Goal: Task Accomplishment & Management: Manage account settings

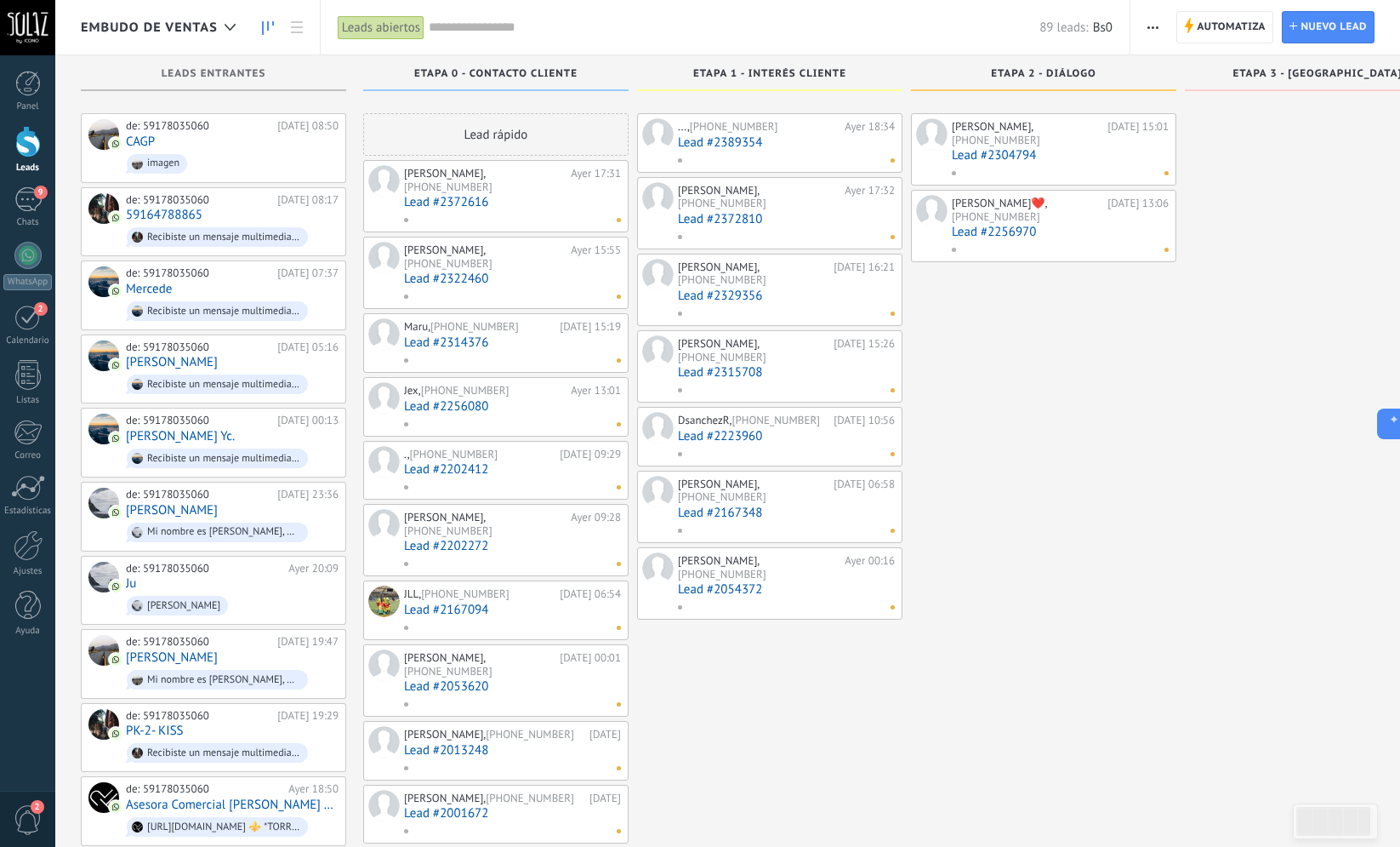
click at [1109, 560] on div "[PERSON_NAME], [PHONE_NUMBER] [DATE] 15:01 Lead #2304794 [PERSON_NAME]❤️, [PHON…" at bounding box center [1043, 802] width 265 height 1378
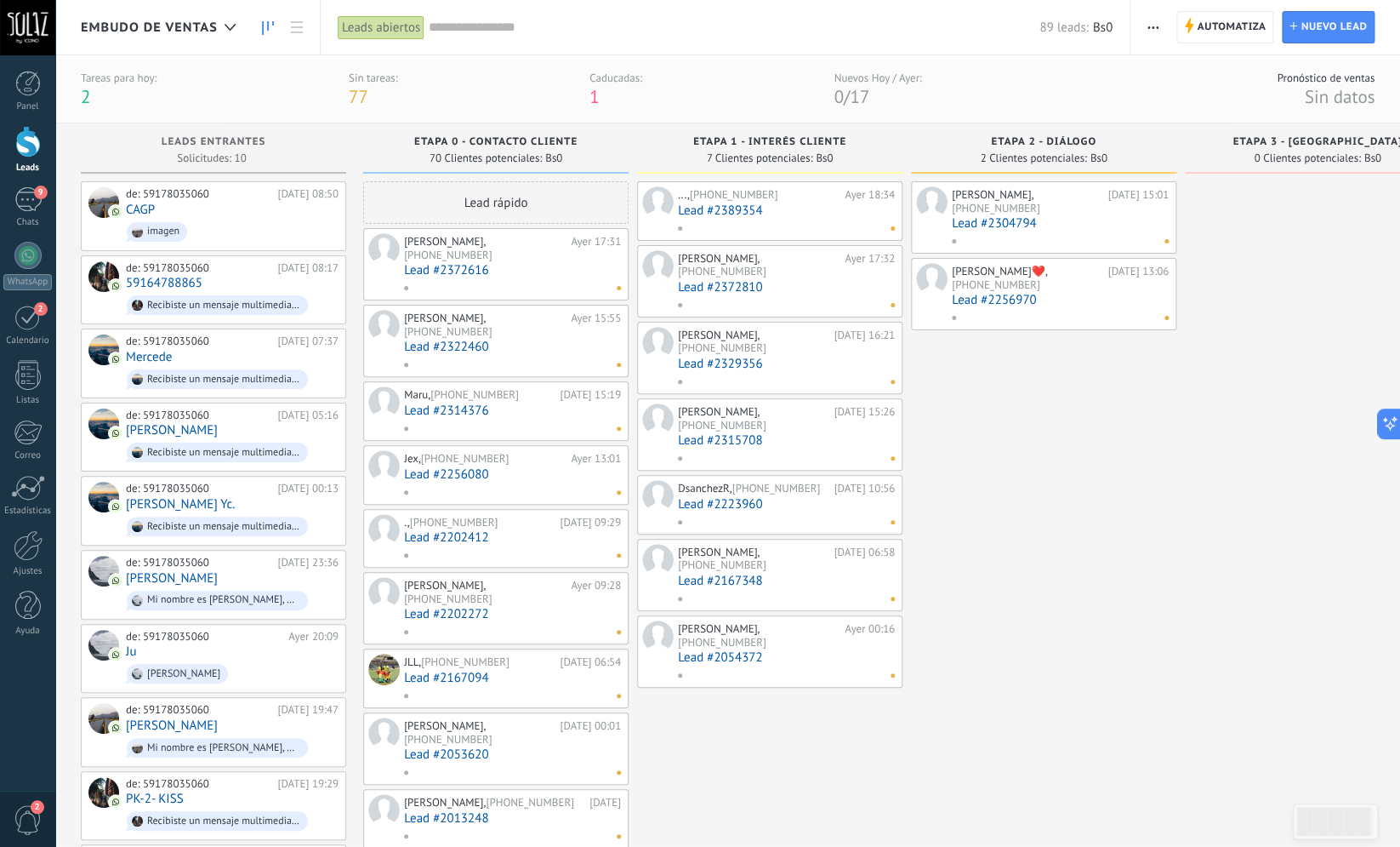
click at [26, 135] on div at bounding box center [28, 142] width 25 height 31
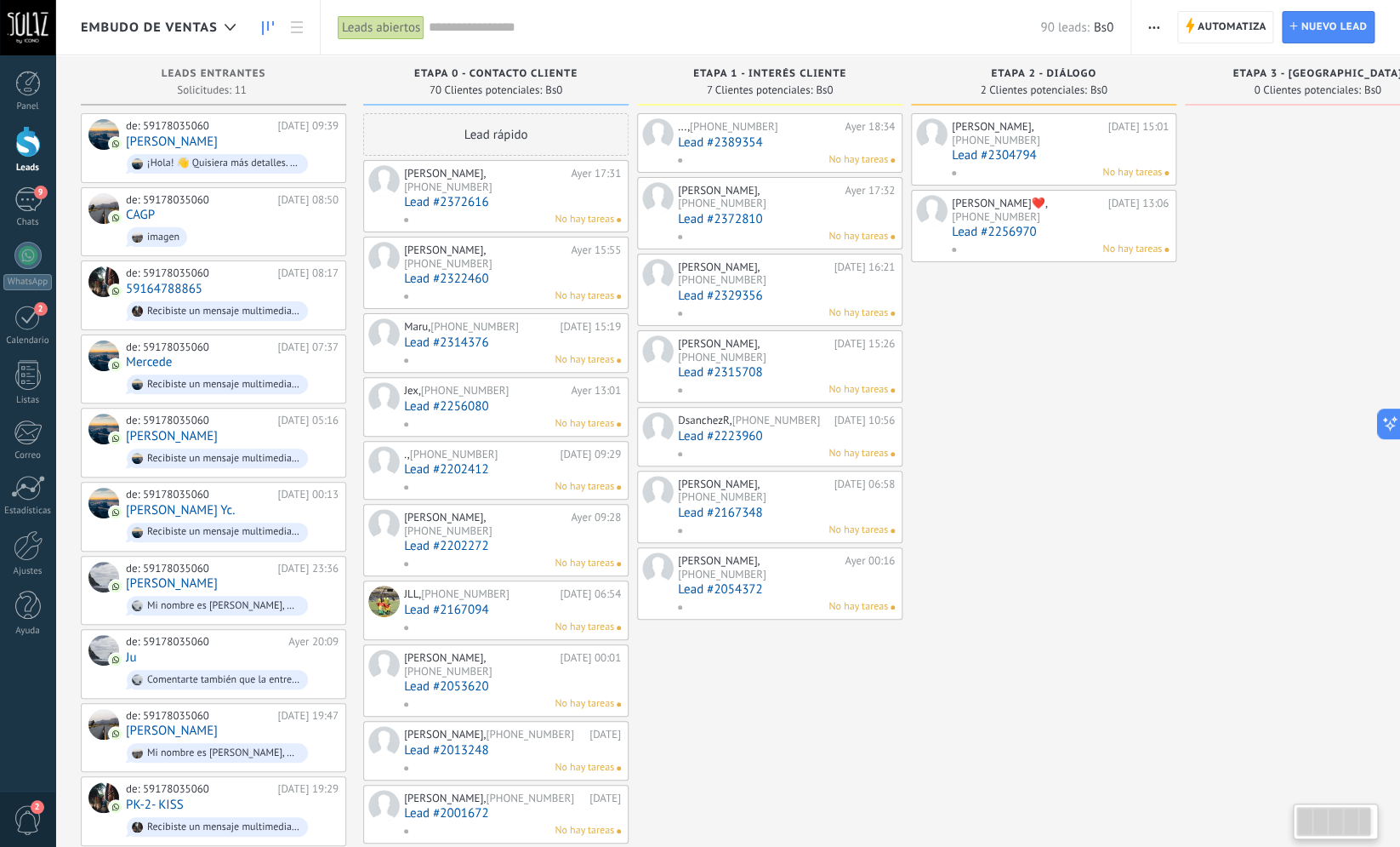
click at [1153, 485] on div "[PERSON_NAME], [PHONE_NUMBER] [DATE] 15:01 Lead #2304794 No hay tareas [PERSON_…" at bounding box center [1043, 802] width 265 height 1378
click at [1240, 22] on span "Automatiza" at bounding box center [1232, 27] width 69 height 31
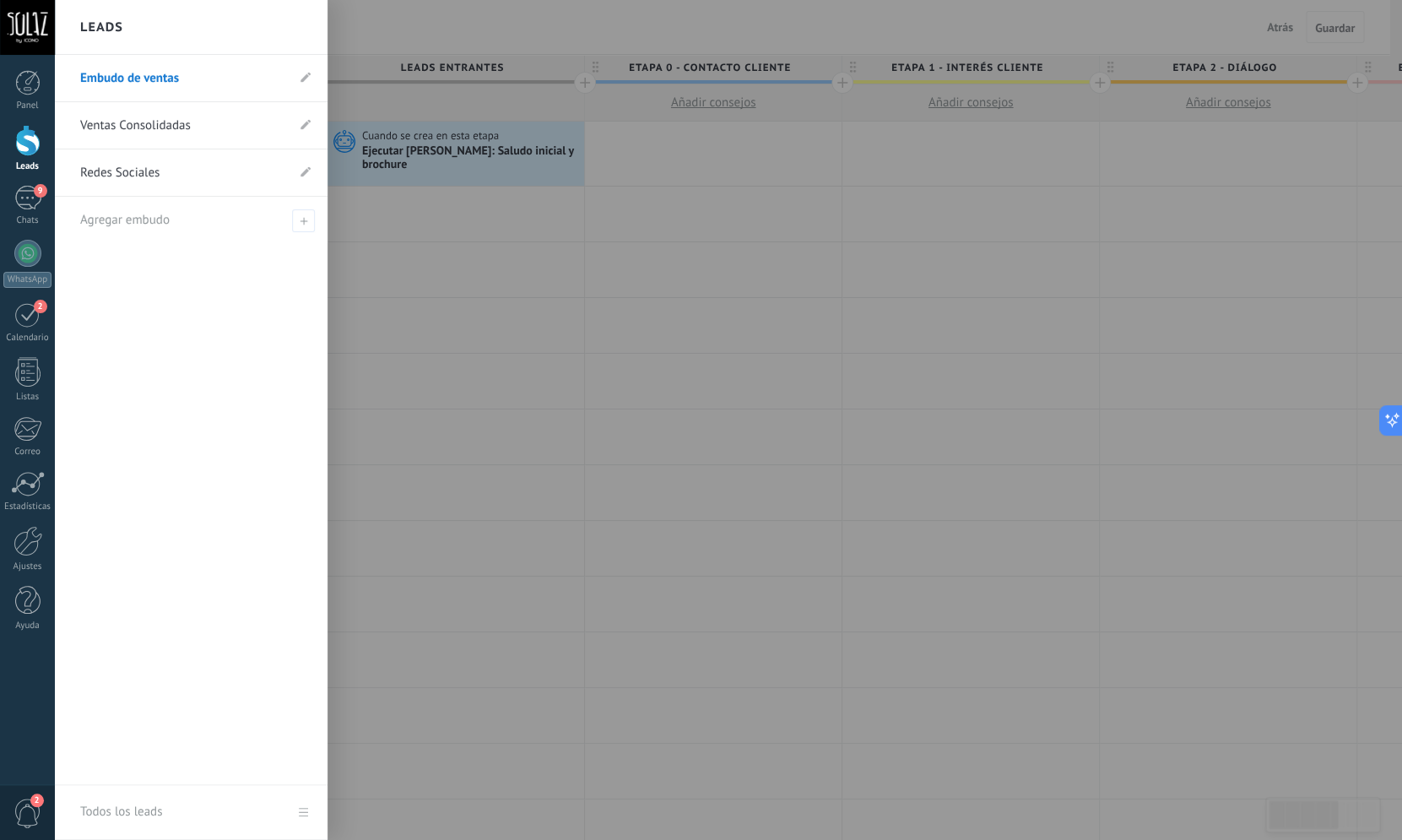
click at [22, 160] on div "Leads" at bounding box center [27, 148] width 55 height 47
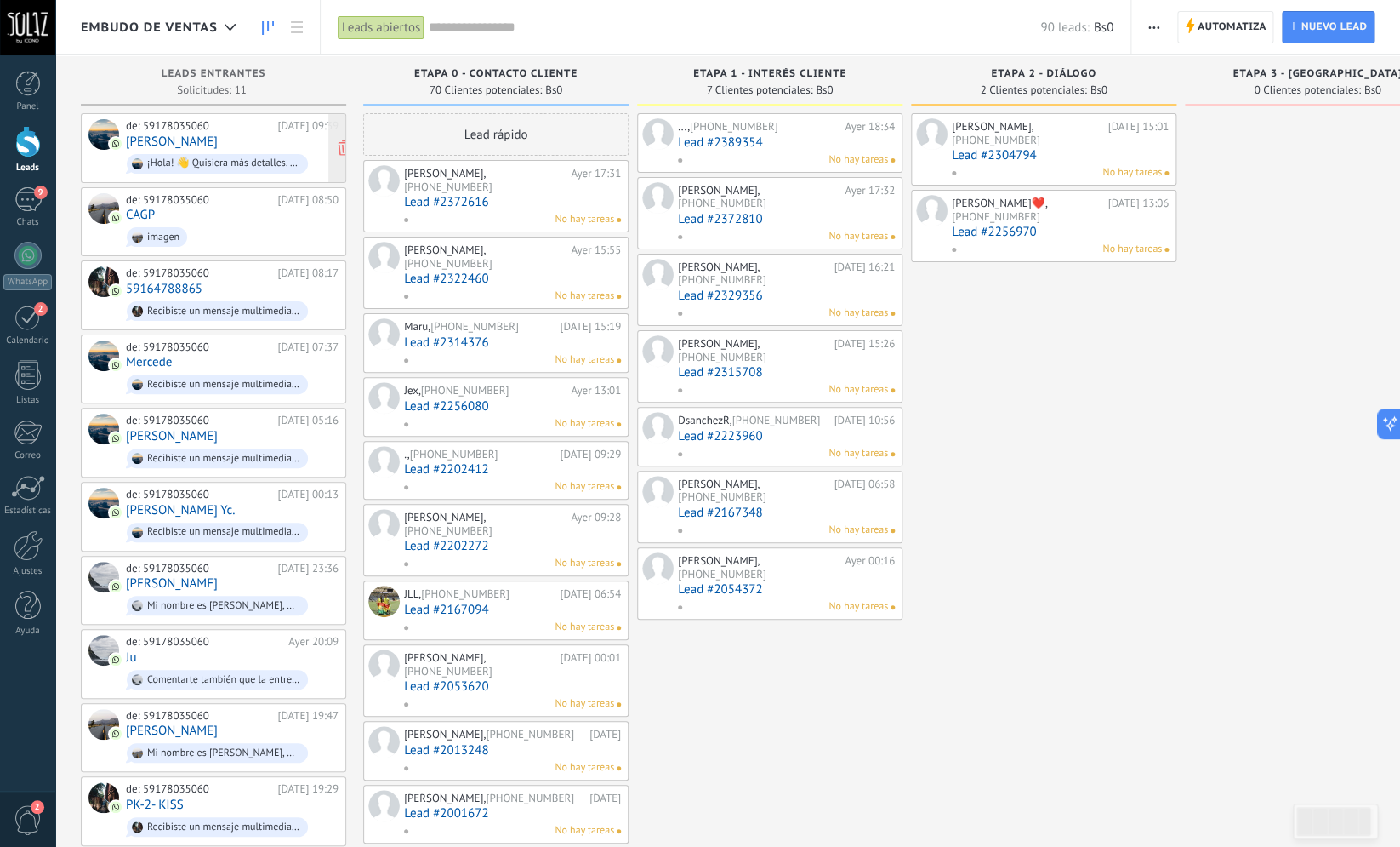
click at [192, 142] on link "[PERSON_NAME]" at bounding box center [172, 141] width 92 height 15
click at [158, 204] on div "de: 59178035060" at bounding box center [199, 200] width 146 height 14
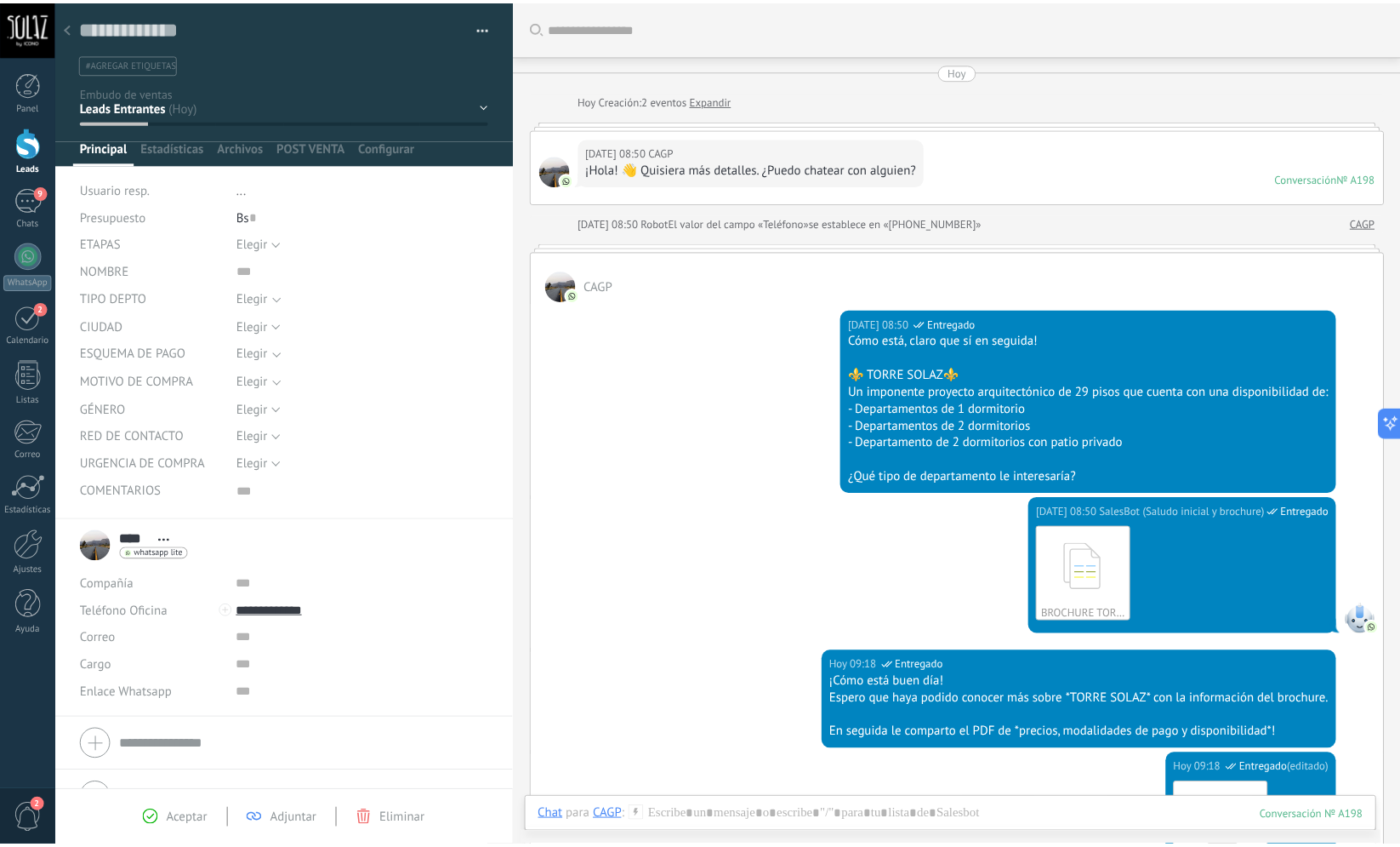
scroll to position [508, 0]
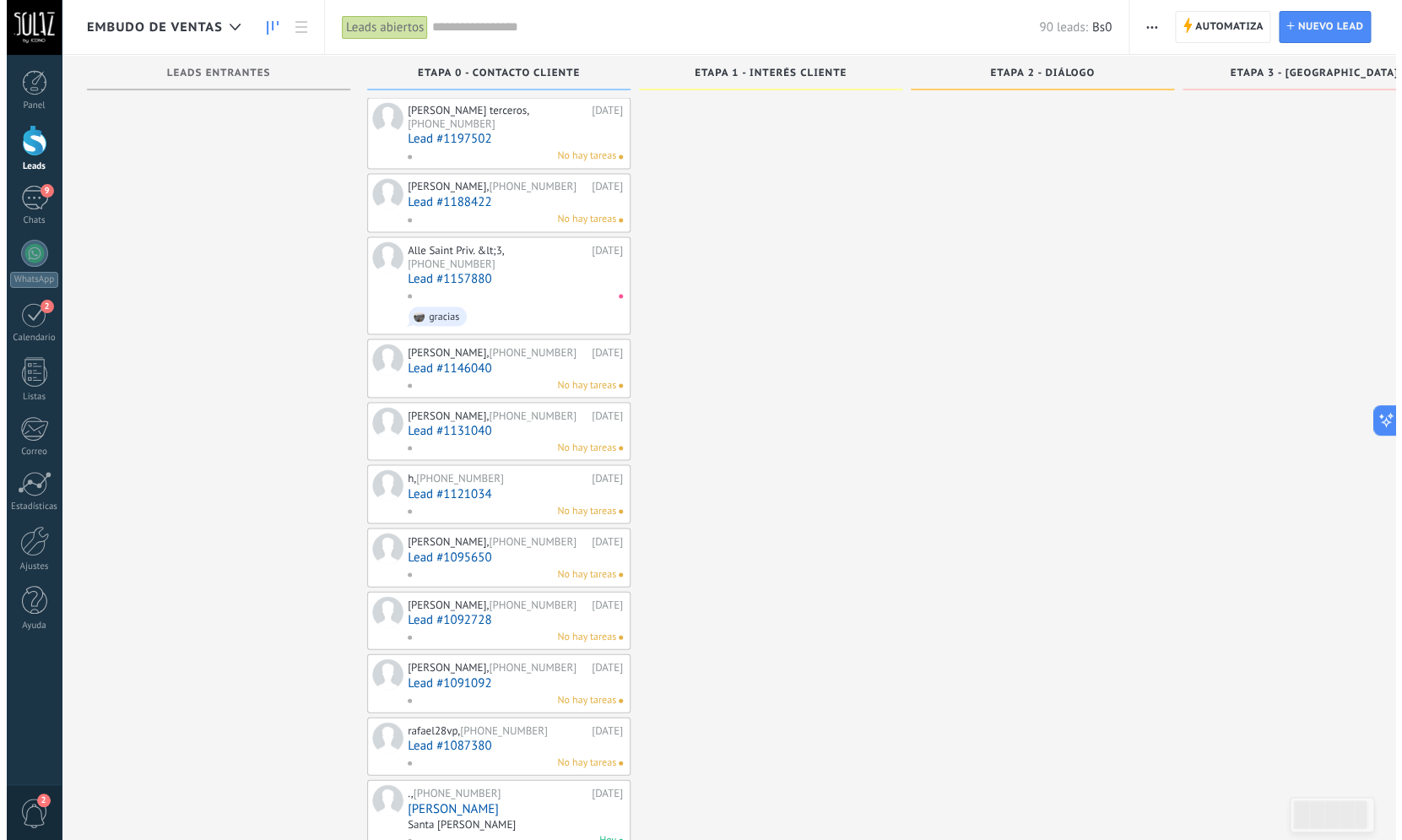
scroll to position [4015, 0]
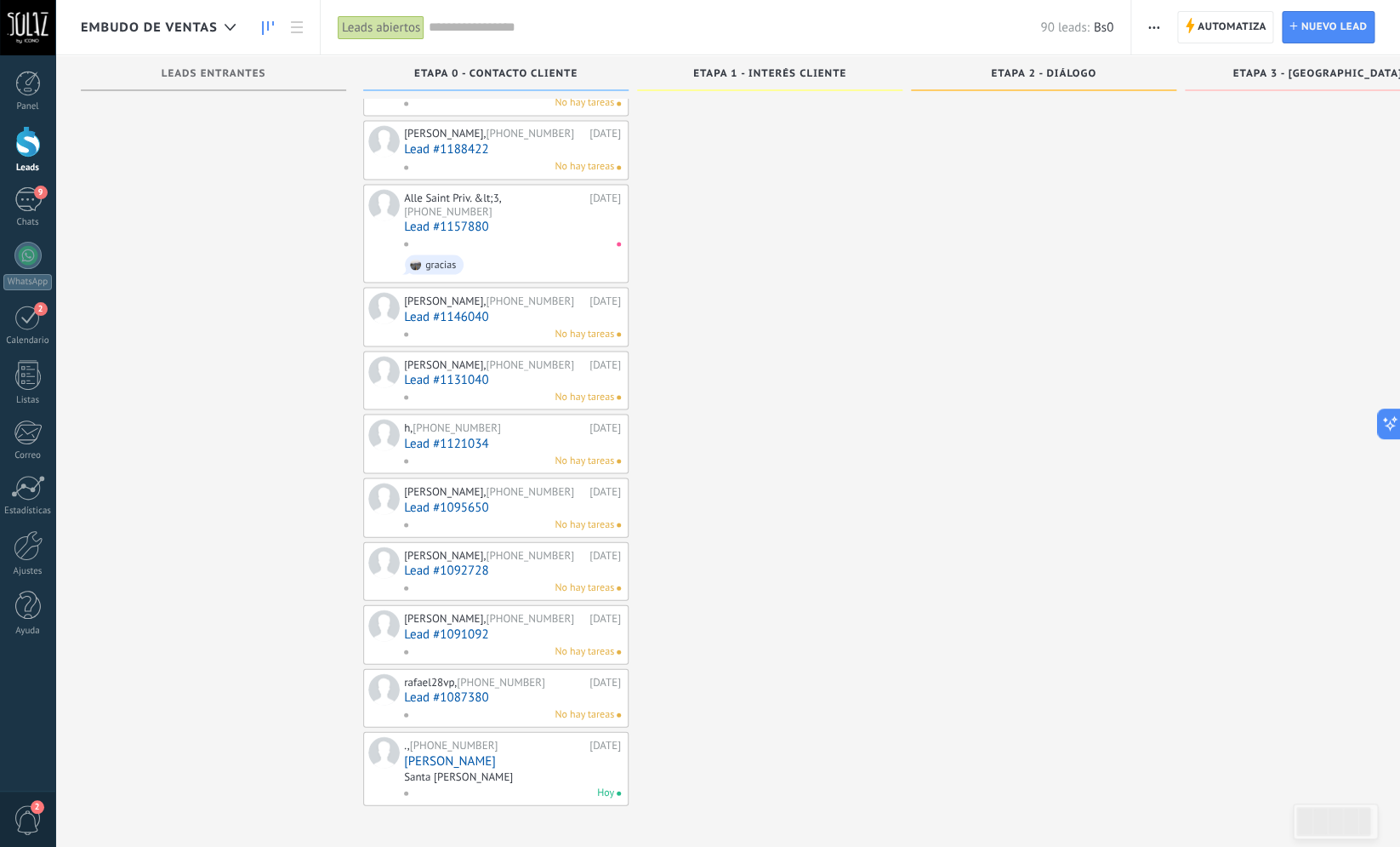
click at [436, 789] on div "Hoy" at bounding box center [508, 793] width 211 height 16
click at [456, 692] on link "Lead #1087380" at bounding box center [512, 696] width 217 height 15
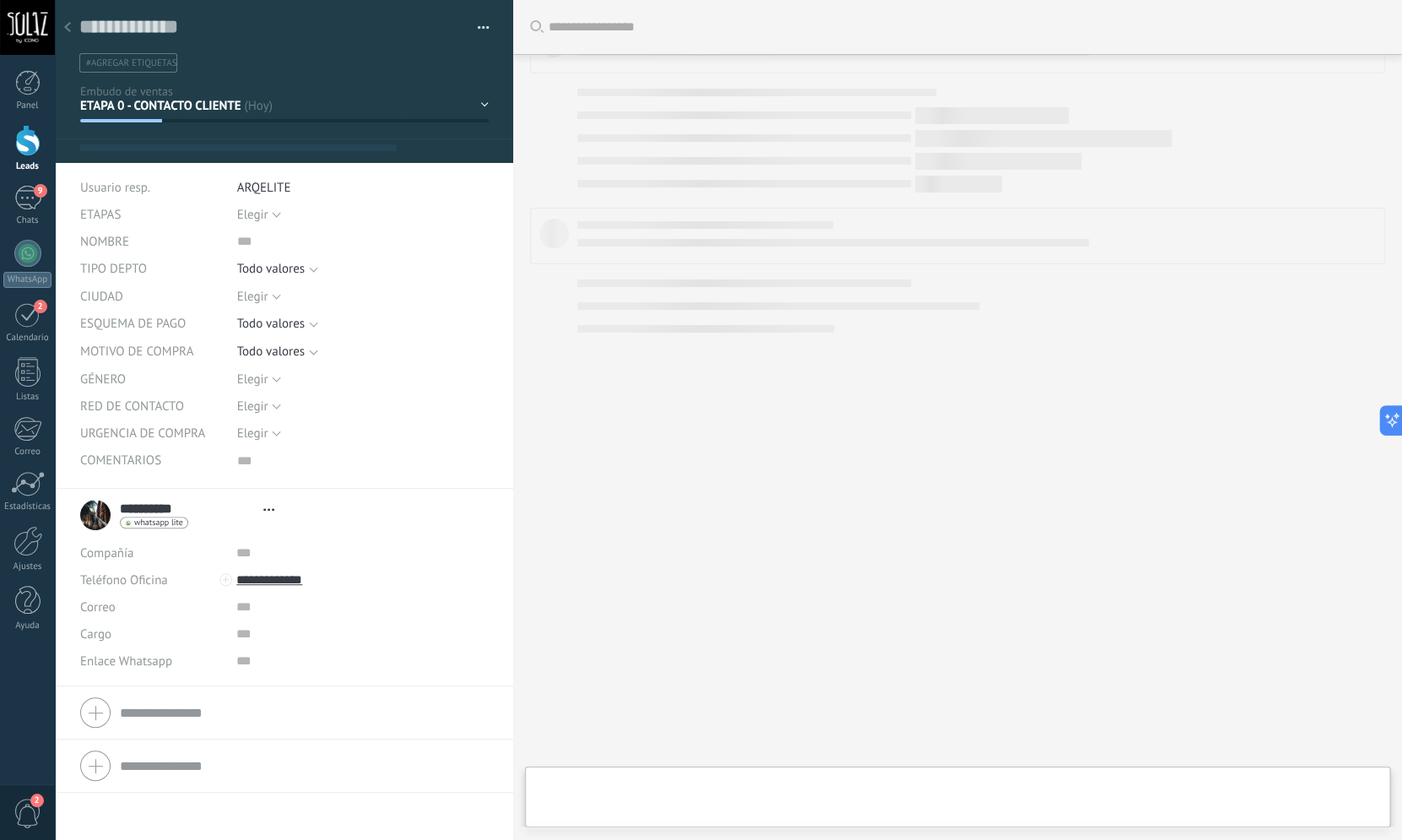
type textarea "***"
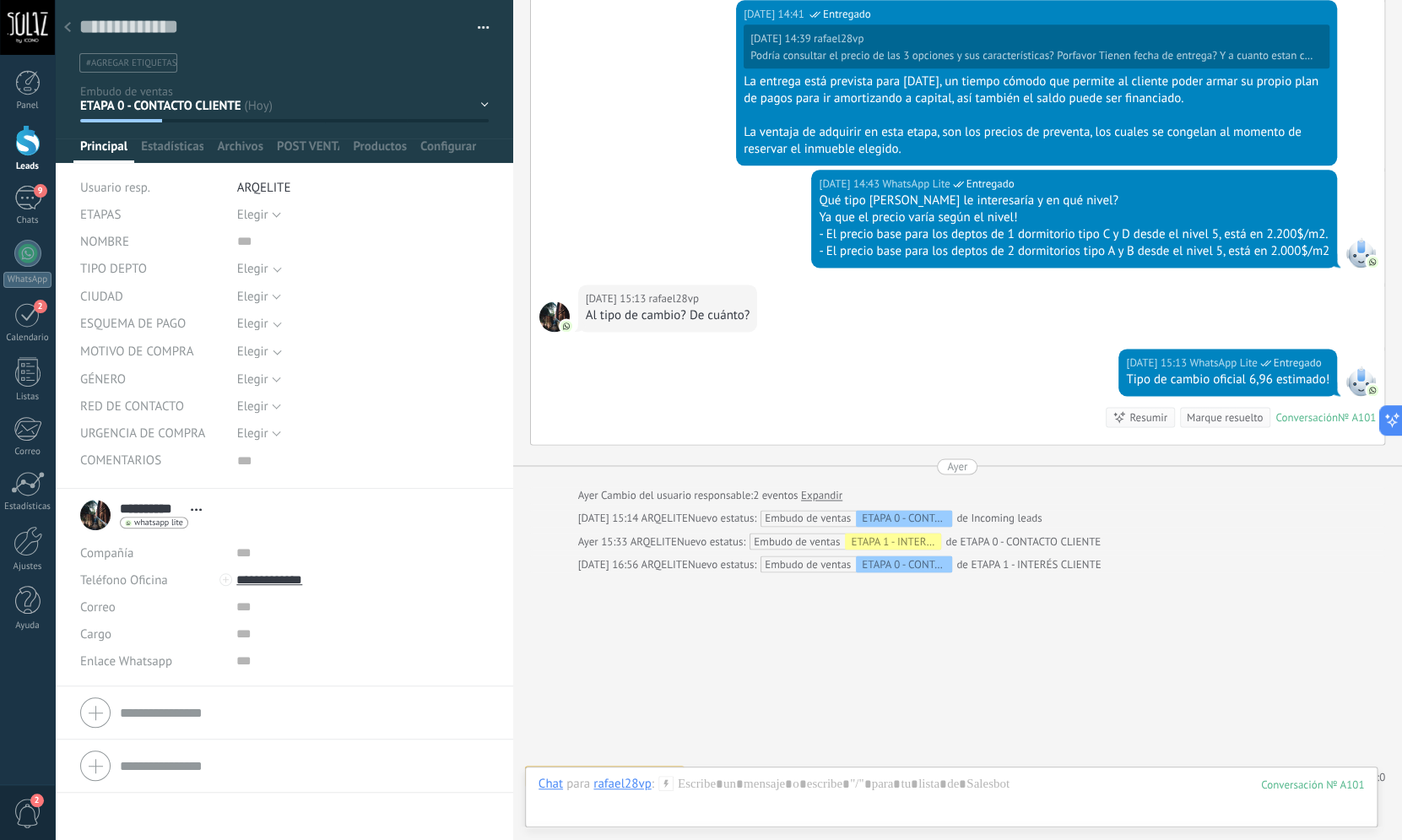
scroll to position [883, 0]
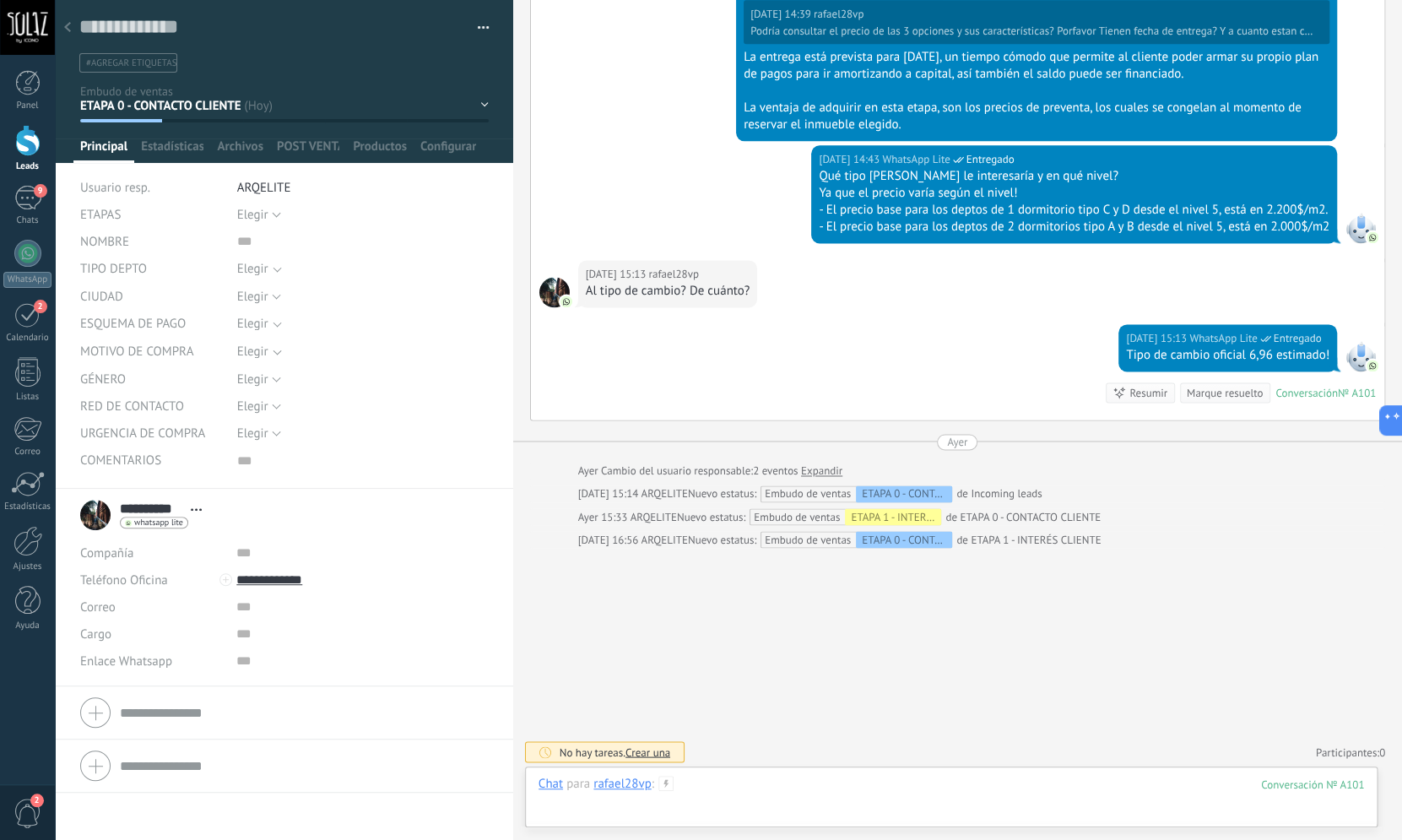
click at [737, 788] on div at bounding box center [951, 801] width 826 height 51
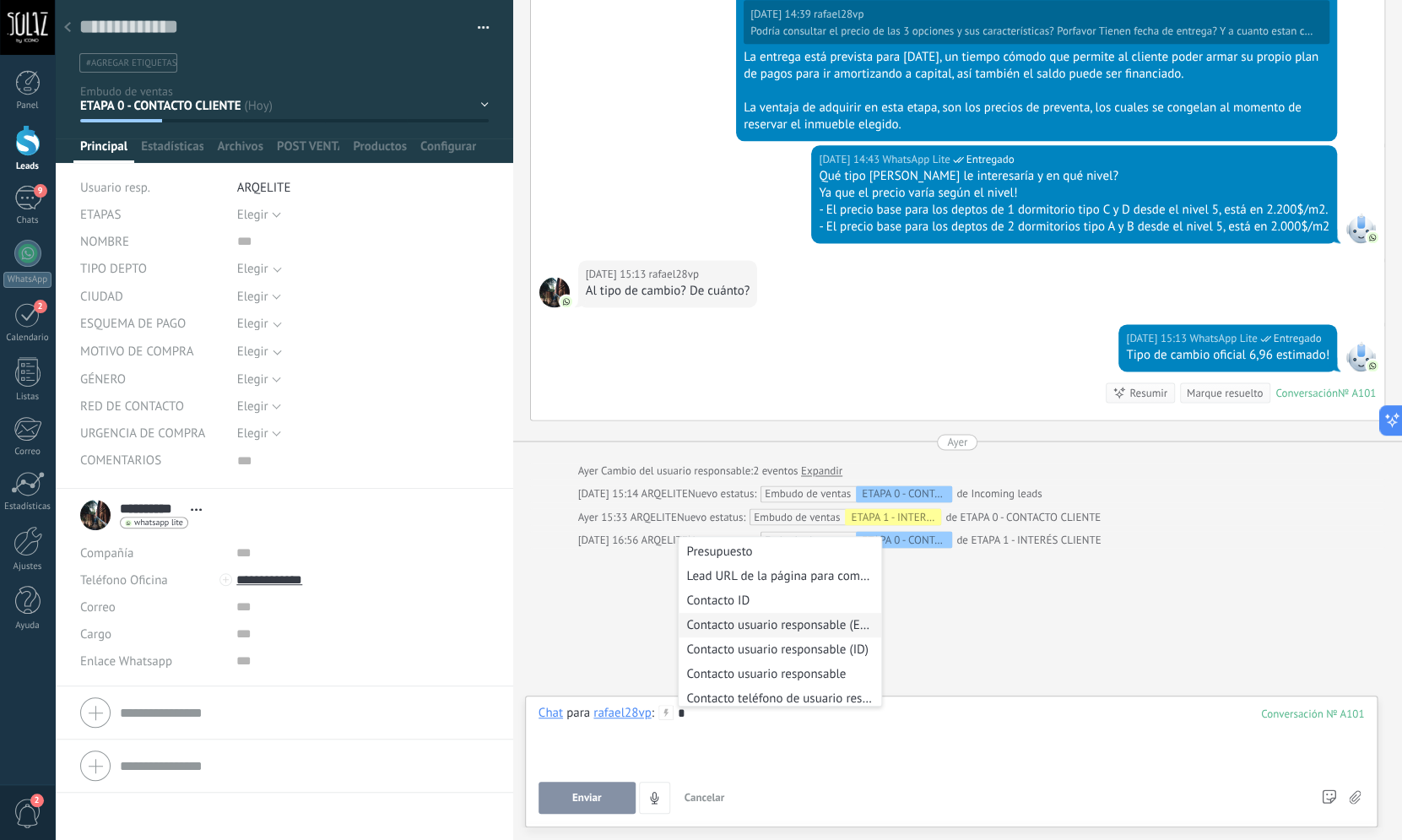
scroll to position [270, 0]
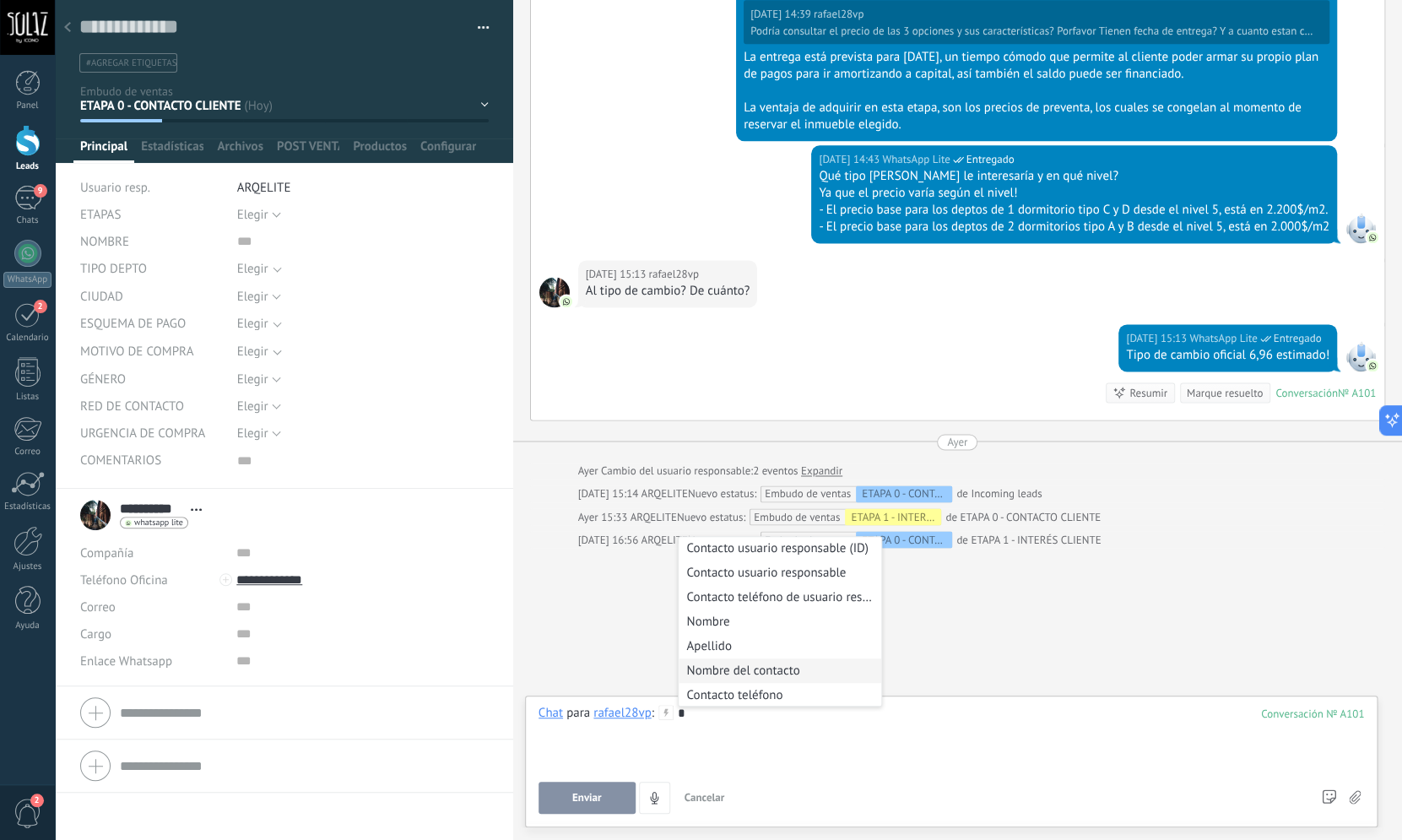
click at [796, 683] on li "Nombre del contacto" at bounding box center [780, 669] width 202 height 24
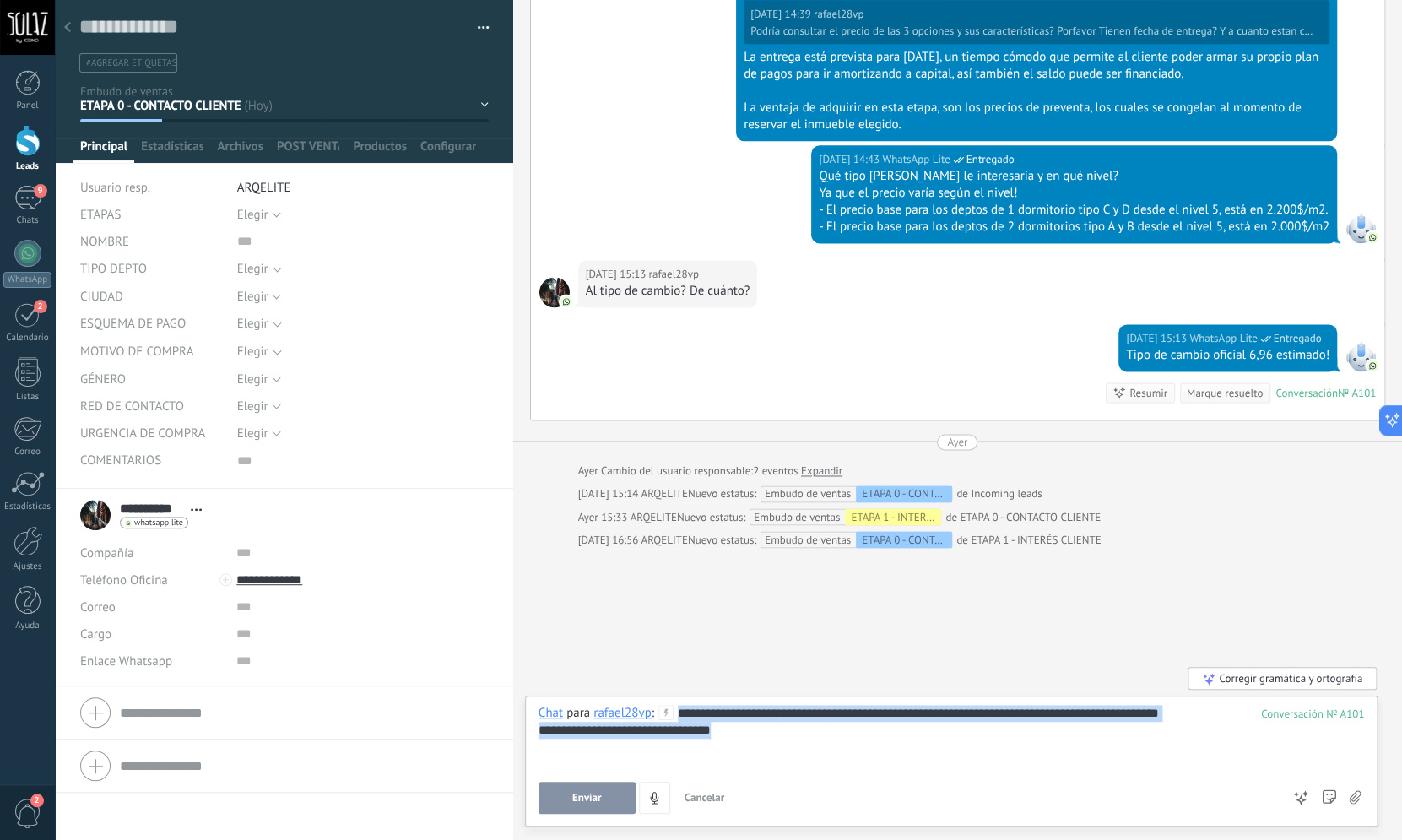
drag, startPoint x: 738, startPoint y: 732, endPoint x: 676, endPoint y: 715, distance: 64.3
click at [676, 715] on div "**********" at bounding box center [951, 737] width 826 height 65
copy div "**********"
click at [706, 730] on div "**********" at bounding box center [951, 730] width 826 height 17
drag, startPoint x: 852, startPoint y: 730, endPoint x: 679, endPoint y: 712, distance: 173.9
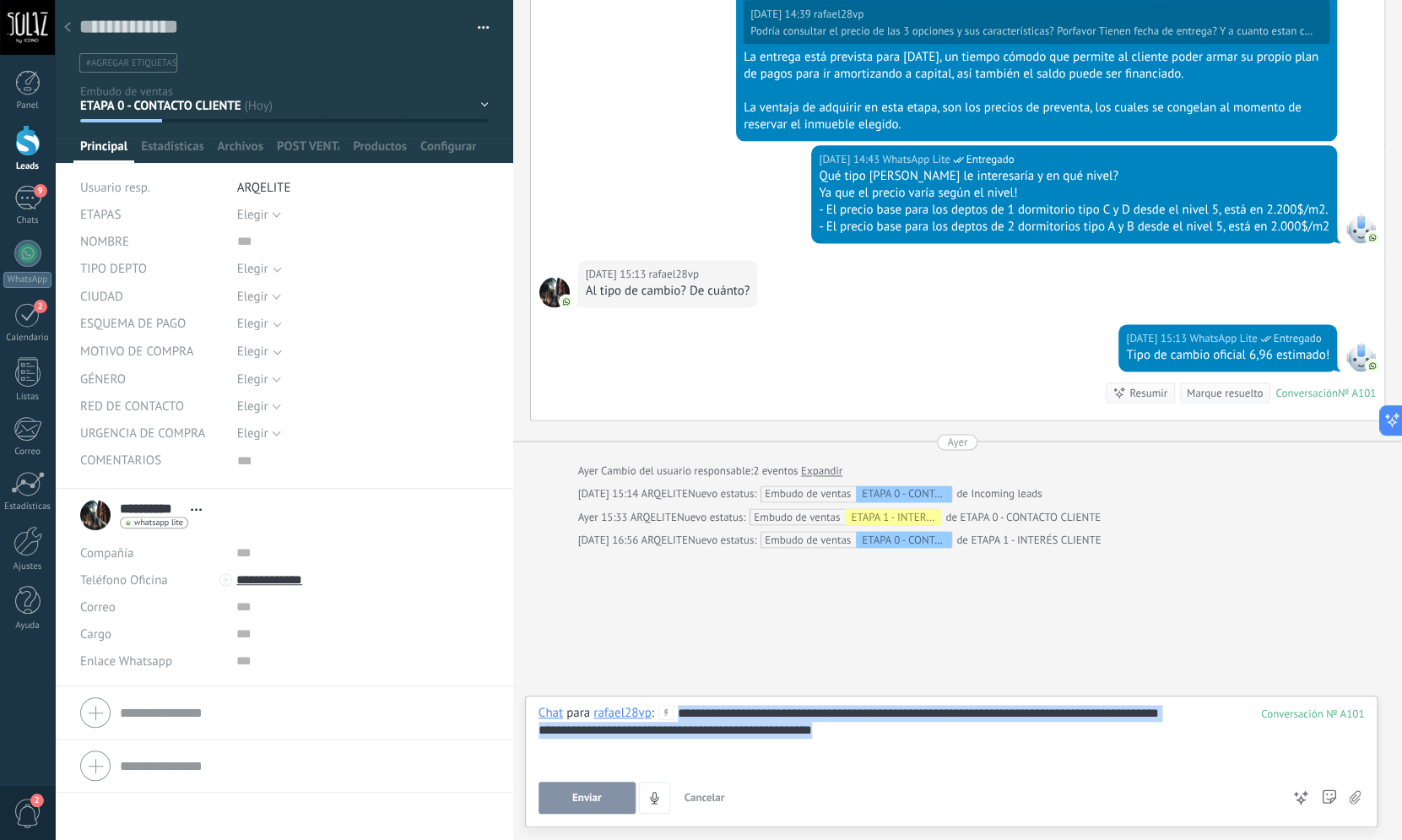
click at [678, 712] on div "**********" at bounding box center [951, 737] width 826 height 65
copy div "**********"
click at [608, 801] on button "Enviar" at bounding box center [587, 797] width 97 height 32
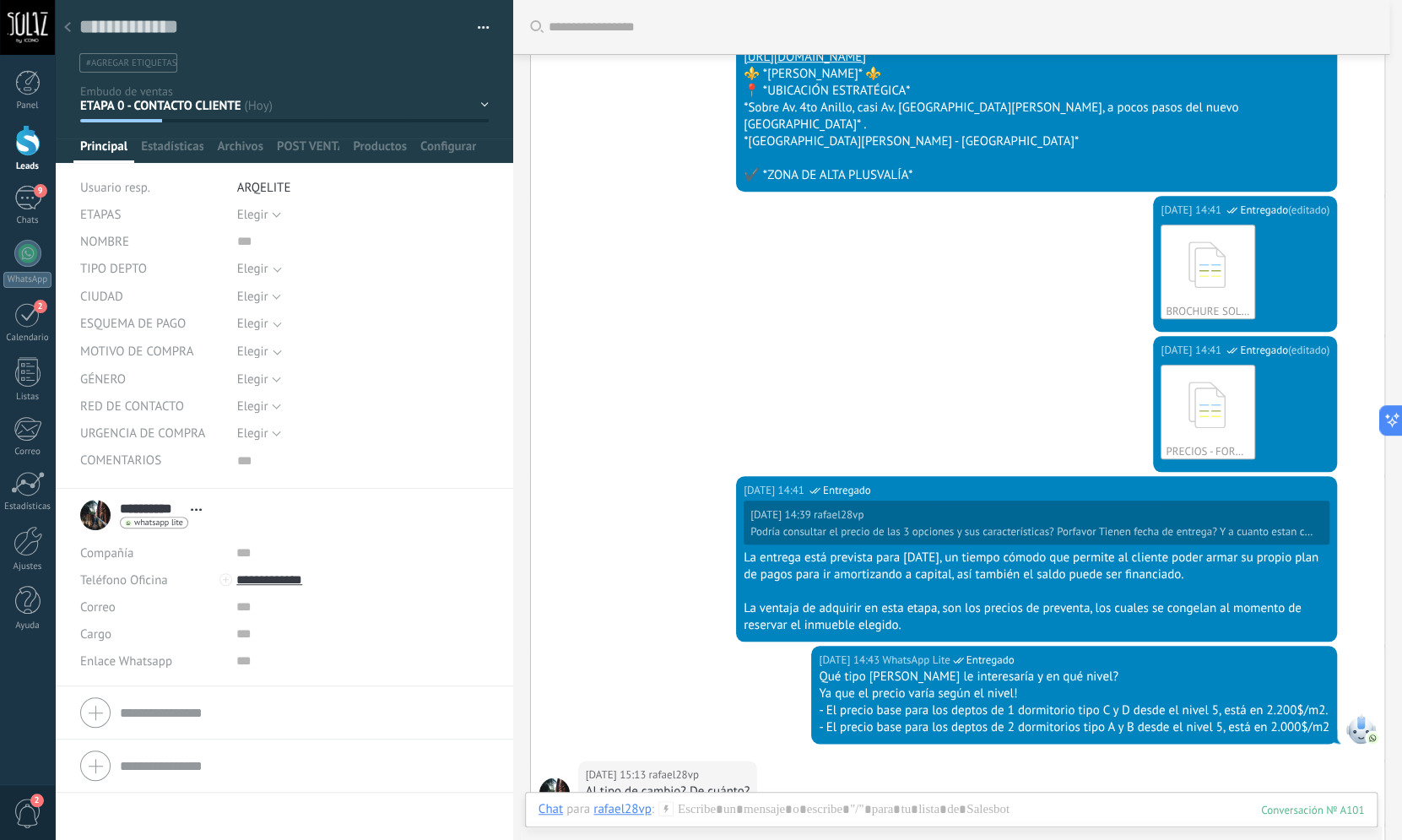
scroll to position [0, 0]
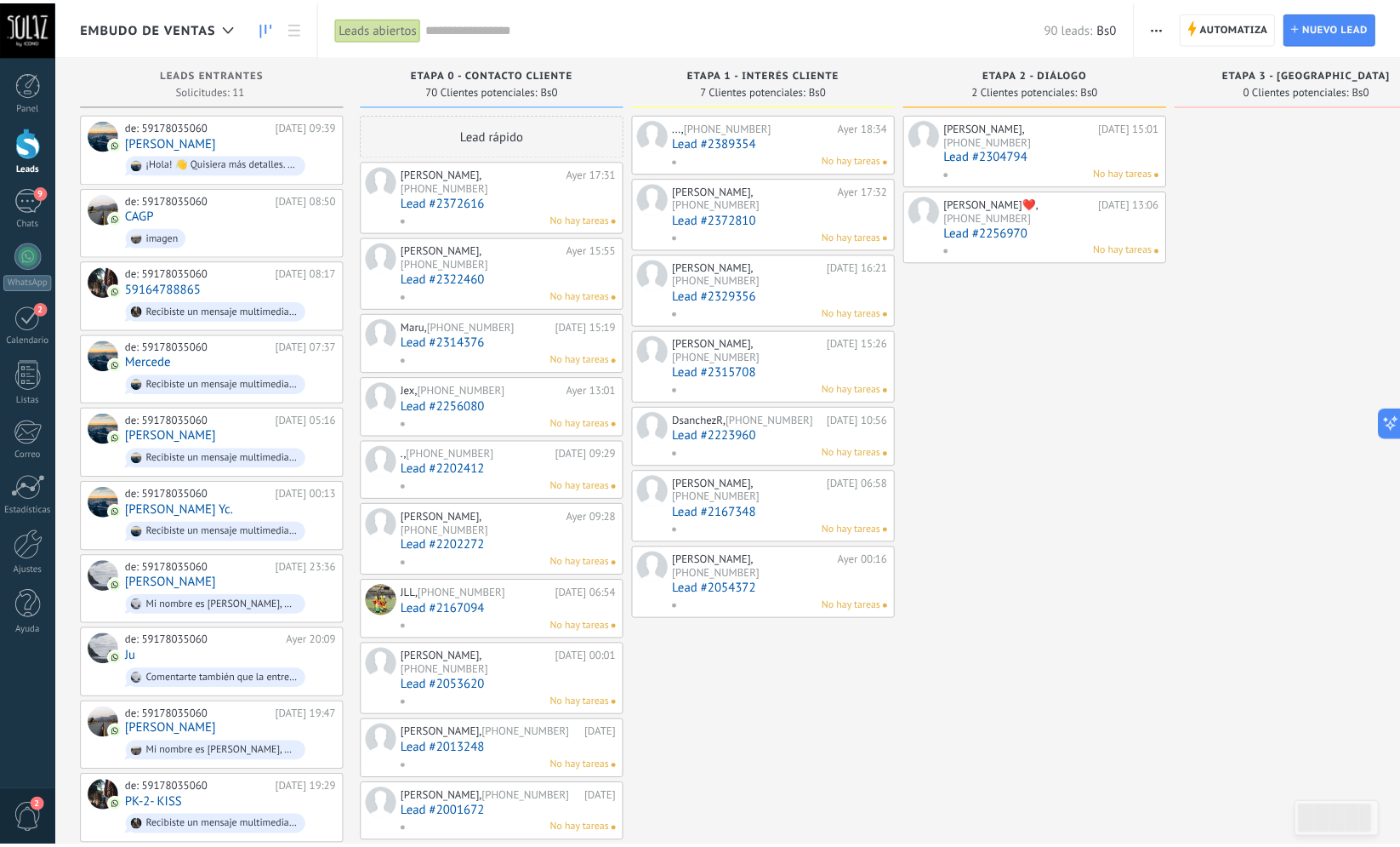
scroll to position [4049, 0]
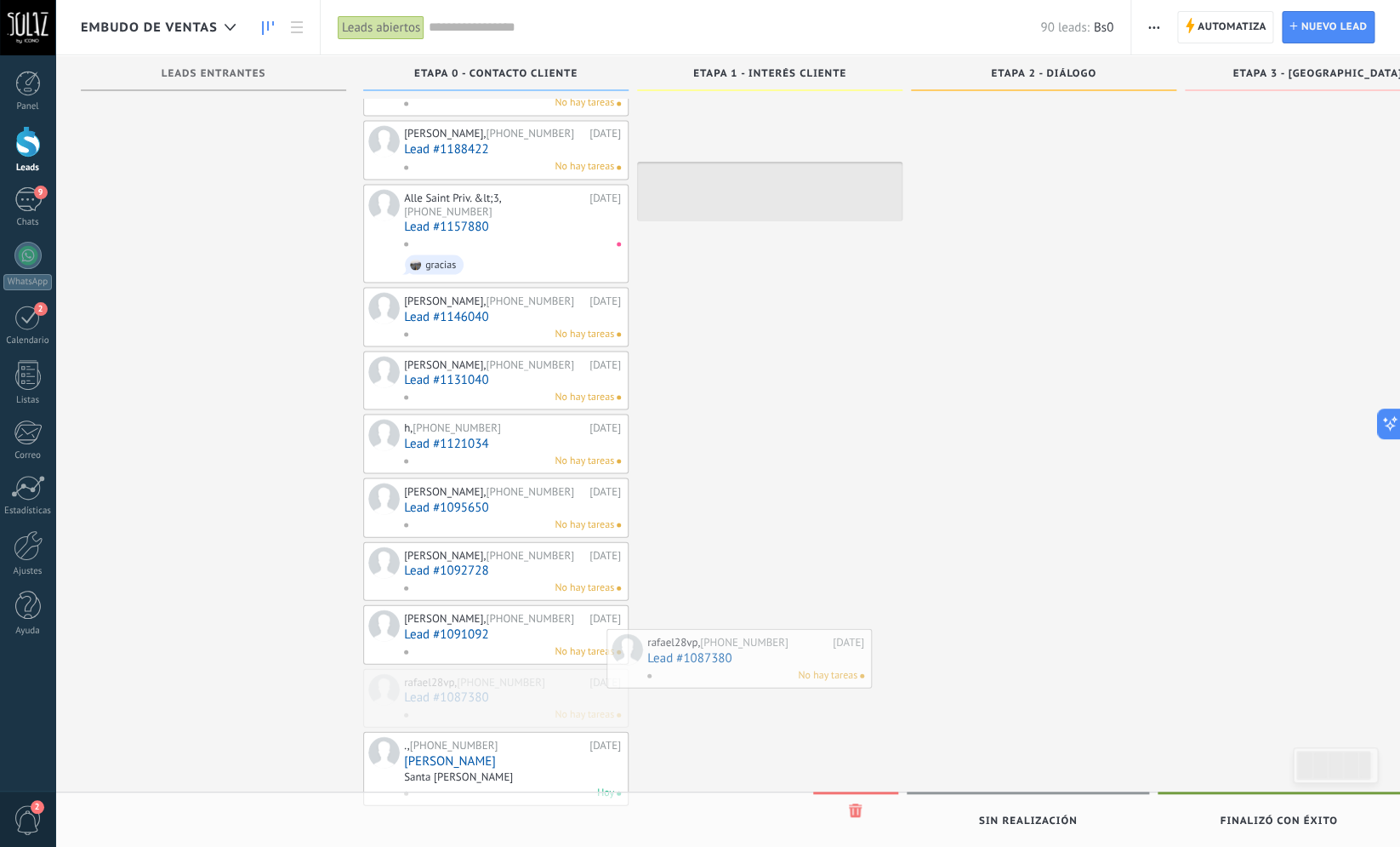
drag, startPoint x: 537, startPoint y: 703, endPoint x: 793, endPoint y: 637, distance: 264.4
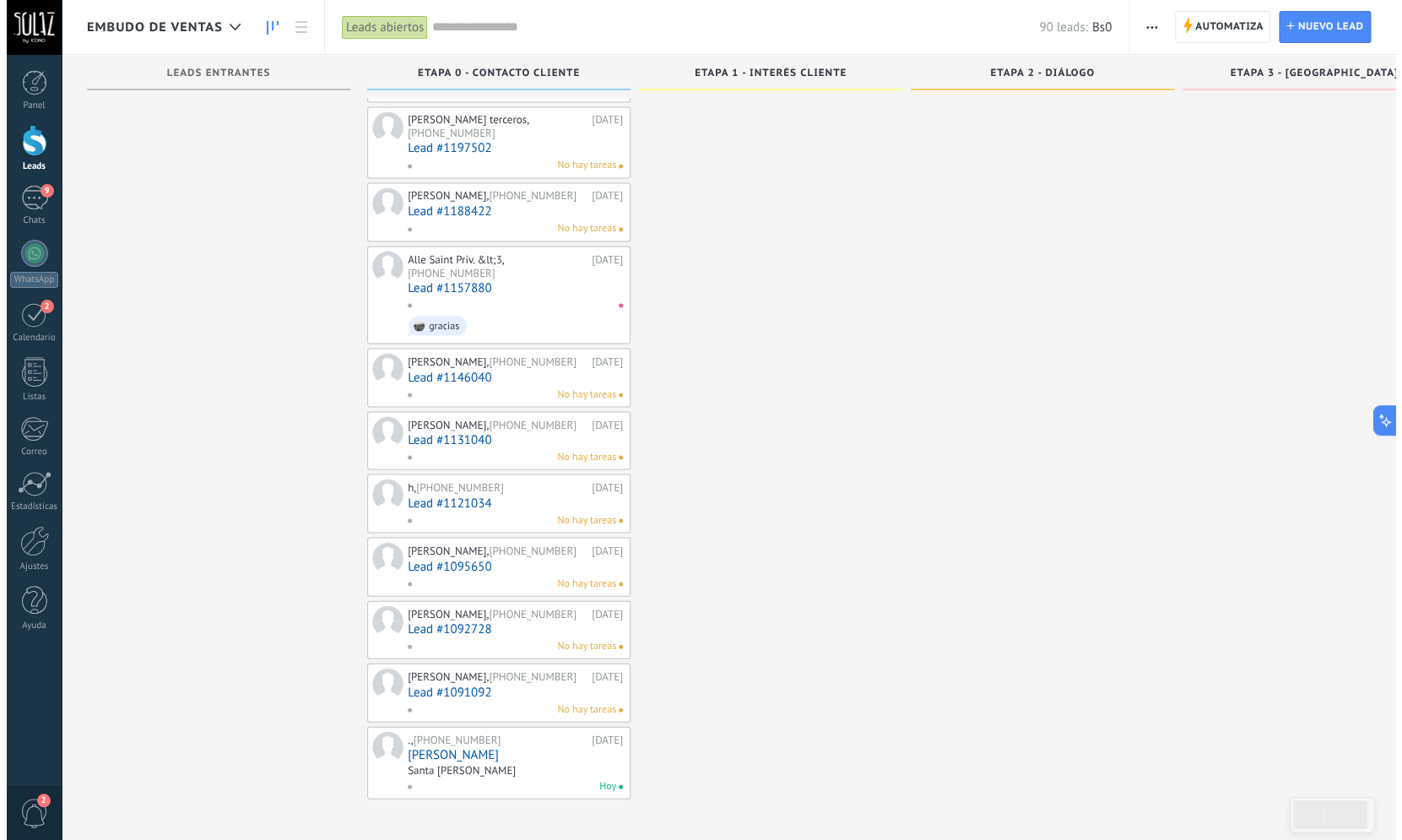
scroll to position [3952, 0]
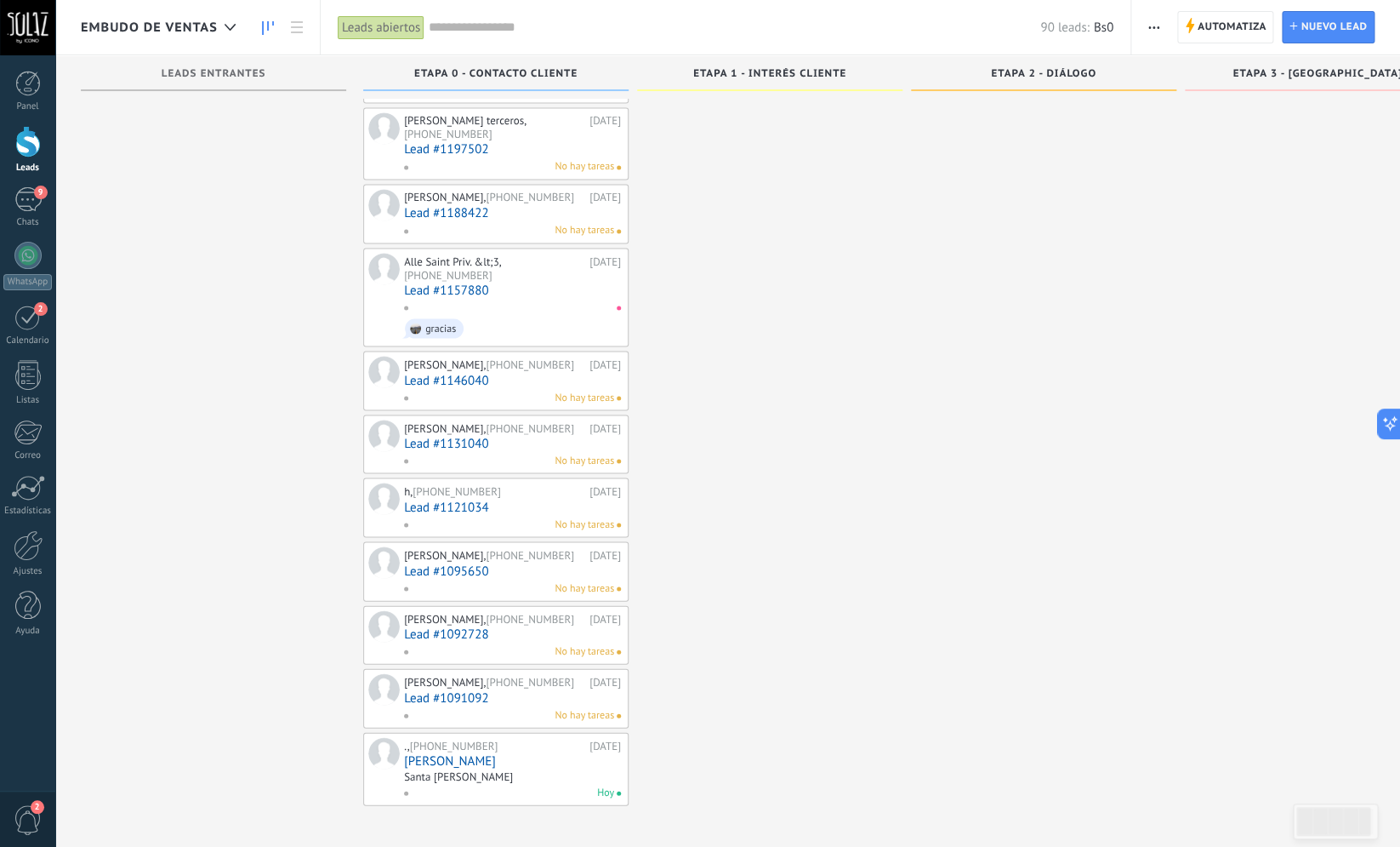
click at [474, 697] on link "Lead #1091092" at bounding box center [512, 697] width 217 height 15
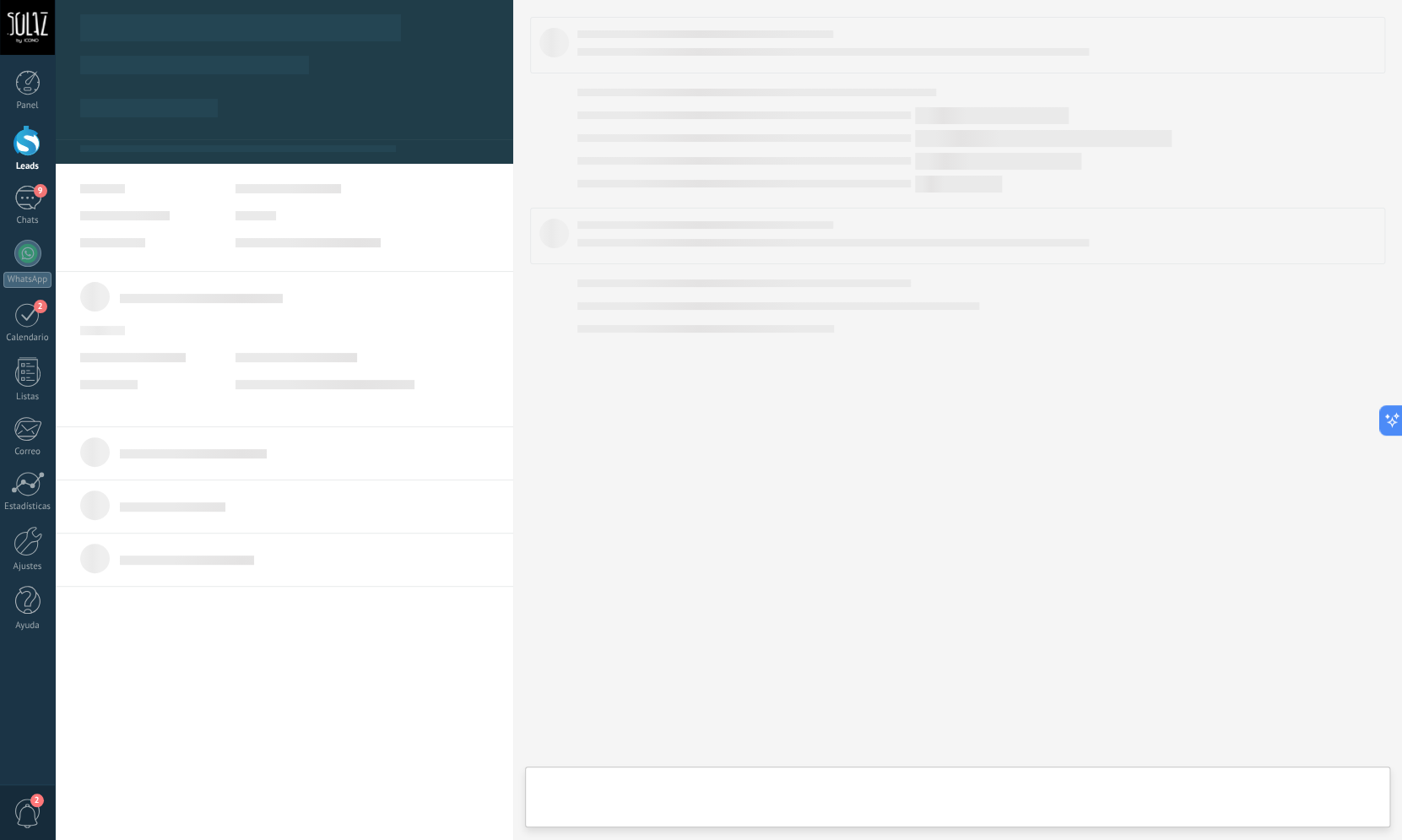
type textarea "***"
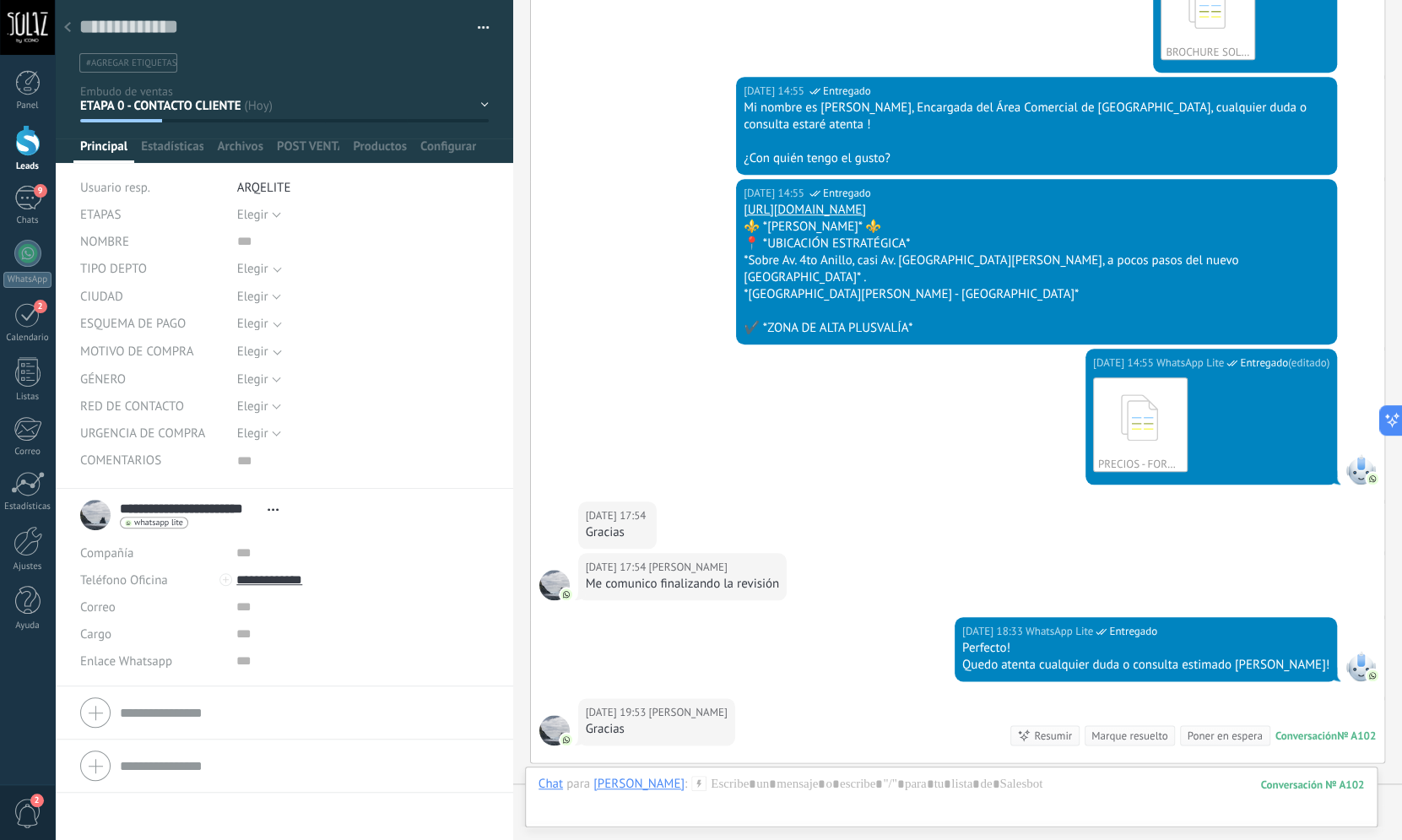
scroll to position [765, 0]
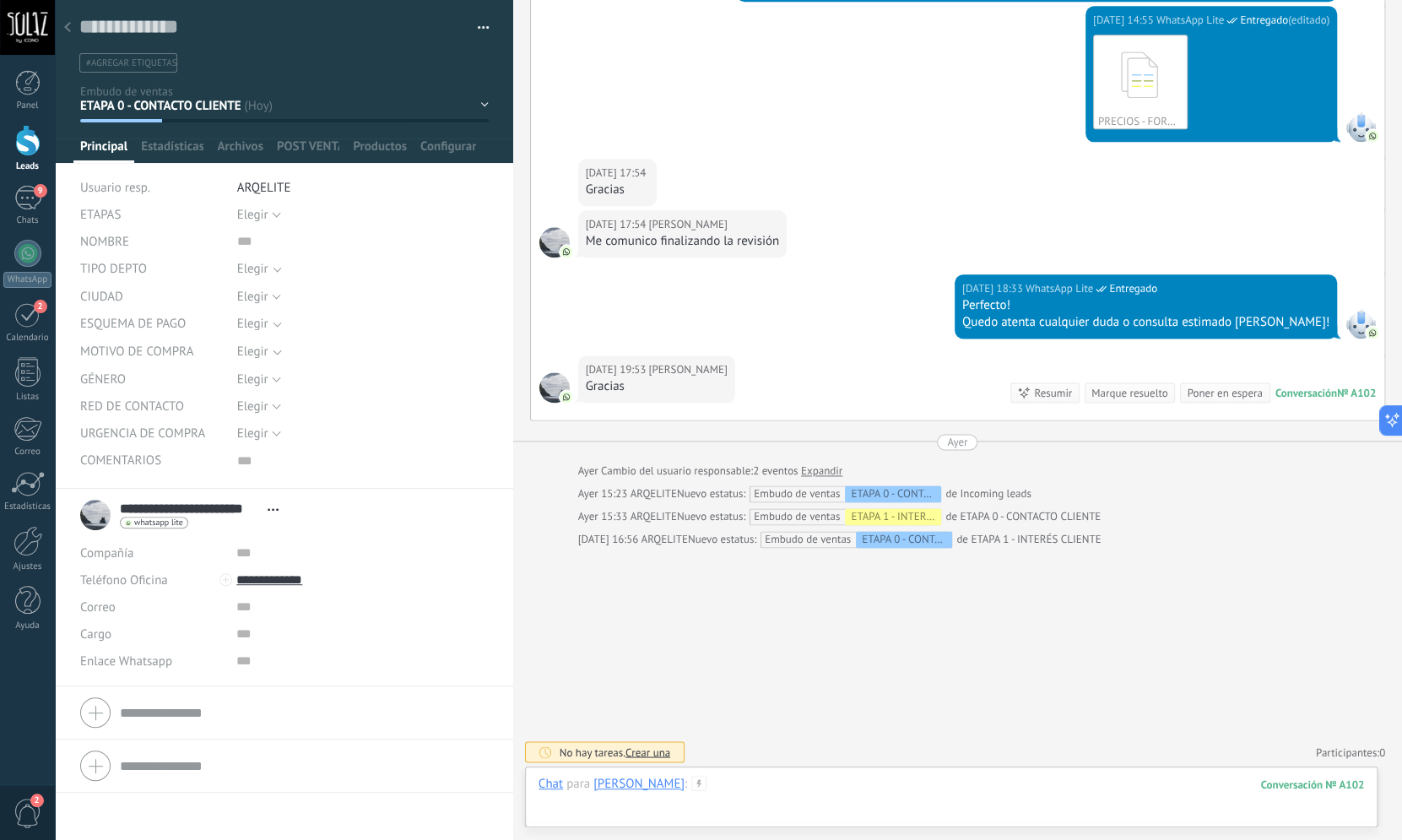
click at [780, 788] on div at bounding box center [951, 801] width 826 height 51
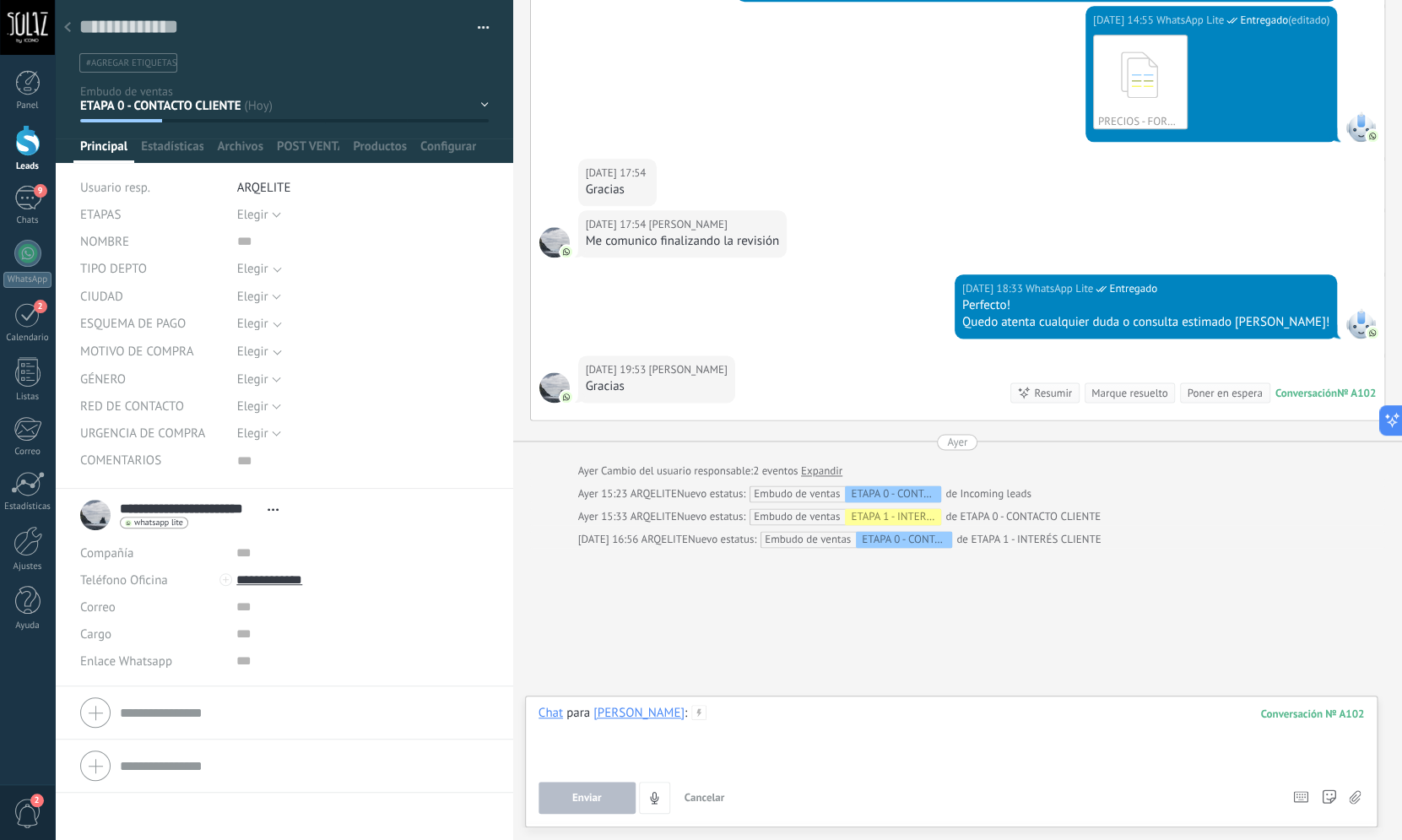
paste div
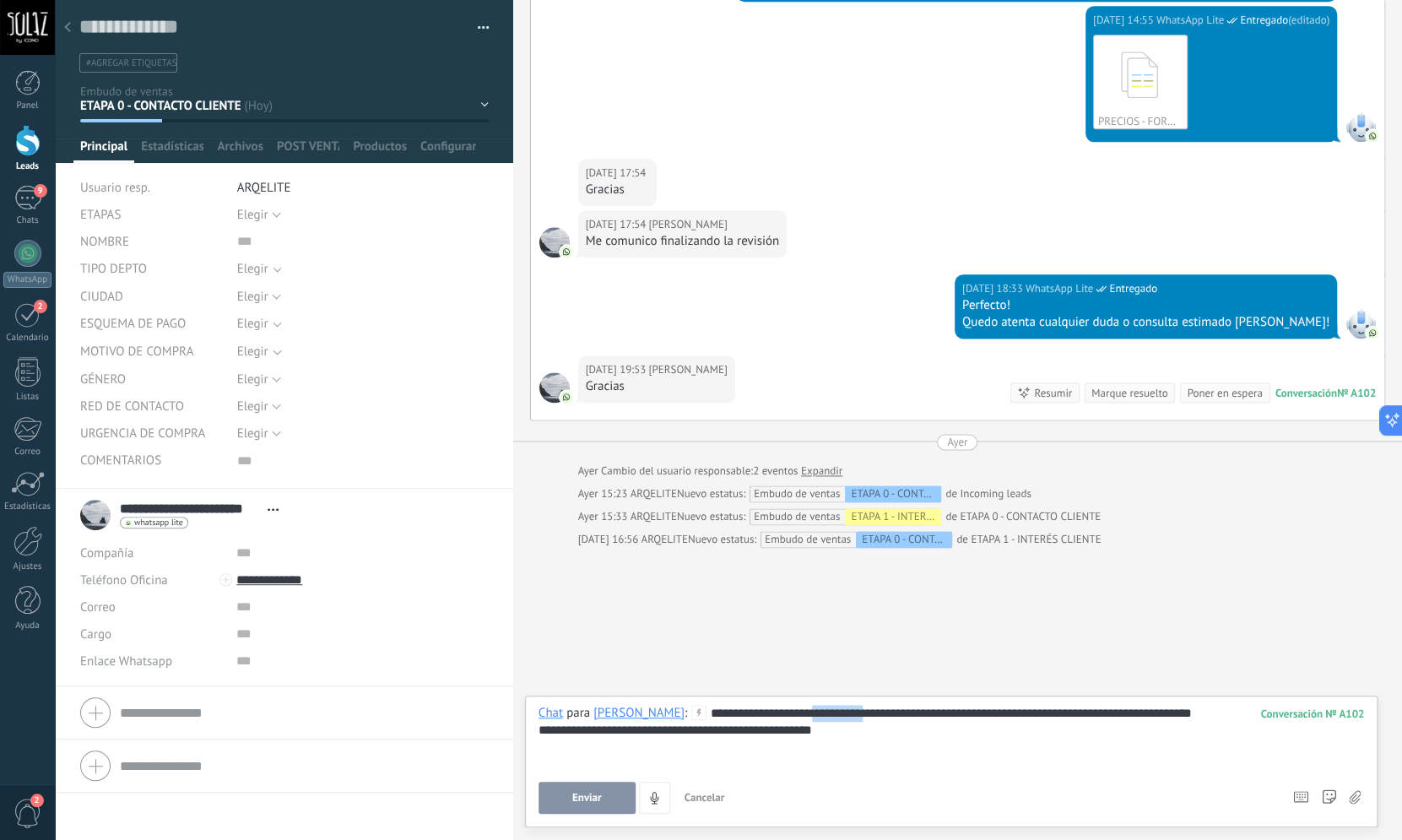
drag, startPoint x: 924, startPoint y: 713, endPoint x: 865, endPoint y: 714, distance: 59.0
click at [865, 714] on div "**********" at bounding box center [951, 737] width 826 height 65
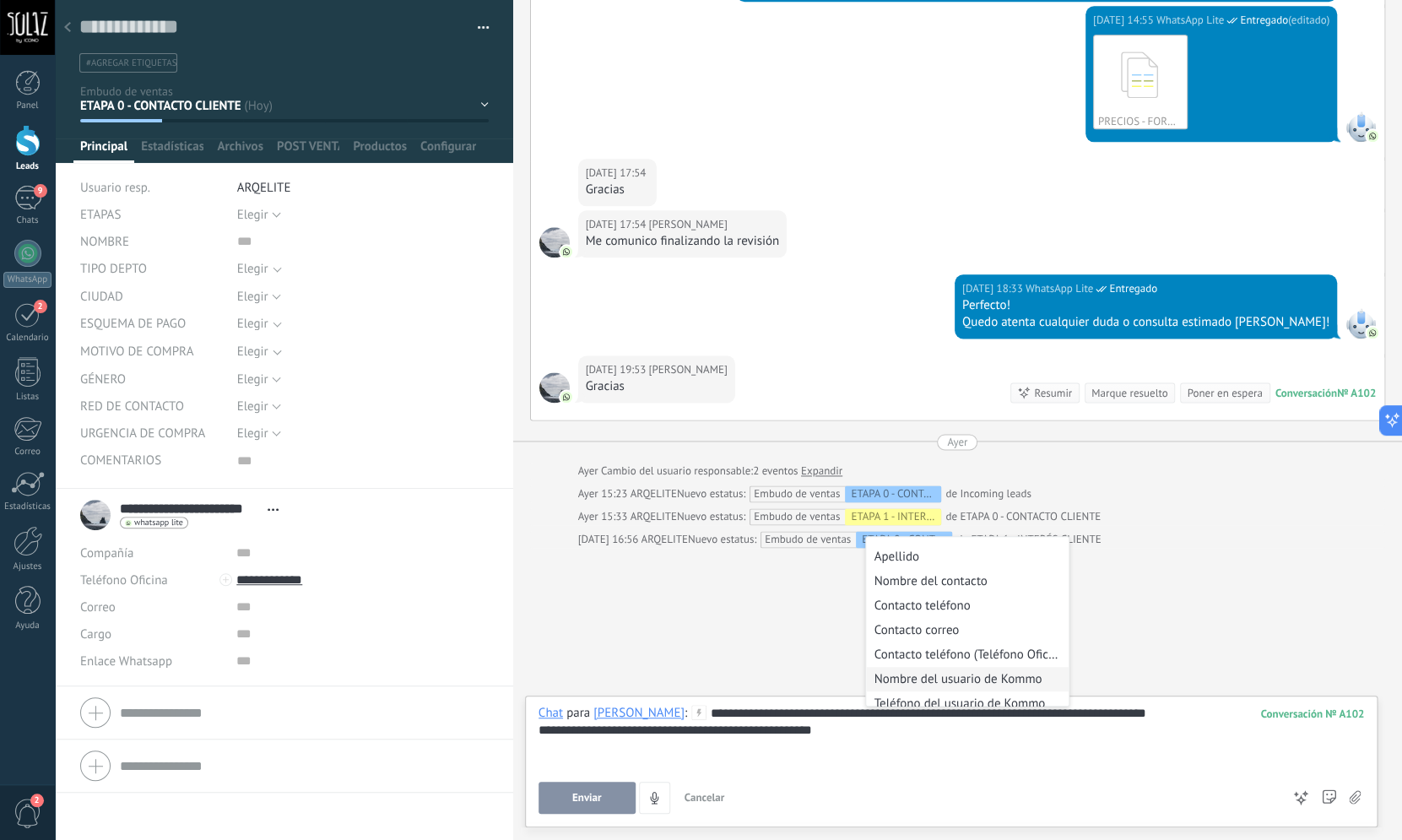
scroll to position [354, 0]
click at [961, 598] on li "Nombre del contacto" at bounding box center [967, 586] width 202 height 24
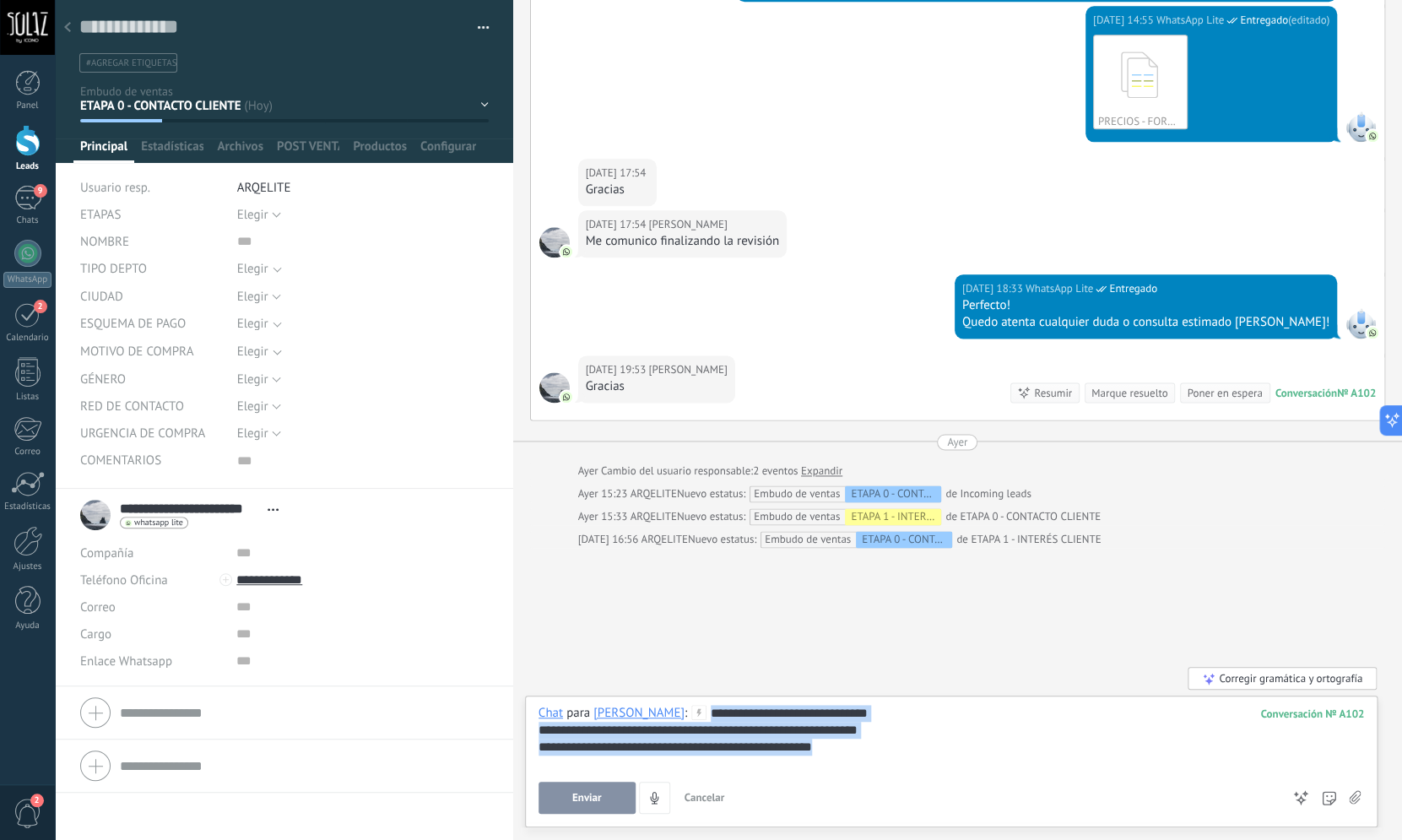
drag, startPoint x: 862, startPoint y: 753, endPoint x: 747, endPoint y: 712, distance: 122.1
click at [747, 712] on div "**********" at bounding box center [951, 737] width 826 height 65
copy div "**********"
click at [602, 794] on button "Enviar" at bounding box center [587, 797] width 97 height 32
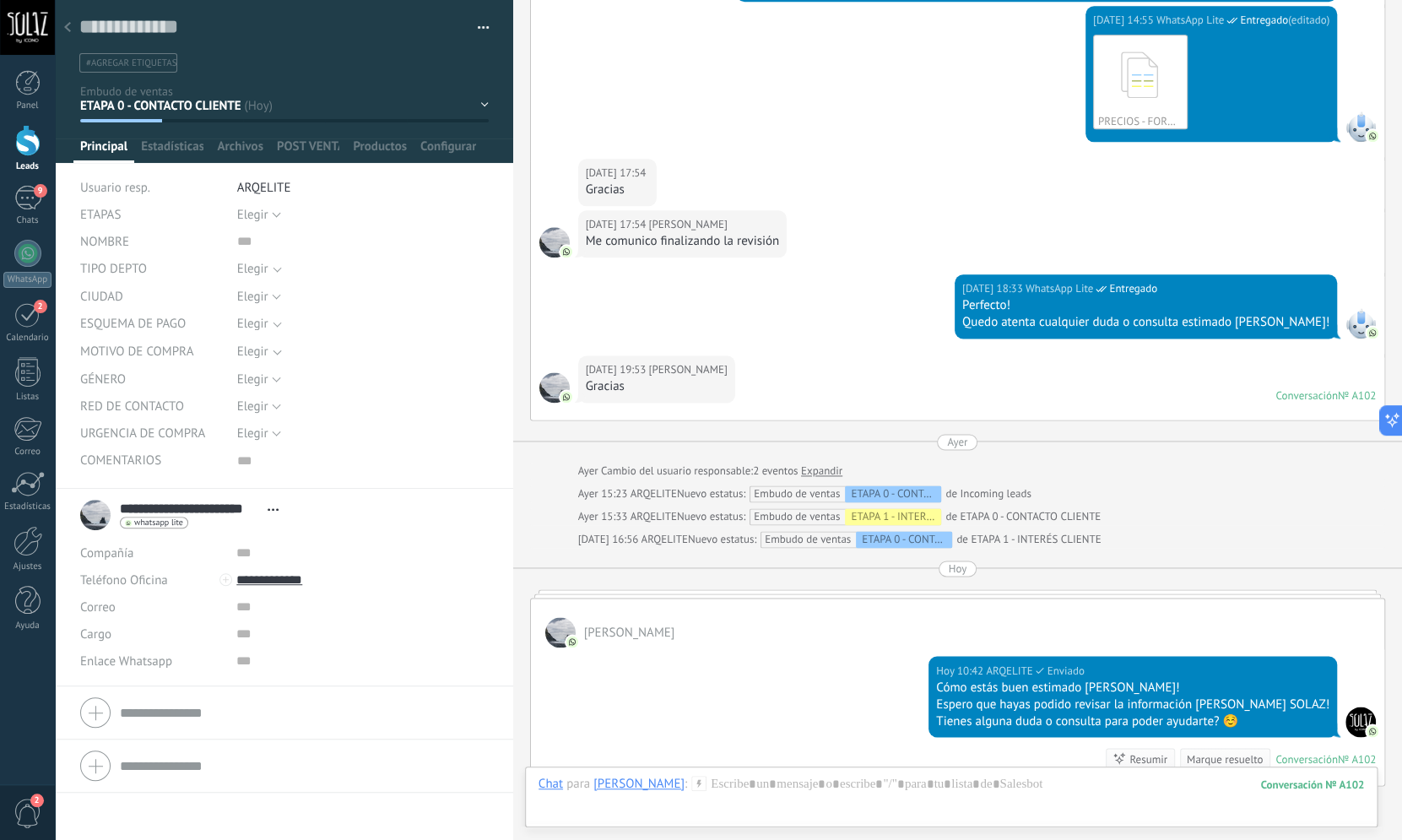
scroll to position [753, 0]
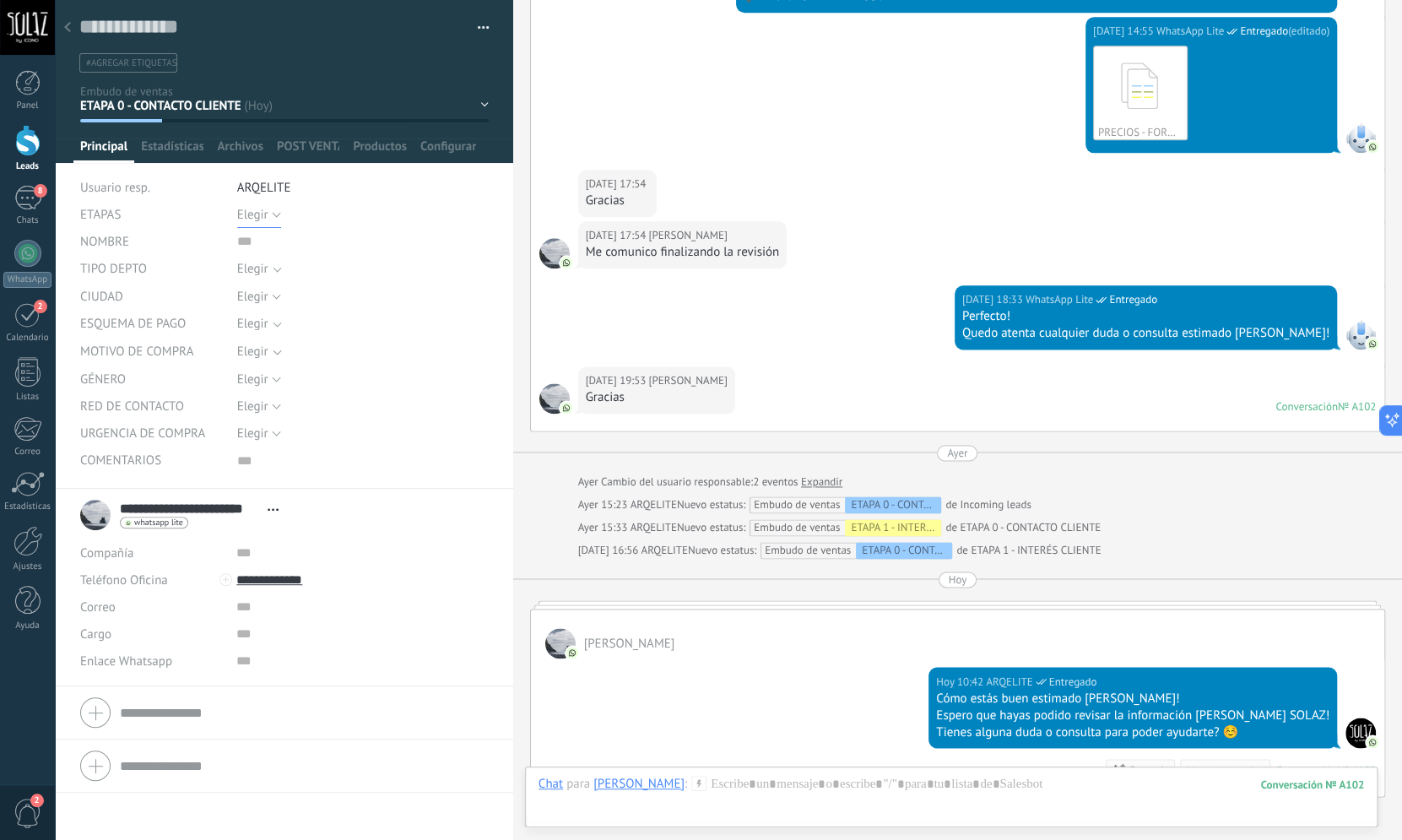
click at [271, 214] on button "Elegir" at bounding box center [259, 215] width 44 height 27
click at [246, 301] on span "2" at bounding box center [346, 301] width 255 height 16
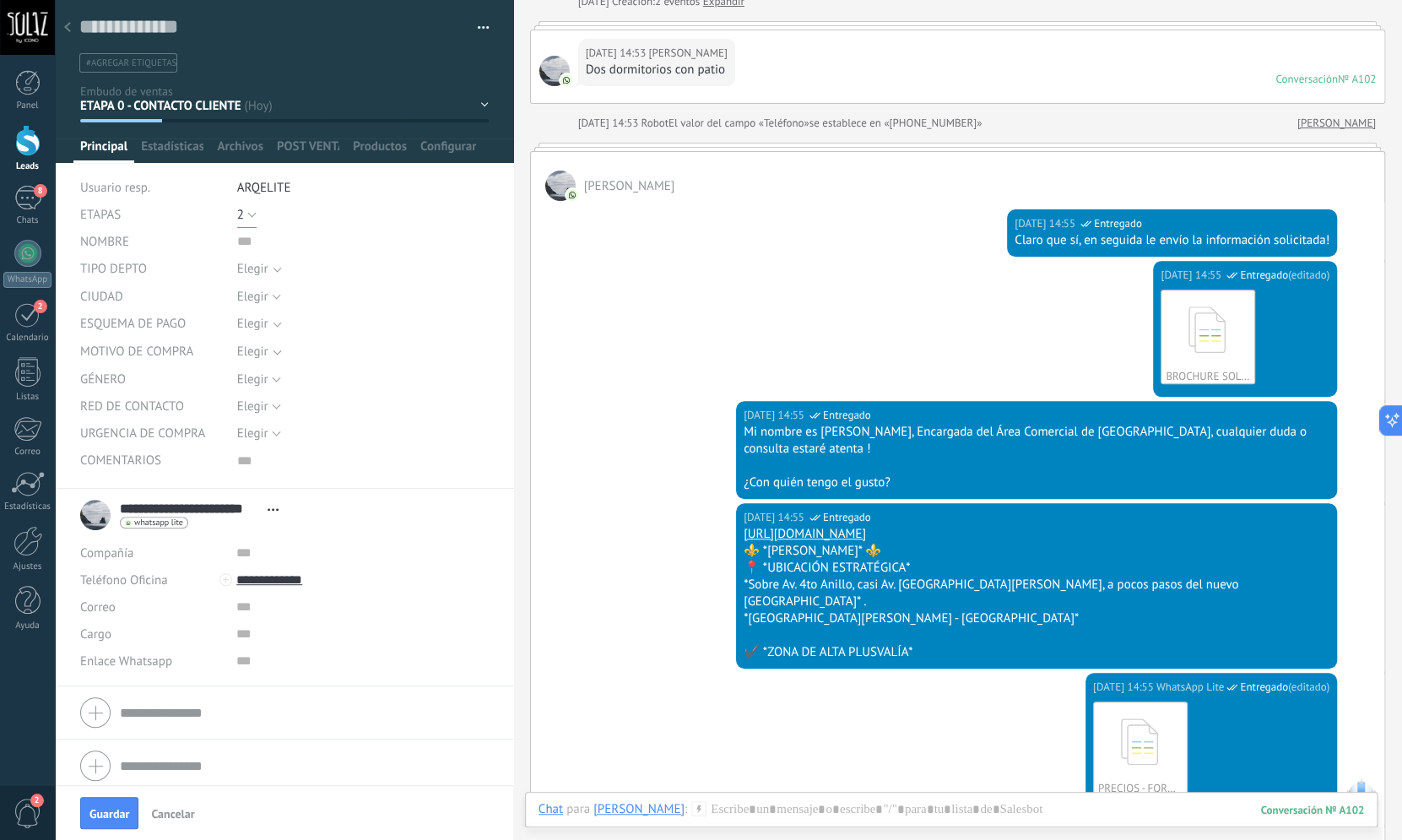
scroll to position [0, 0]
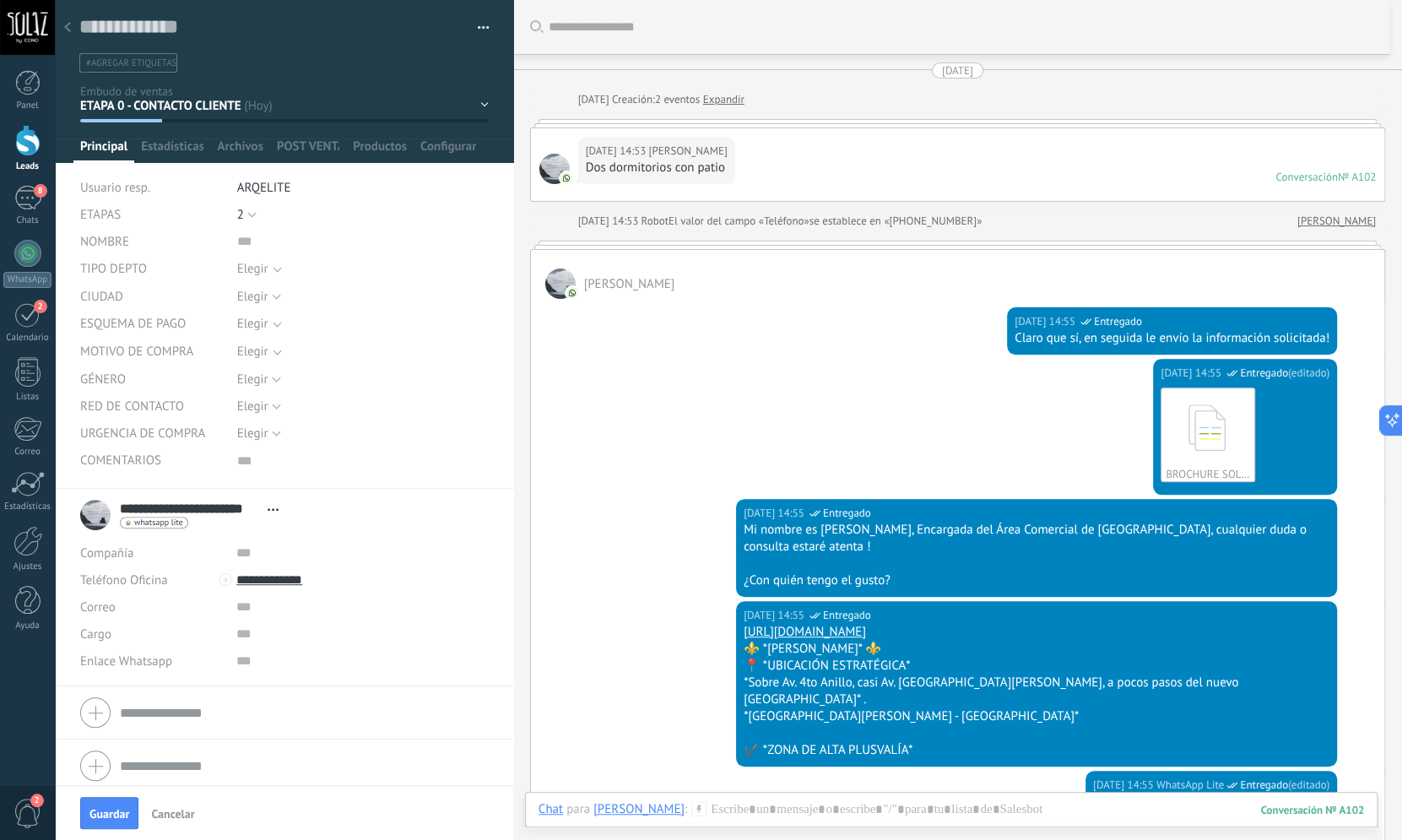
click at [276, 271] on span "Elegir" at bounding box center [352, 268] width 230 height 13
click at [272, 229] on input "text" at bounding box center [362, 242] width 251 height 27
click at [245, 215] on button "2" at bounding box center [247, 215] width 19 height 27
click at [242, 269] on span "1" at bounding box center [346, 272] width 255 height 16
click at [249, 269] on div "Elegir" at bounding box center [252, 268] width 31 height 13
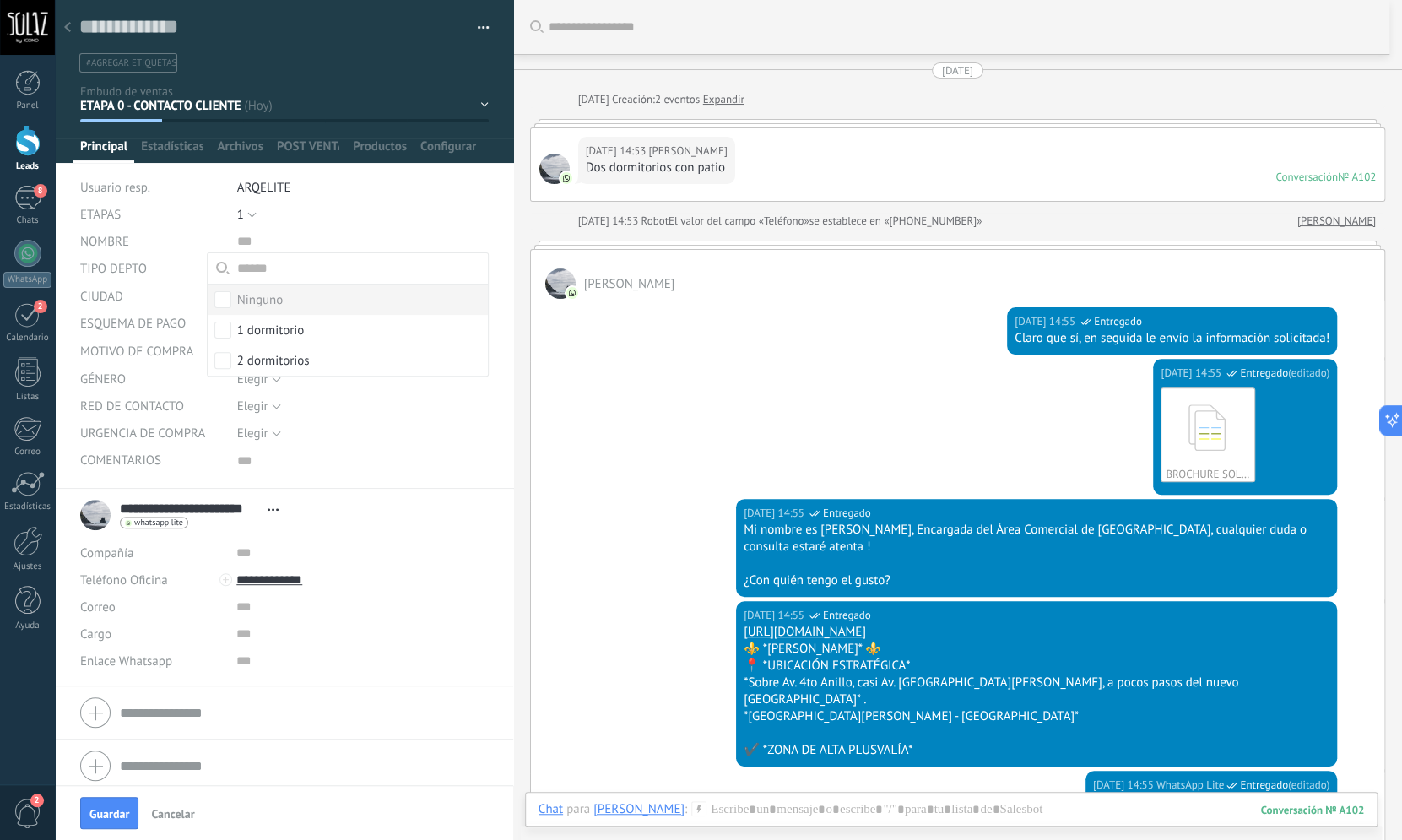
click at [278, 226] on div "Elegir 0 1 2 3 4 1" at bounding box center [362, 215] width 251 height 27
click at [102, 810] on span "Guardar" at bounding box center [109, 813] width 40 height 12
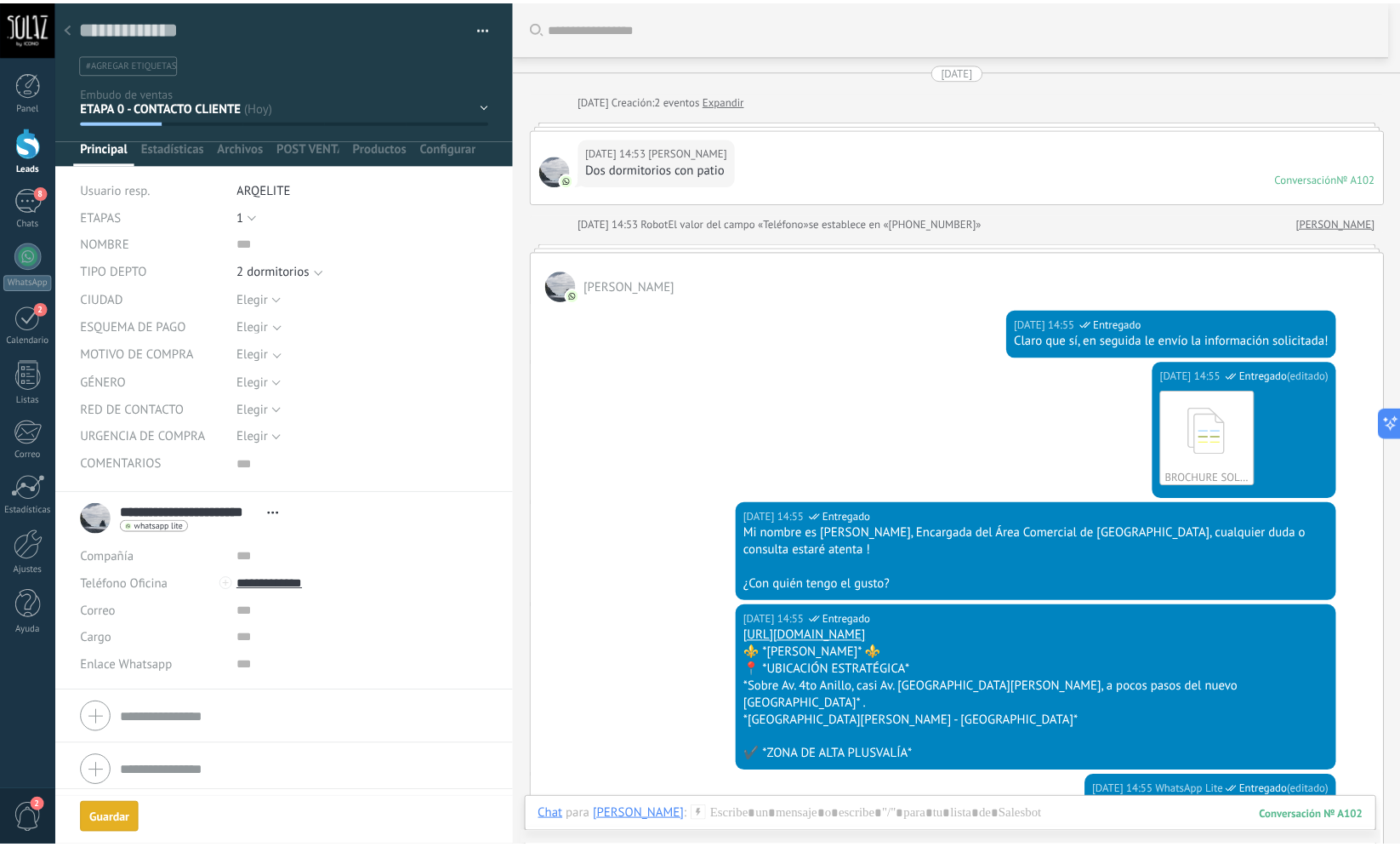
scroll to position [51, 0]
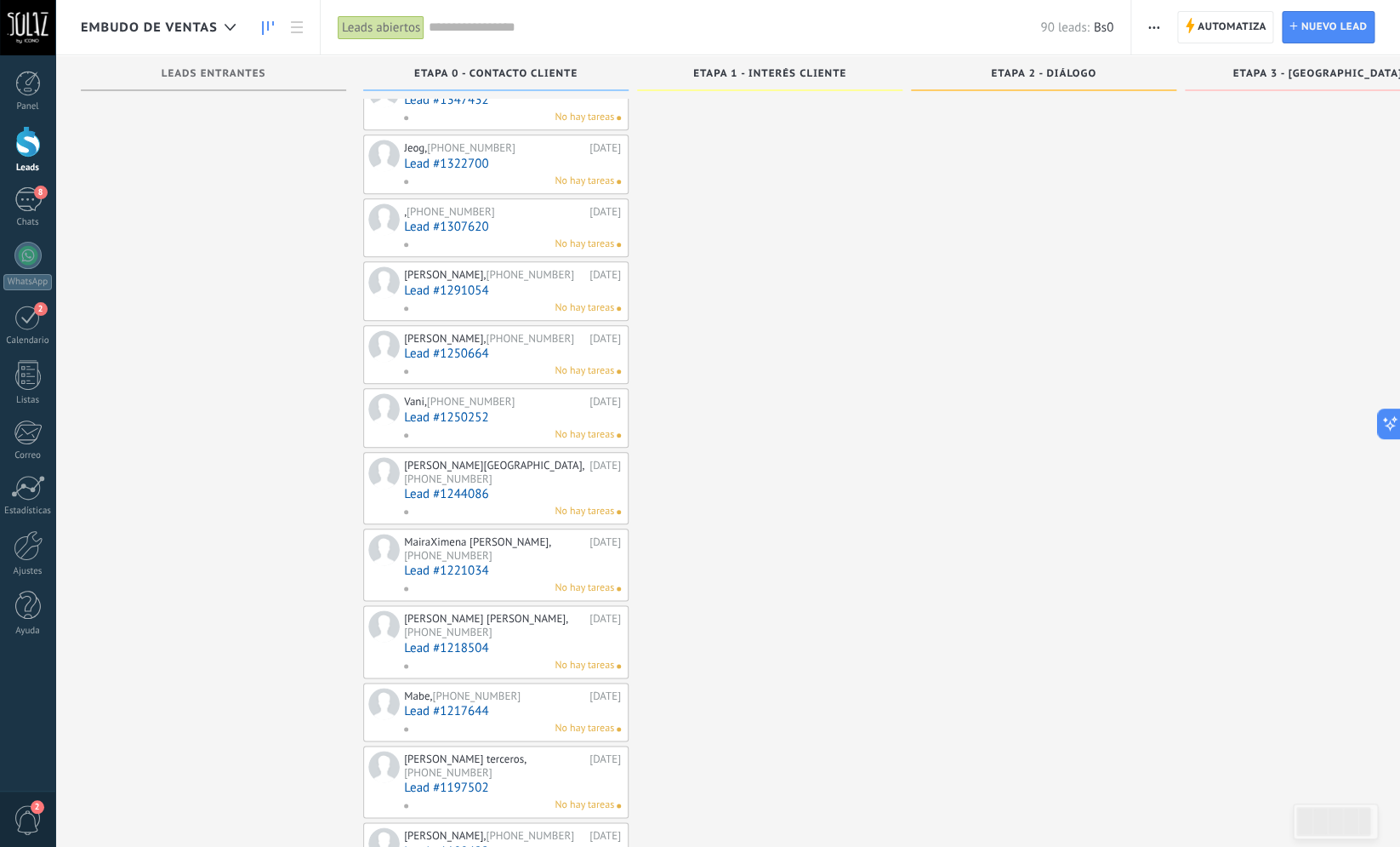
scroll to position [3985, 0]
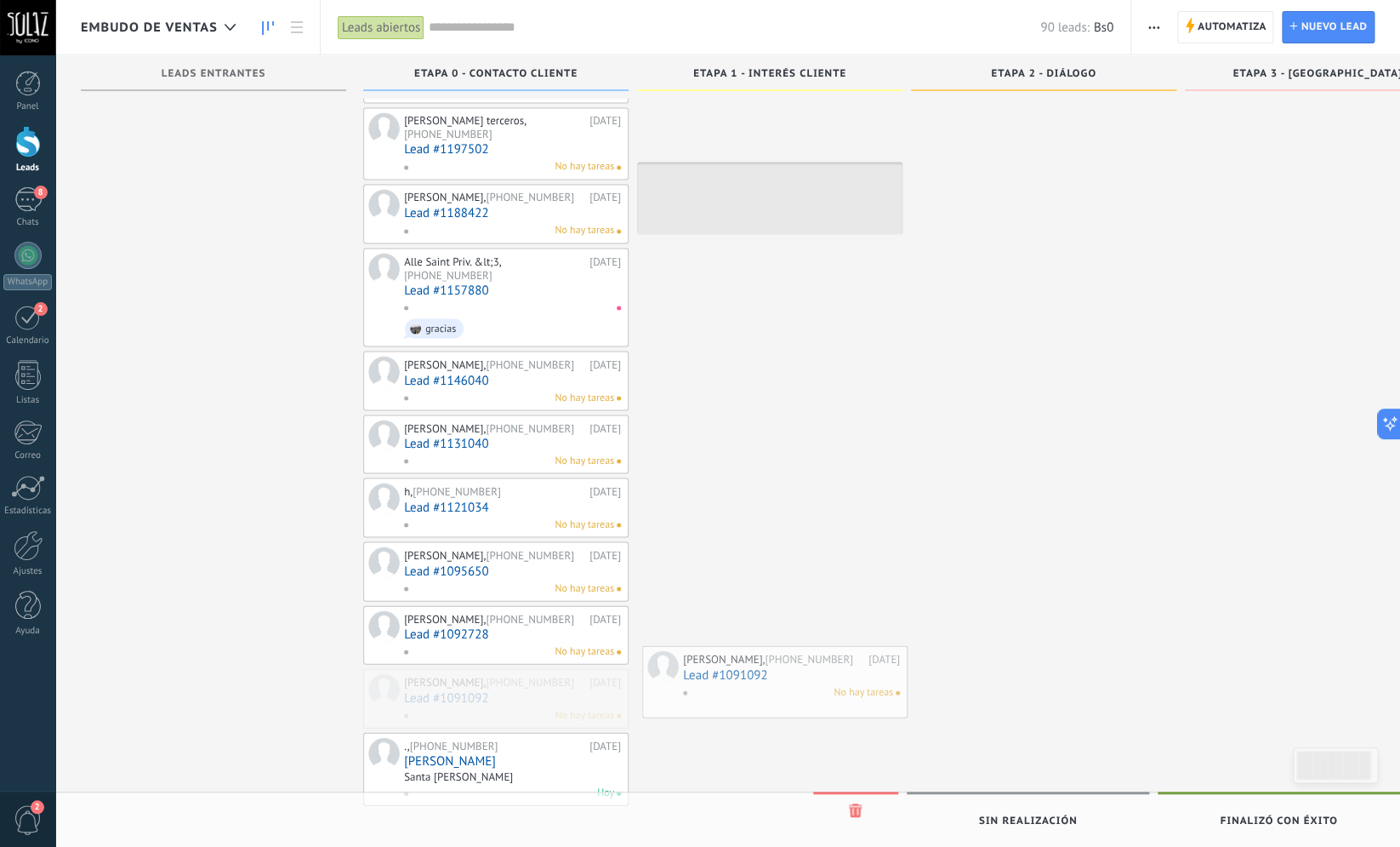
drag, startPoint x: 471, startPoint y: 677, endPoint x: 750, endPoint y: 645, distance: 280.8
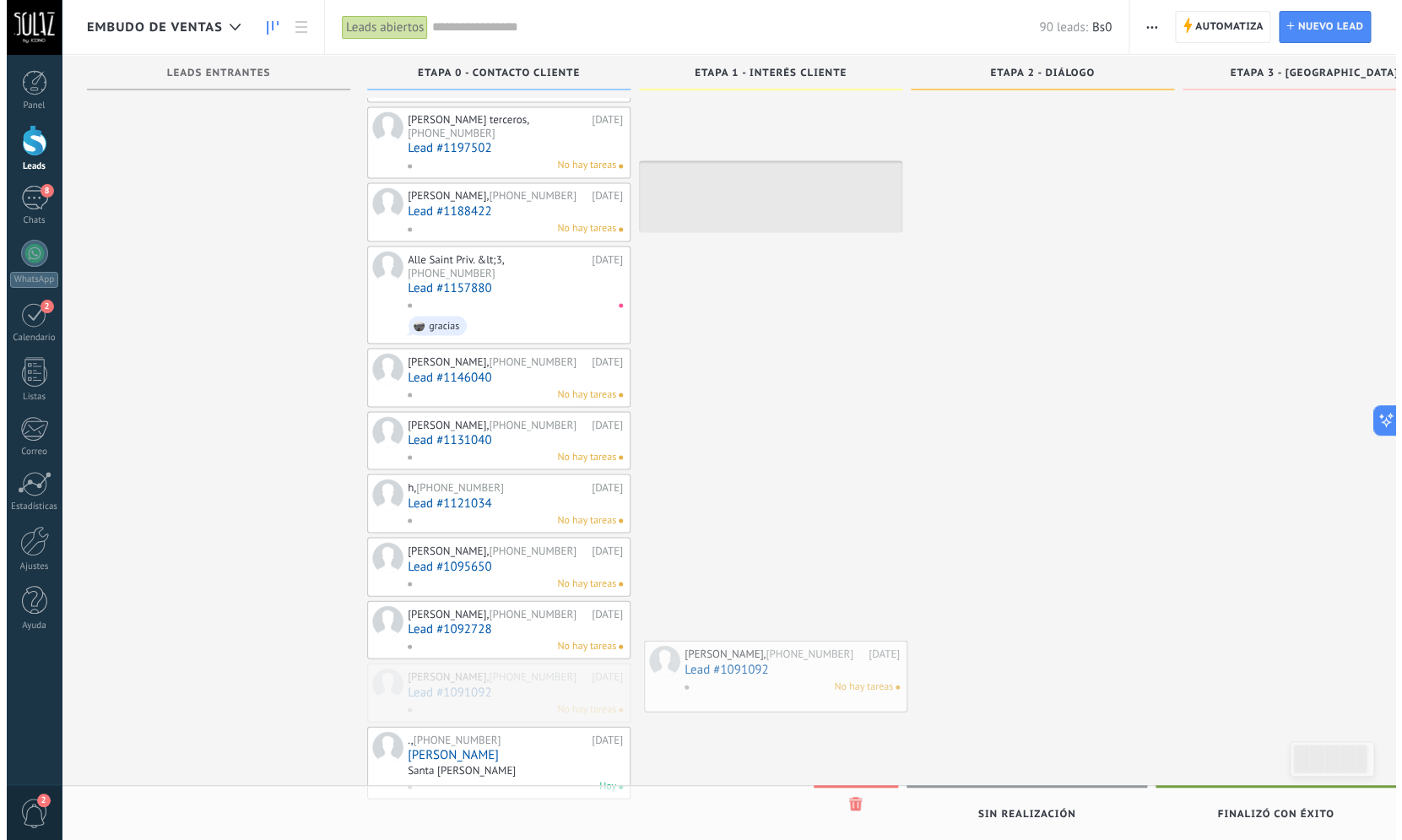
scroll to position [3876, 0]
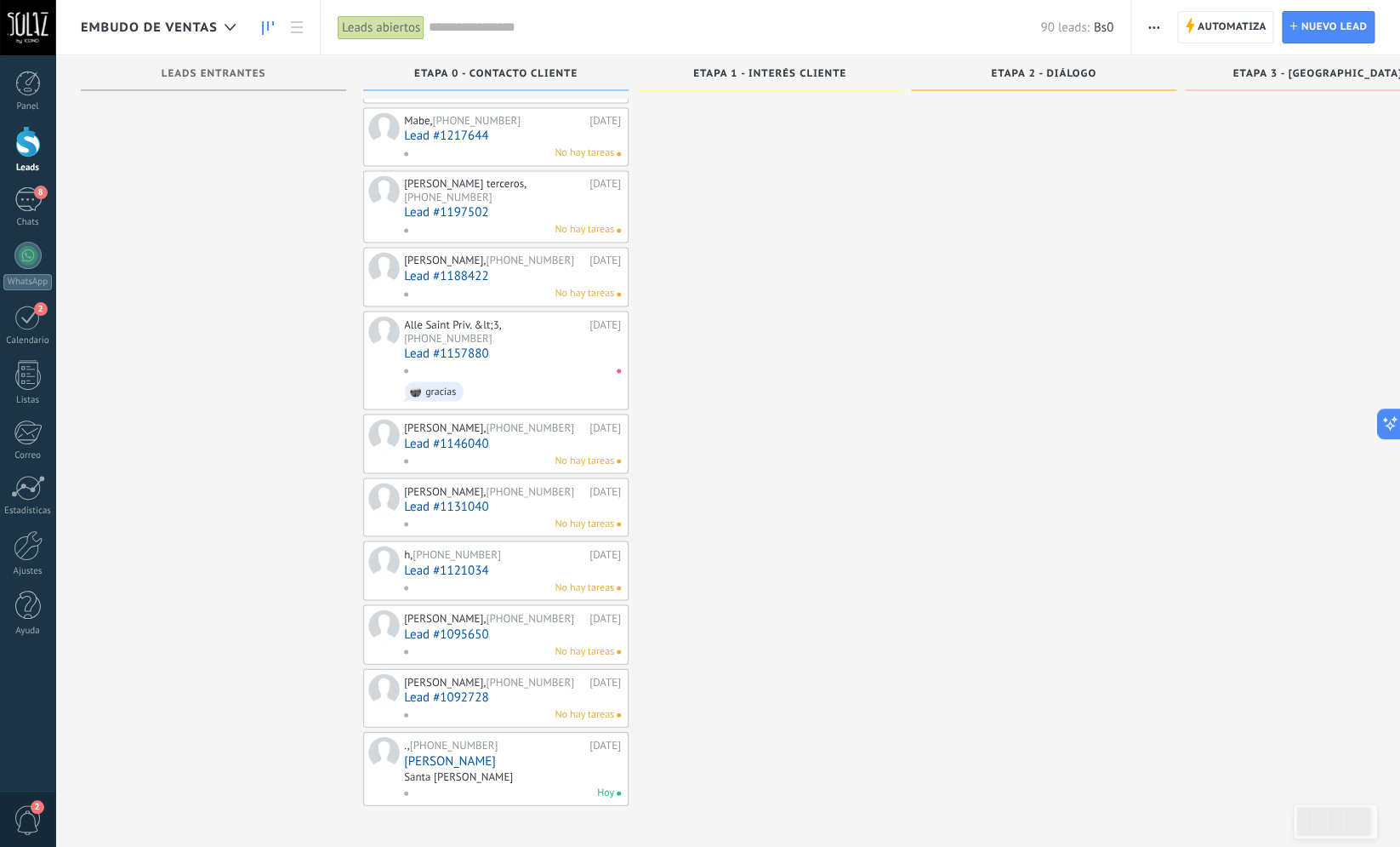
click at [485, 680] on span "[PHONE_NUMBER]" at bounding box center [529, 681] width 88 height 15
click at [478, 698] on link "Lead #1092728" at bounding box center [512, 696] width 217 height 15
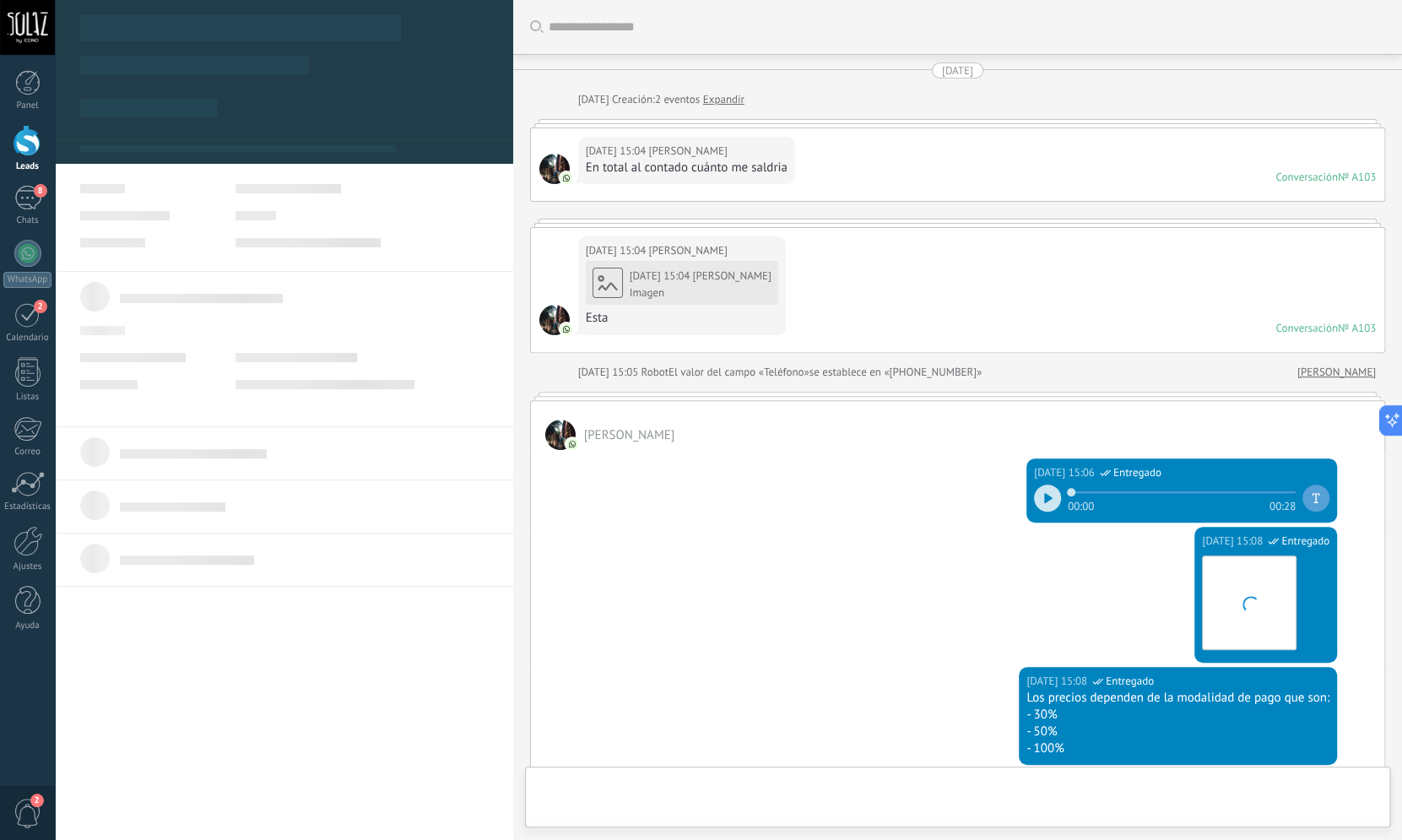
scroll to position [865, 0]
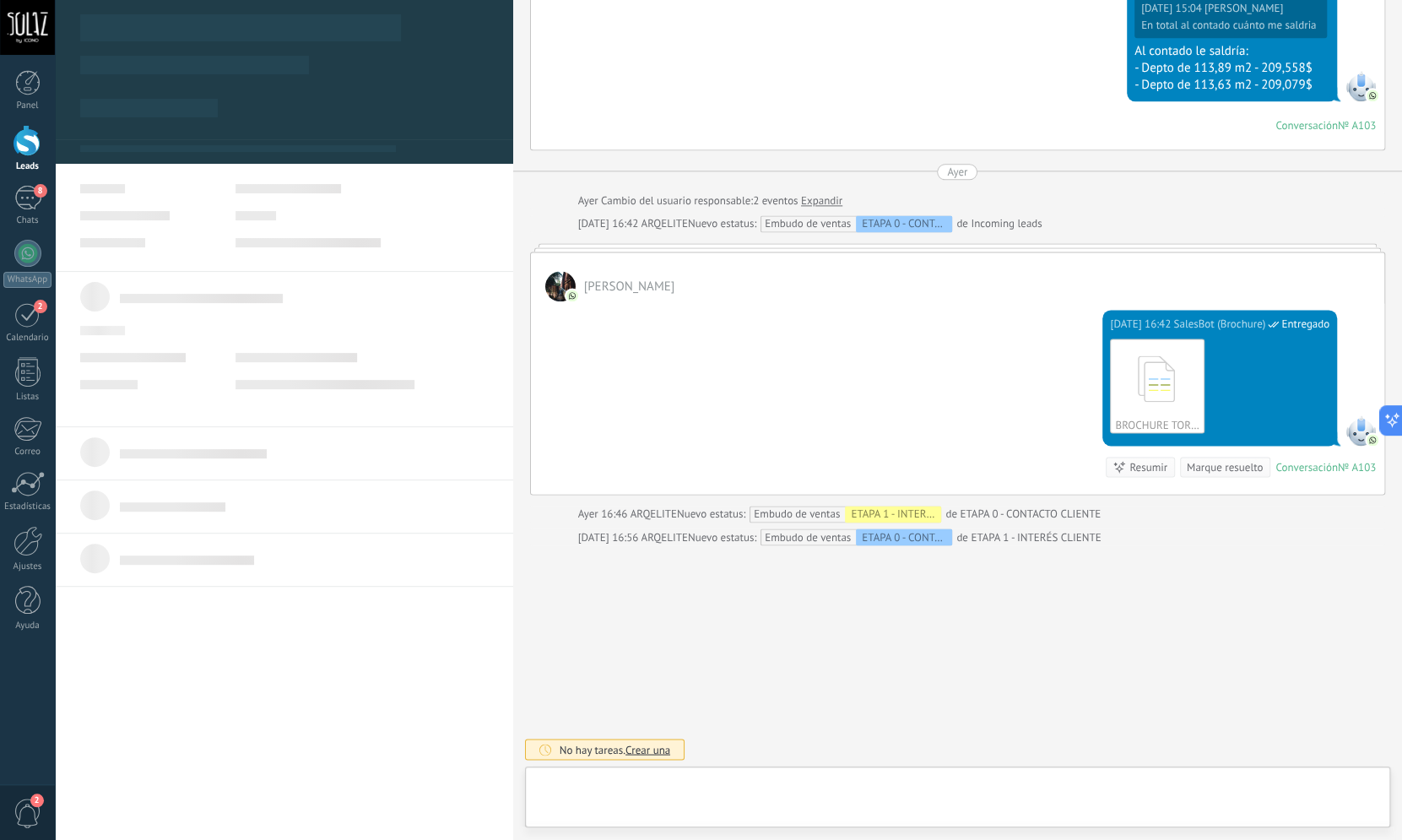
type textarea "***"
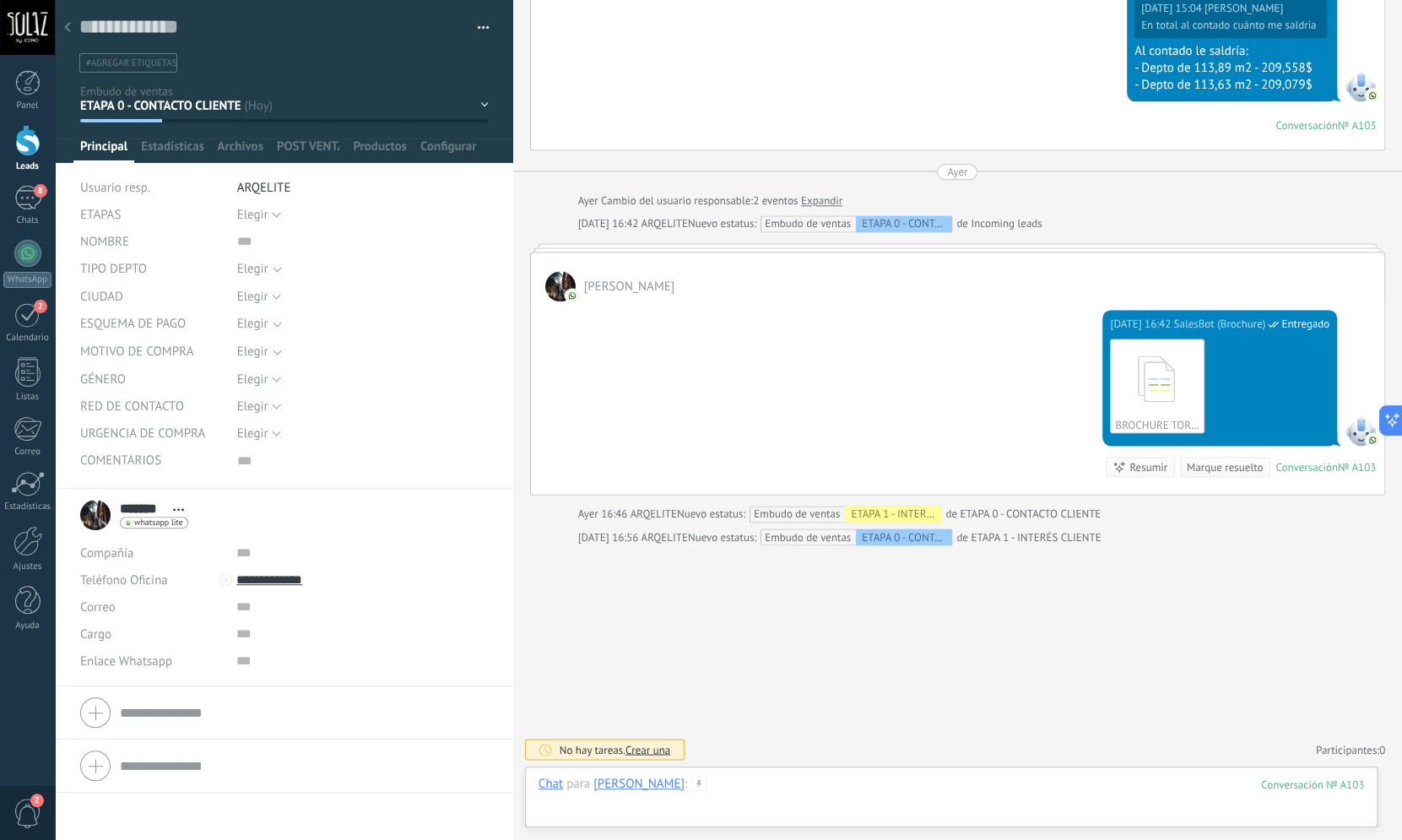
click at [692, 791] on div at bounding box center [951, 801] width 826 height 51
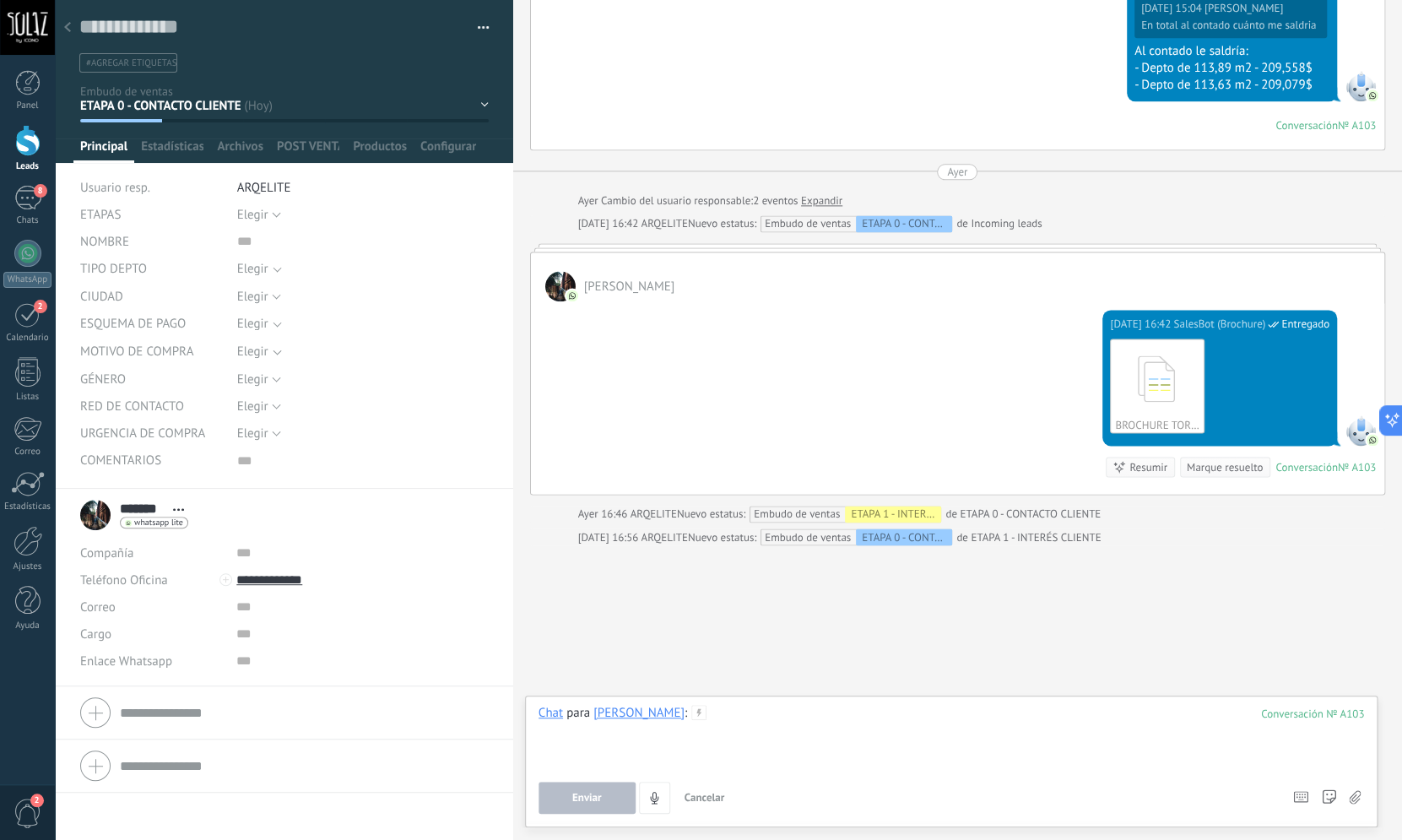
click at [679, 711] on div at bounding box center [951, 737] width 826 height 65
paste div
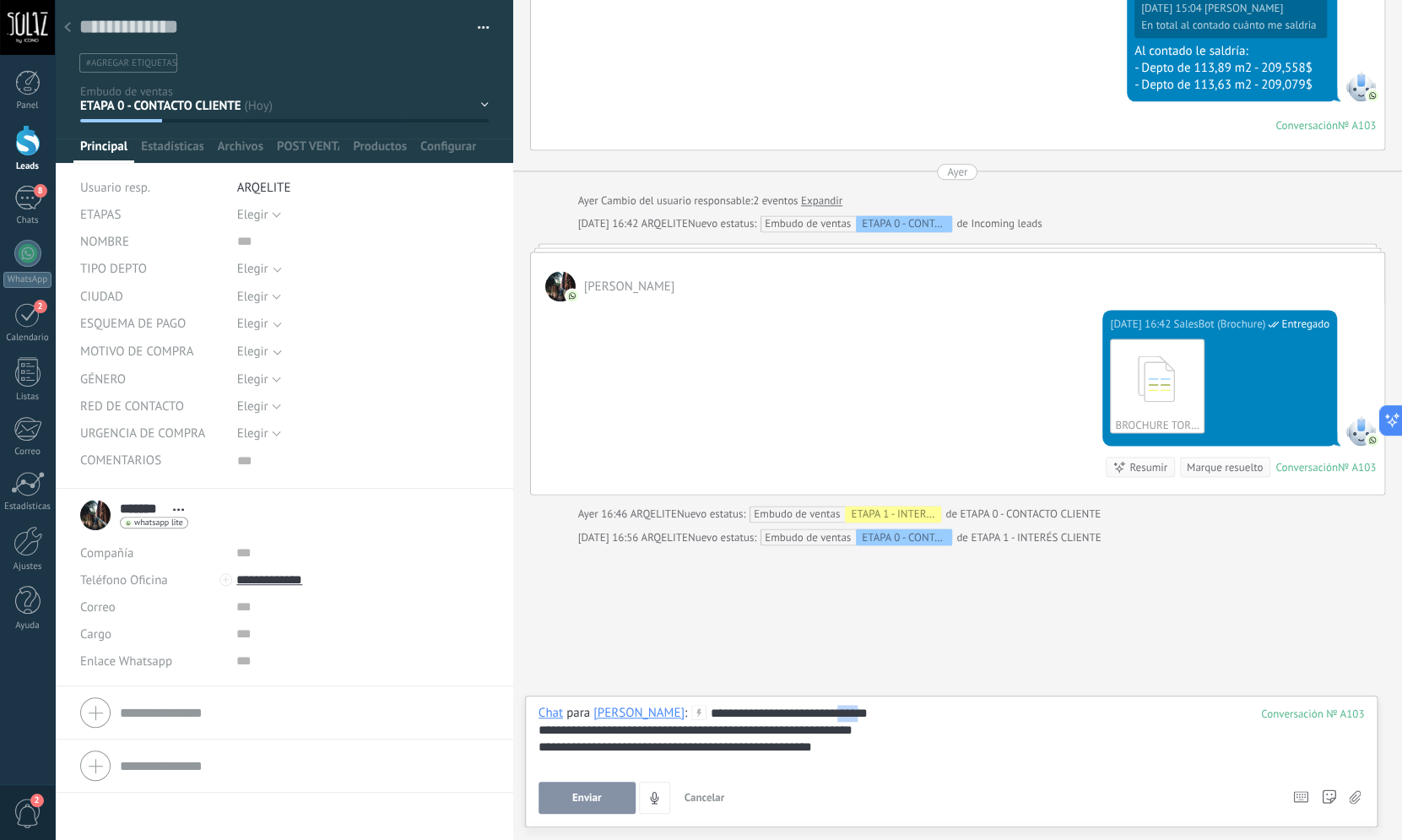
drag, startPoint x: 833, startPoint y: 712, endPoint x: 810, endPoint y: 712, distance: 23.0
click at [810, 712] on div "**********" at bounding box center [951, 737] width 826 height 65
click at [573, 801] on span "Enviar" at bounding box center [587, 798] width 30 height 12
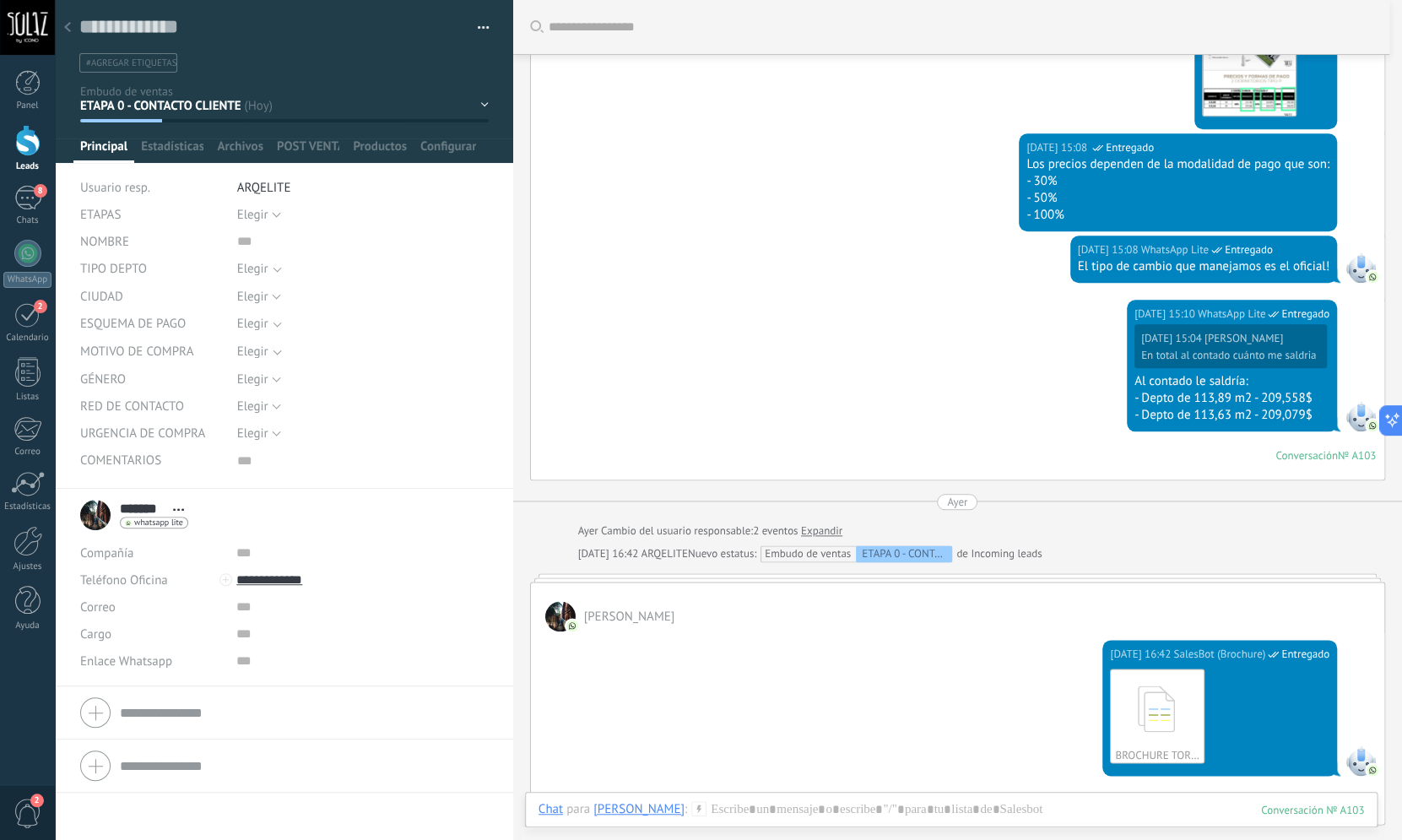
scroll to position [61, 0]
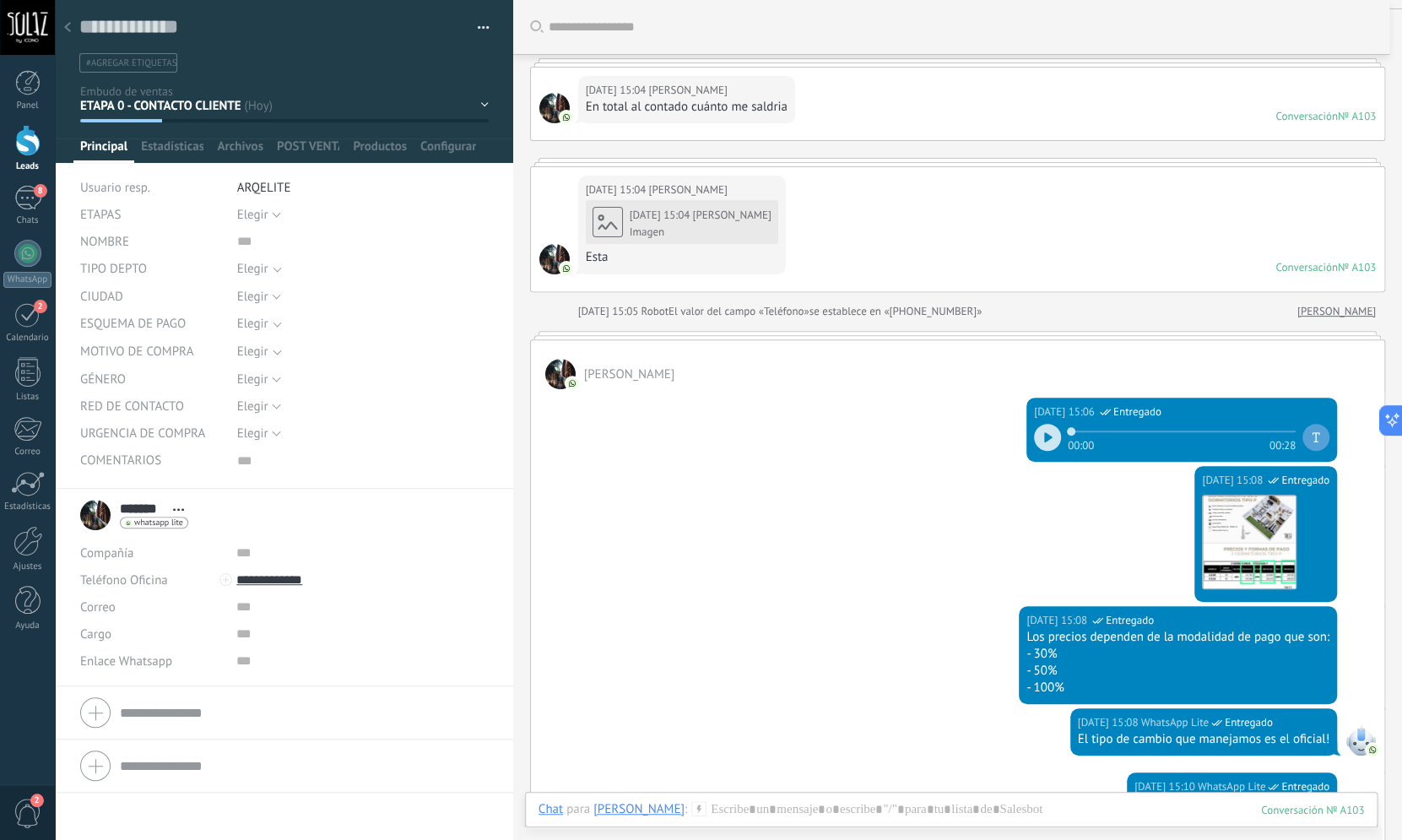
click at [280, 211] on div "Elegir 0 1 2 3 4 [GEOGRAPHIC_DATA]" at bounding box center [362, 215] width 251 height 27
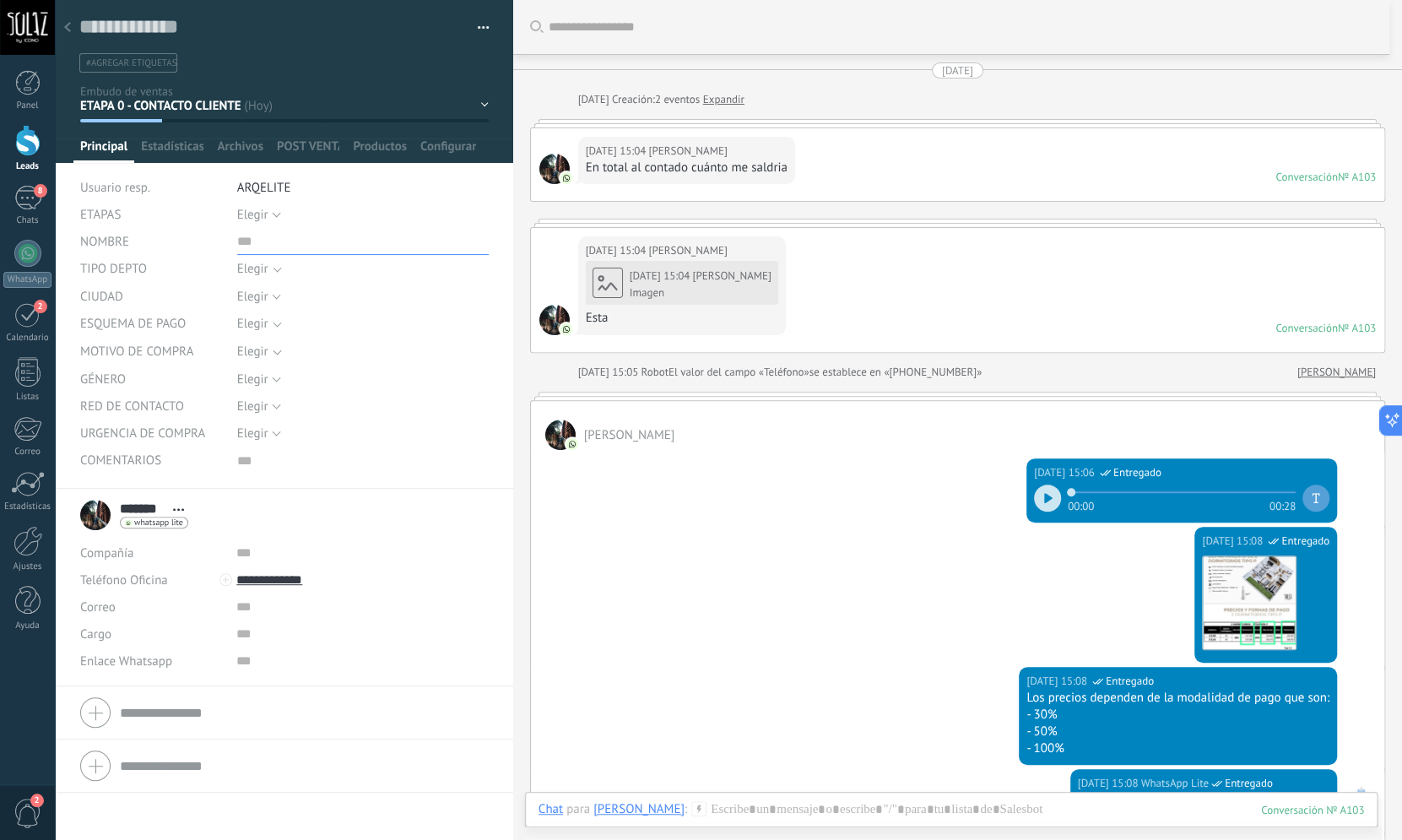
click at [276, 230] on input "text" at bounding box center [362, 242] width 251 height 27
click at [270, 209] on button "Elegir" at bounding box center [259, 215] width 44 height 27
click at [269, 304] on span "2" at bounding box center [346, 301] width 255 height 16
click at [275, 272] on span "Elegir" at bounding box center [352, 268] width 230 height 13
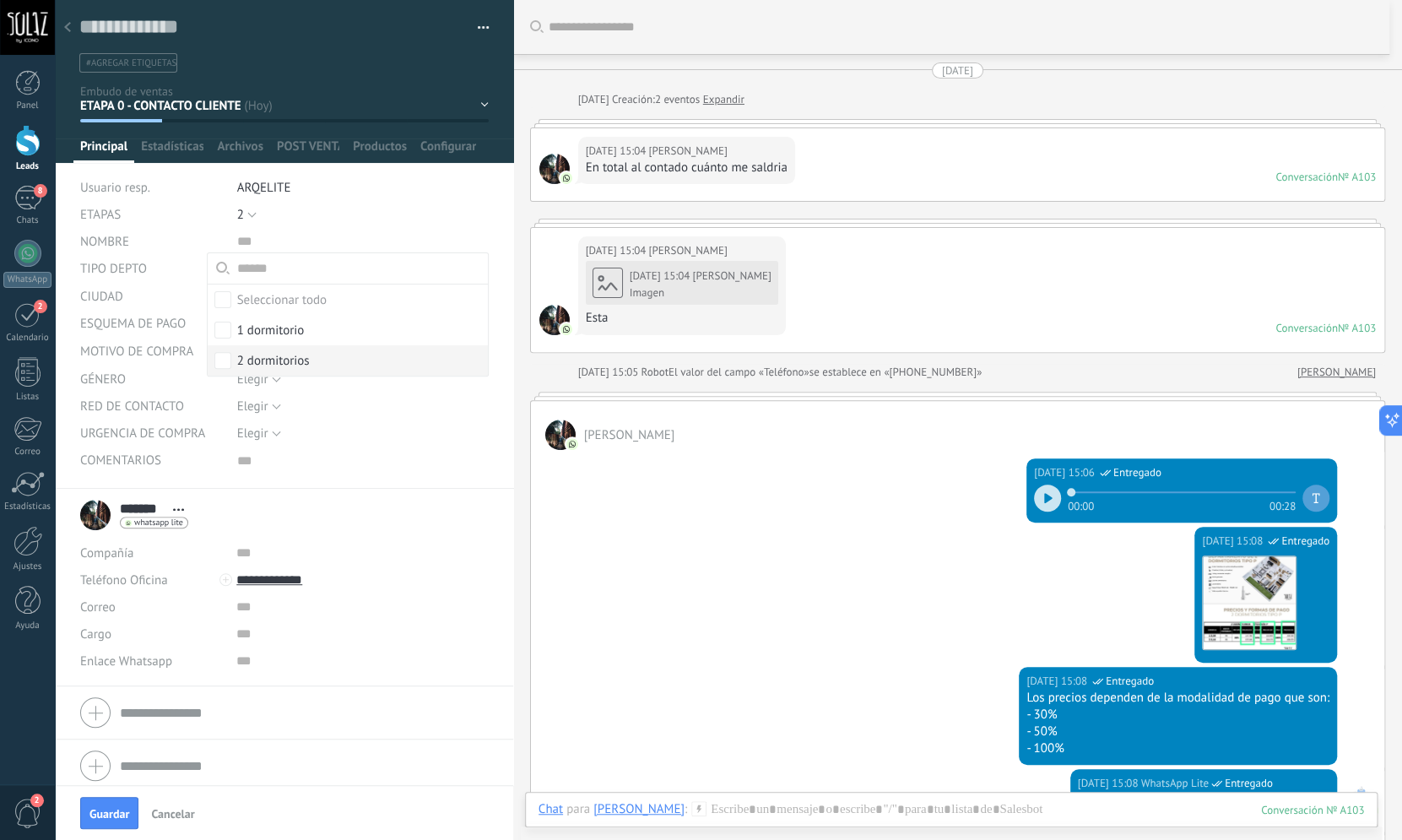
click at [295, 367] on div "2 dormitorios" at bounding box center [273, 361] width 72 height 17
click at [121, 812] on span "Guardar" at bounding box center [109, 813] width 40 height 12
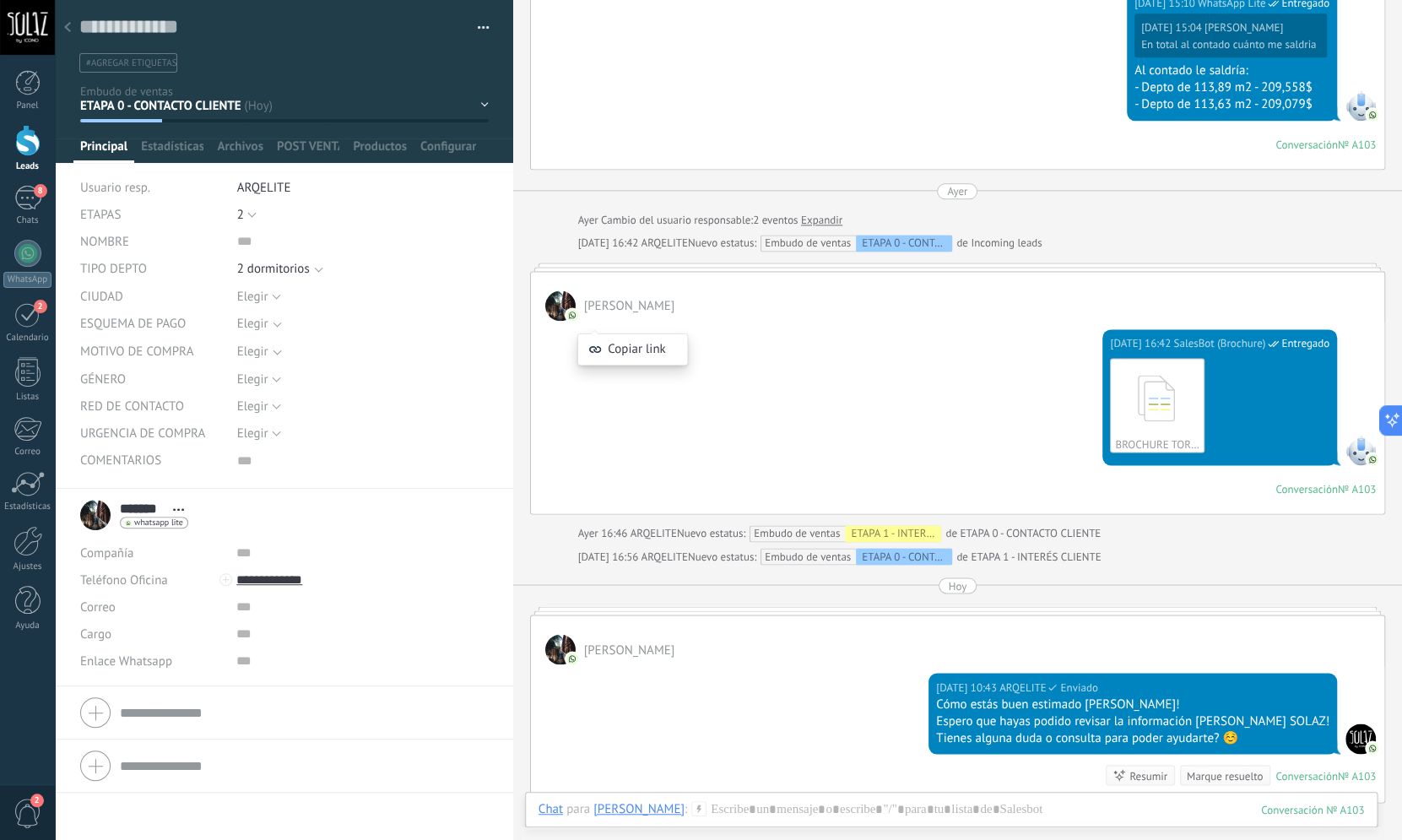
scroll to position [1154, 0]
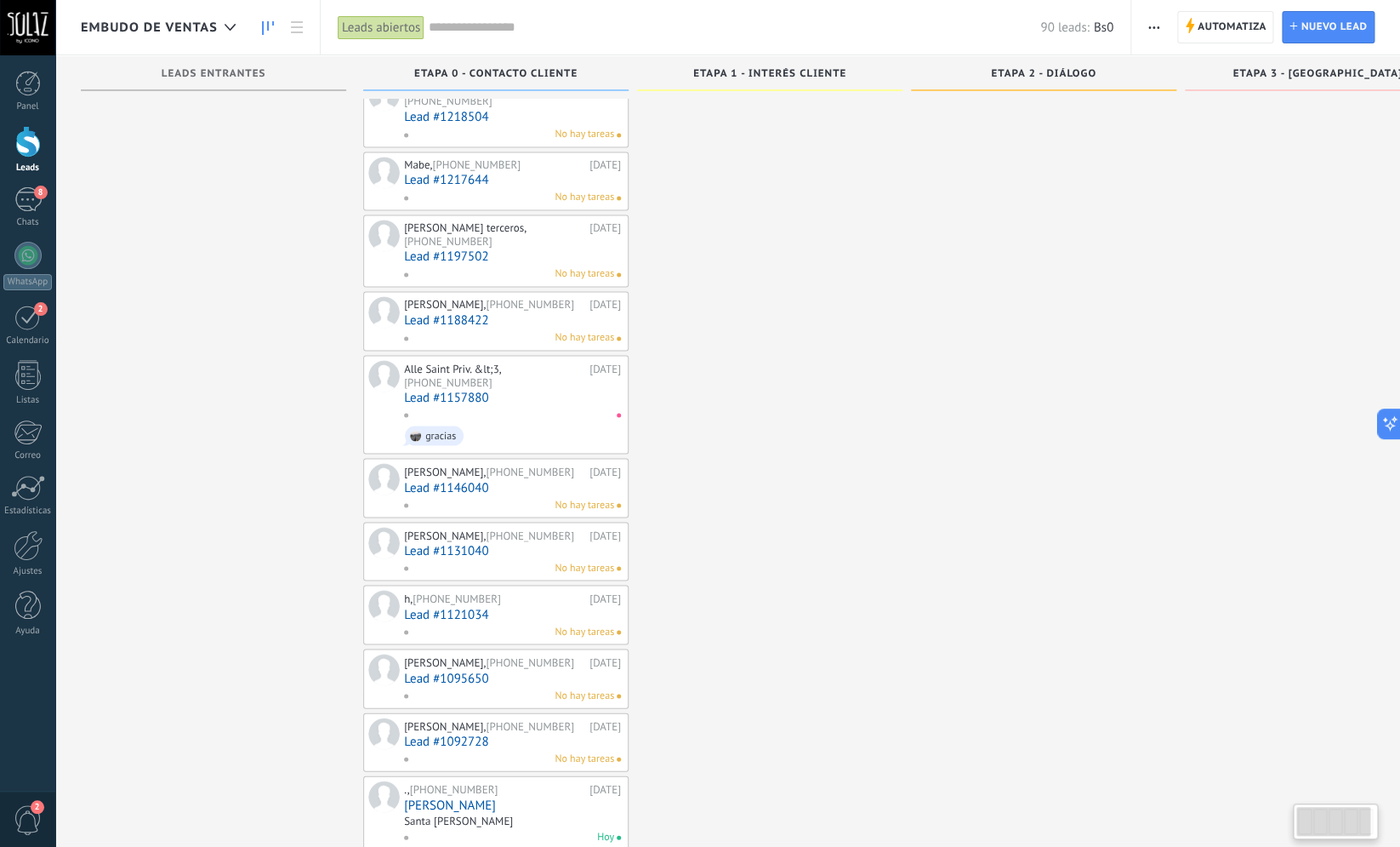
scroll to position [3909, 0]
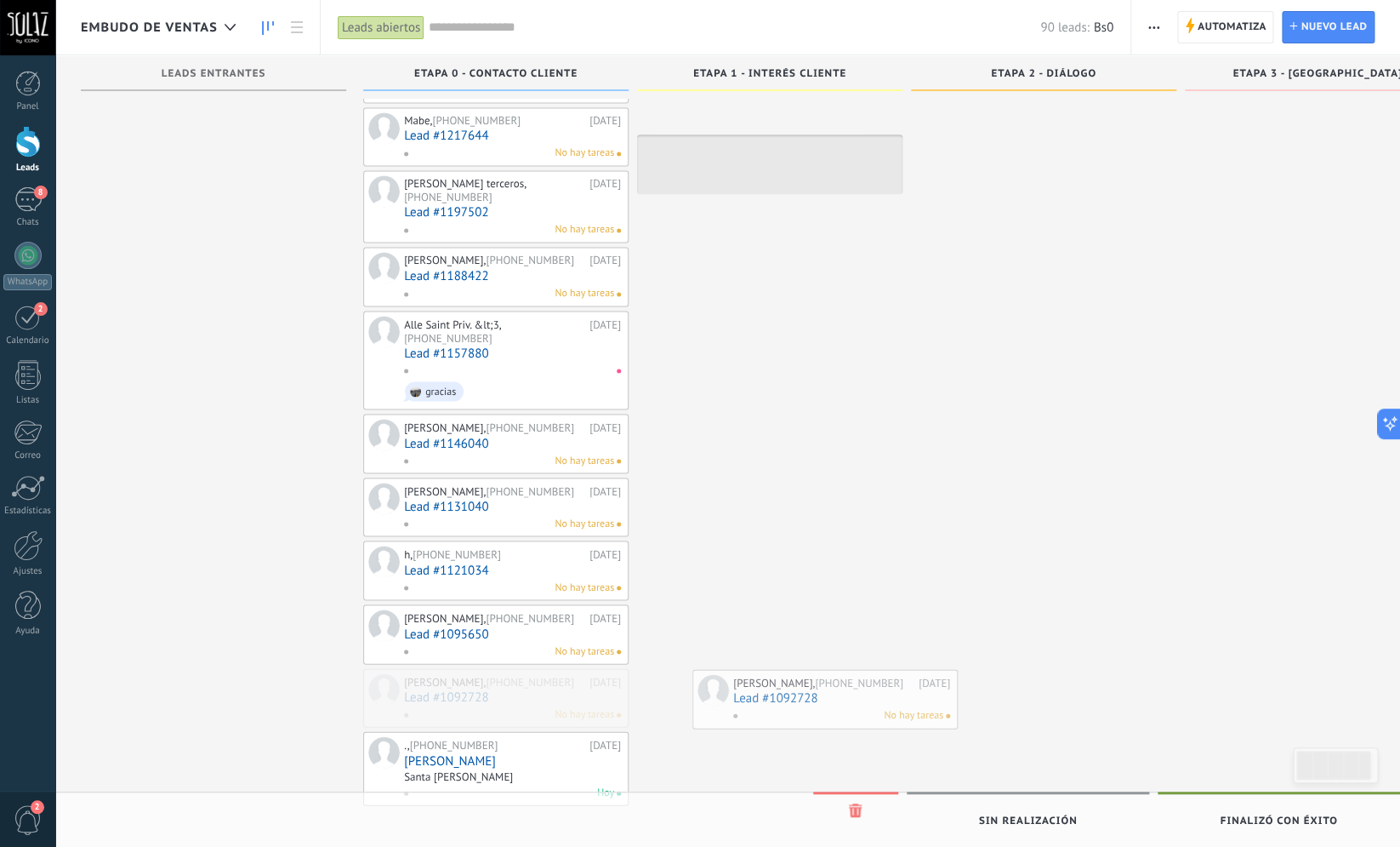
drag, startPoint x: 542, startPoint y: 692, endPoint x: 871, endPoint y: 684, distance: 329.1
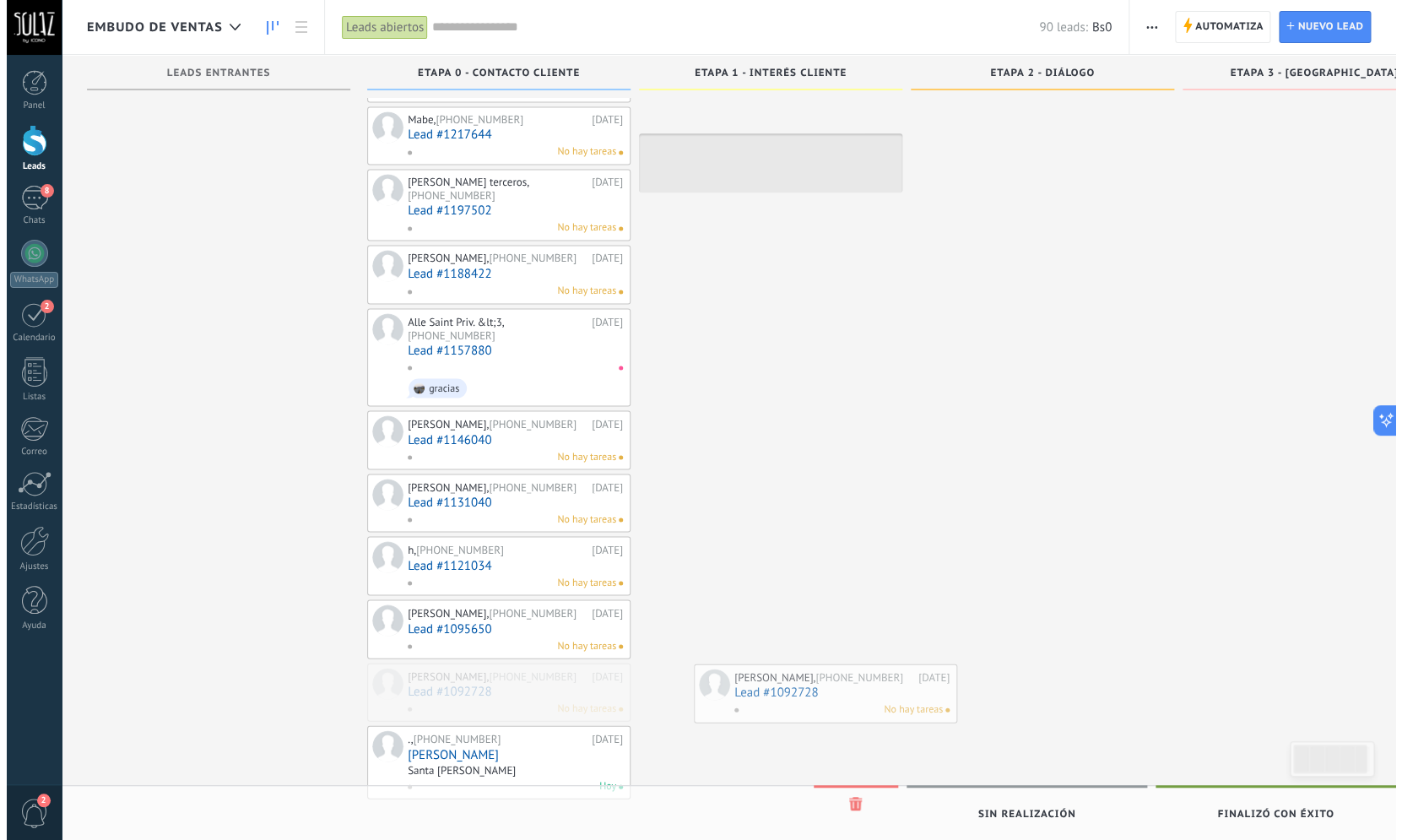
scroll to position [3813, 0]
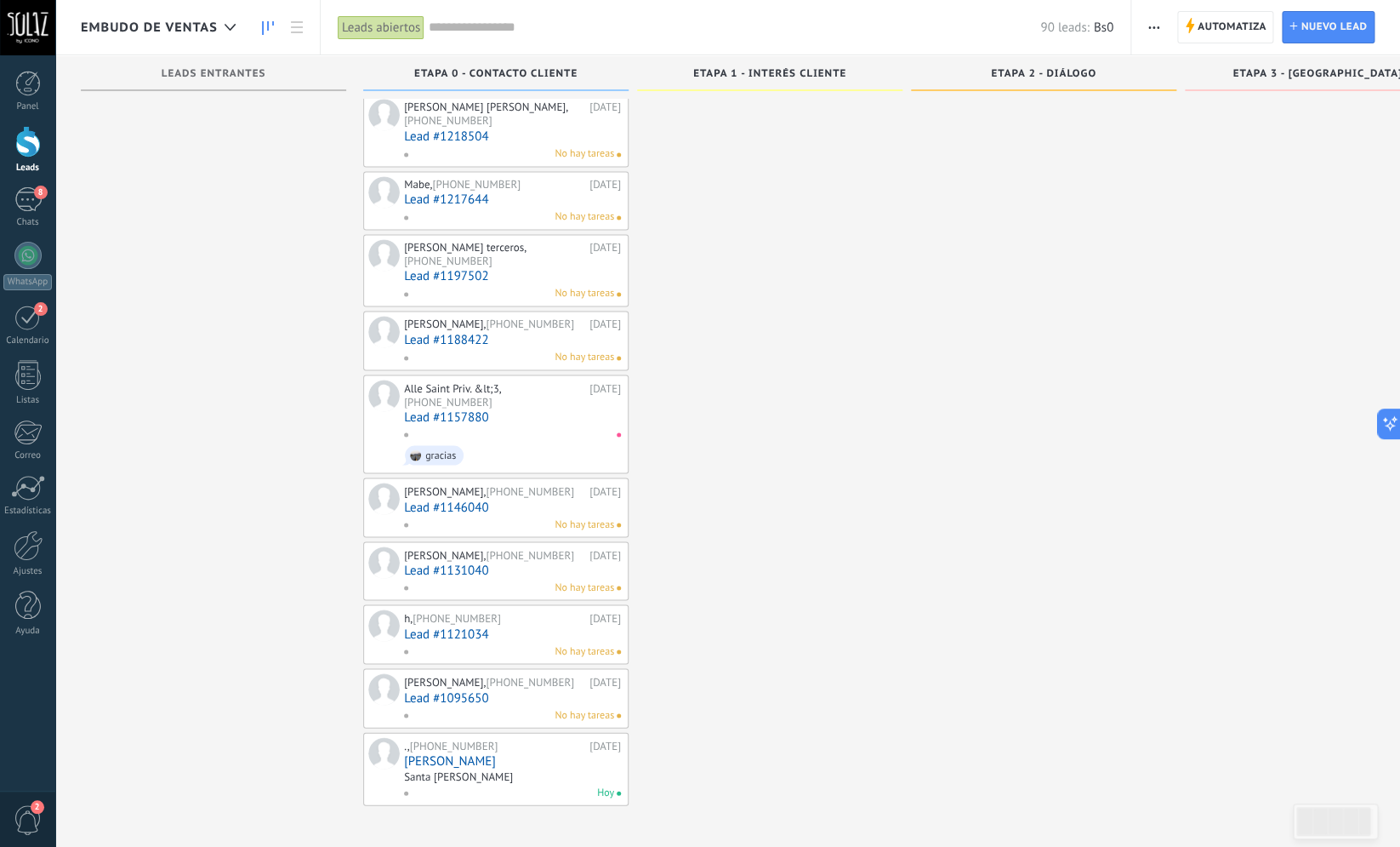
click at [471, 704] on link "Lead #1095650" at bounding box center [512, 697] width 217 height 15
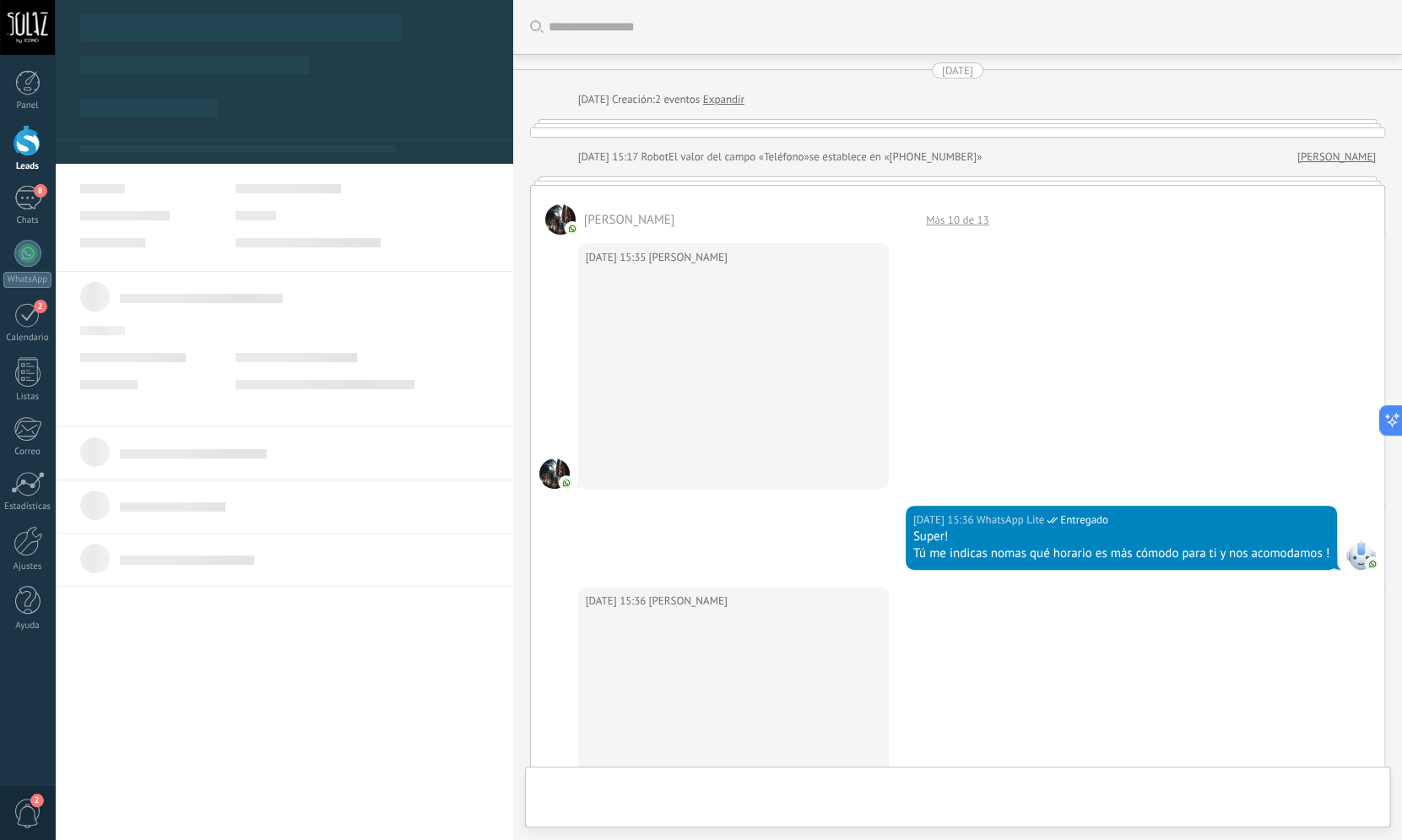
scroll to position [1068, 0]
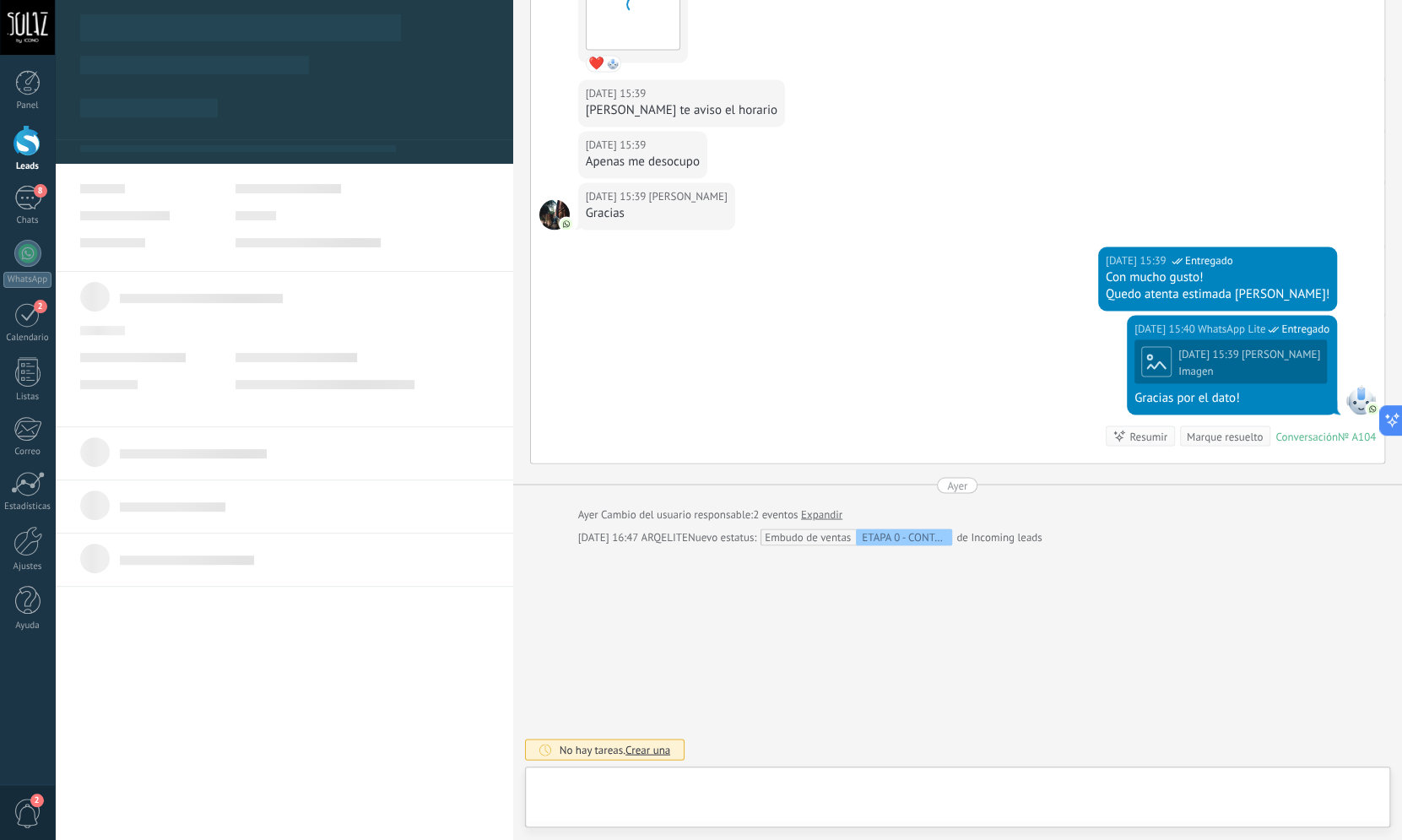
type textarea "***"
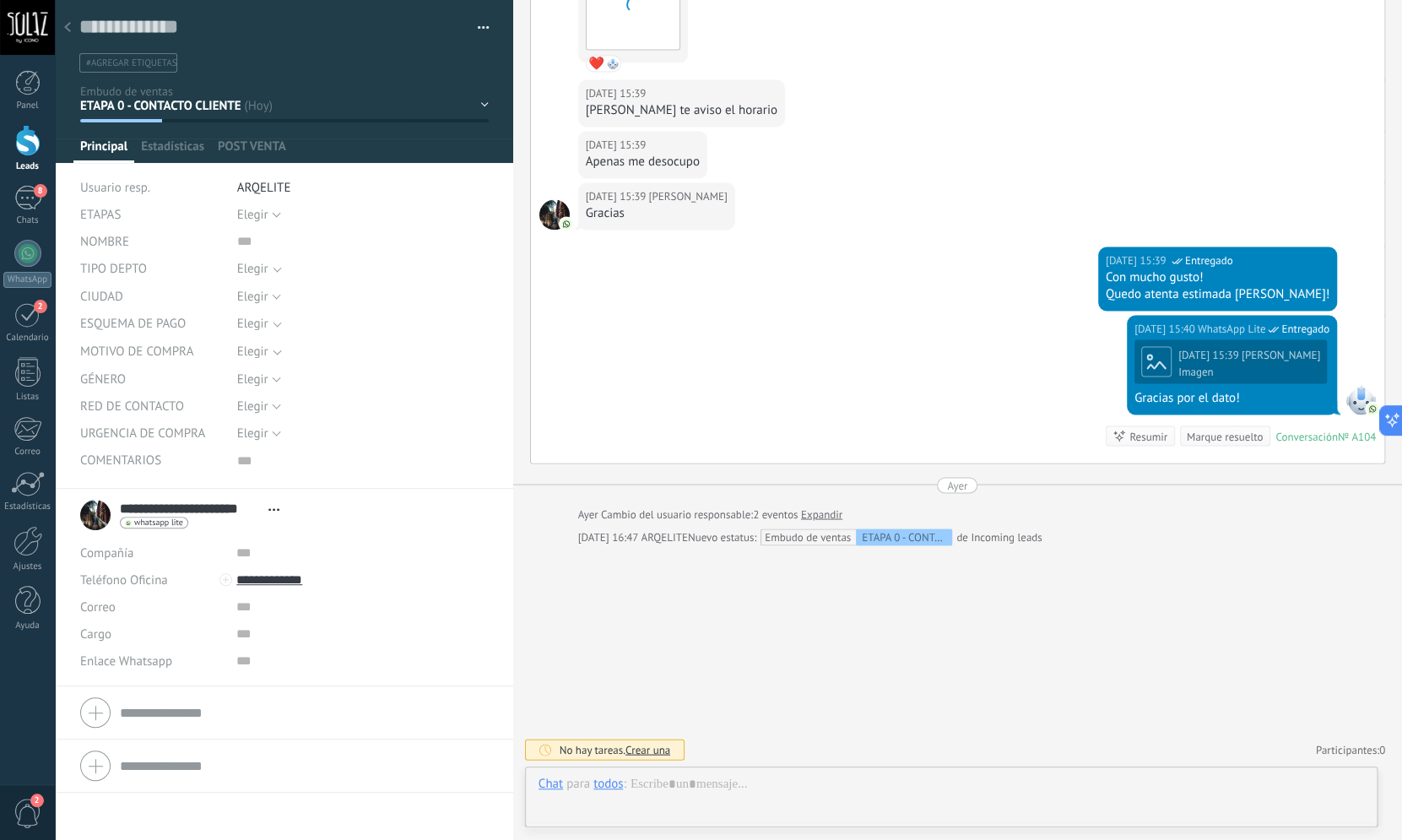
scroll to position [17, 0]
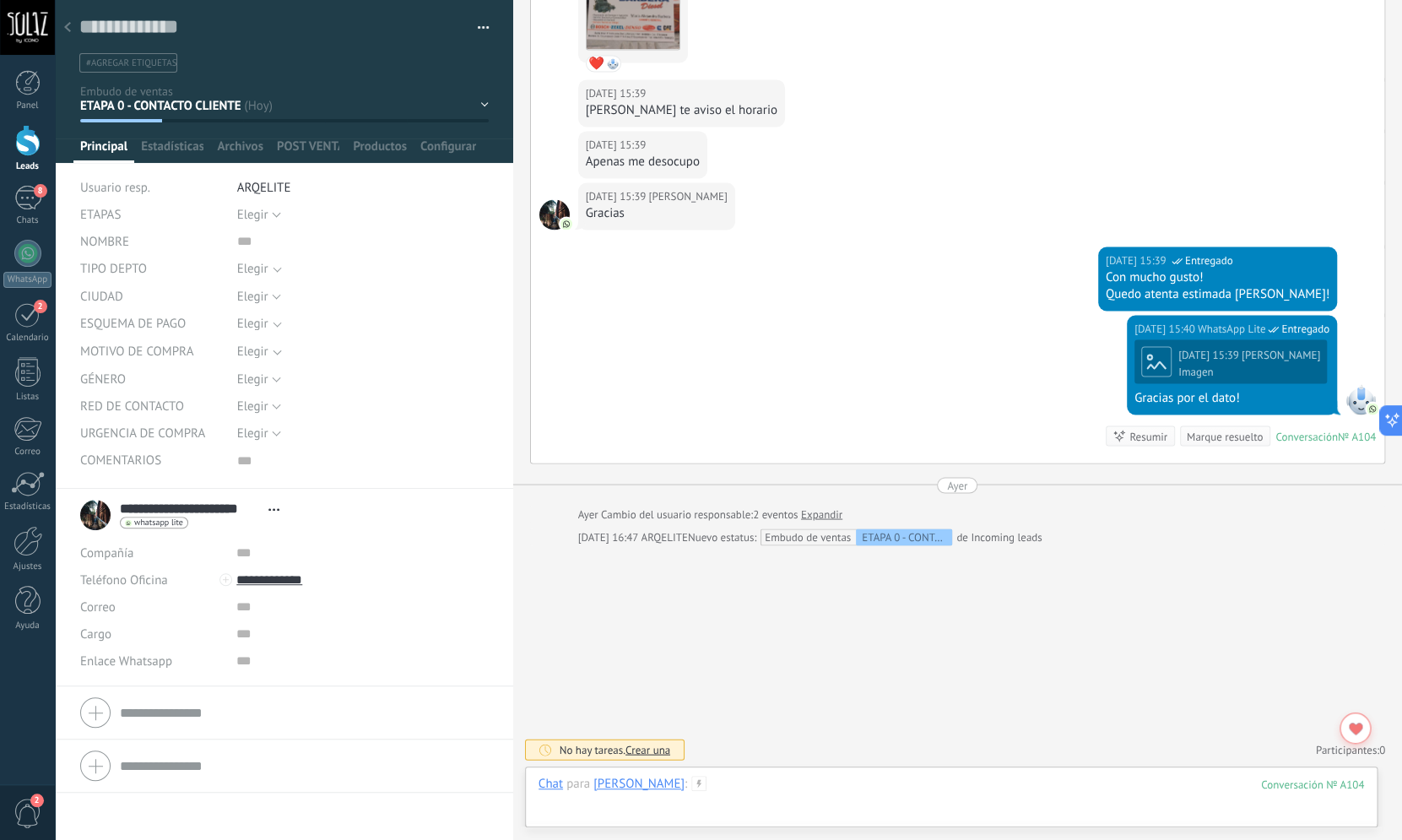
click at [758, 804] on div at bounding box center [951, 801] width 826 height 51
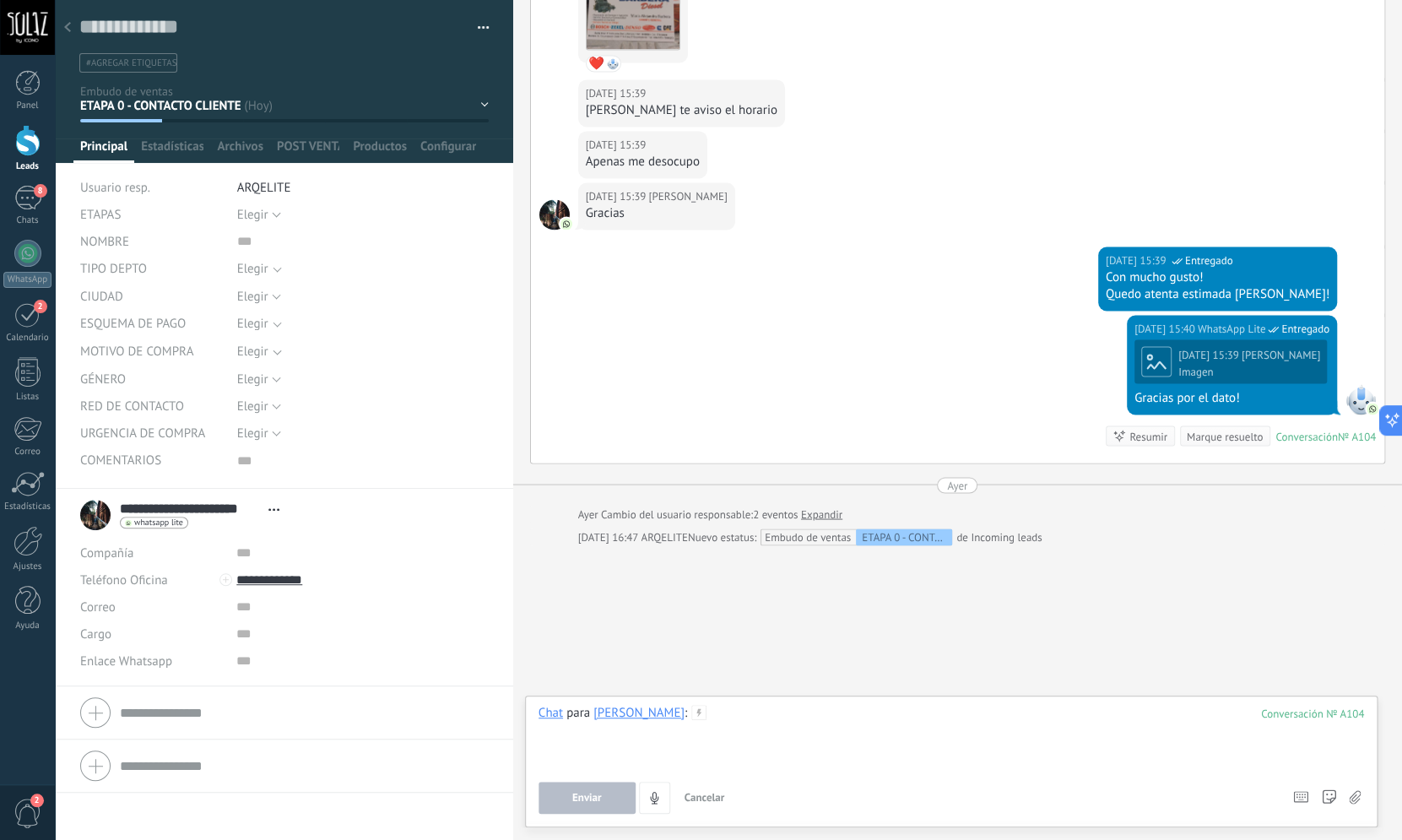
paste div
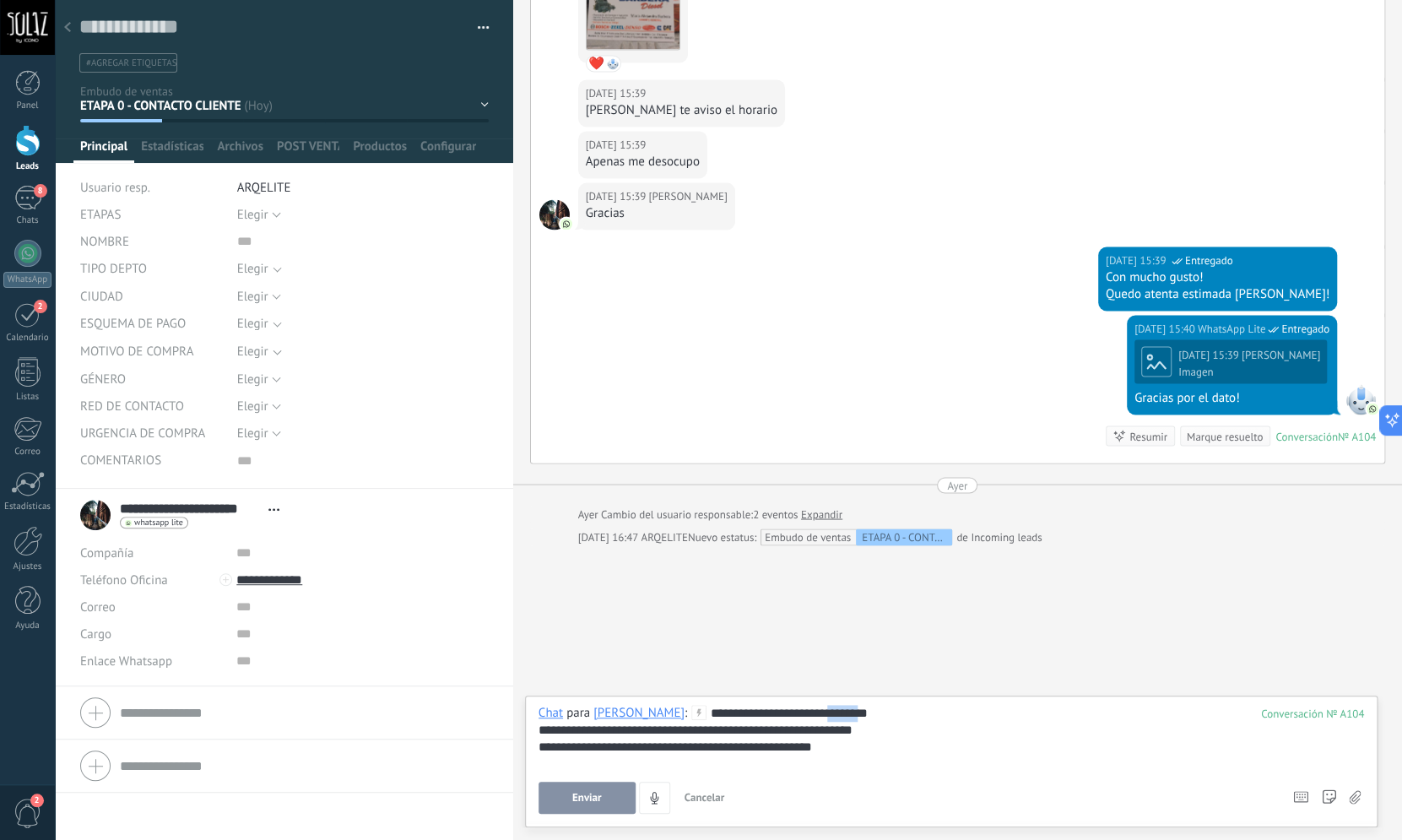
drag, startPoint x: 921, startPoint y: 712, endPoint x: 890, endPoint y: 716, distance: 31.3
click at [890, 716] on div "**********" at bounding box center [951, 737] width 826 height 65
click at [855, 751] on div "**********" at bounding box center [951, 737] width 826 height 65
click at [592, 801] on span "Enviar" at bounding box center [587, 798] width 30 height 12
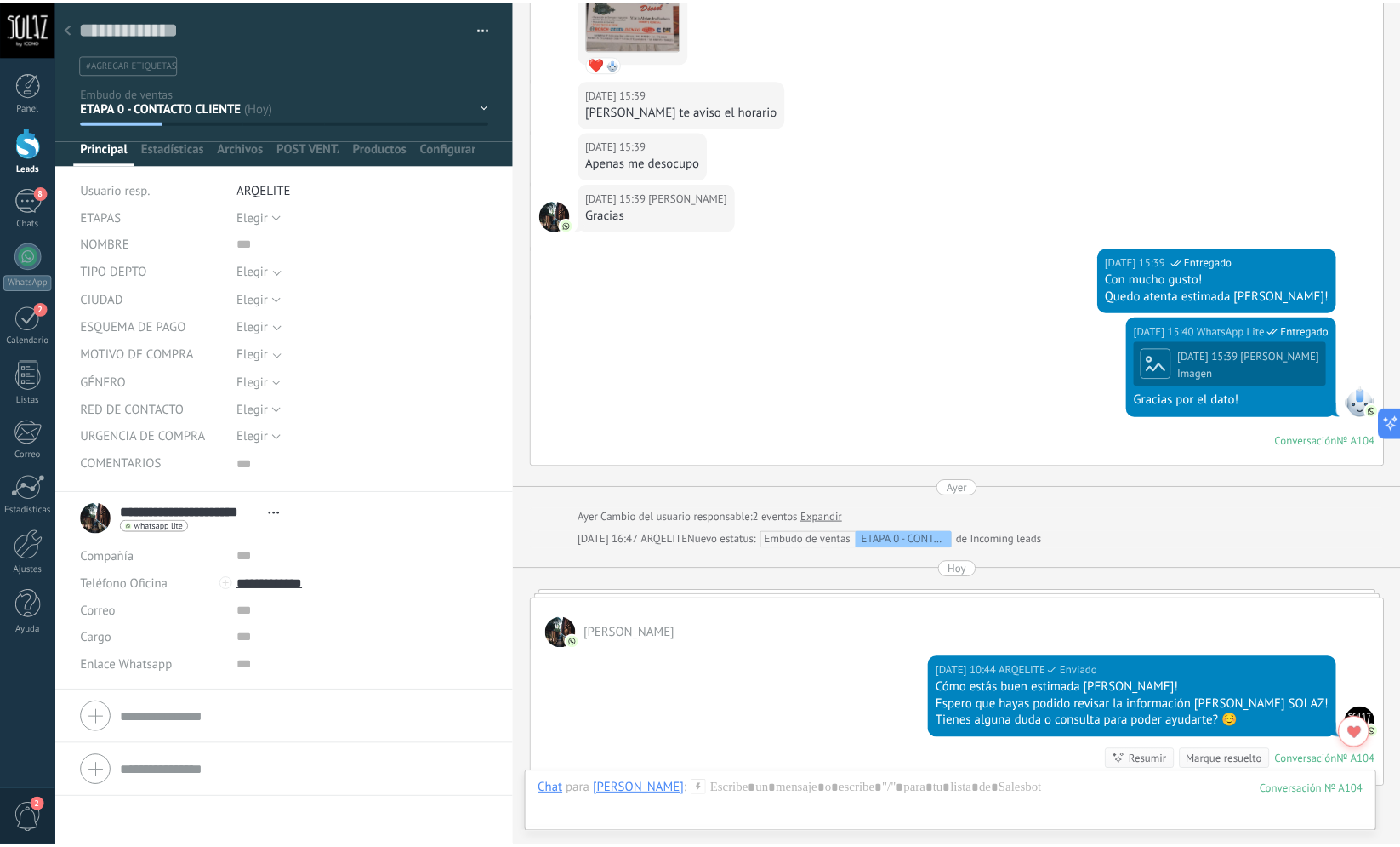
scroll to position [1067, 0]
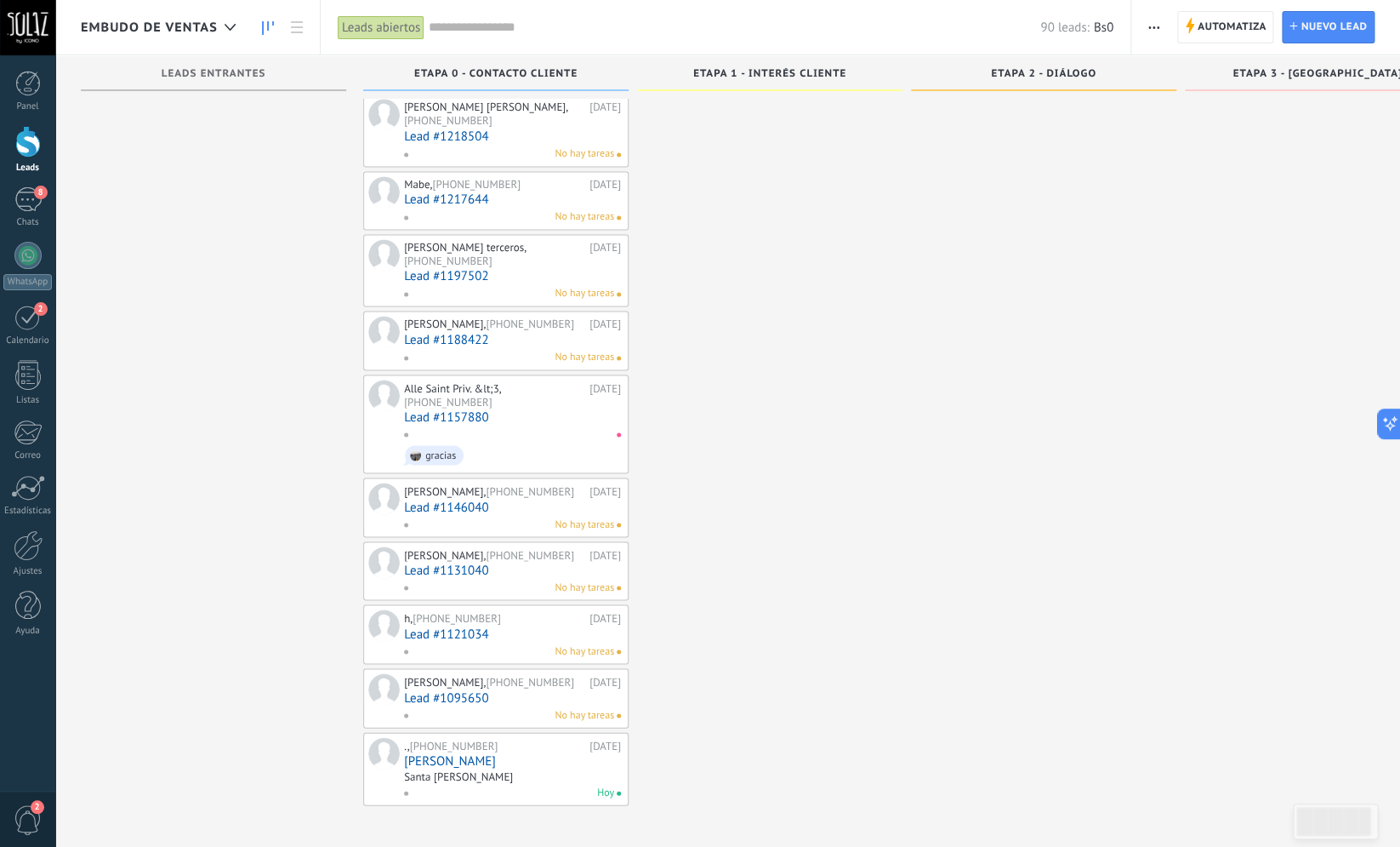
scroll to position [3841, 0]
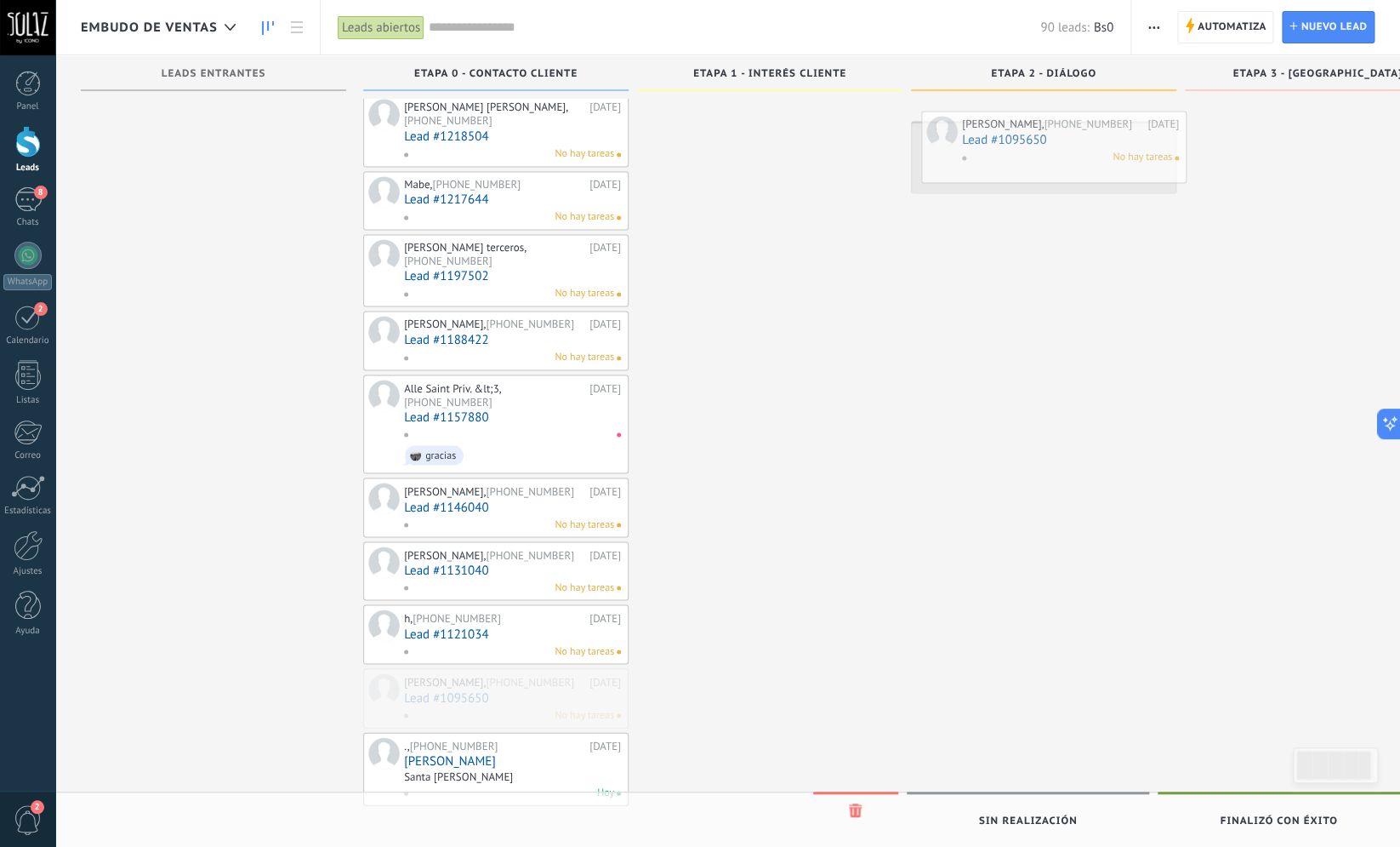
drag, startPoint x: 519, startPoint y: 695, endPoint x: 1078, endPoint y: 142, distance: 786.3
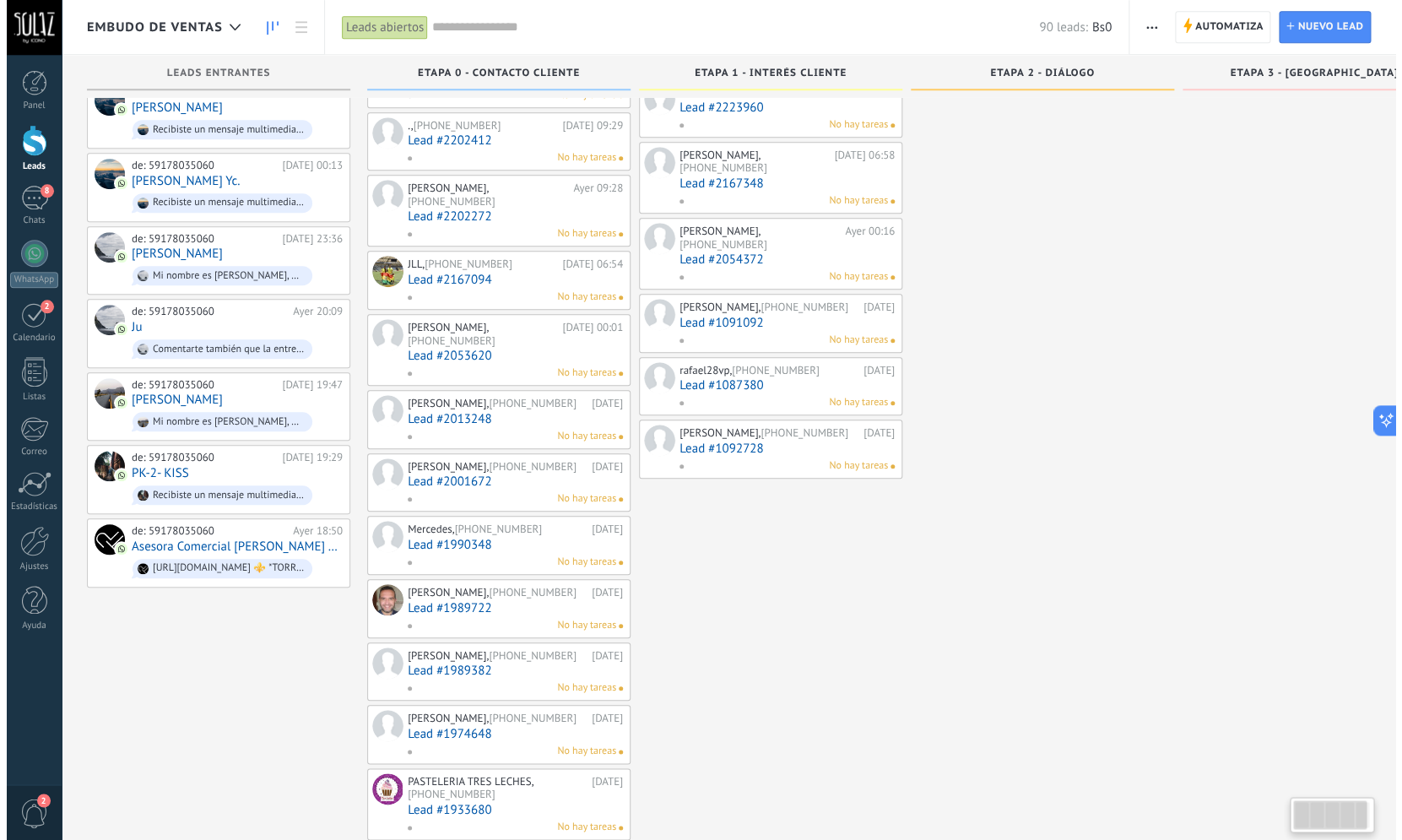
scroll to position [310, 0]
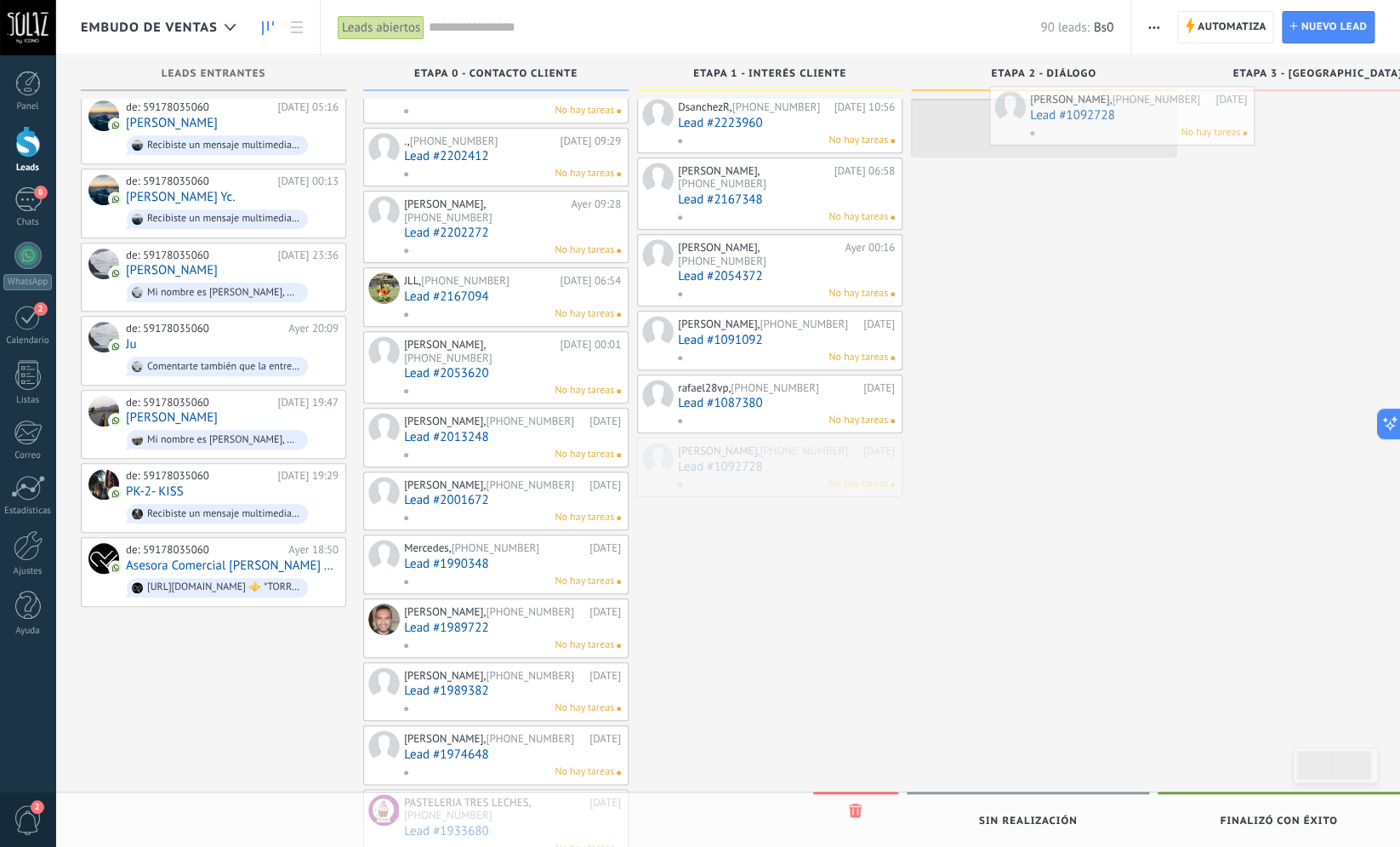
drag, startPoint x: 785, startPoint y: 443, endPoint x: 1137, endPoint y: 120, distance: 477.7
drag, startPoint x: 731, startPoint y: 374, endPoint x: 1035, endPoint y: 170, distance: 366.1
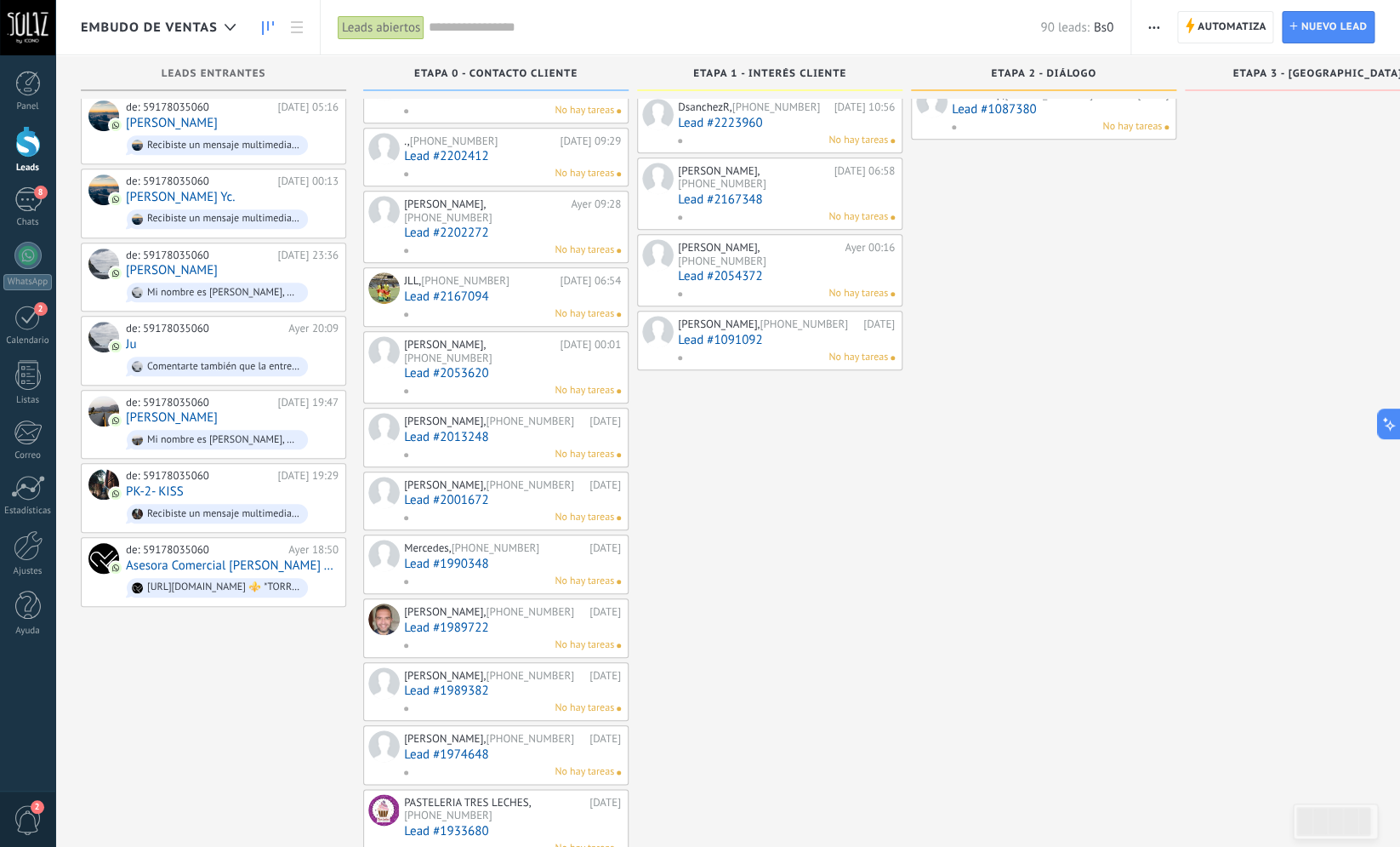
click at [778, 318] on div "[PERSON_NAME], [PHONE_NUMBER]" at bounding box center [768, 324] width 182 height 14
click at [750, 333] on link "Lead #1091092" at bounding box center [785, 340] width 217 height 15
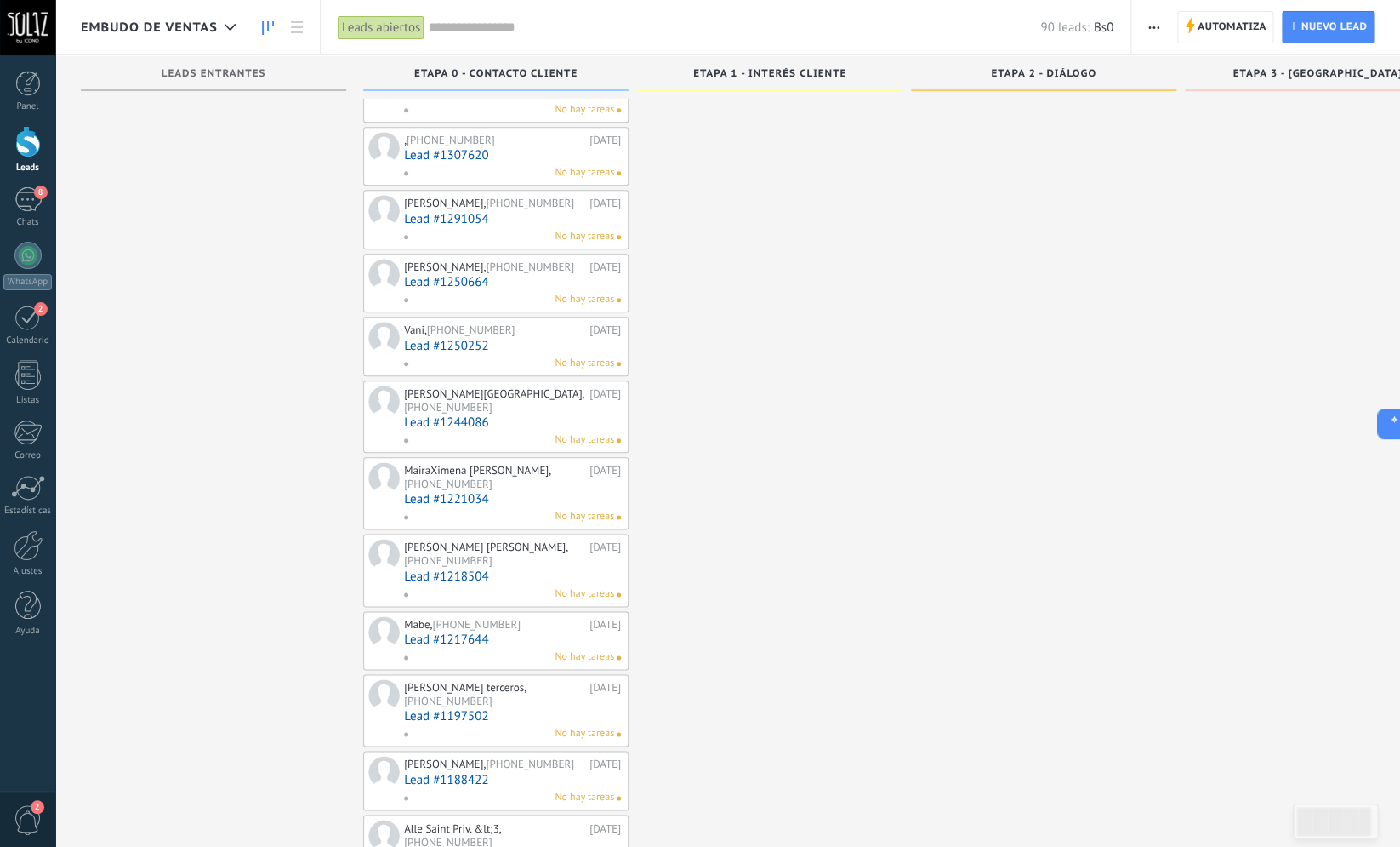
scroll to position [3769, 0]
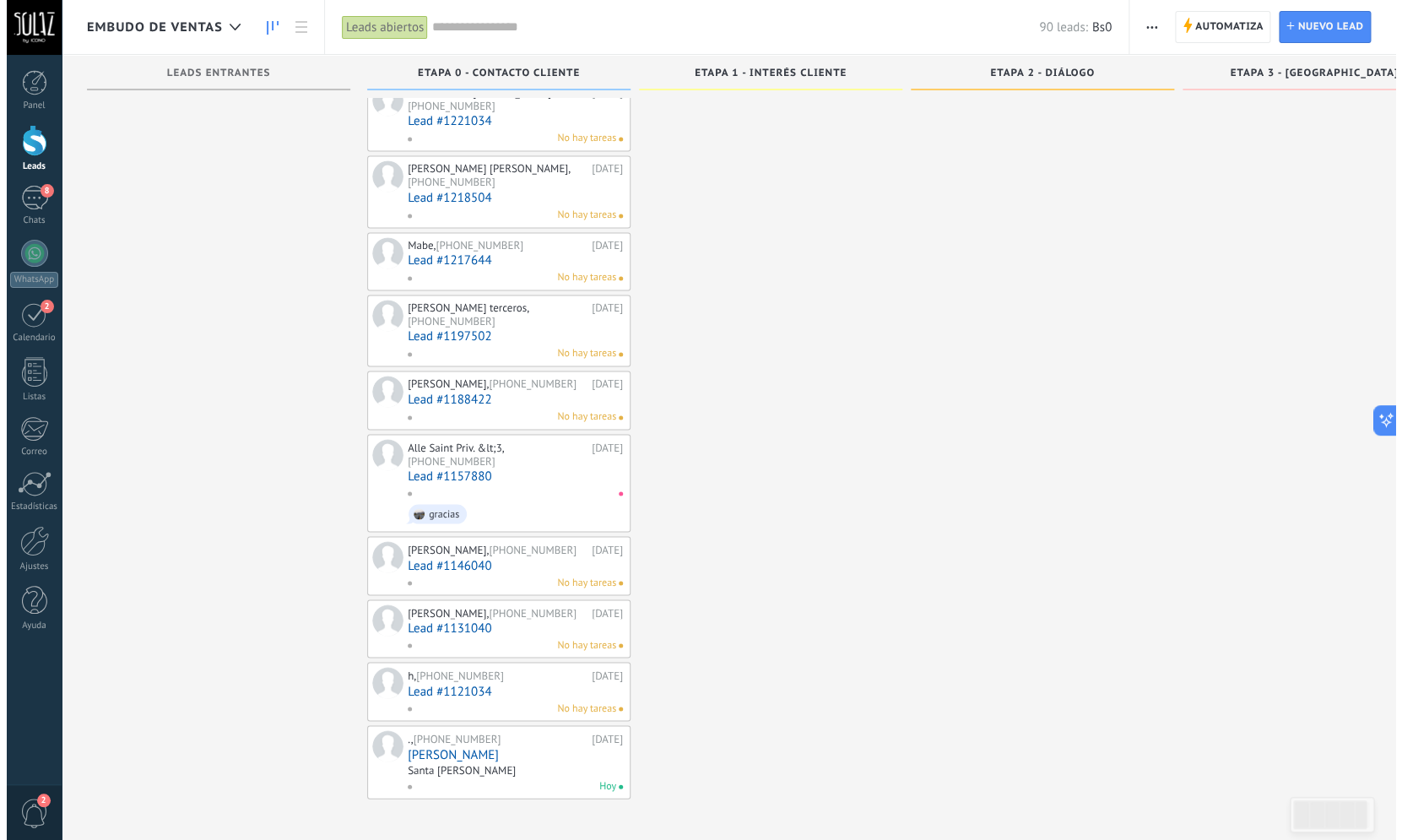
scroll to position [3733, 0]
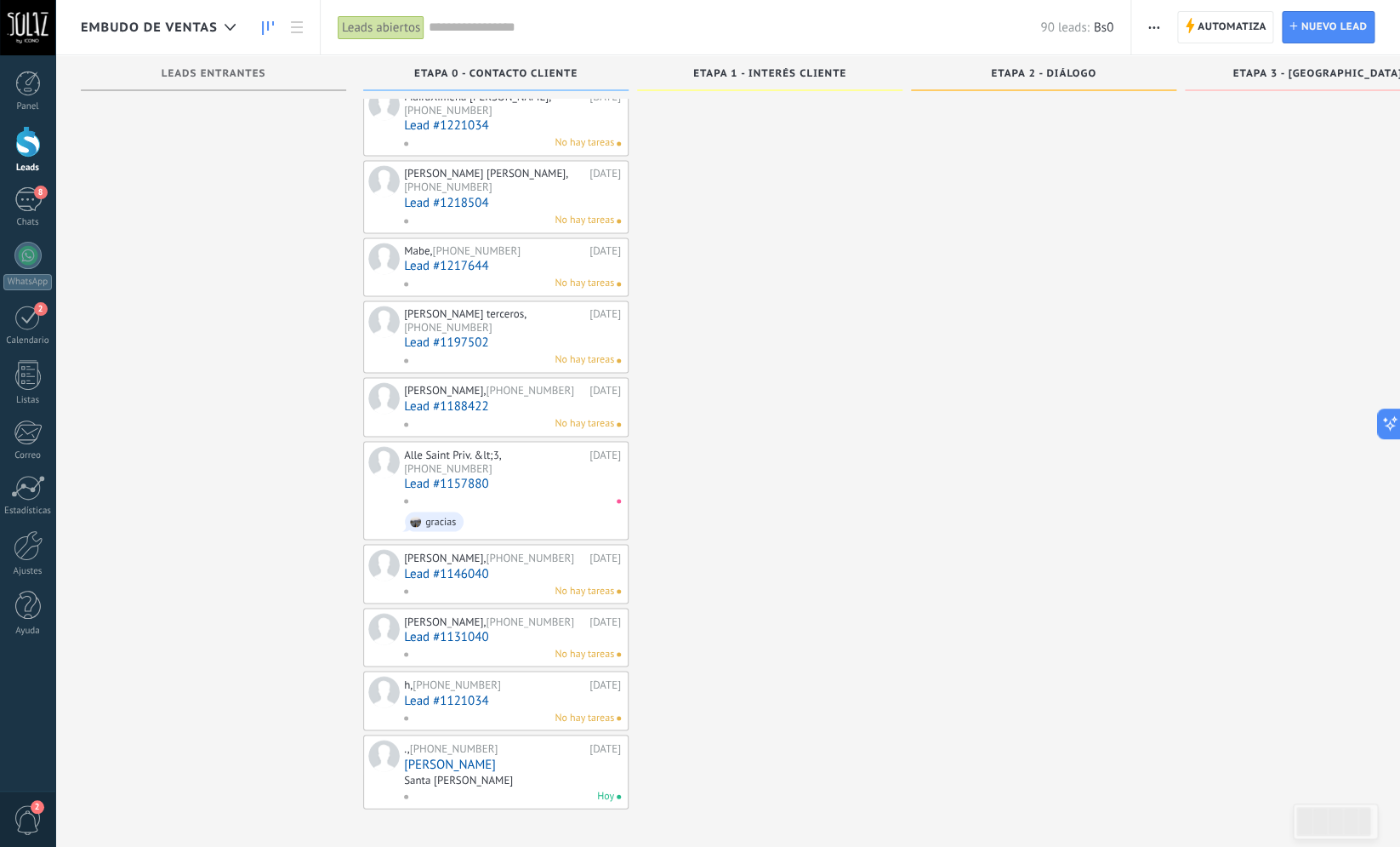
click at [465, 698] on link "Lead #1121034" at bounding box center [512, 699] width 217 height 15
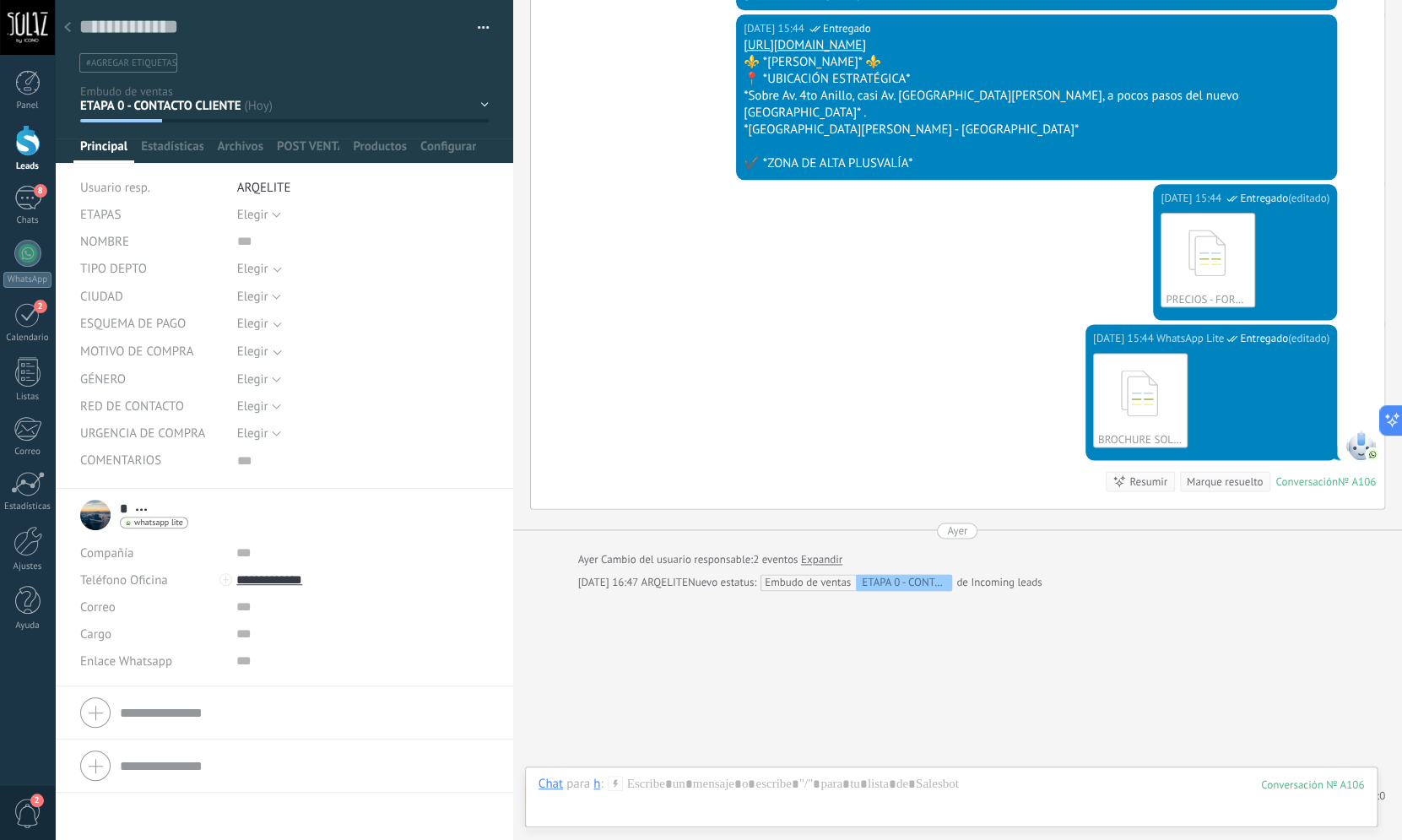
scroll to position [787, 0]
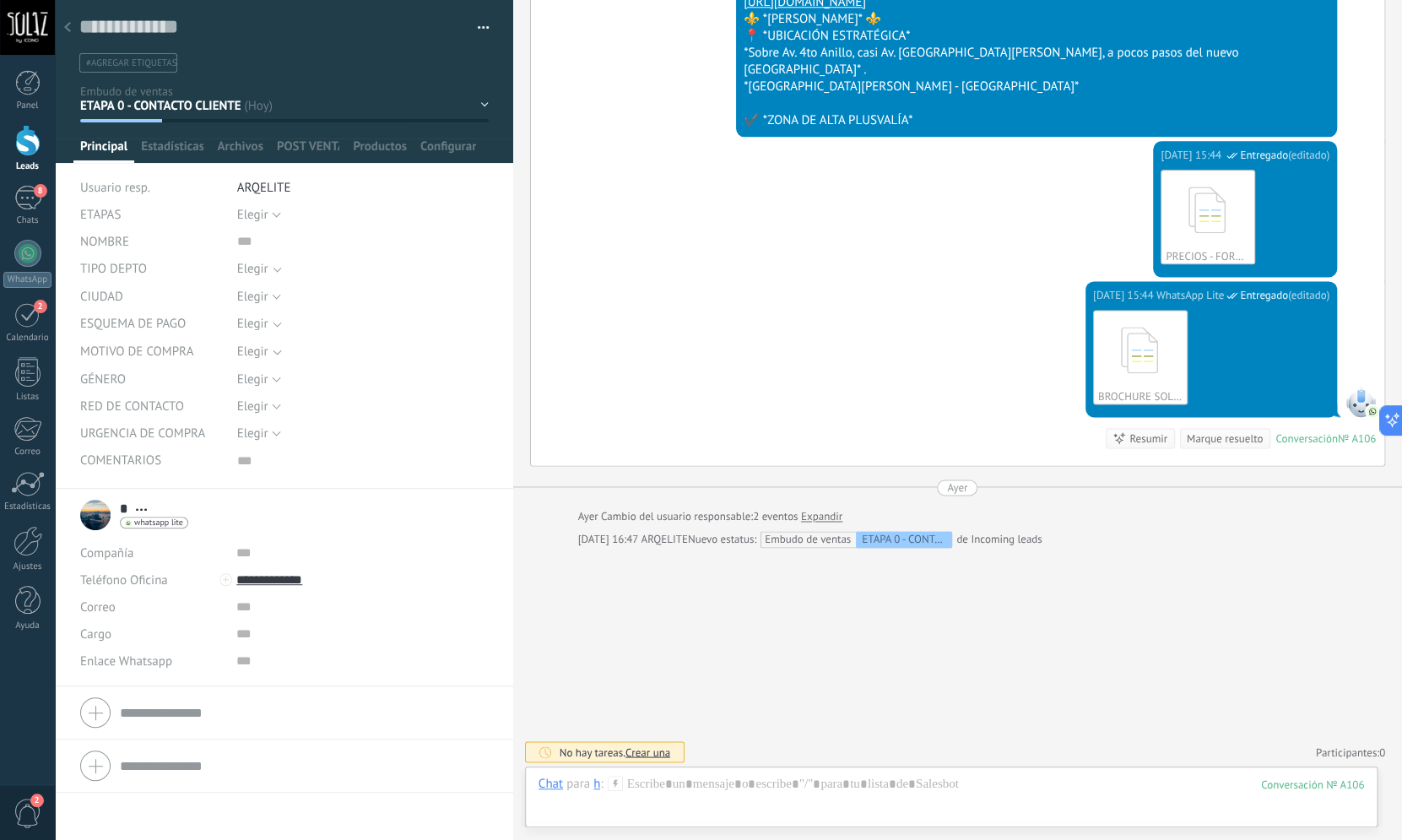
click at [277, 216] on div "Elegir 0 1 2 3 4 [GEOGRAPHIC_DATA]" at bounding box center [362, 215] width 251 height 27
click at [271, 216] on button "Elegir" at bounding box center [259, 215] width 44 height 27
click at [269, 275] on span "1" at bounding box center [346, 272] width 255 height 16
click at [275, 272] on span "Elegir" at bounding box center [352, 268] width 230 height 13
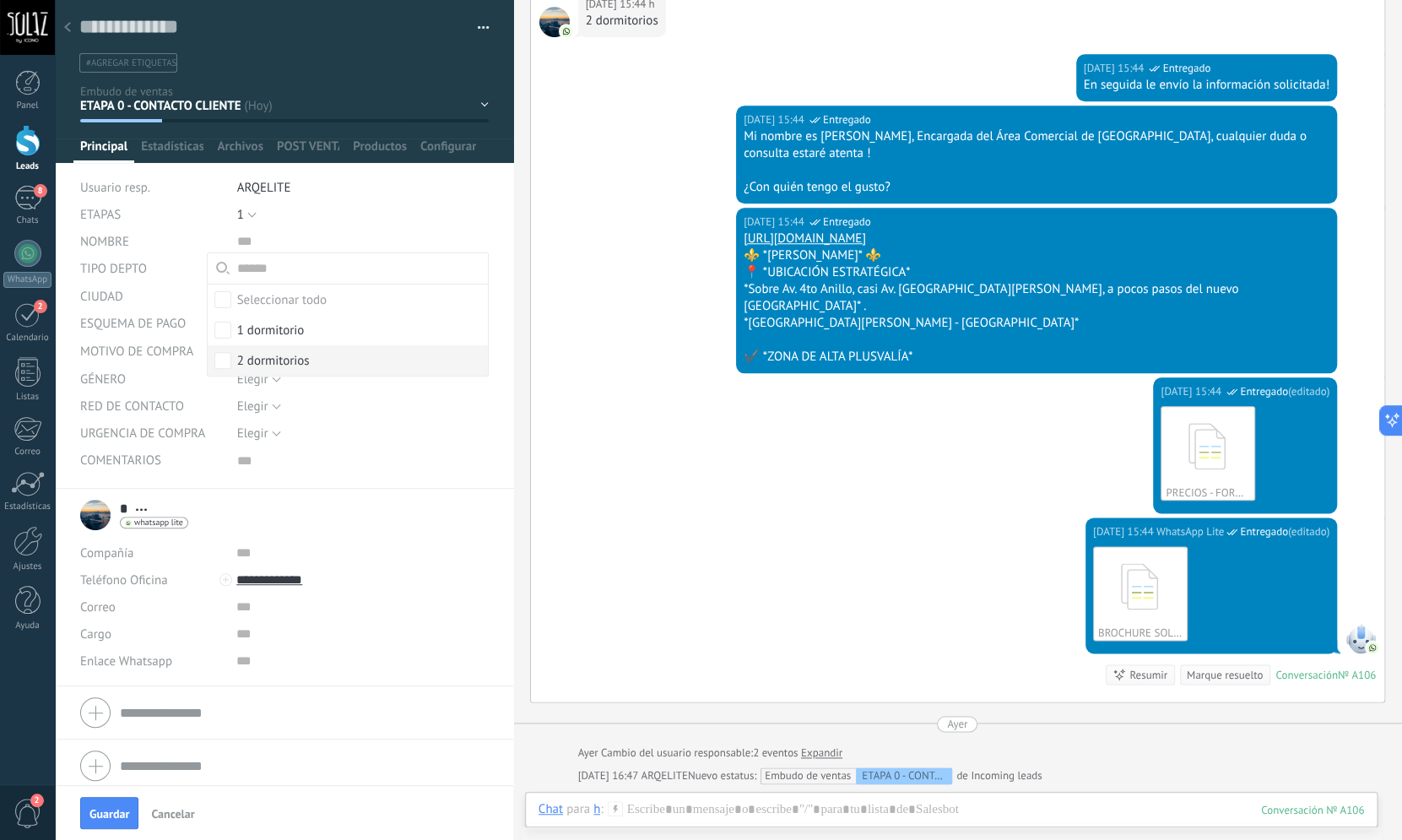
scroll to position [466, 0]
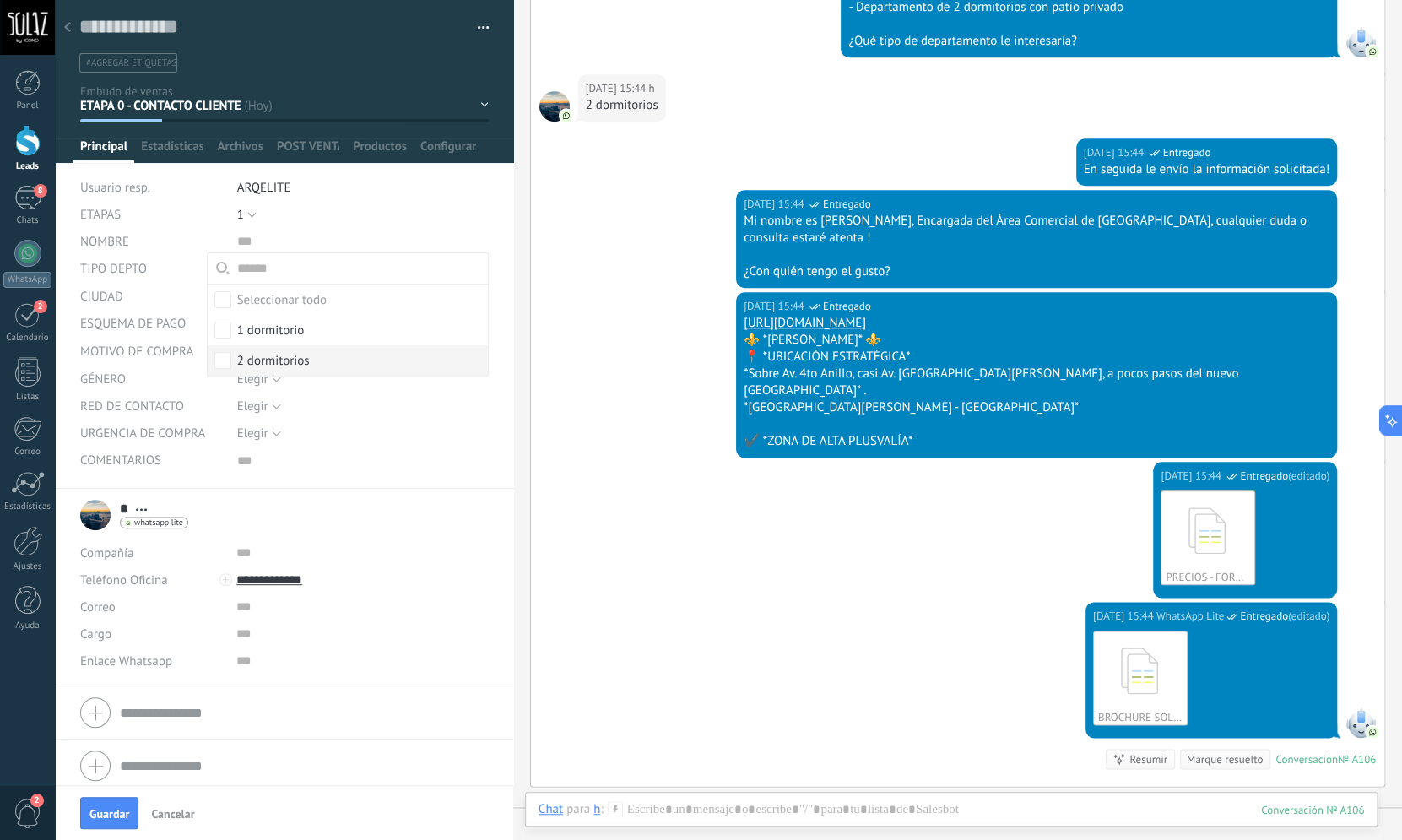
click at [228, 356] on label "2 dormitorios" at bounding box center [348, 360] width 280 height 31
click at [381, 233] on input "text" at bounding box center [362, 242] width 251 height 27
click at [90, 816] on button "Guardar" at bounding box center [109, 812] width 58 height 32
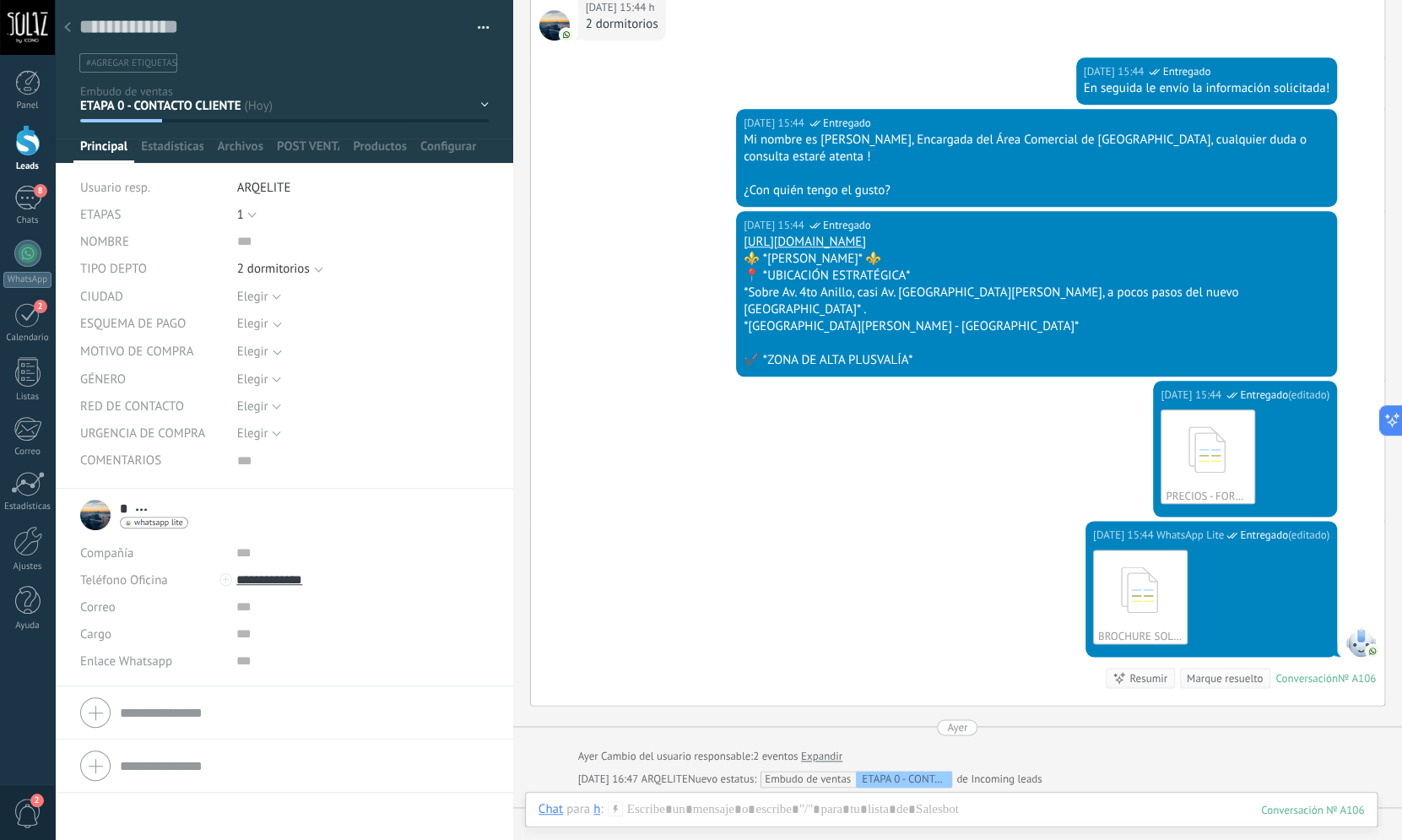
click at [472, 28] on button "button" at bounding box center [477, 28] width 24 height 25
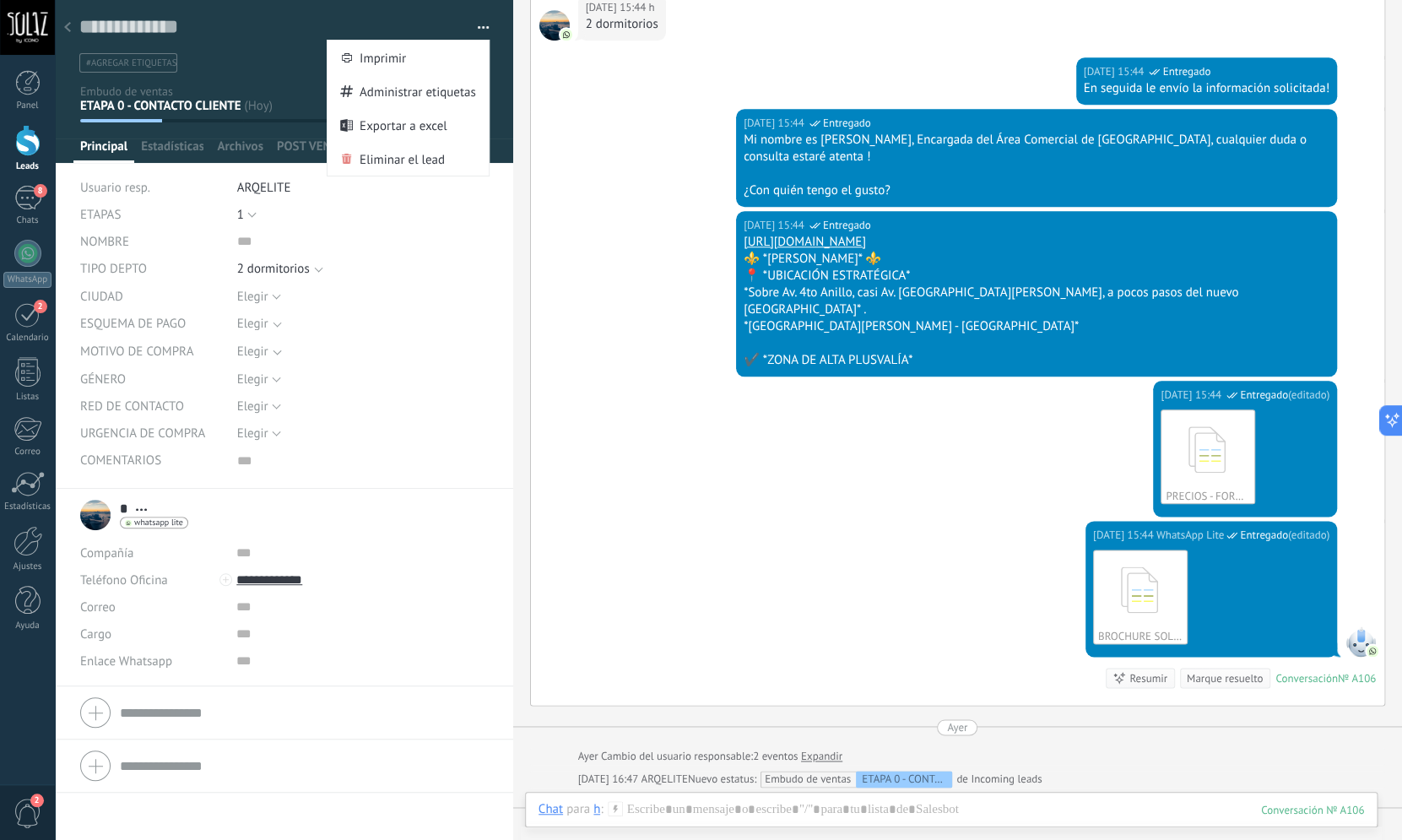
click at [472, 28] on button "button" at bounding box center [477, 28] width 24 height 25
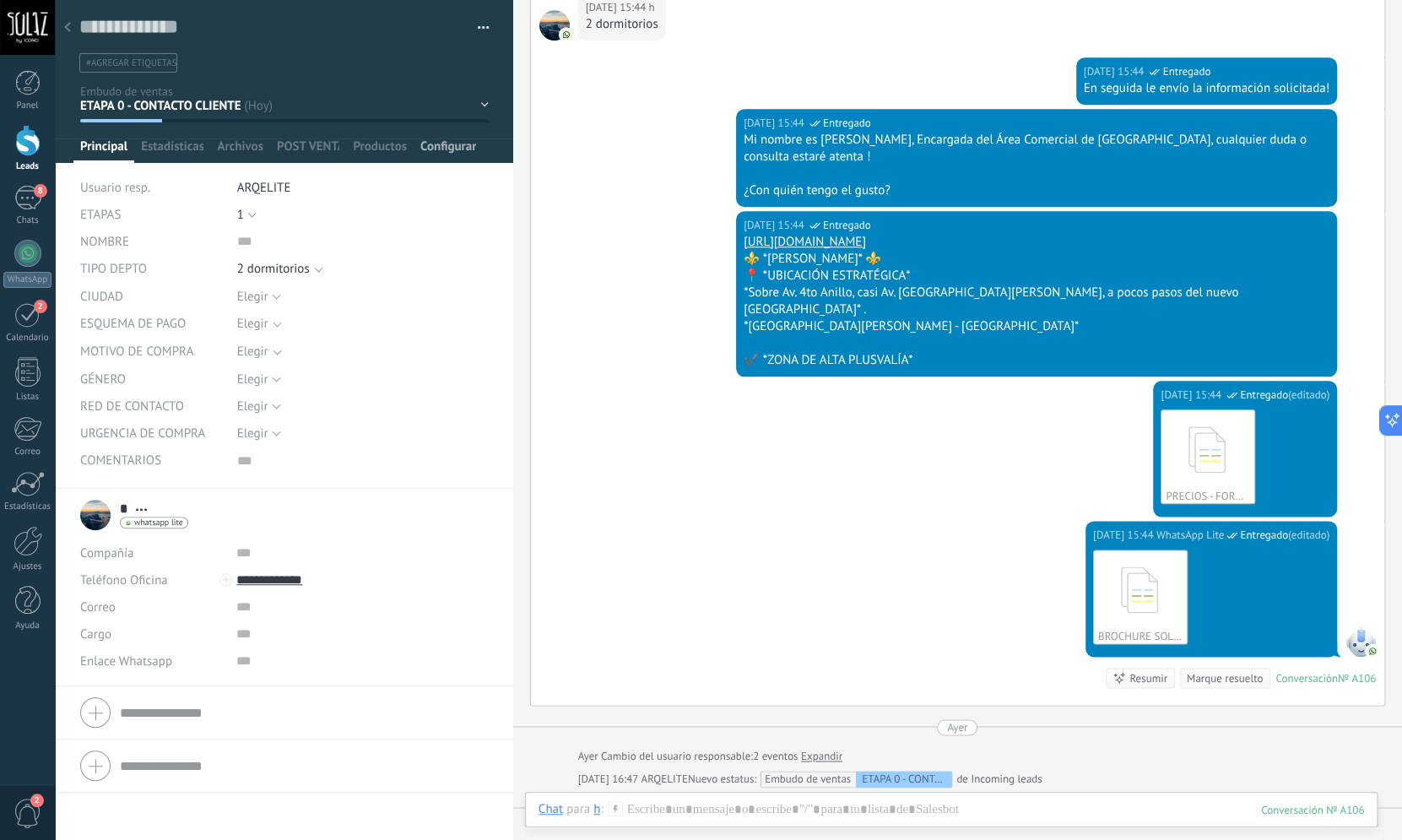
click at [437, 150] on span "Configurar" at bounding box center [448, 150] width 56 height 24
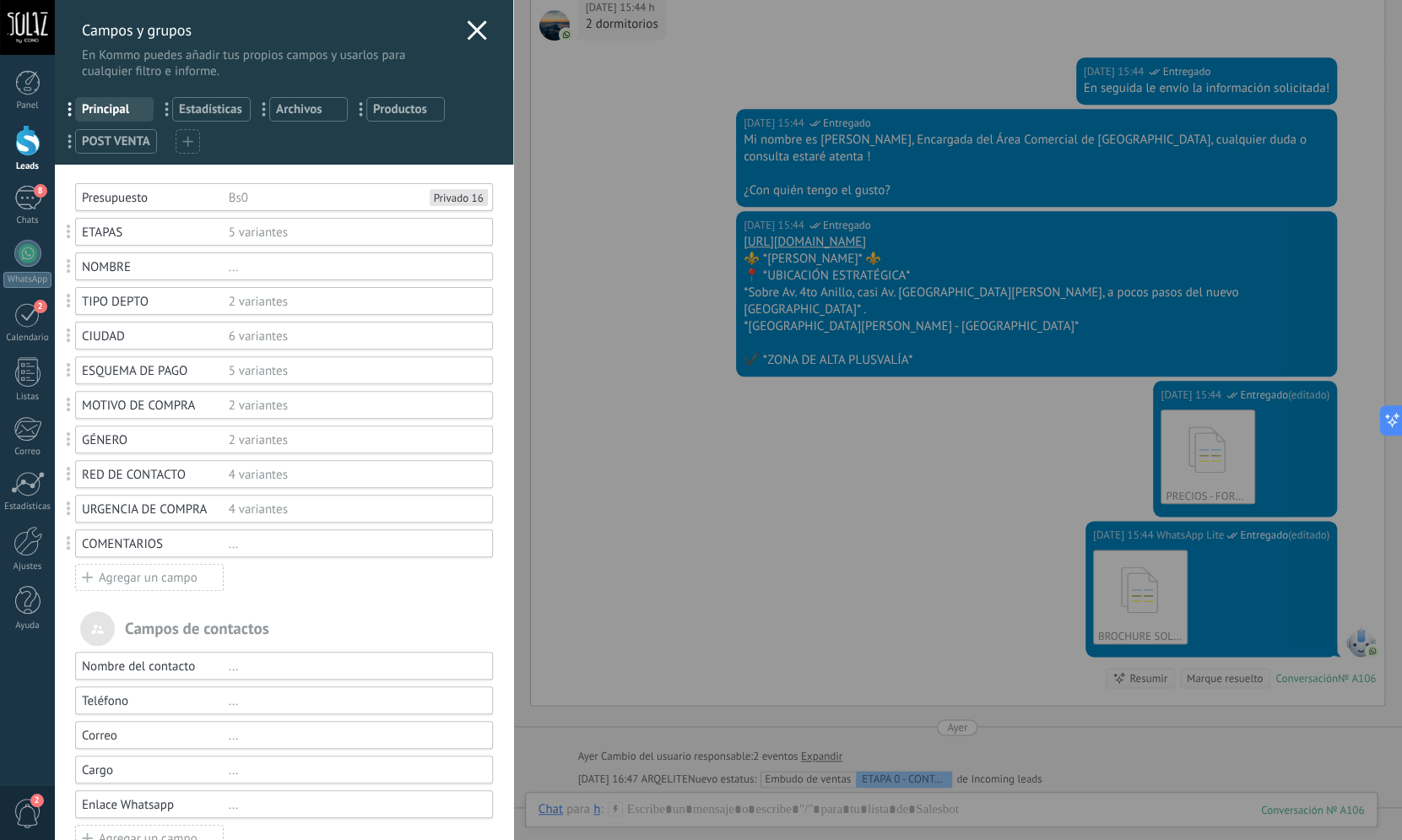
click at [467, 25] on use at bounding box center [477, 30] width 19 height 19
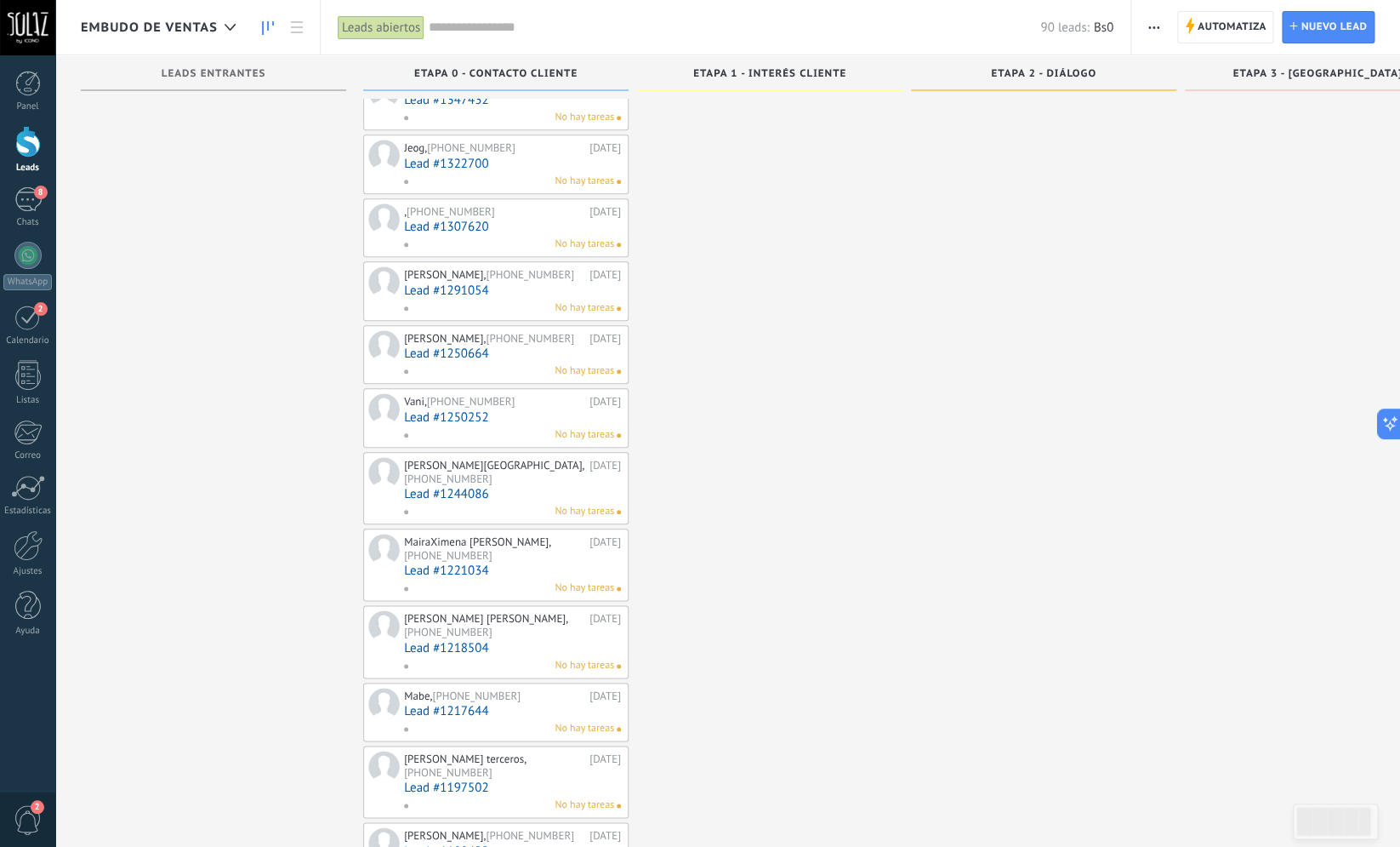
scroll to position [3769, 0]
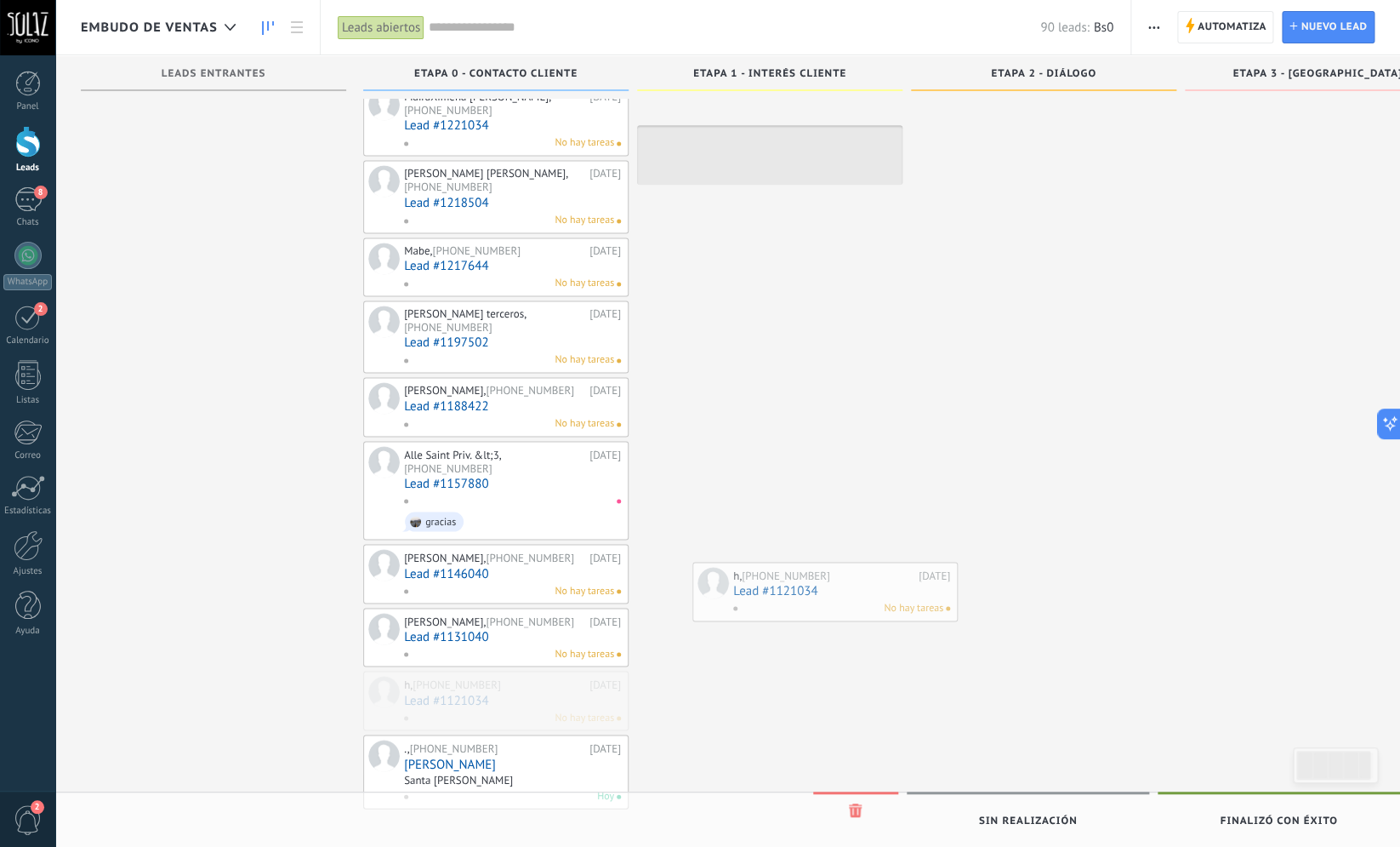
drag, startPoint x: 504, startPoint y: 692, endPoint x: 833, endPoint y: 586, distance: 345.7
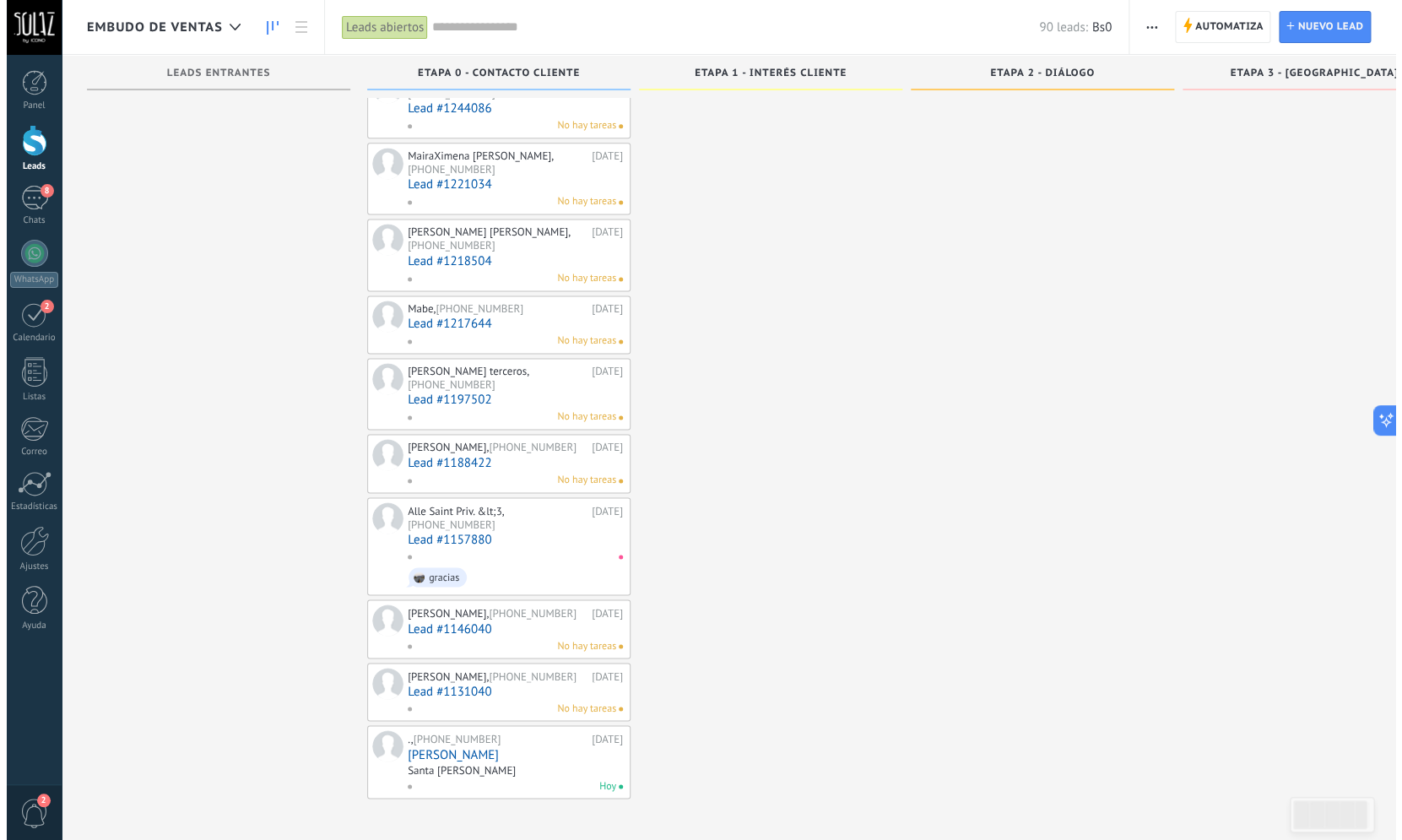
scroll to position [3674, 0]
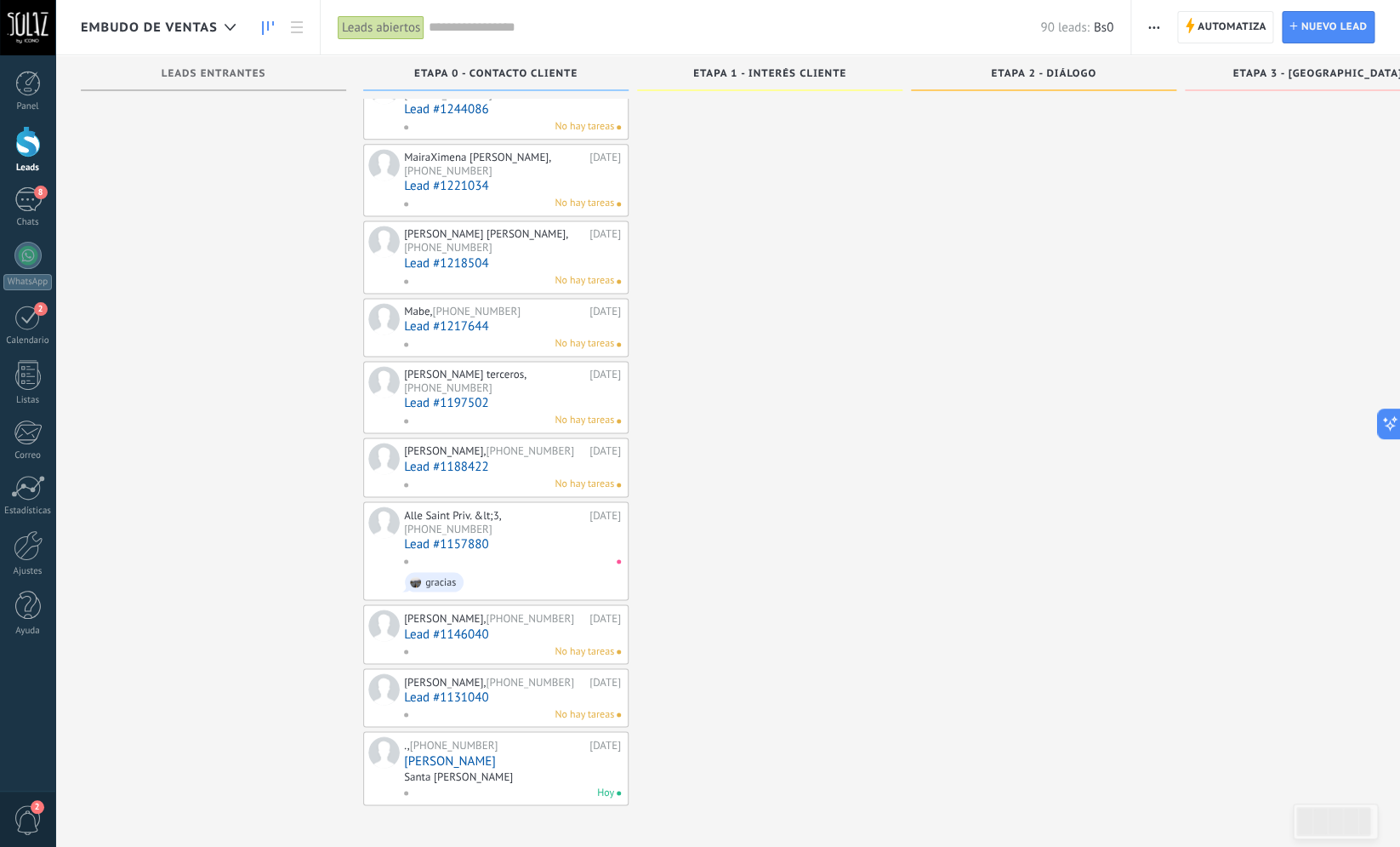
click at [469, 692] on link "Lead #1131040" at bounding box center [512, 696] width 217 height 15
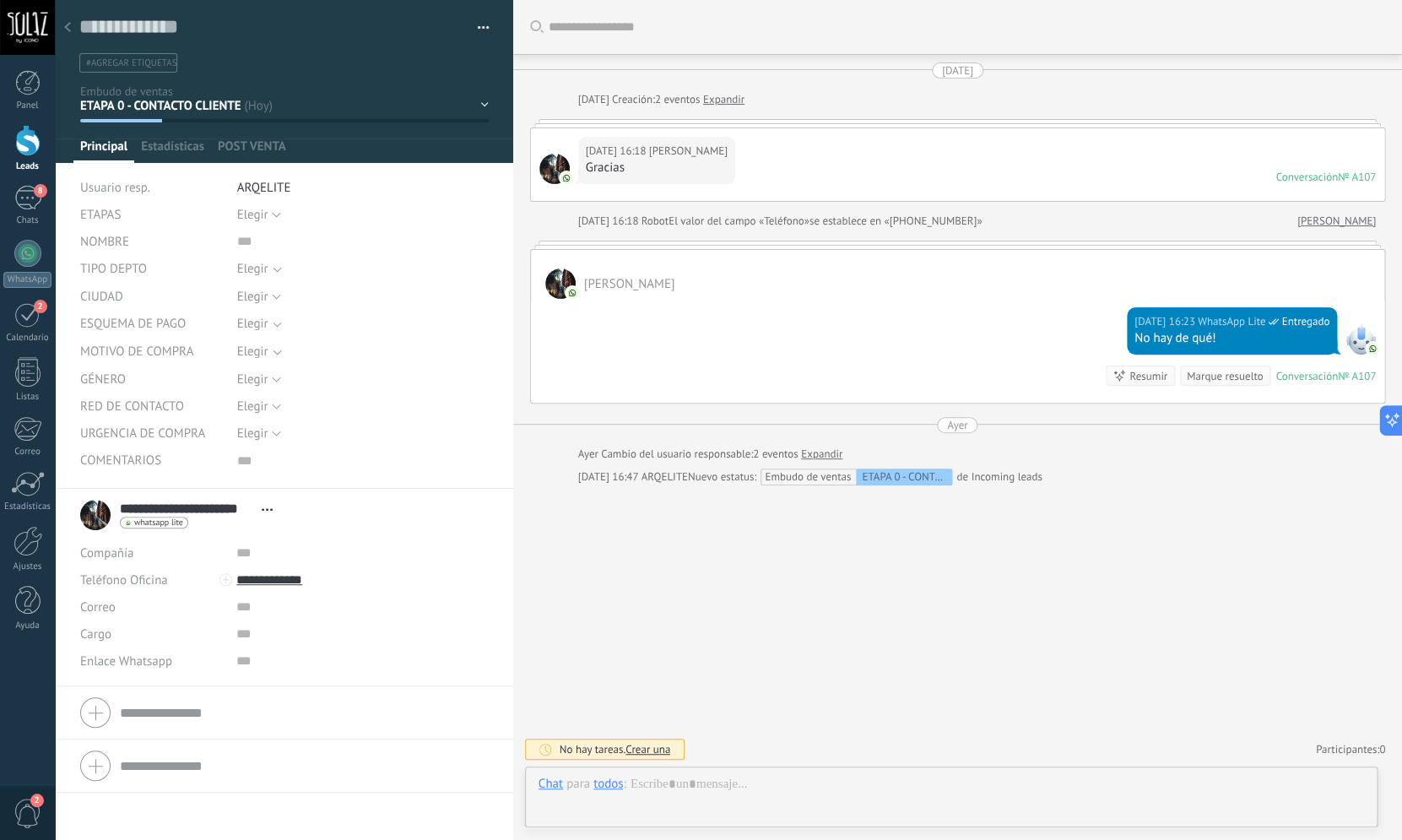
scroll to position [17, 0]
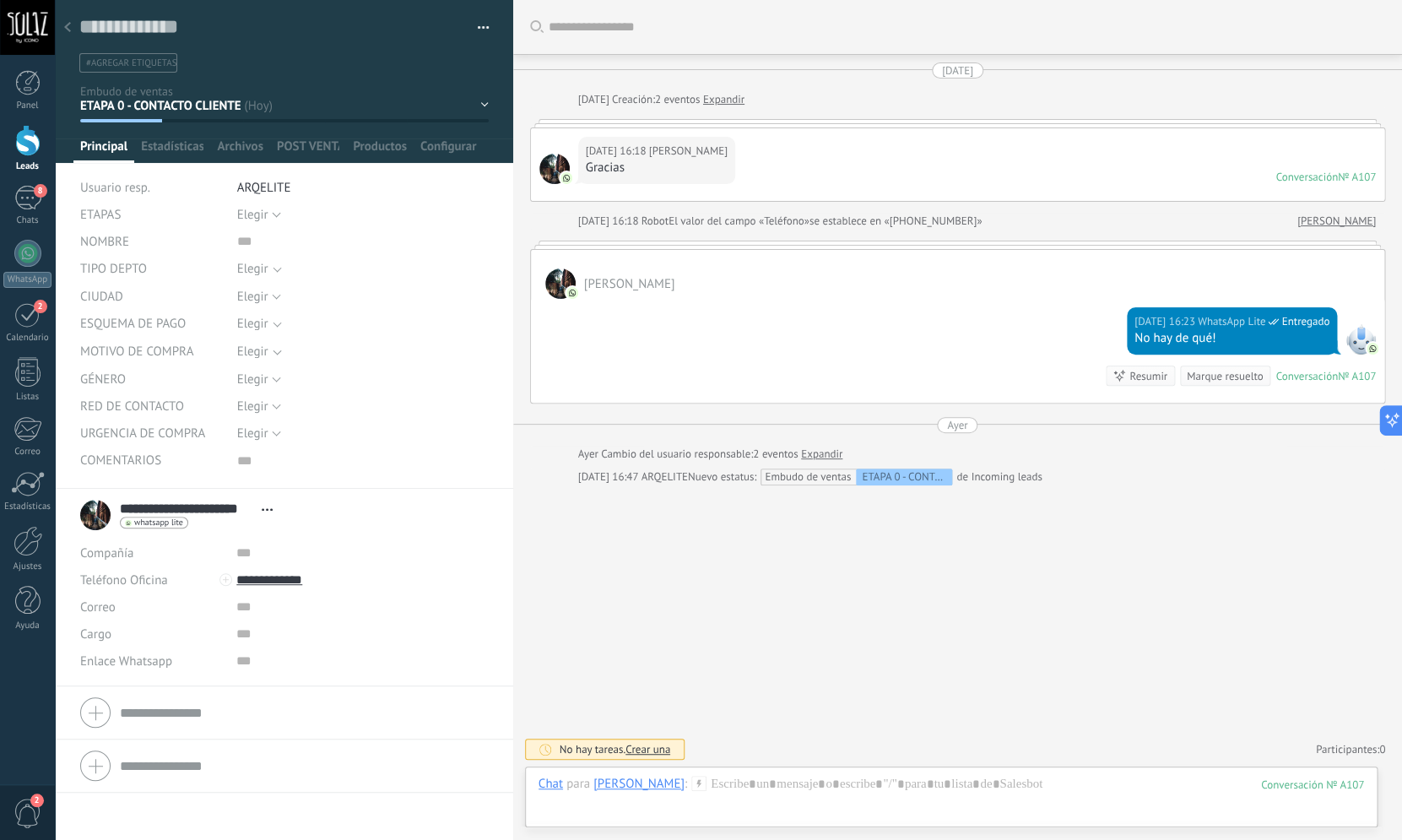
click at [806, 606] on div "Buscar Carga más [DATE] [DATE] Creación: 2 eventos Expandir [DATE] 16:18 [PERSO…" at bounding box center [958, 420] width 889 height 840
click at [237, 461] on textarea at bounding box center [362, 459] width 251 height 27
click at [275, 435] on button "Elegir" at bounding box center [259, 433] width 44 height 27
click at [273, 405] on button "Elegir" at bounding box center [259, 406] width 44 height 27
click at [269, 351] on div "Elegir" at bounding box center [252, 351] width 31 height 13
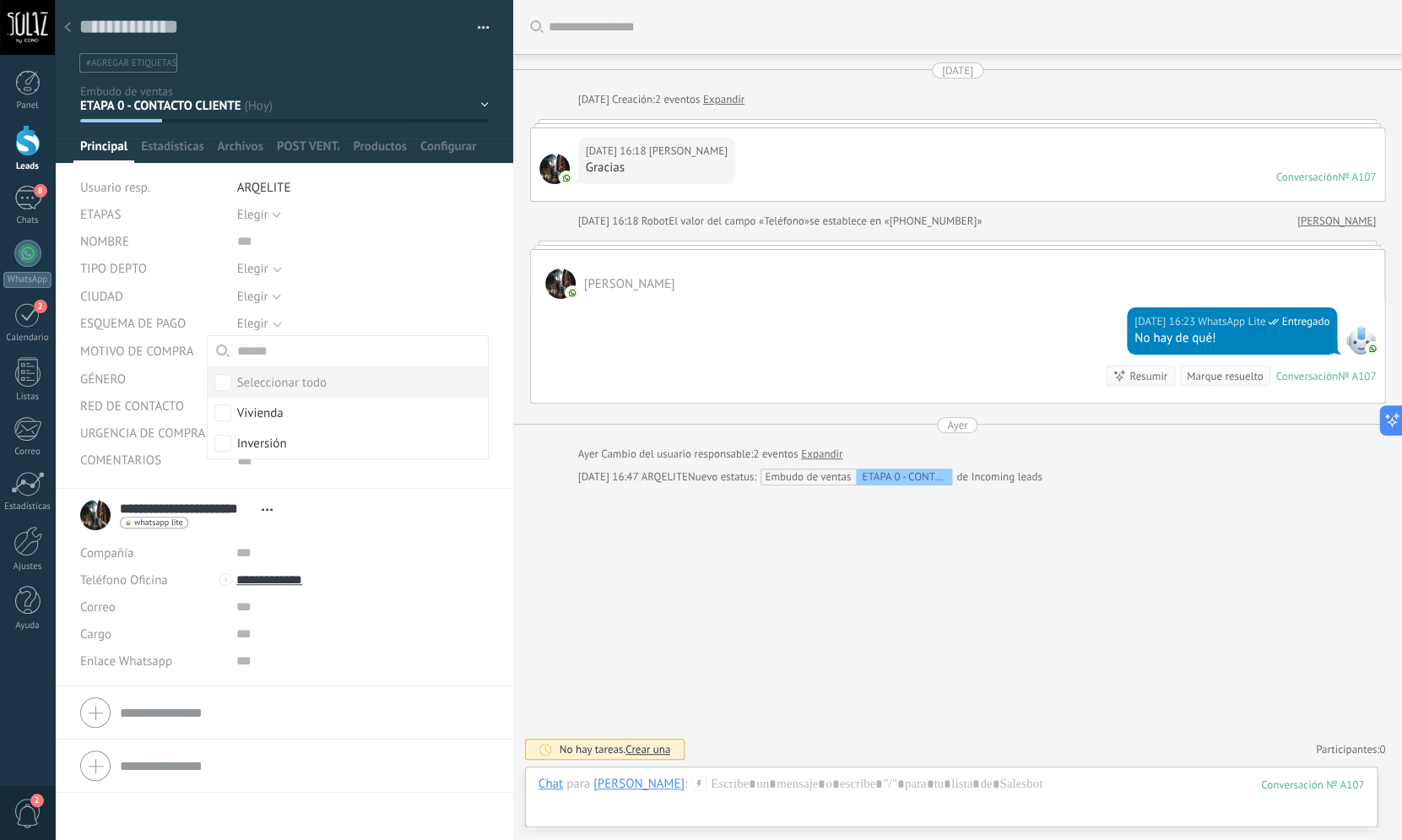
click at [348, 304] on div "Elegir [GEOGRAPHIC_DATA][PERSON_NAME] [GEOGRAPHIC_DATA] [GEOGRAPHIC_DATA] [GEOG…" at bounding box center [362, 297] width 251 height 27
click at [253, 468] on textarea at bounding box center [362, 459] width 251 height 27
click at [277, 214] on div "Elegir 0 1 2 3 4 [GEOGRAPHIC_DATA]" at bounding box center [362, 215] width 251 height 27
click at [274, 211] on button "Elegir" at bounding box center [259, 215] width 44 height 27
click at [363, 183] on li "ARQELITE" at bounding box center [362, 187] width 251 height 27
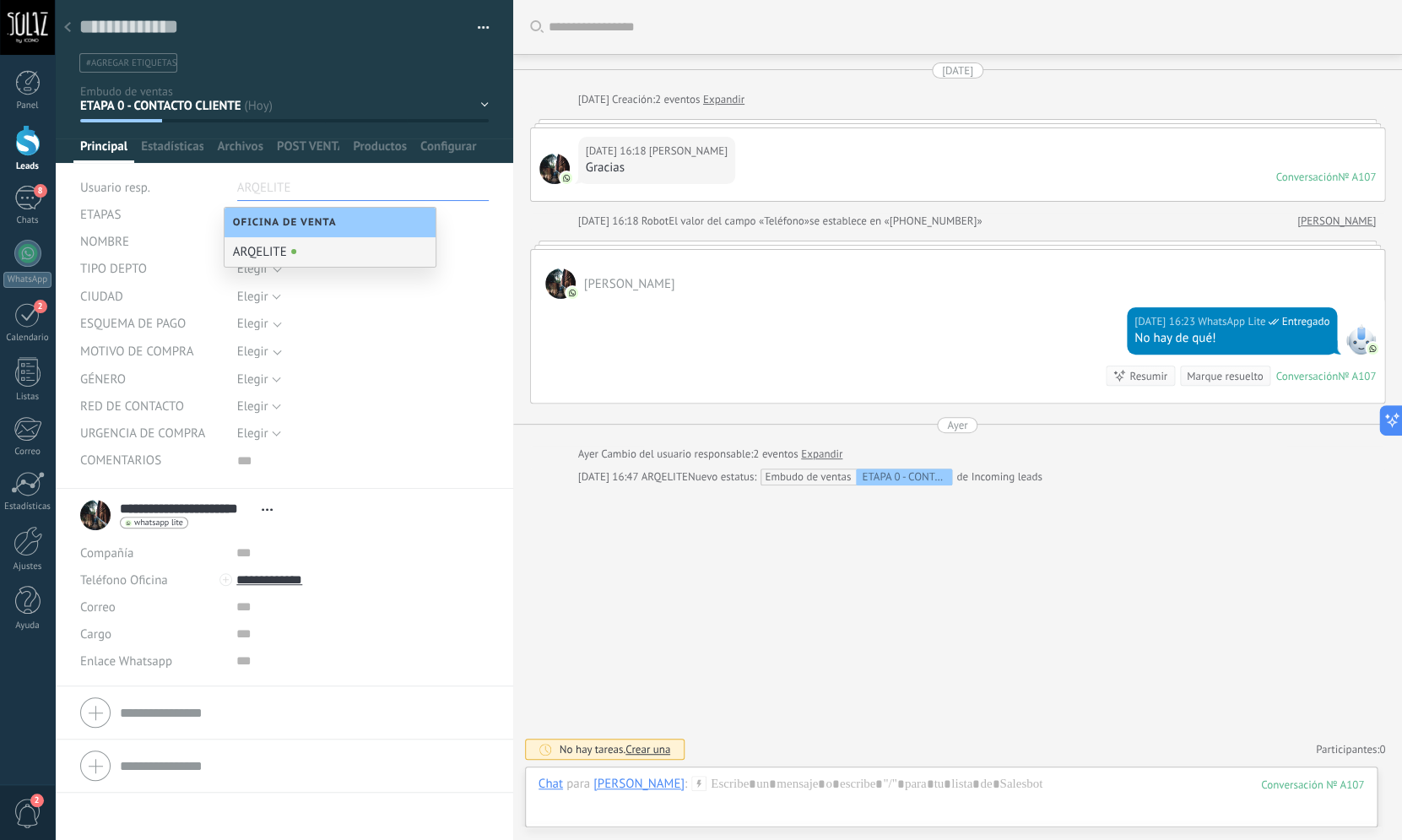
click at [343, 318] on div "Seleccionar todo 20% 30% 50% 100% Otro Elegir" at bounding box center [362, 324] width 251 height 28
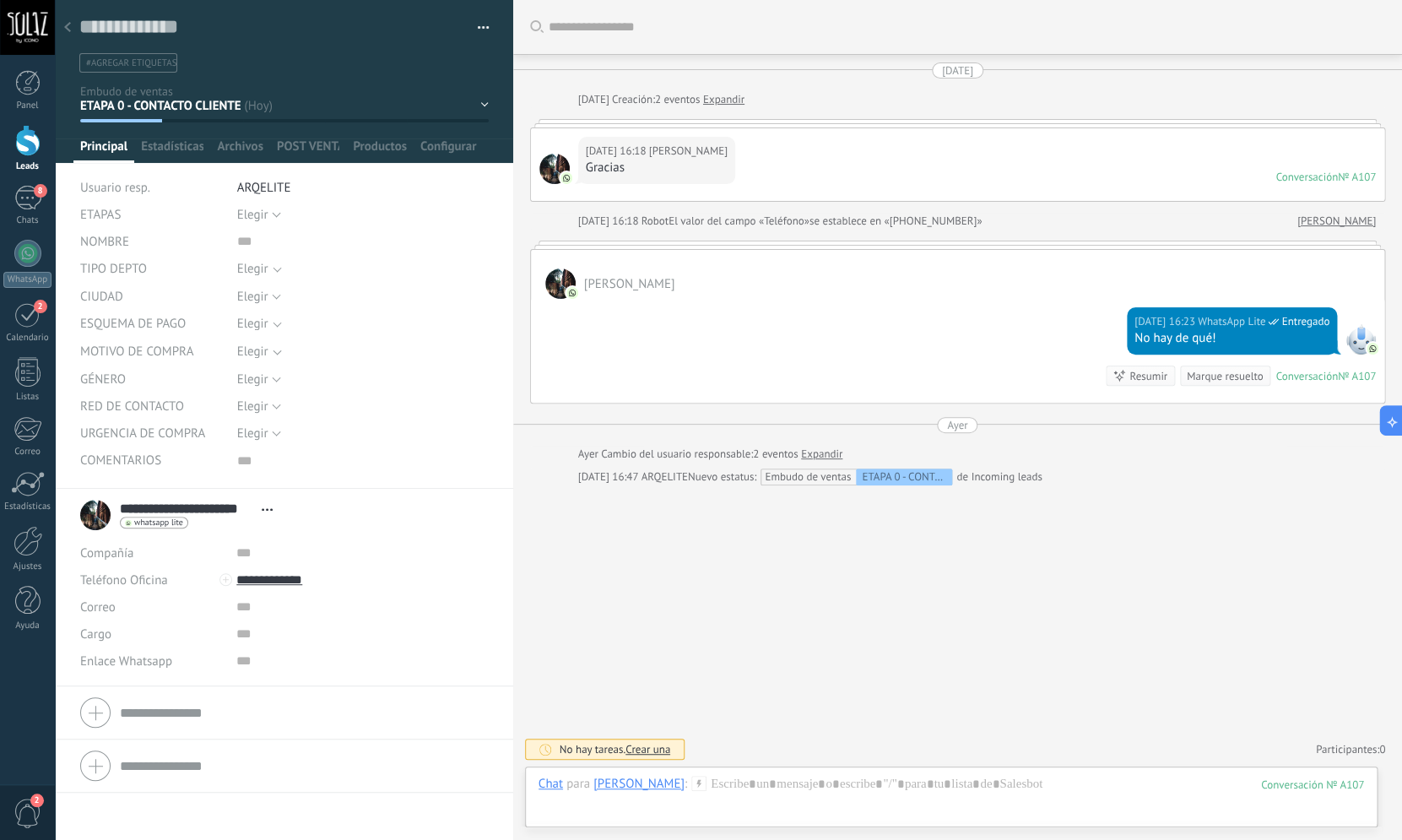
click at [207, 348] on div "MOTIVO DE COMPRA" at bounding box center [152, 351] width 145 height 27
click at [469, 30] on button "button" at bounding box center [477, 28] width 24 height 25
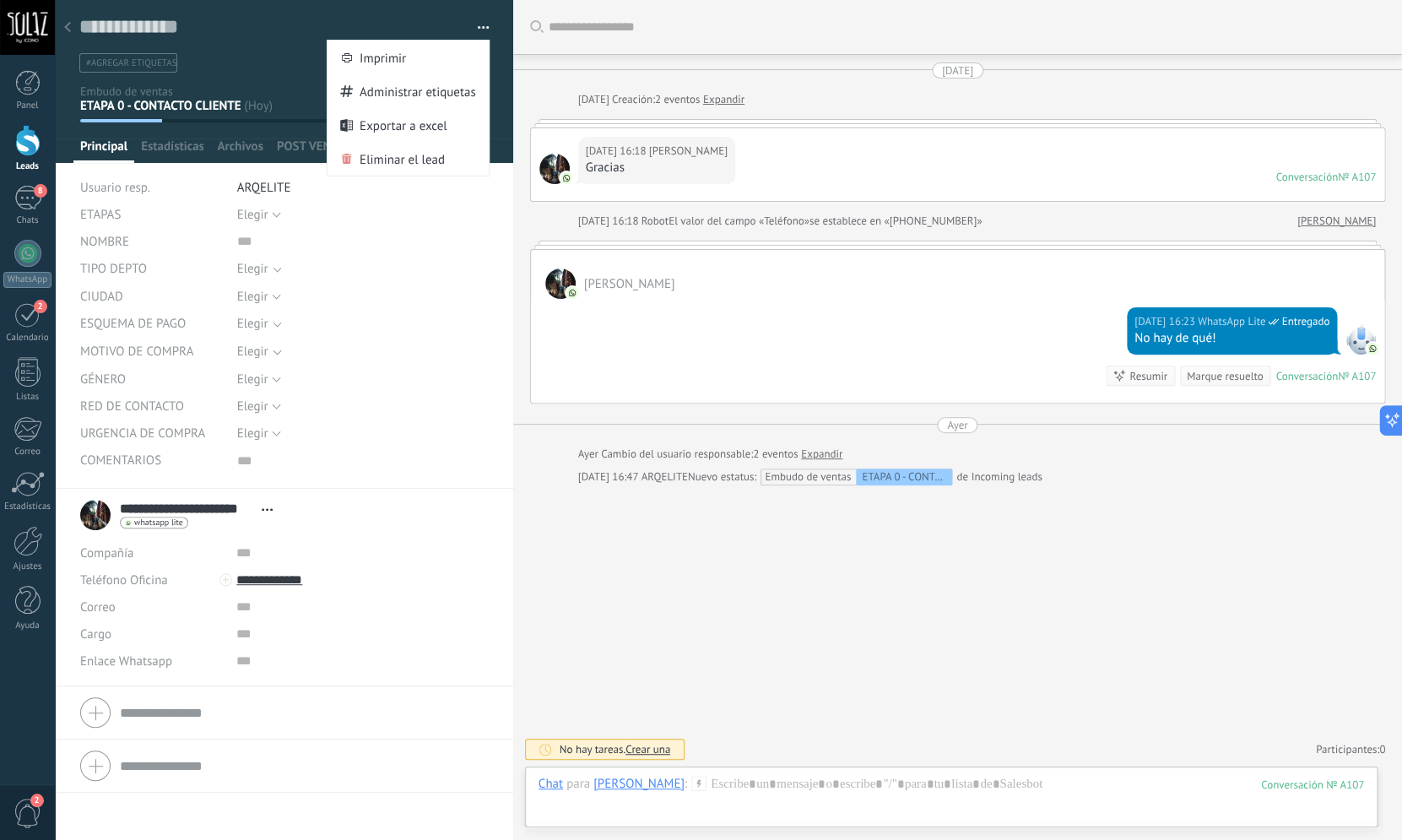
click at [469, 30] on button "button" at bounding box center [477, 28] width 24 height 25
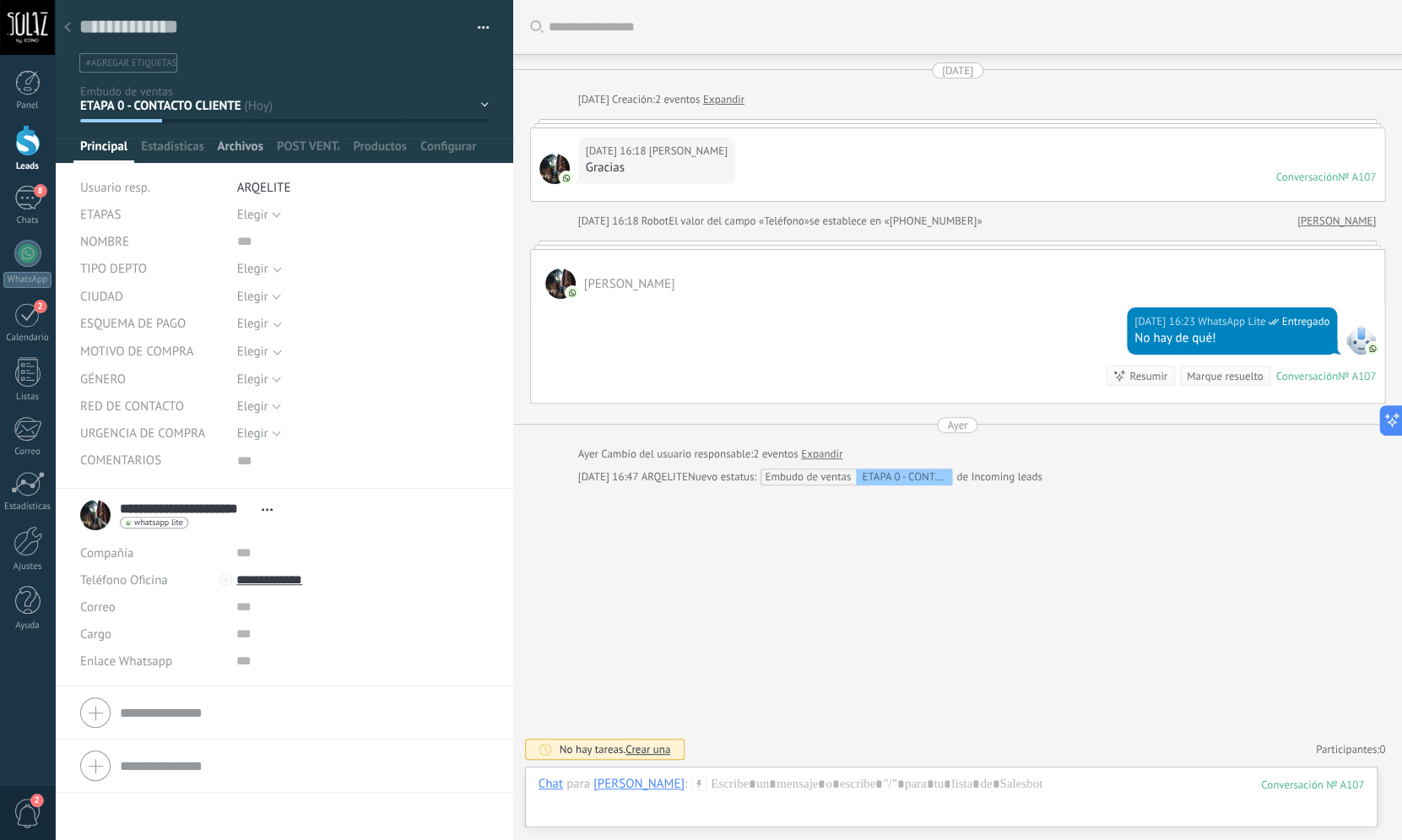
click at [225, 155] on span "Archivos" at bounding box center [239, 150] width 45 height 24
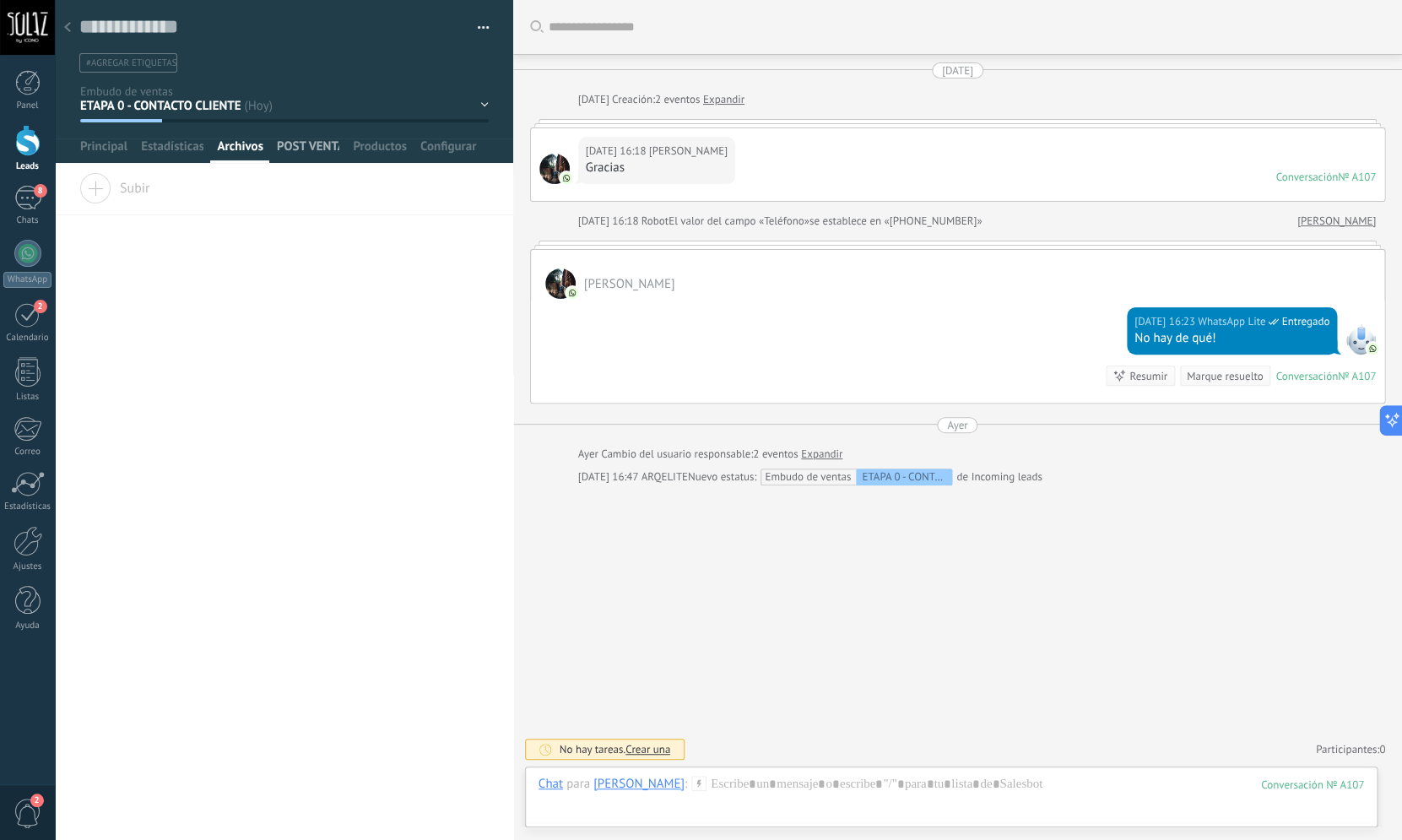
click at [308, 152] on span "POST VENTA" at bounding box center [307, 150] width 63 height 24
click at [399, 148] on span "Productos" at bounding box center [380, 150] width 54 height 24
click at [453, 153] on span "Configurar" at bounding box center [448, 150] width 56 height 24
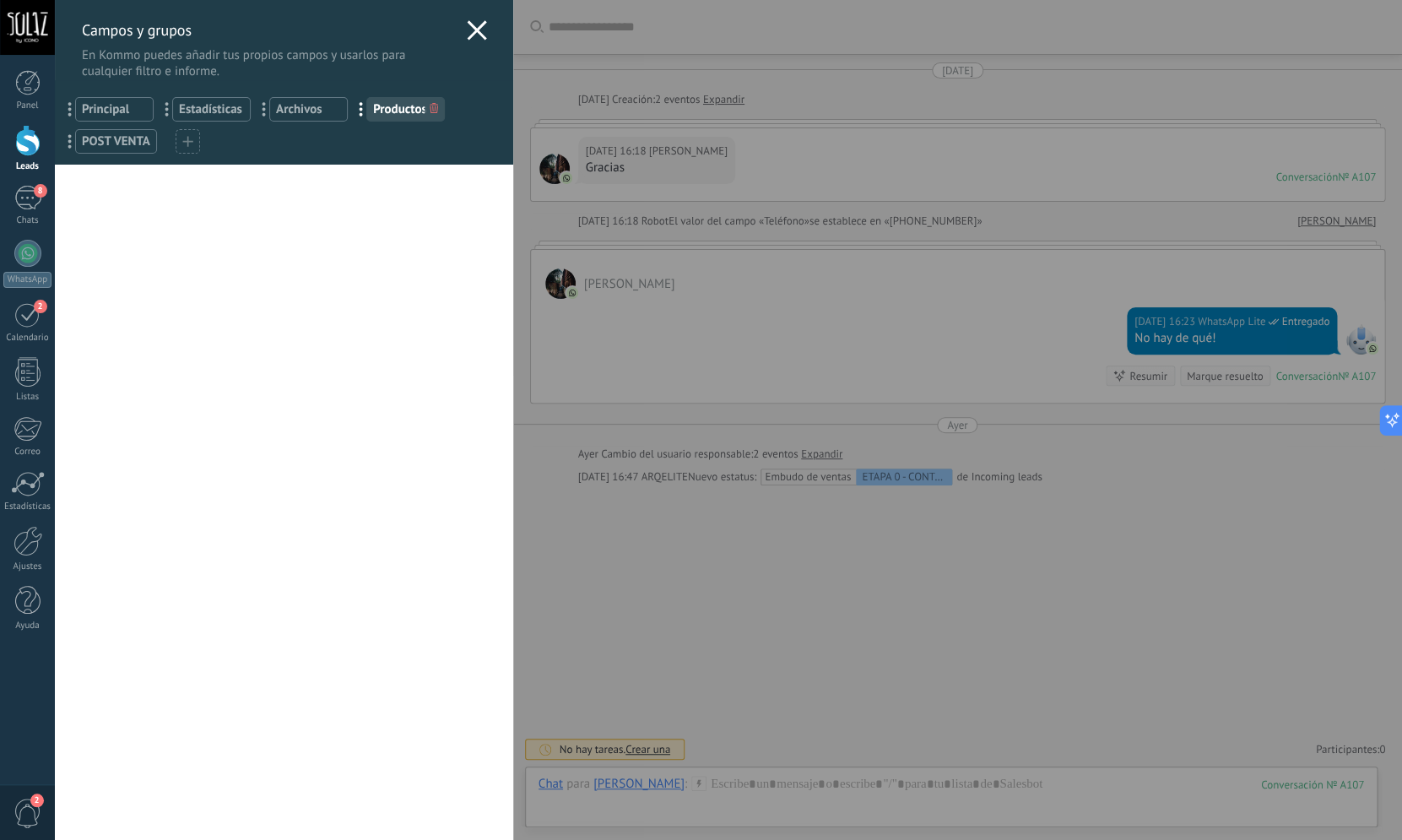
click at [460, 20] on div "Campos y grupos En Kommo puedes añadir tus propios campos y usarlos para cualqu…" at bounding box center [284, 39] width 459 height 79
click at [467, 31] on use at bounding box center [477, 30] width 19 height 19
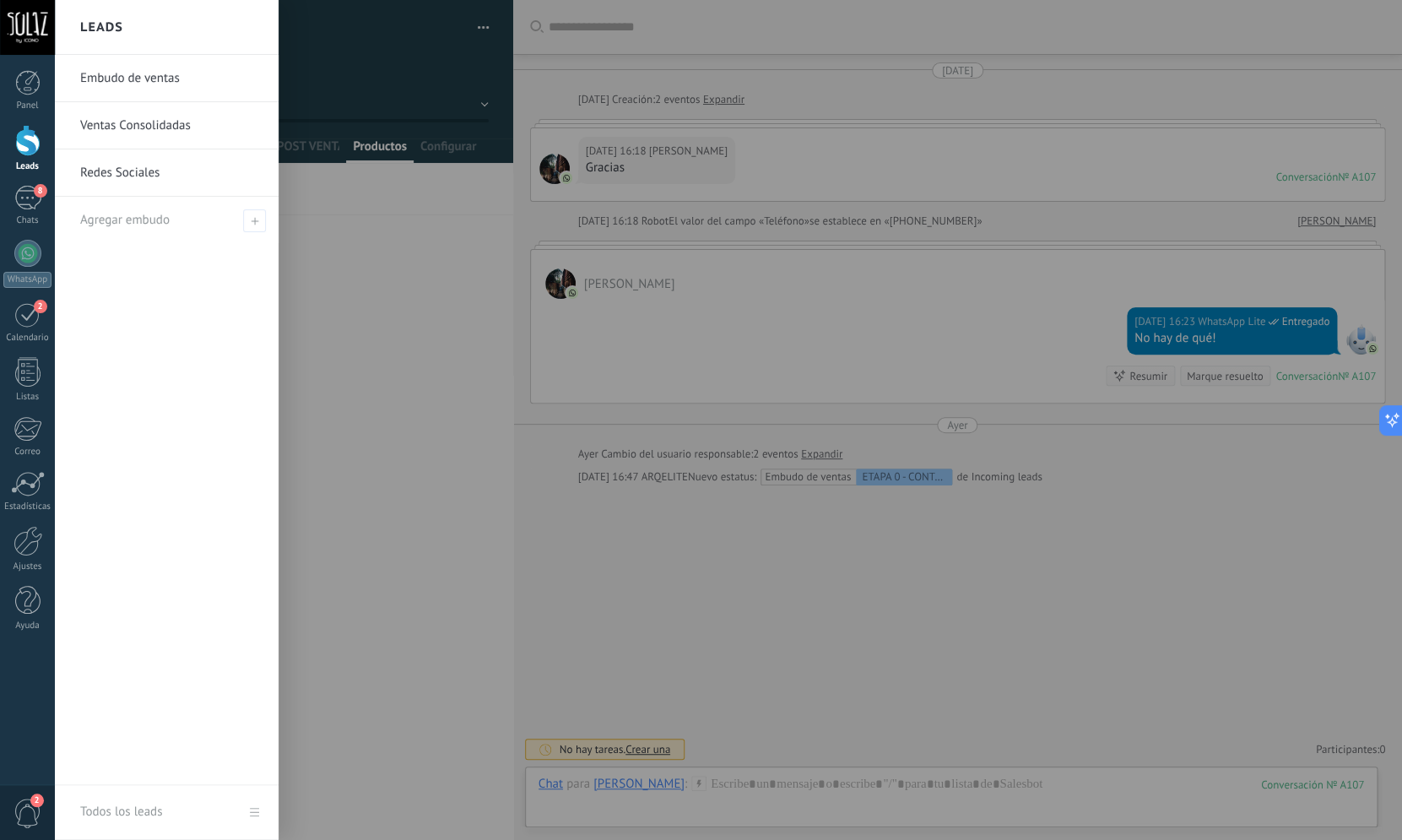
click at [136, 118] on link "Ventas Consolidadas" at bounding box center [171, 125] width 181 height 47
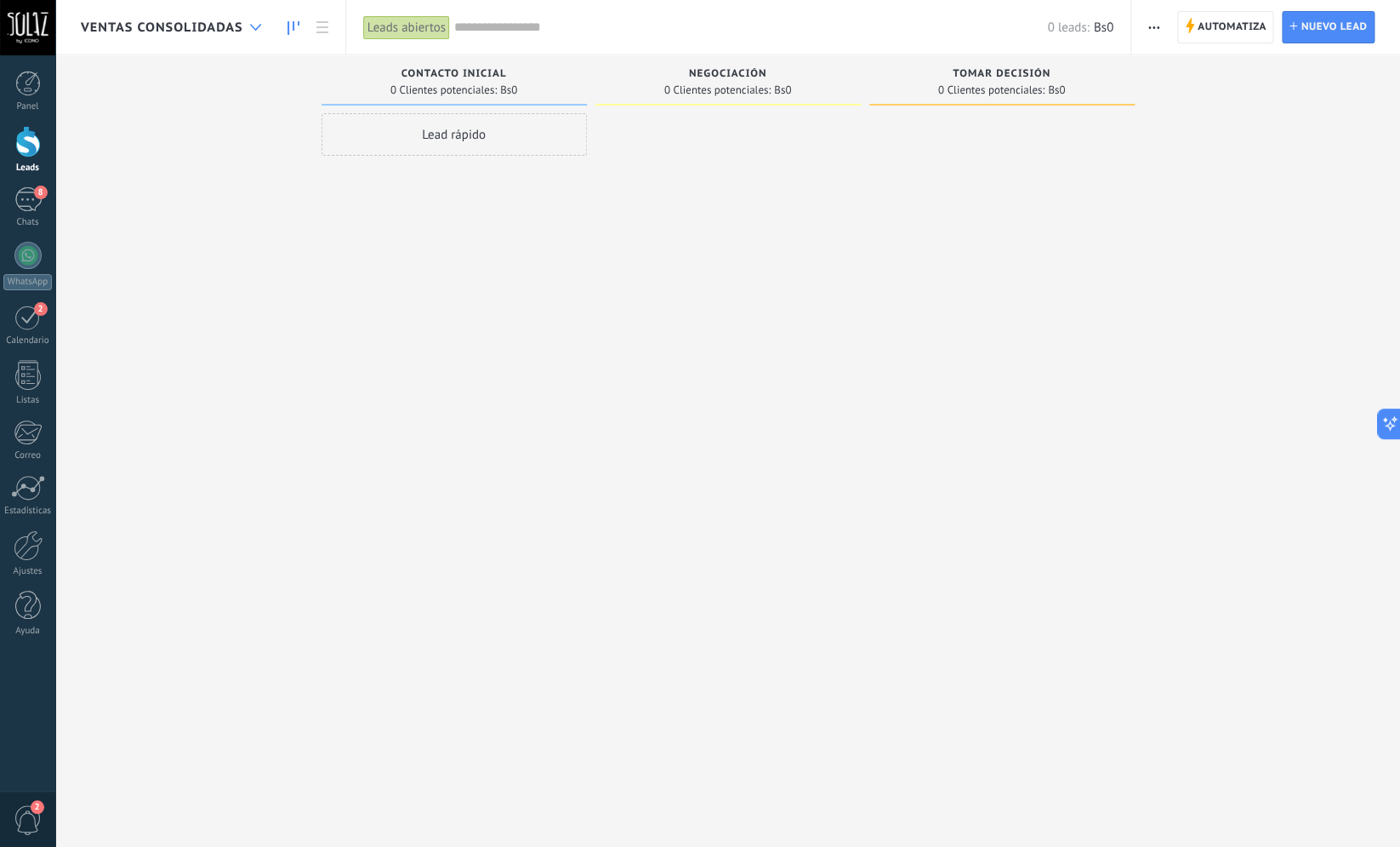
click at [245, 33] on div at bounding box center [255, 27] width 28 height 33
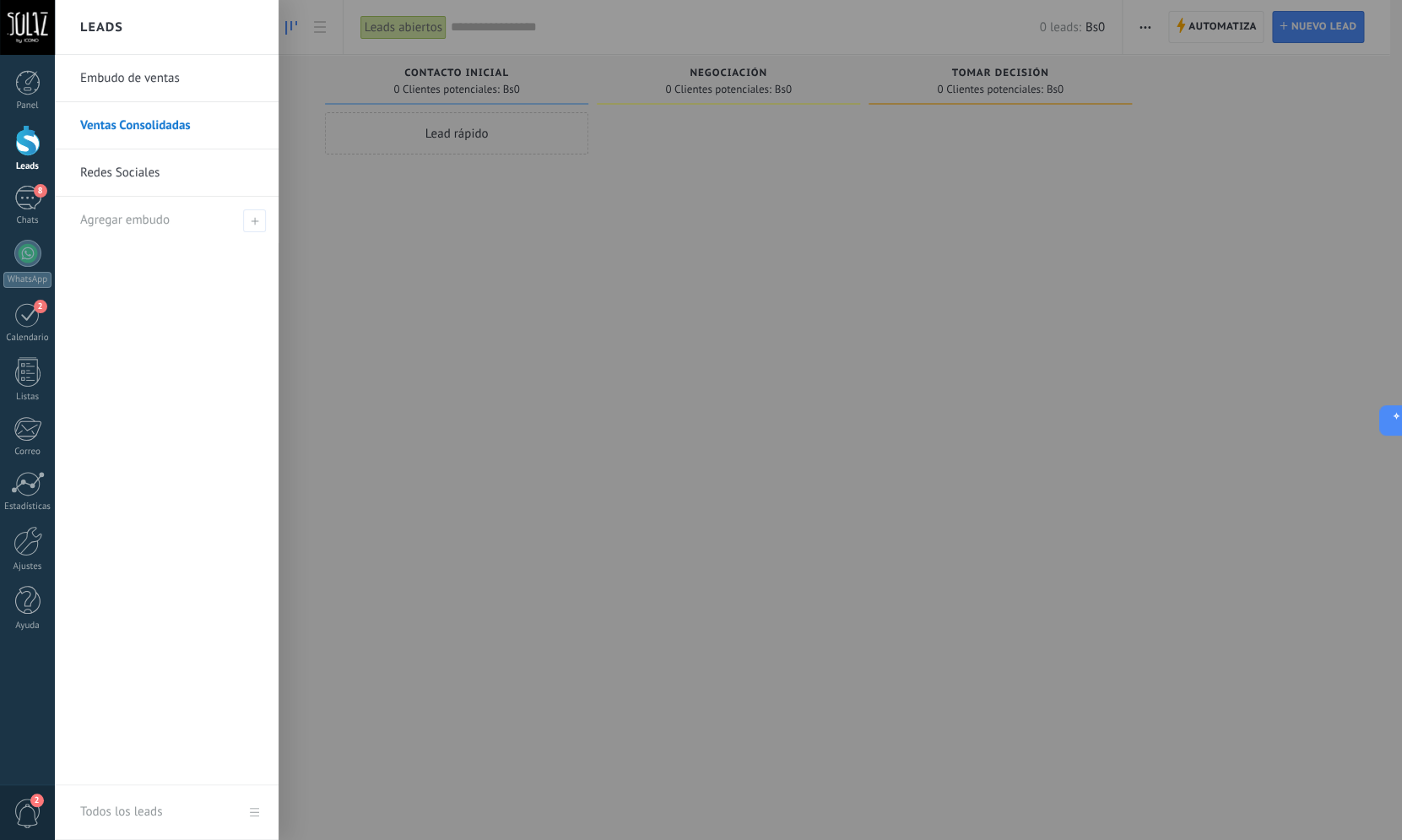
click at [140, 77] on link "Embudo de ventas" at bounding box center [171, 78] width 181 height 47
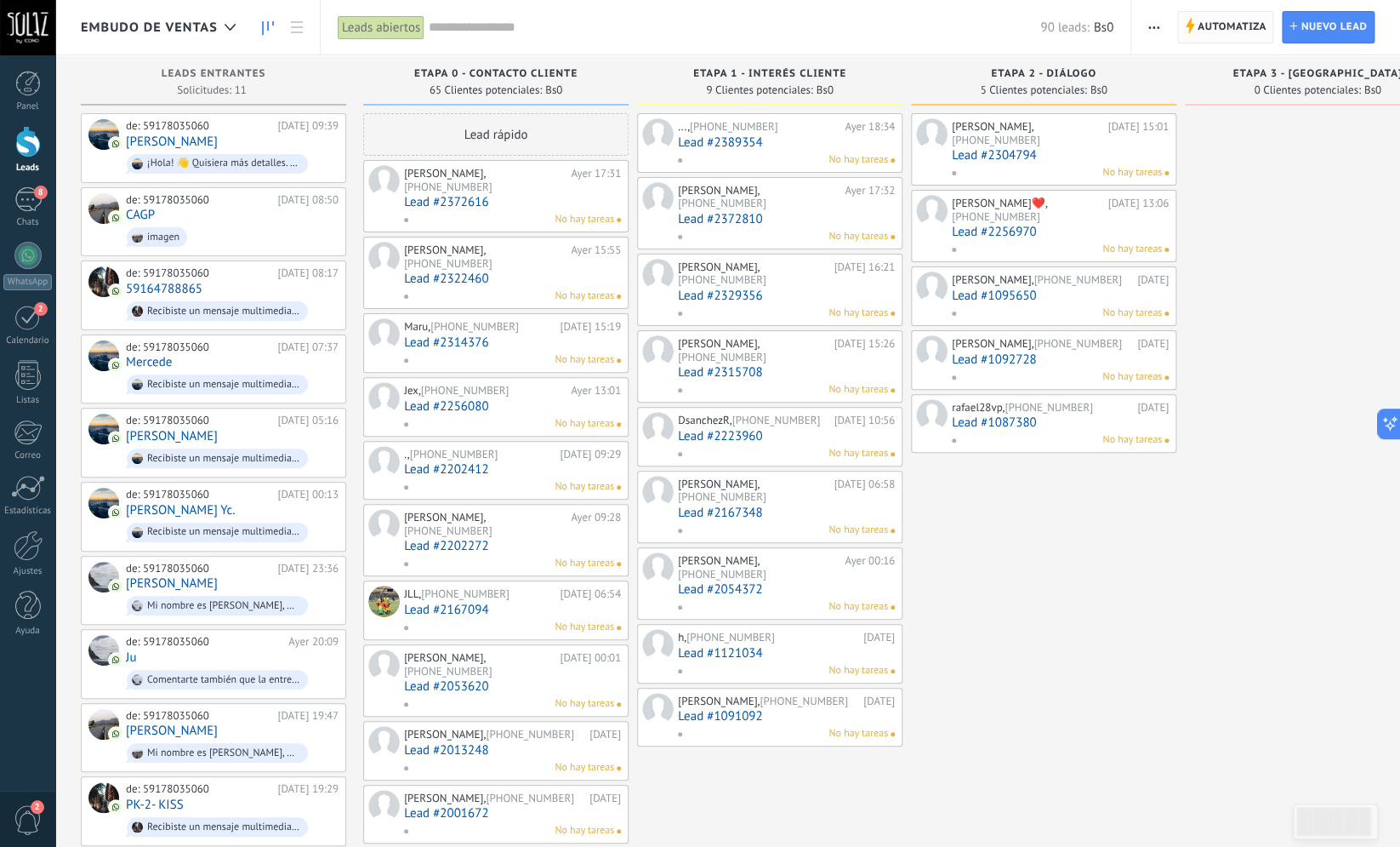
click at [1243, 29] on span "Automatiza" at bounding box center [1232, 27] width 69 height 31
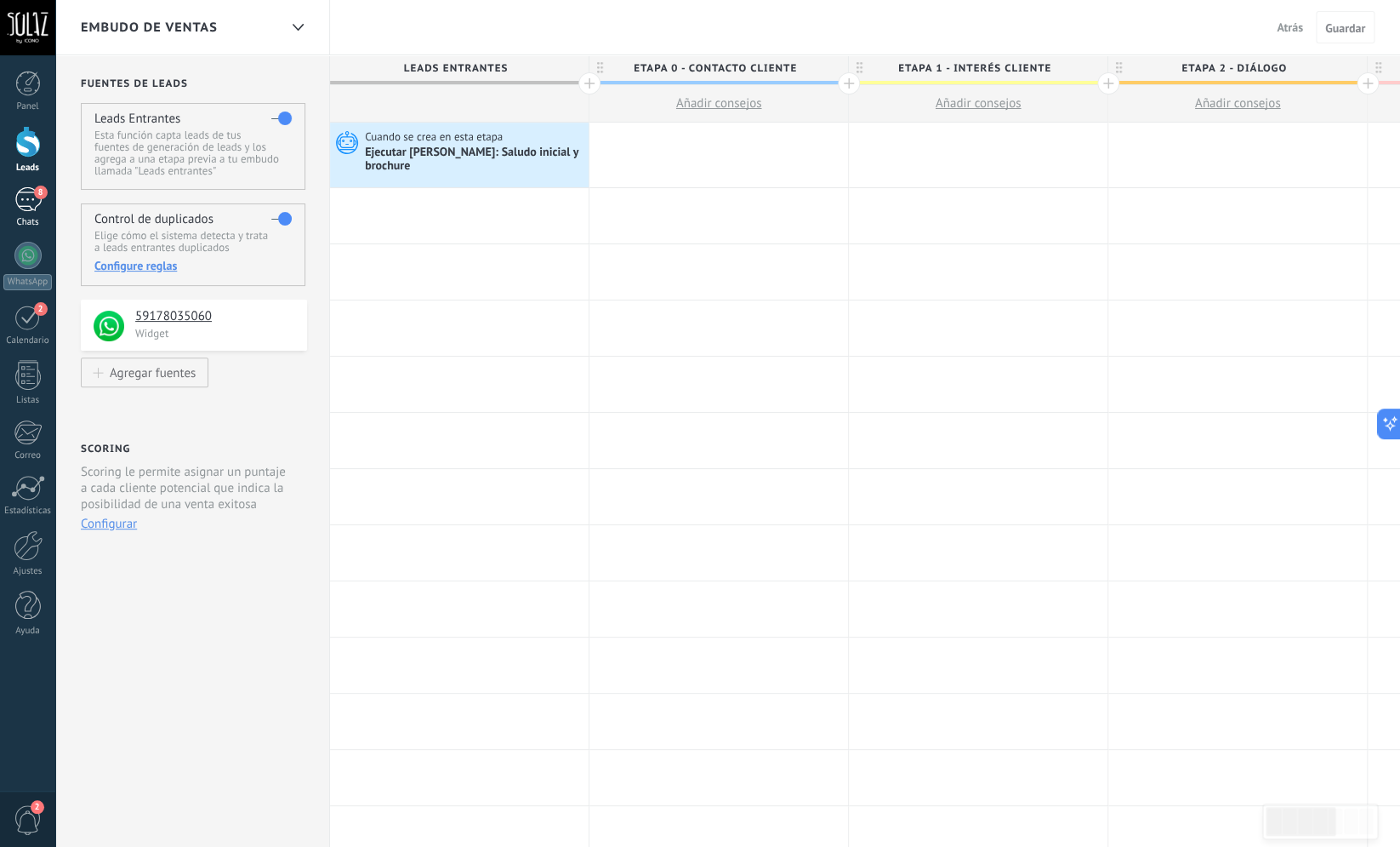
click at [34, 199] on div "8" at bounding box center [28, 199] width 27 height 24
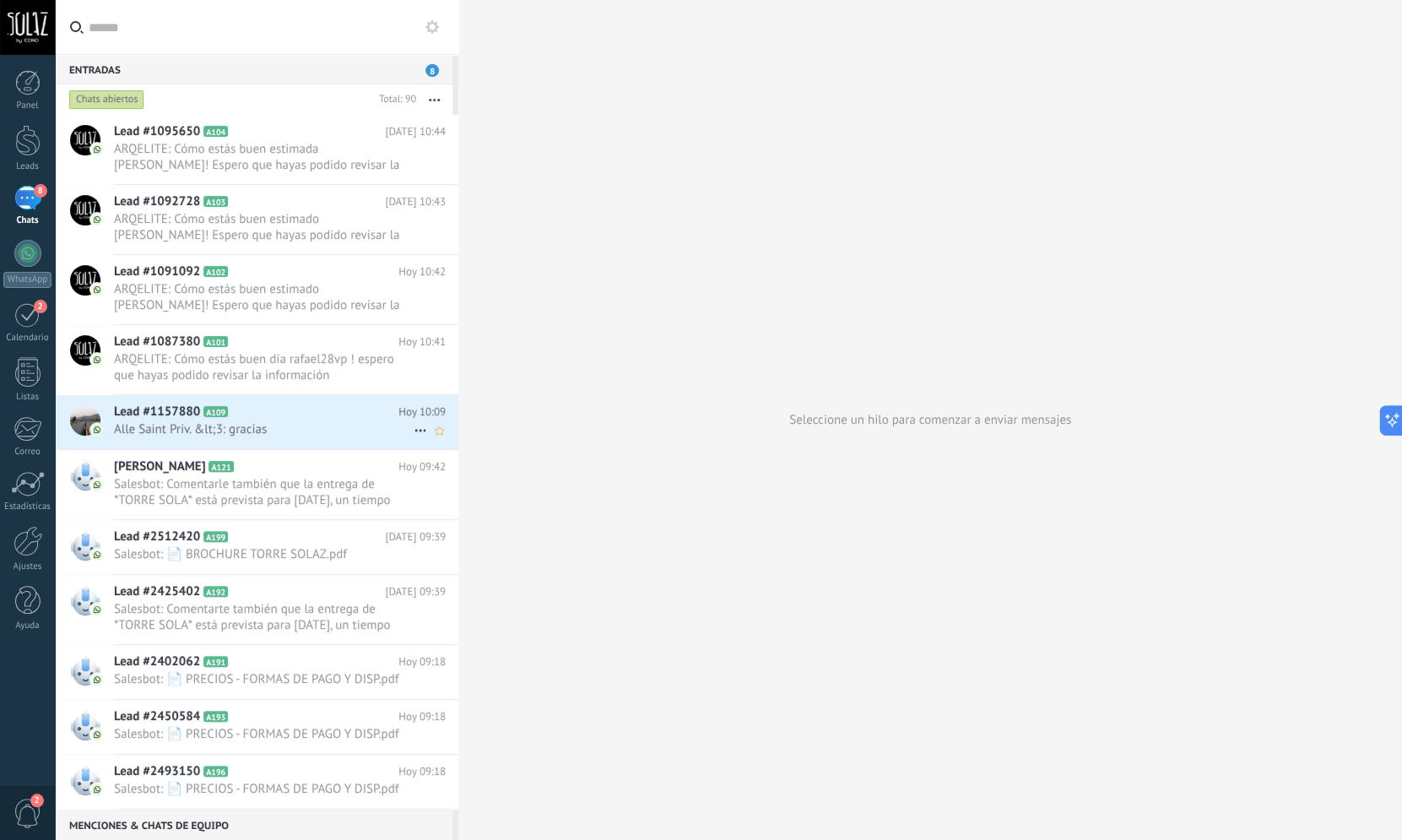
click at [275, 420] on div "Lead #1157880 A109 [DATE] 10:09 Alle Saint Priv. &lt;3: gracias" at bounding box center [285, 421] width 344 height 53
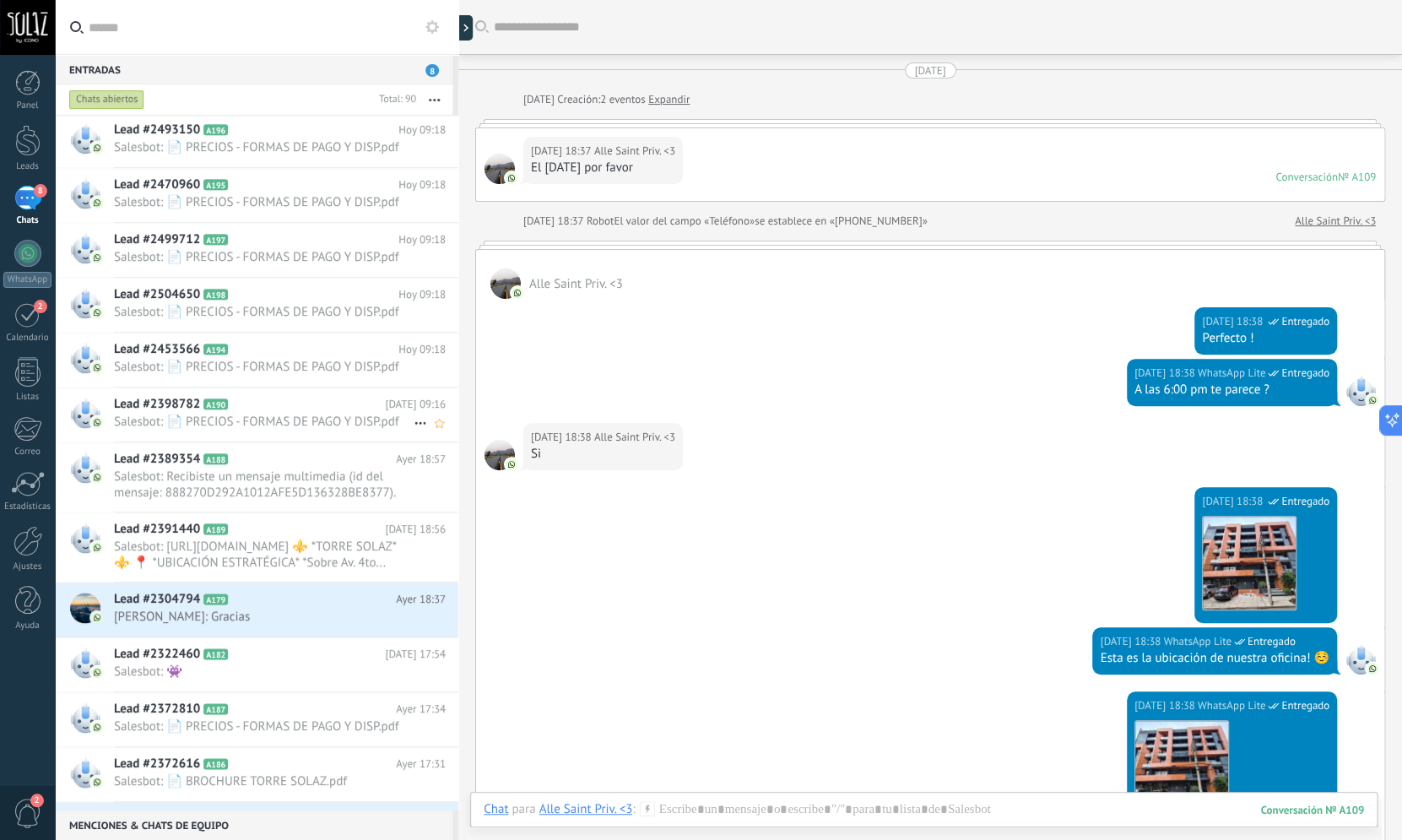
scroll to position [1284, 0]
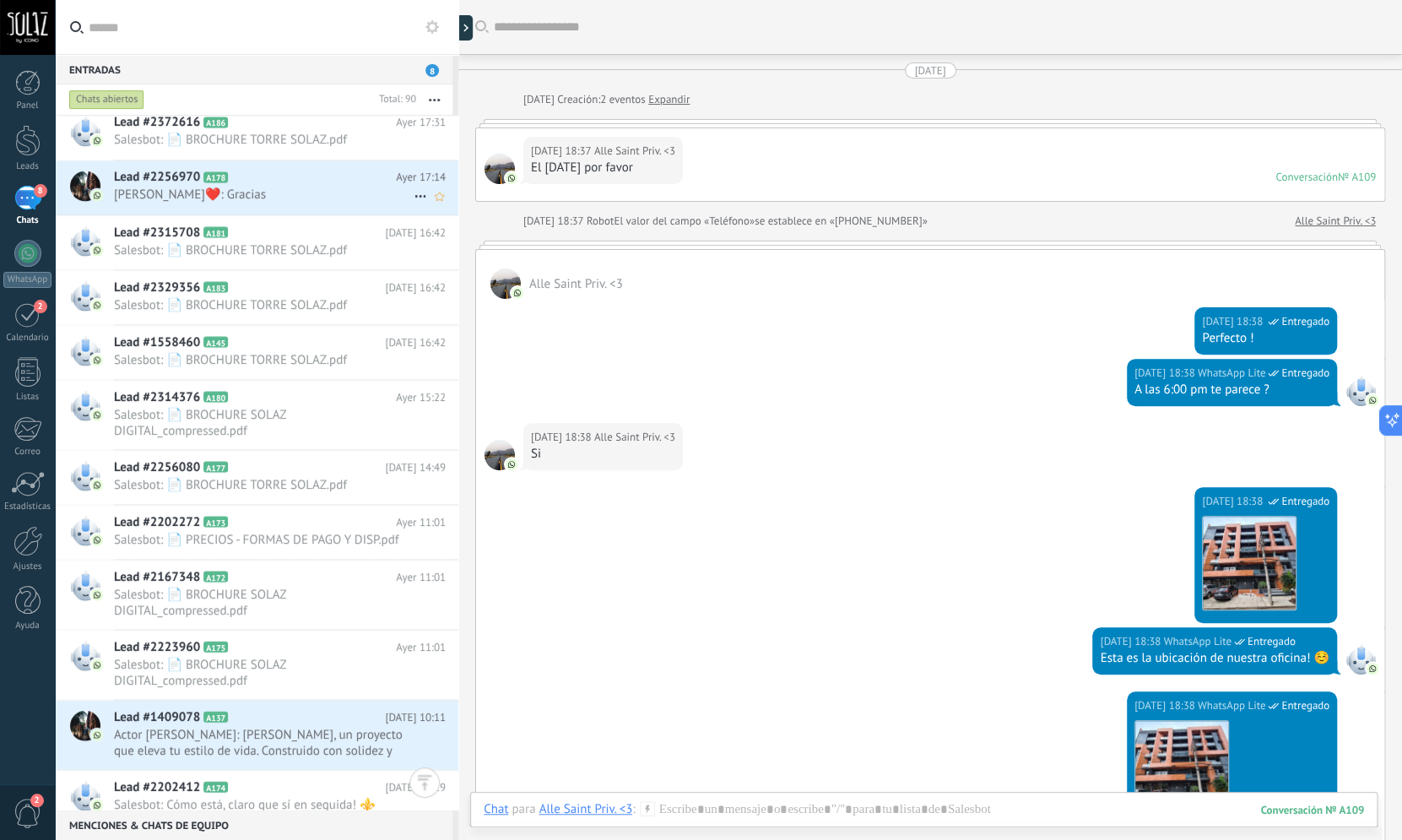
click at [293, 193] on span "[PERSON_NAME]❤️: Gracias" at bounding box center [263, 195] width 300 height 16
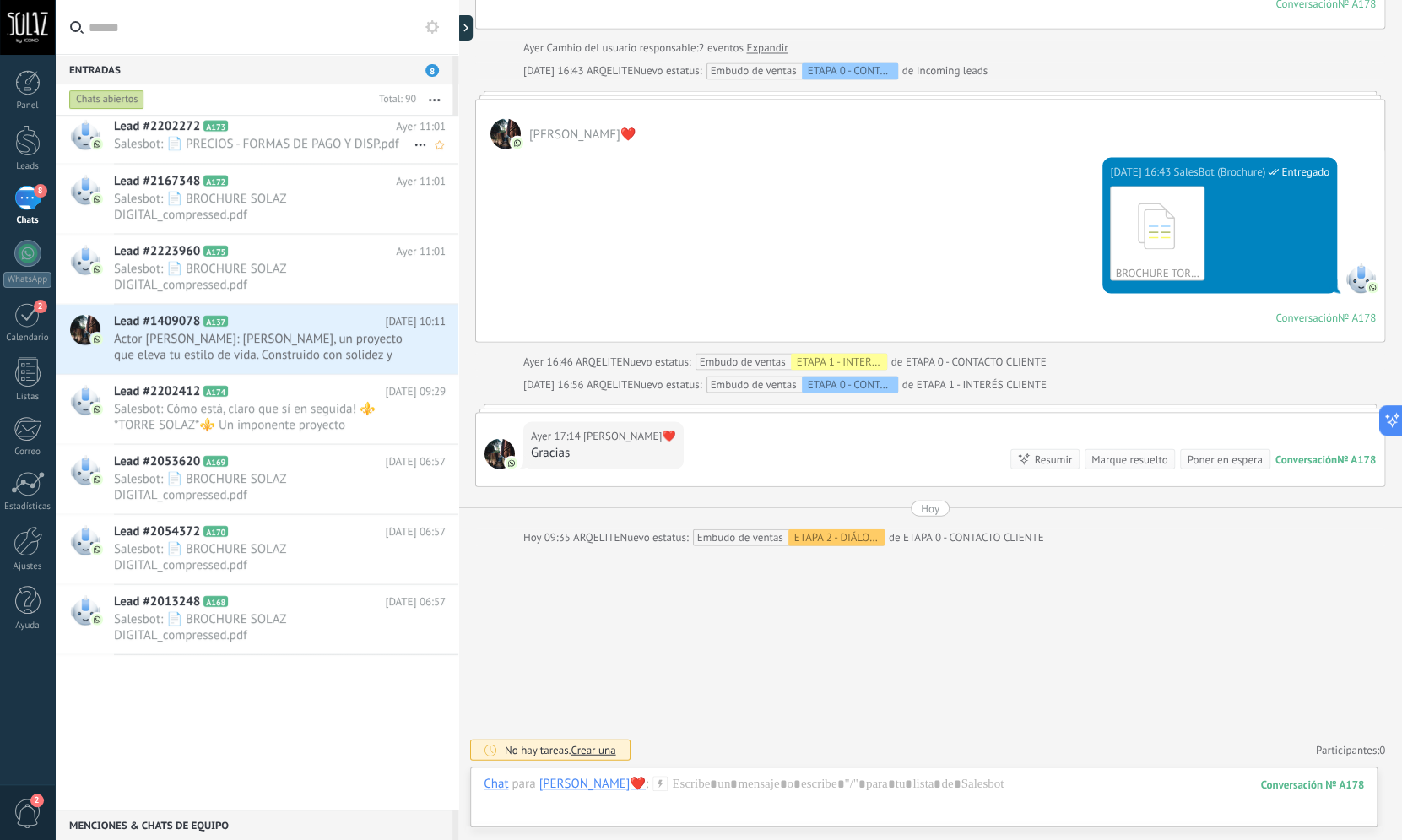
scroll to position [1740, 0]
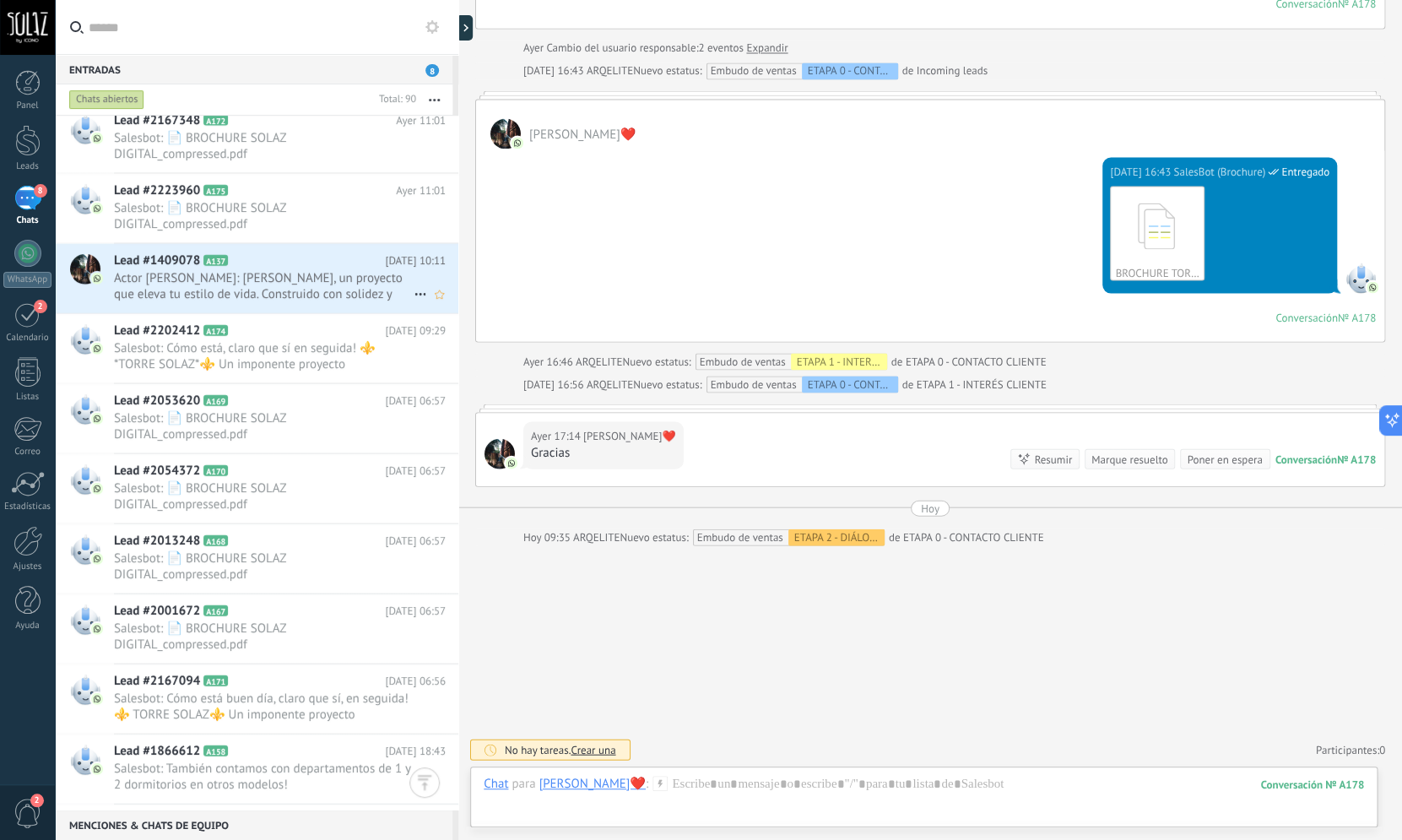
click at [301, 277] on span "Actor [PERSON_NAME]: [PERSON_NAME], un proyecto que eleva tu estilo de vida. Co…" at bounding box center [263, 285] width 300 height 32
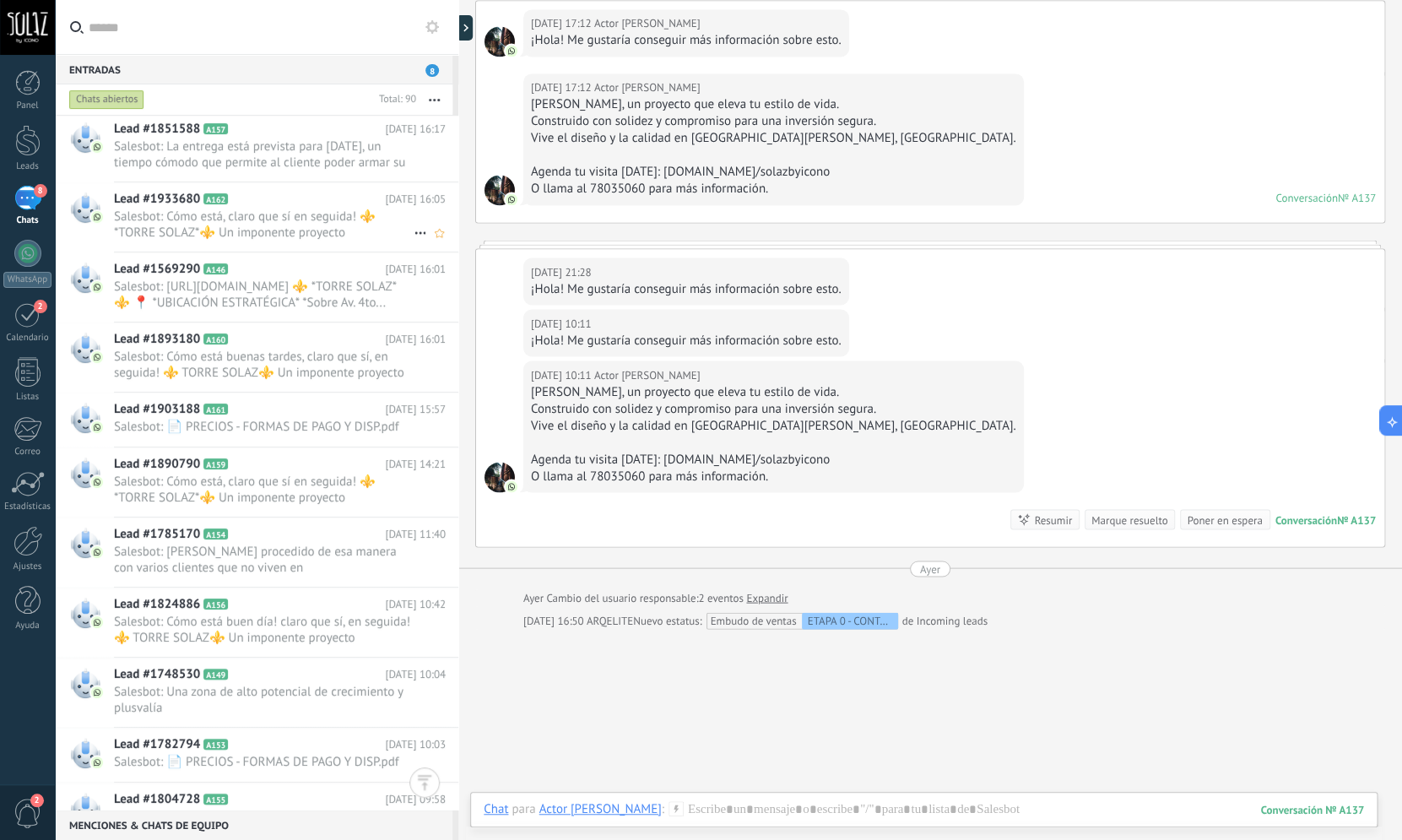
scroll to position [2449, 0]
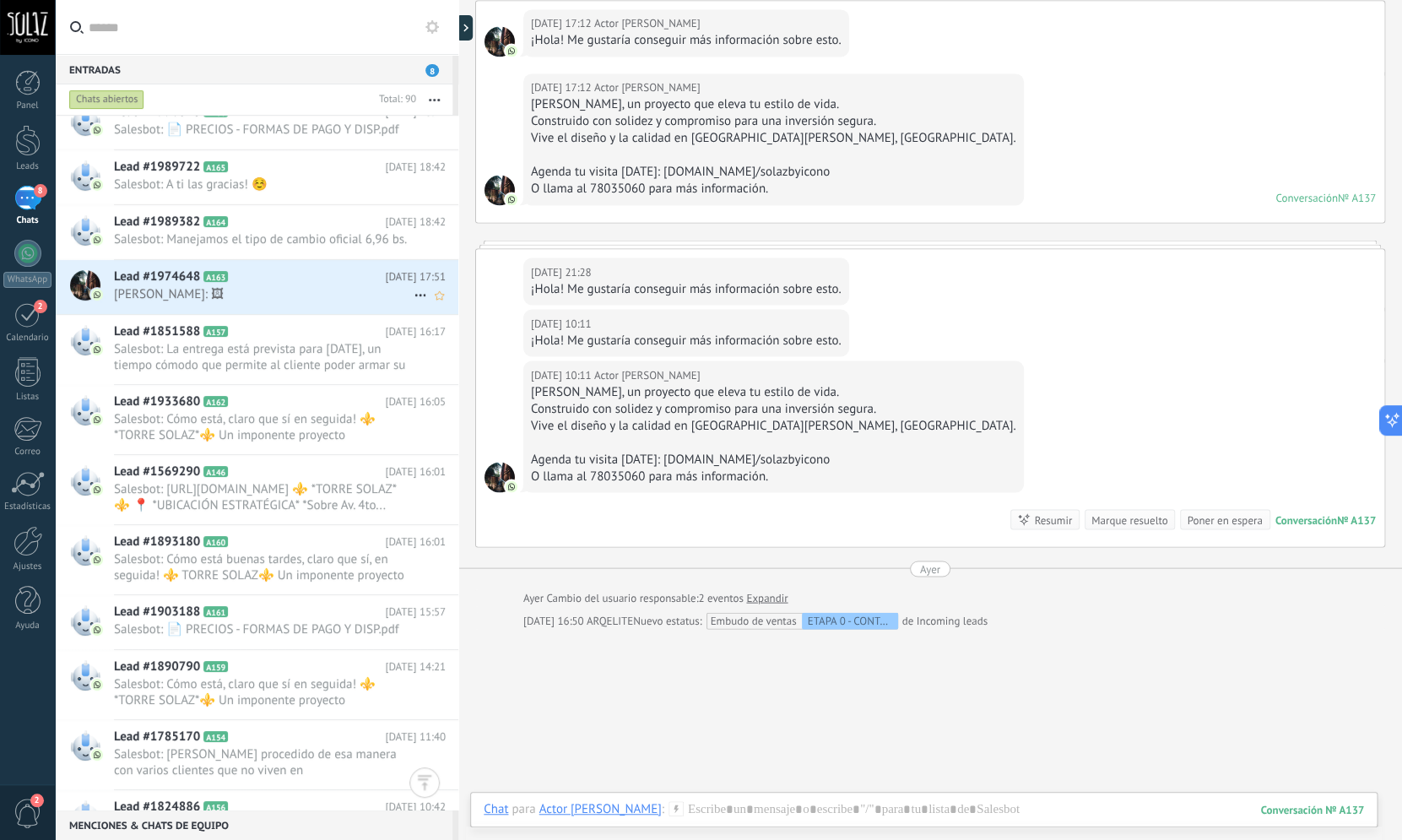
click at [259, 285] on h2 "Lead #1974648 A163" at bounding box center [249, 277] width 271 height 17
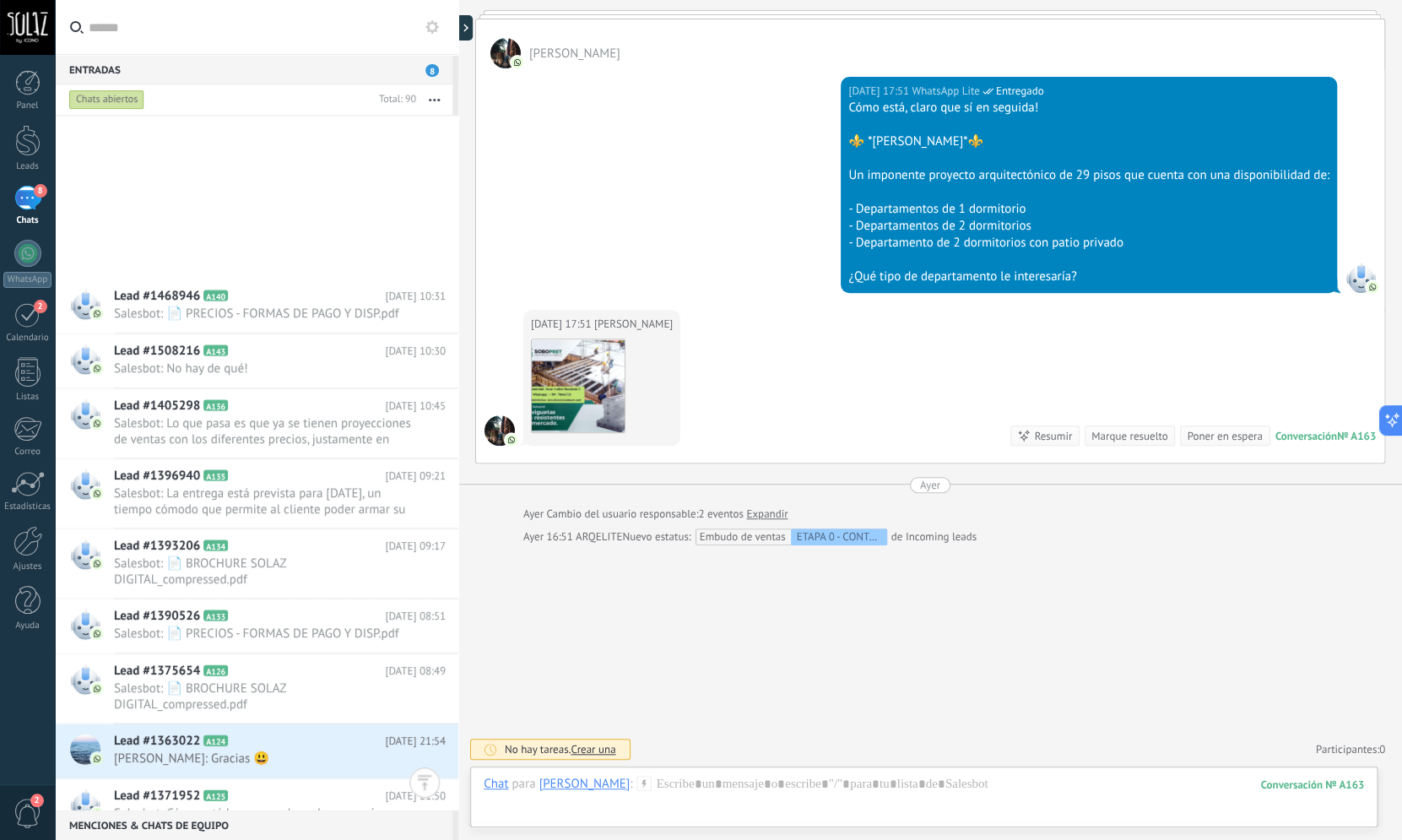
scroll to position [4390, 0]
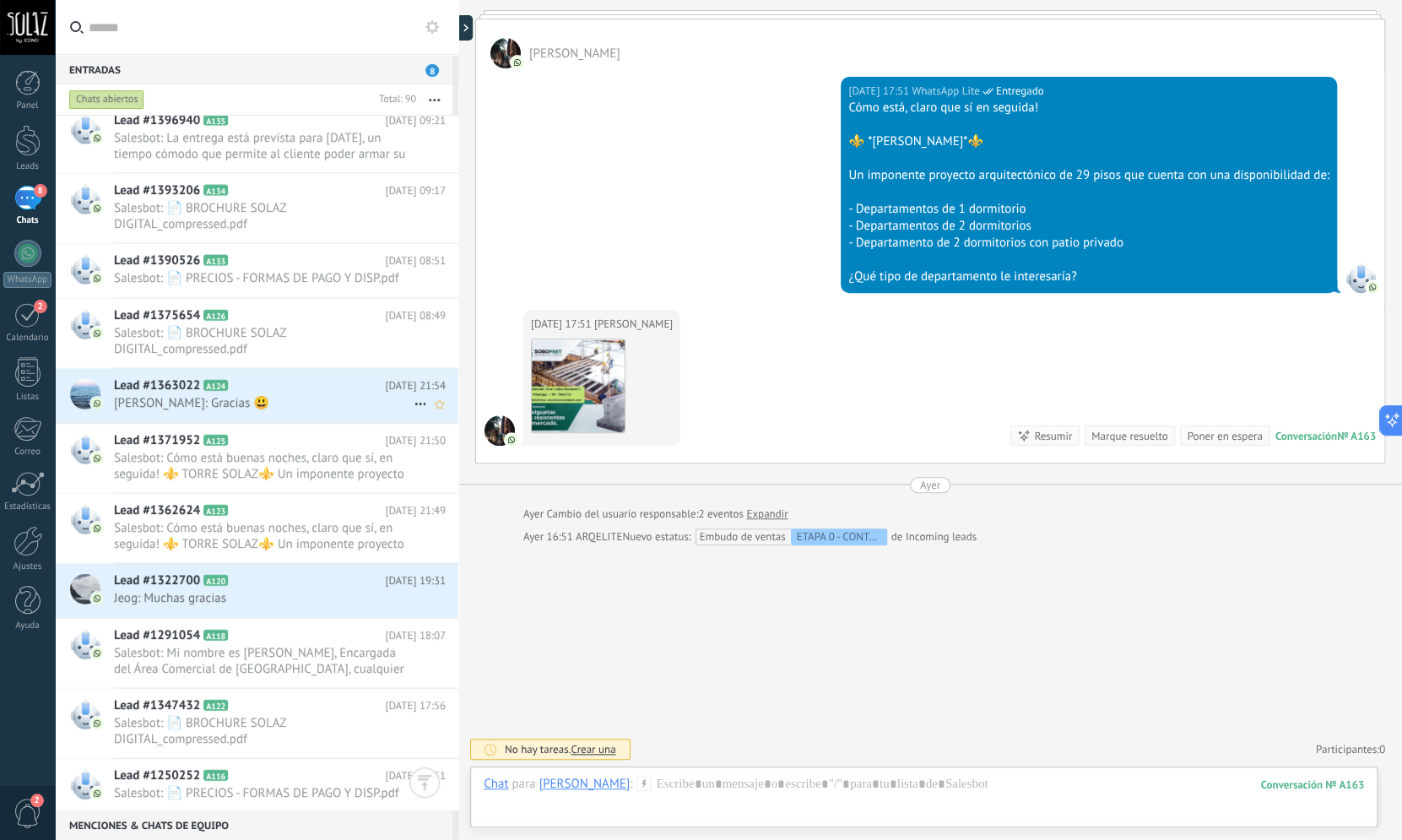
click at [245, 389] on icon at bounding box center [242, 386] width 17 height 17
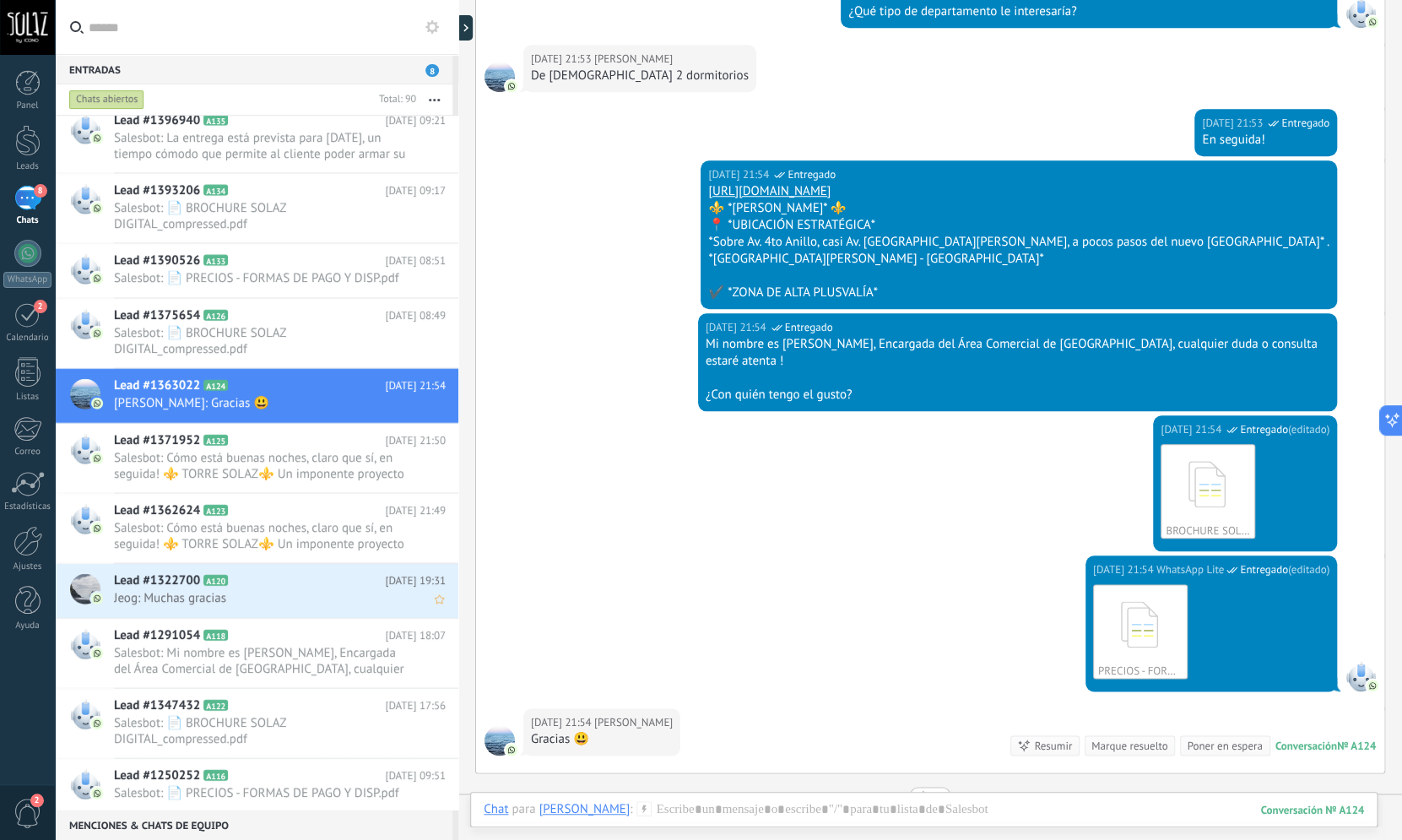
scroll to position [4744, 0]
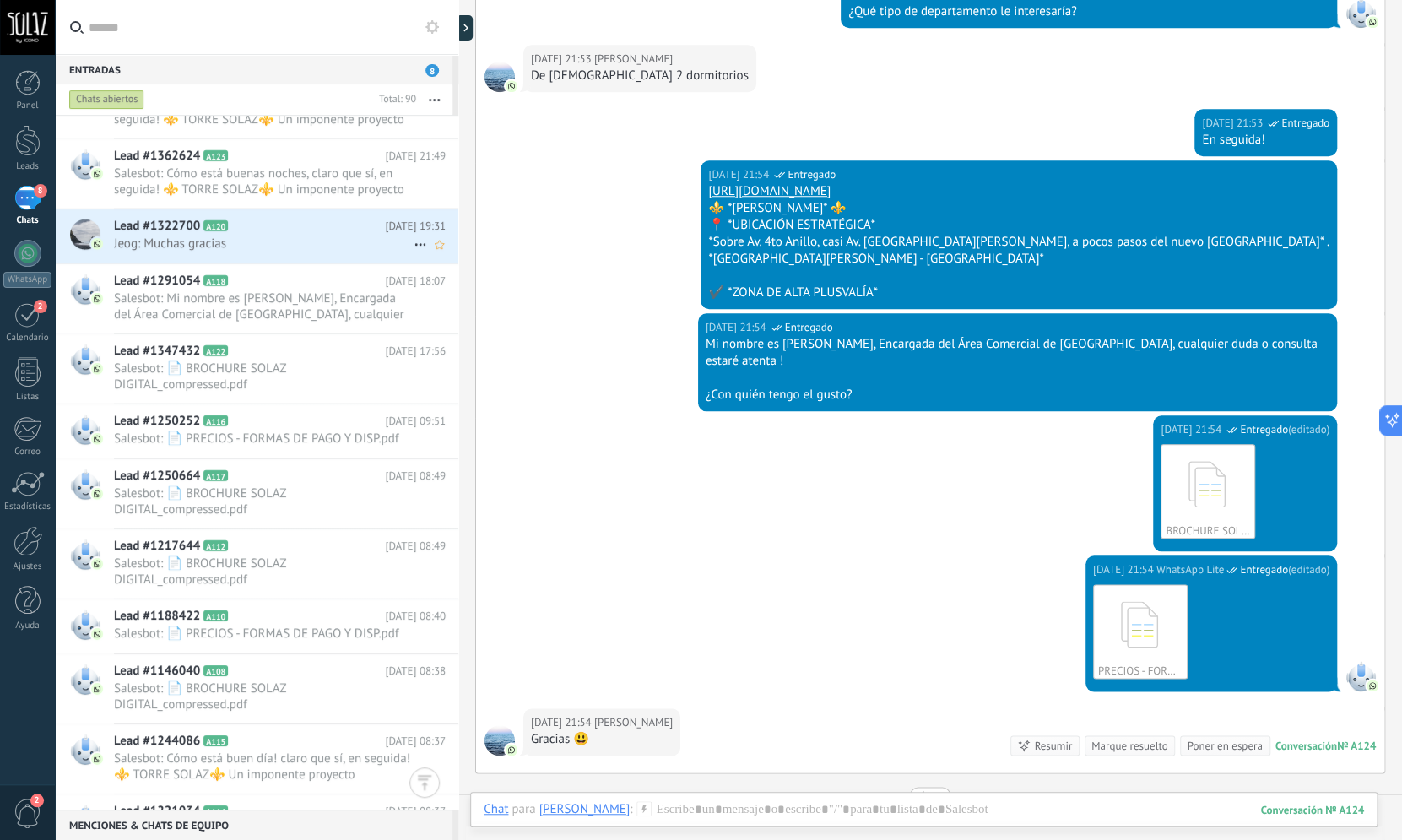
click at [283, 241] on span "Jeog: Muchas gracias" at bounding box center [263, 243] width 300 height 16
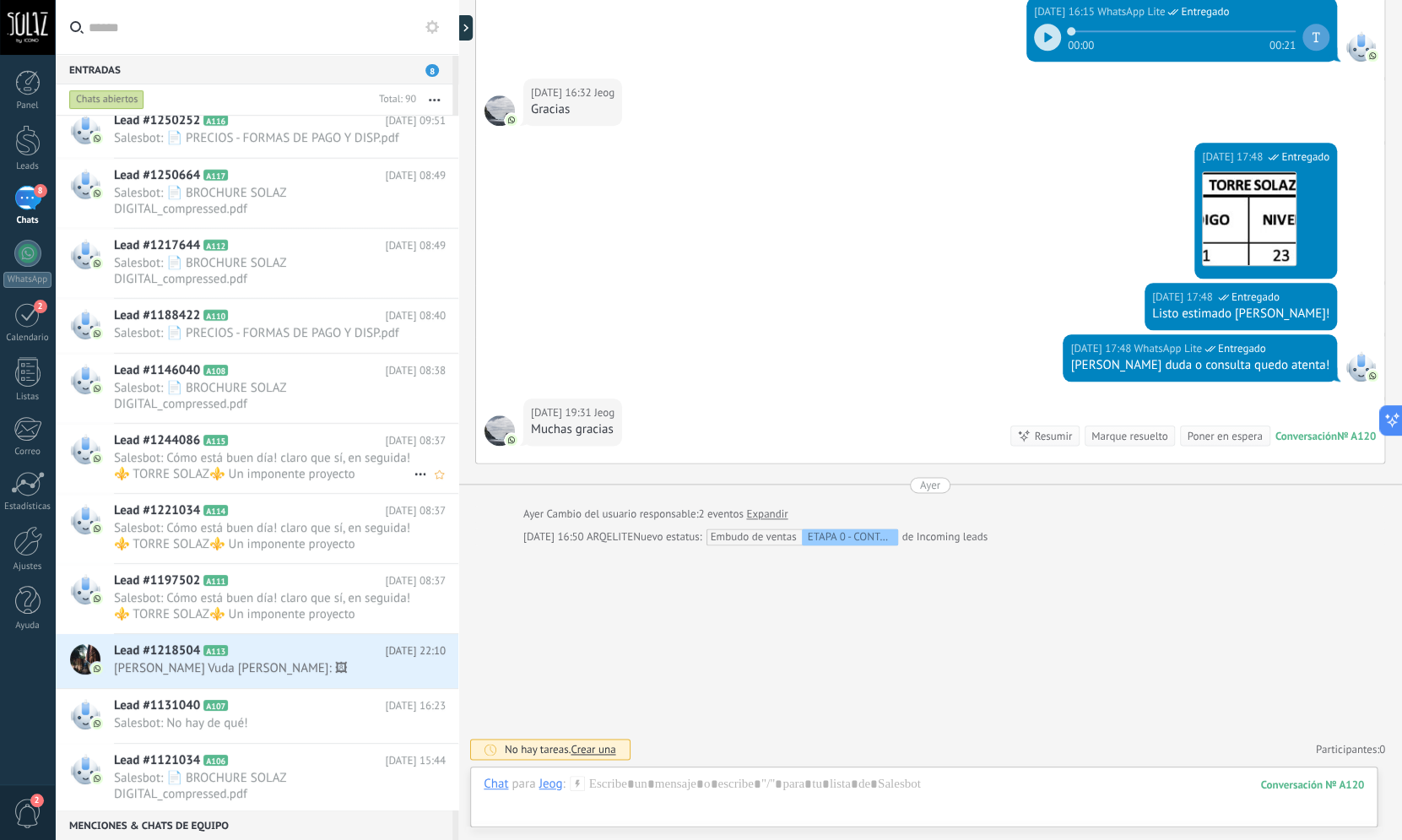
scroll to position [5049, 0]
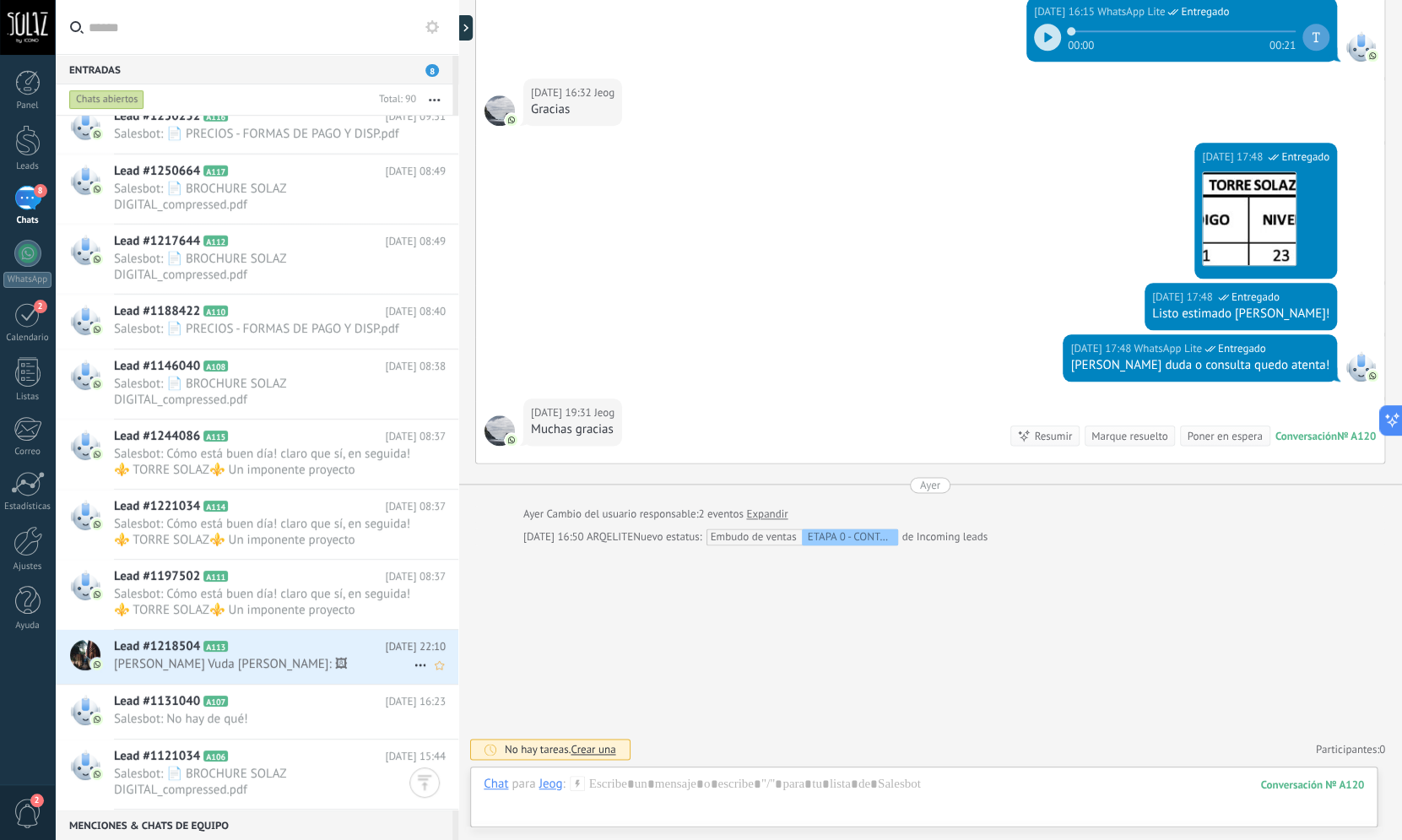
click at [263, 669] on span "[PERSON_NAME] Vuda [PERSON_NAME]: 🖼" at bounding box center [263, 664] width 300 height 16
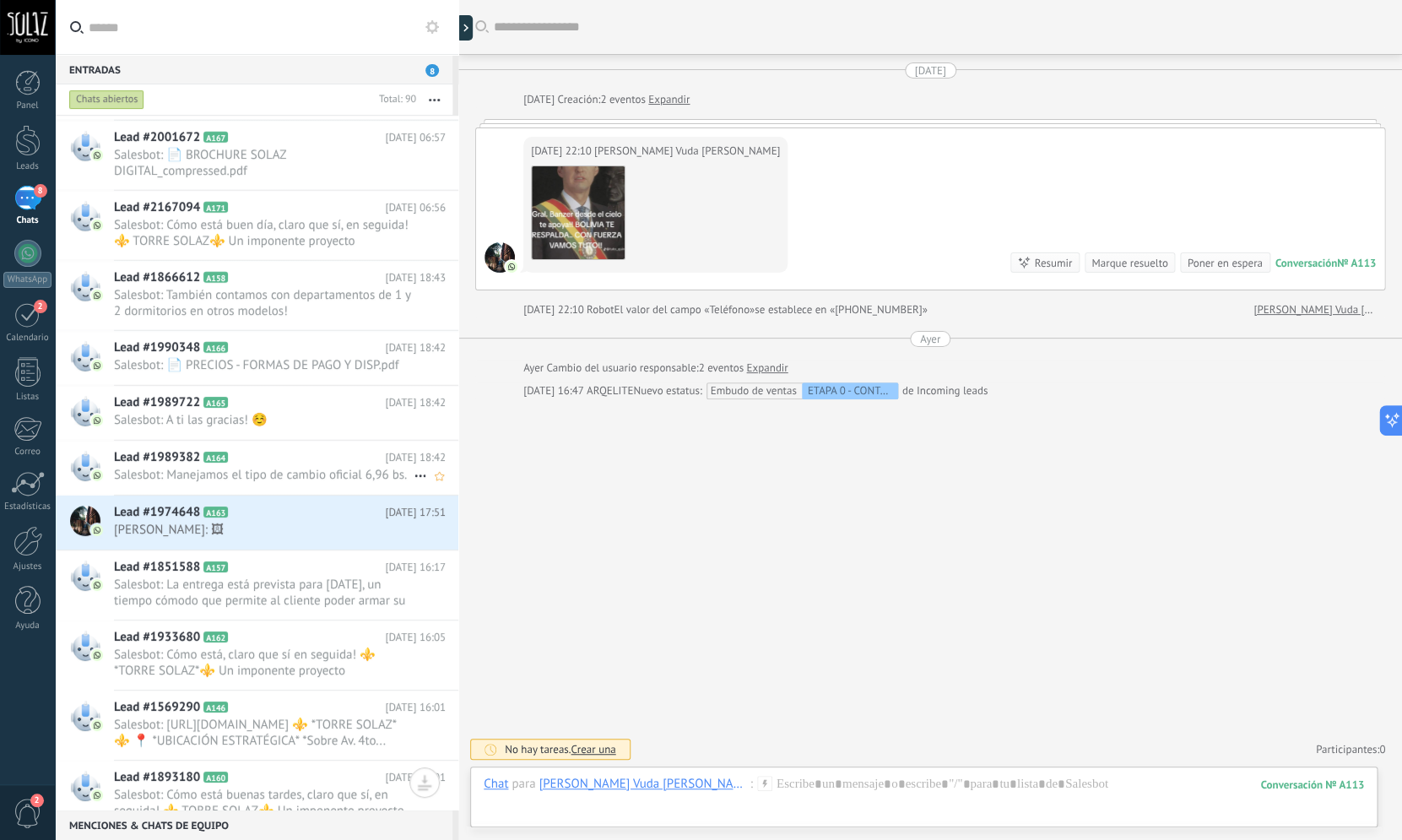
scroll to position [1571, 0]
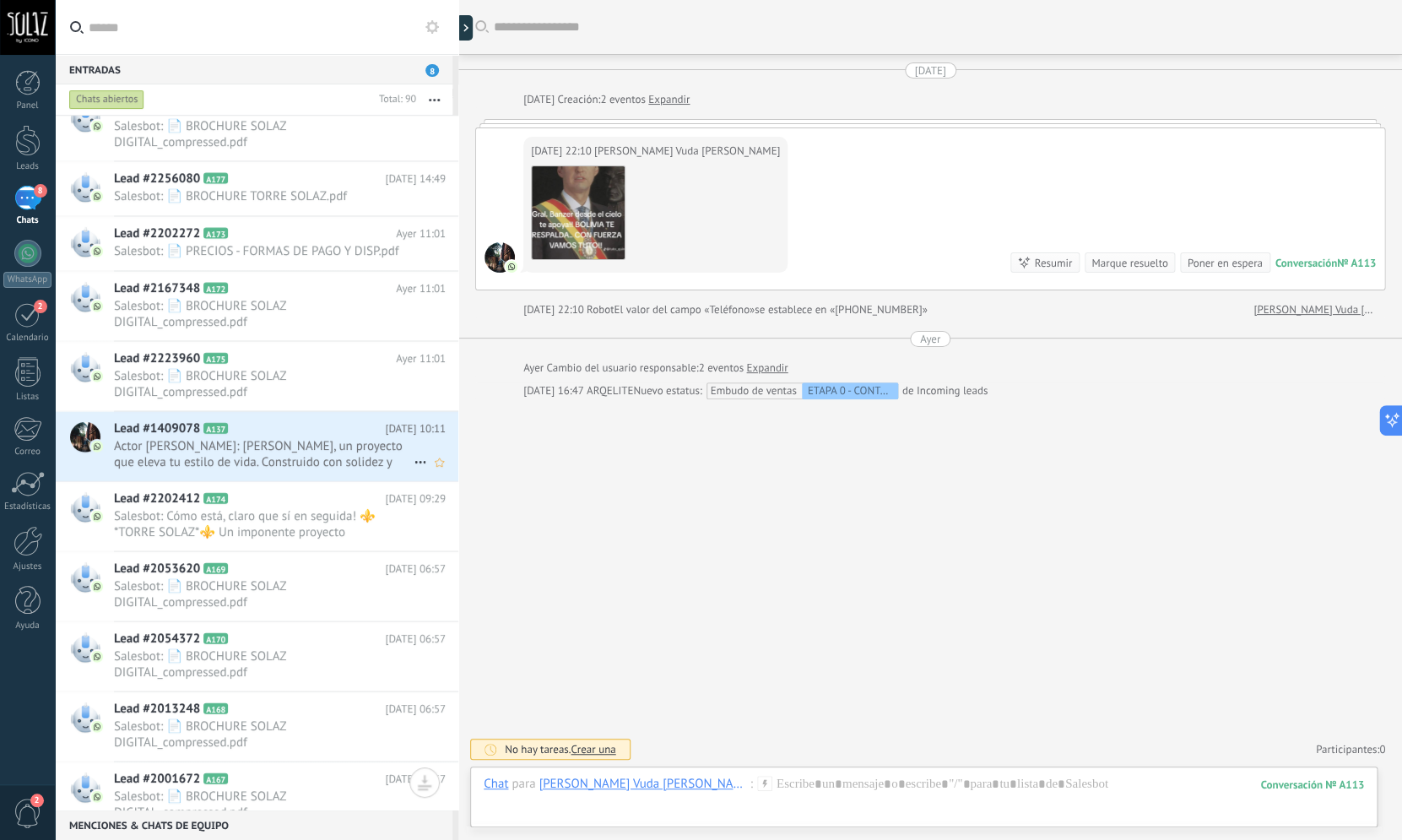
click at [251, 429] on h2 "Lead #1409078 A137" at bounding box center [249, 429] width 271 height 17
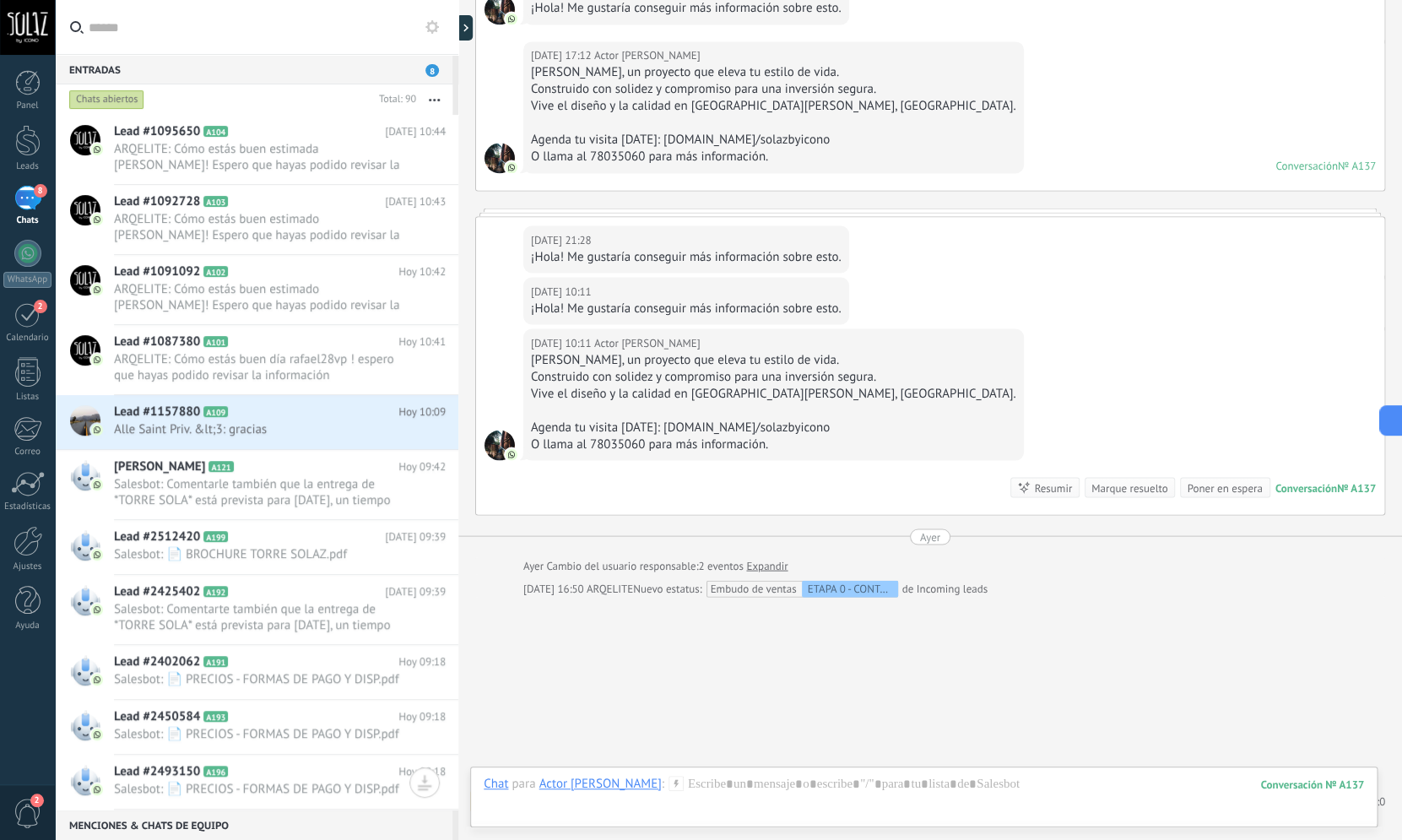
click at [35, 198] on div "8" at bounding box center [28, 197] width 27 height 24
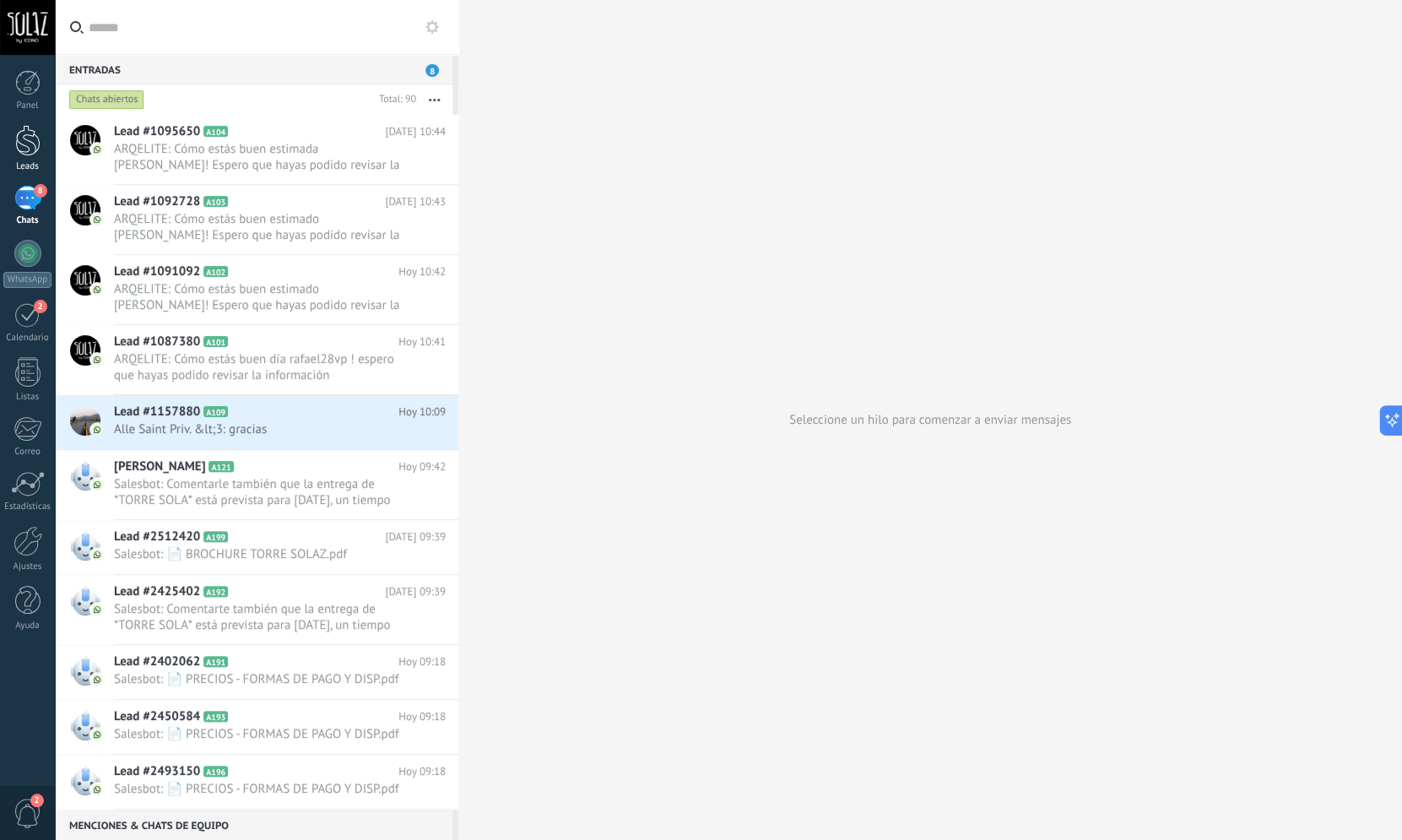
click at [25, 146] on div at bounding box center [28, 141] width 25 height 31
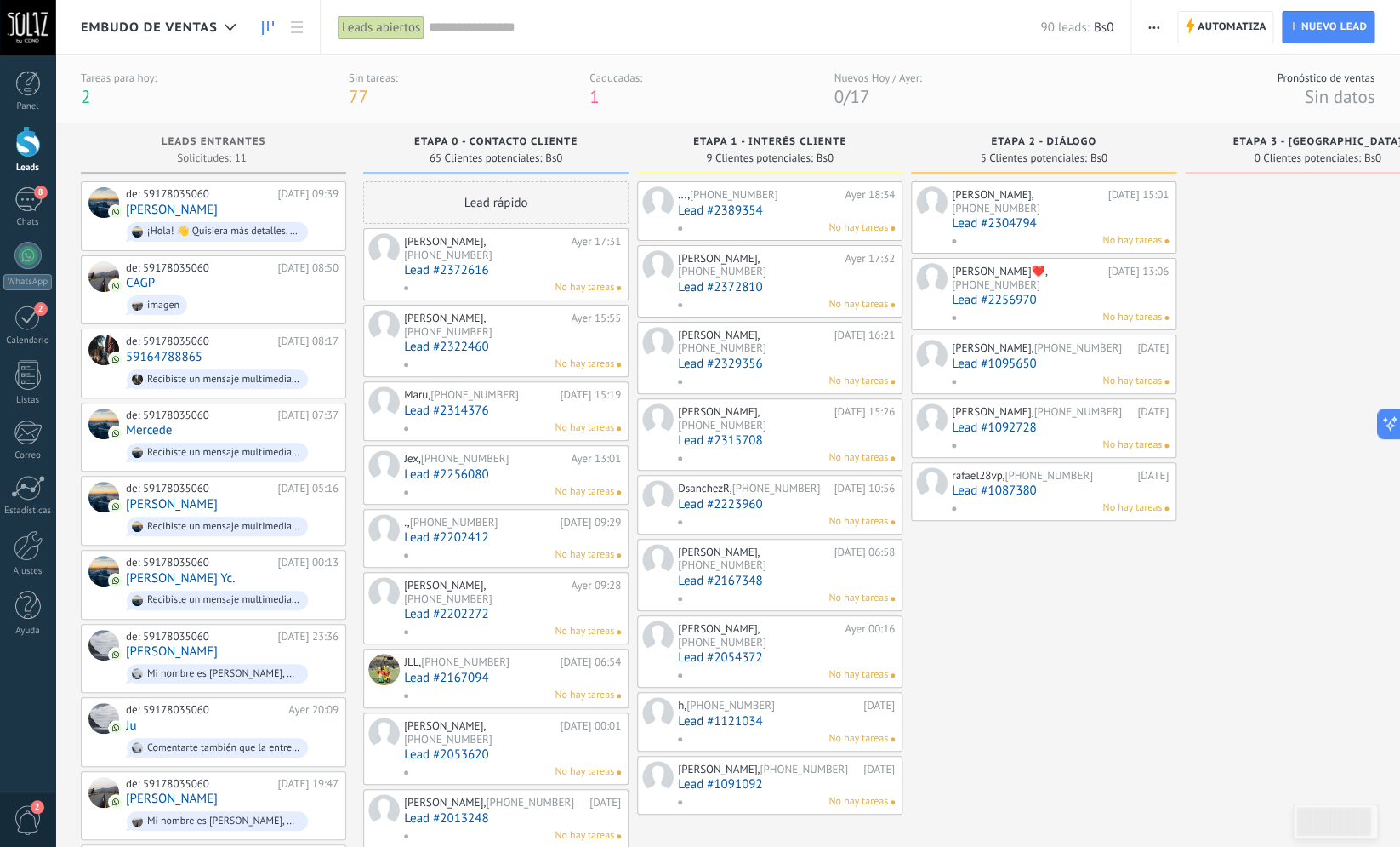
click at [589, 96] on span "1" at bounding box center [594, 97] width 10 height 23
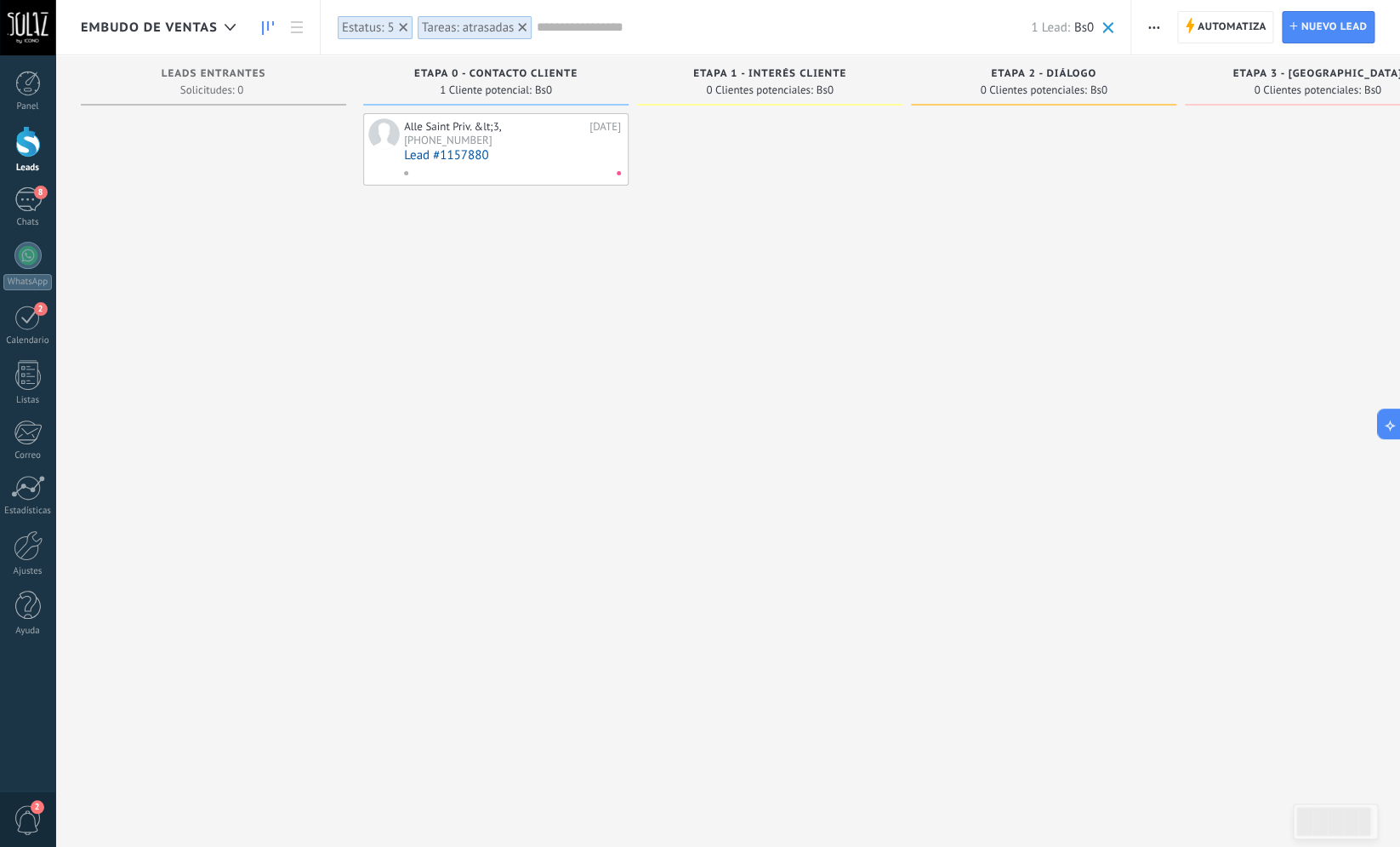
click at [617, 175] on span at bounding box center [618, 173] width 4 height 4
click at [621, 175] on span at bounding box center [618, 173] width 4 height 4
click at [468, 152] on link "Lead #1157880" at bounding box center [512, 154] width 217 height 15
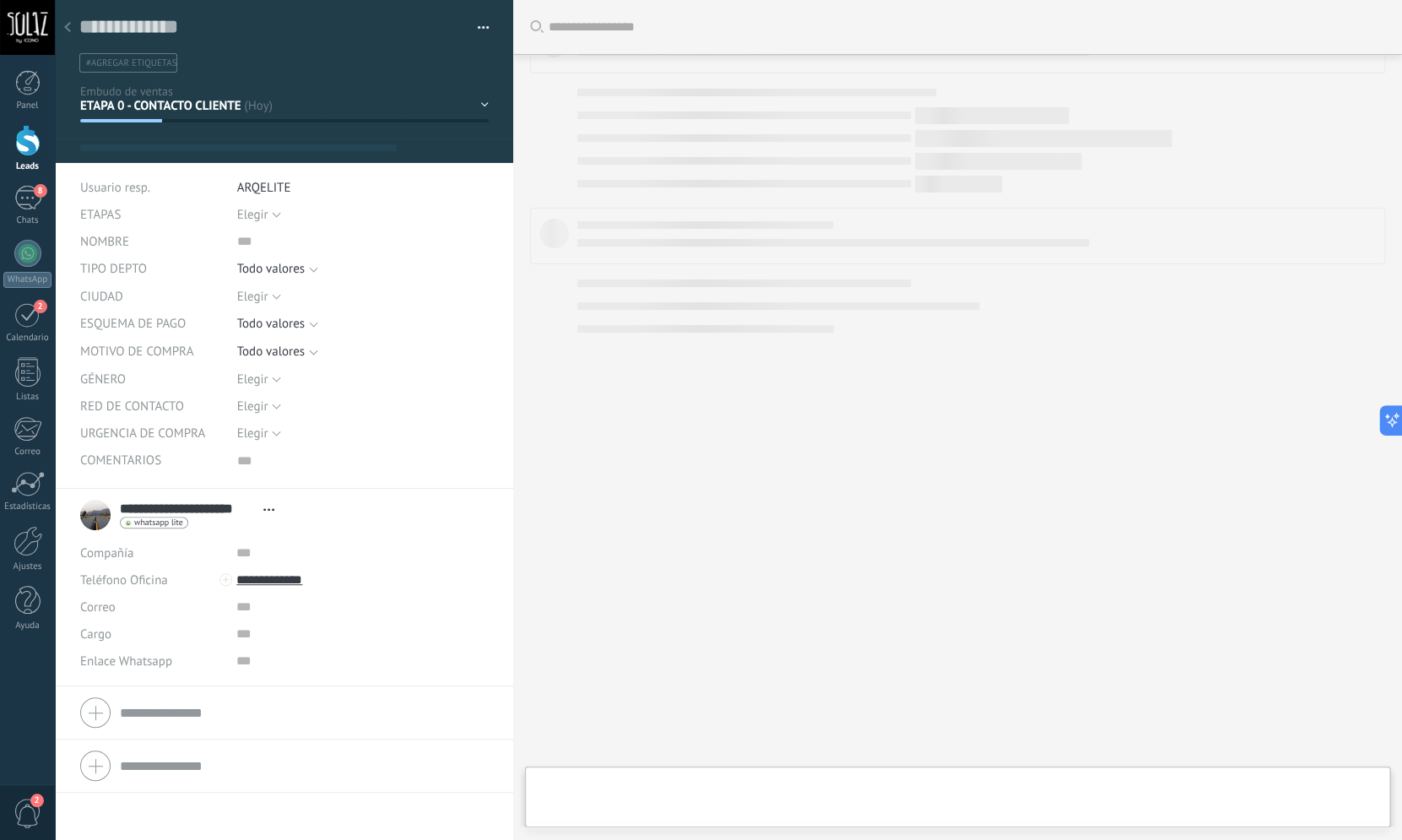
type textarea "***"
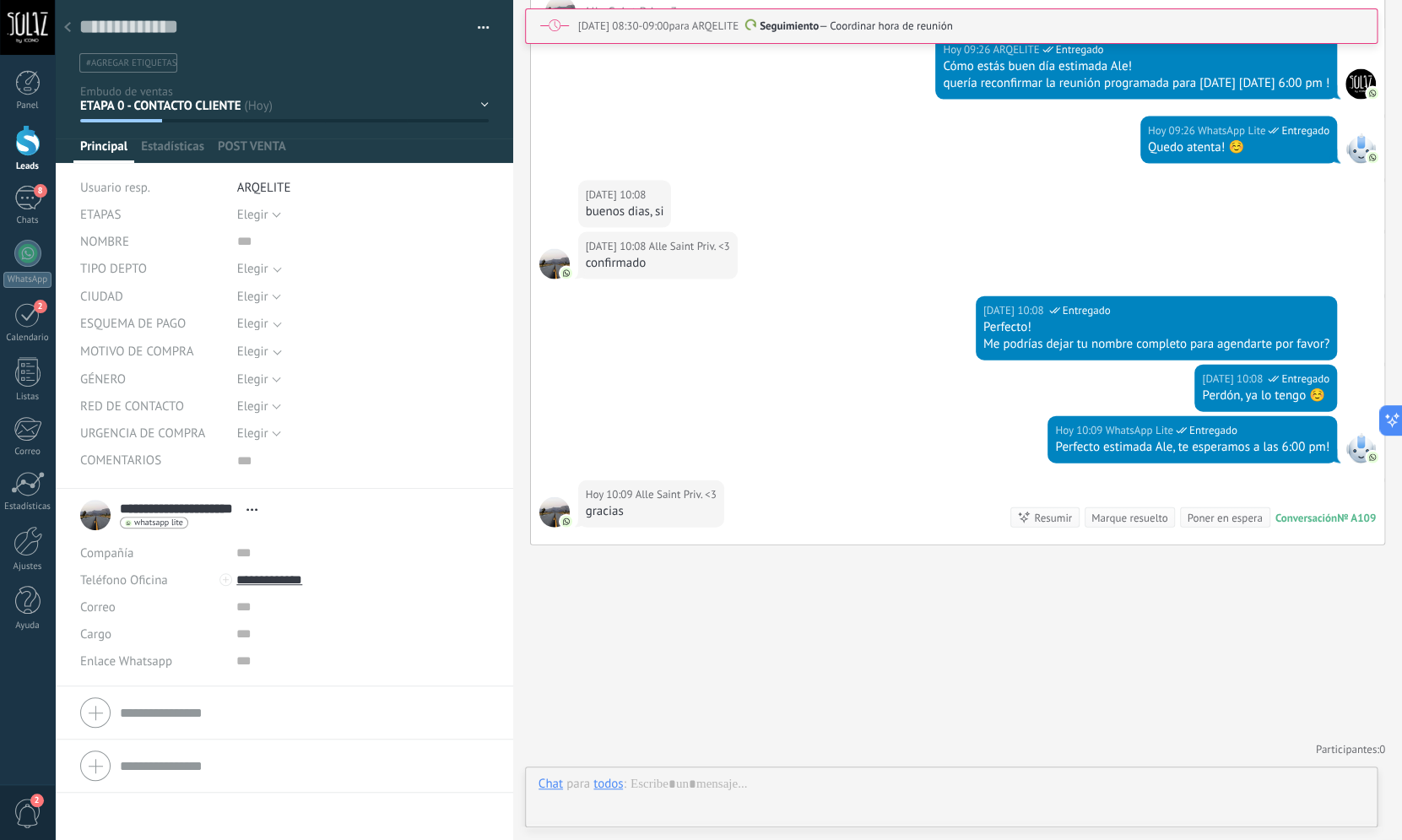
scroll to position [17, 0]
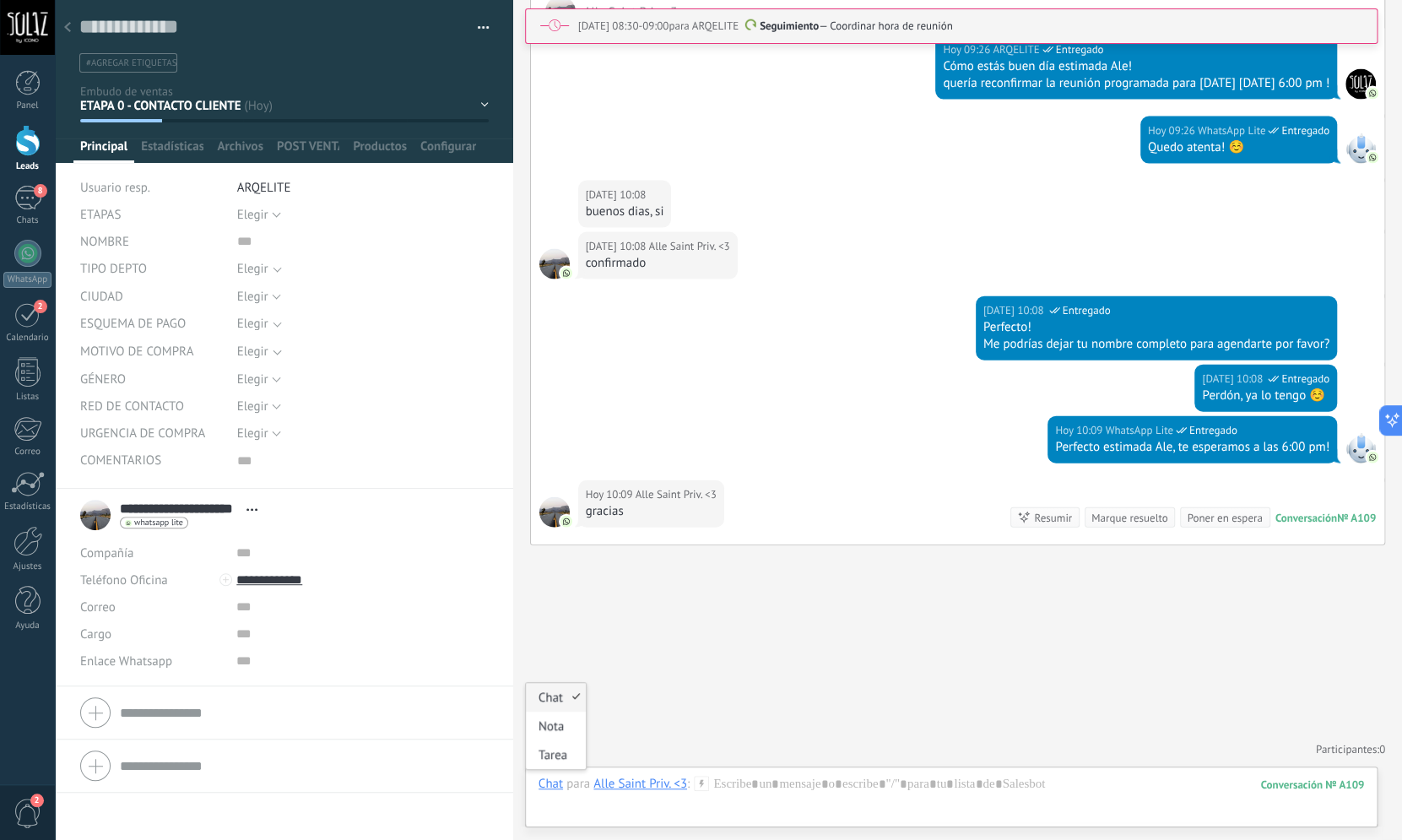
click at [552, 782] on div "Chat" at bounding box center [550, 783] width 24 height 15
click at [558, 757] on div "Tarea" at bounding box center [556, 754] width 60 height 29
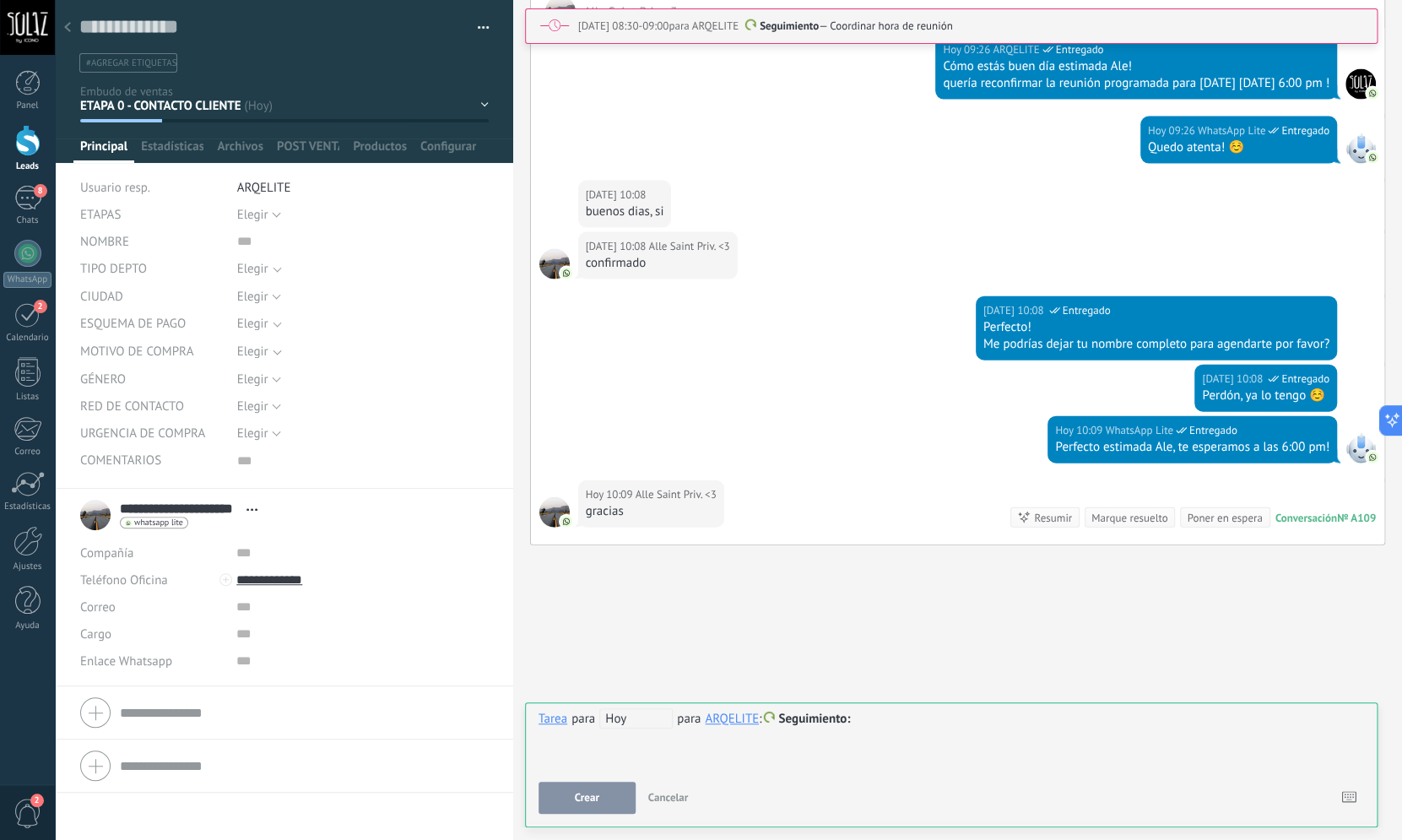
click at [836, 723] on span "Seguimiento" at bounding box center [814, 719] width 71 height 16
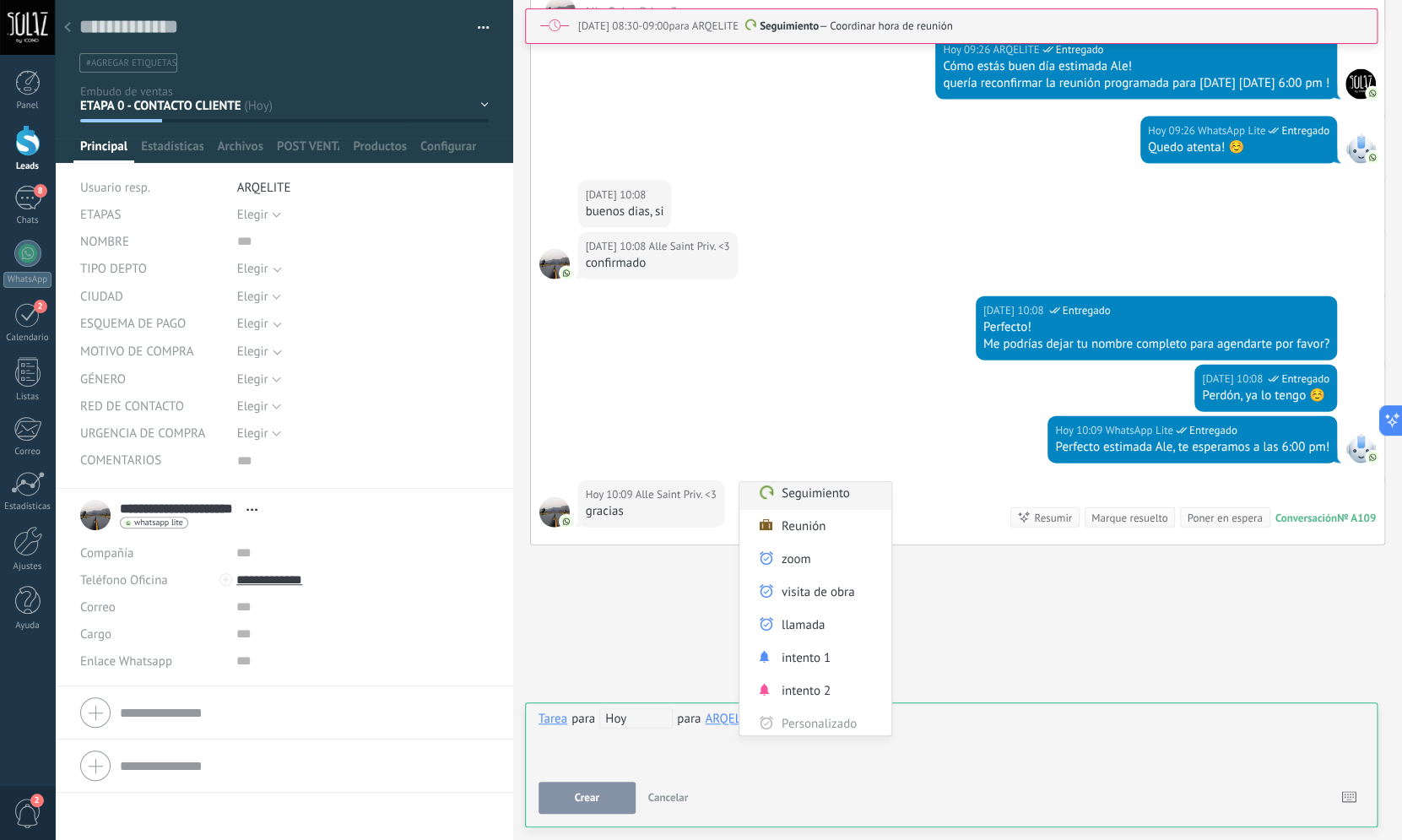
scroll to position [0, 0]
click at [802, 531] on label "Reunión" at bounding box center [816, 531] width 152 height 33
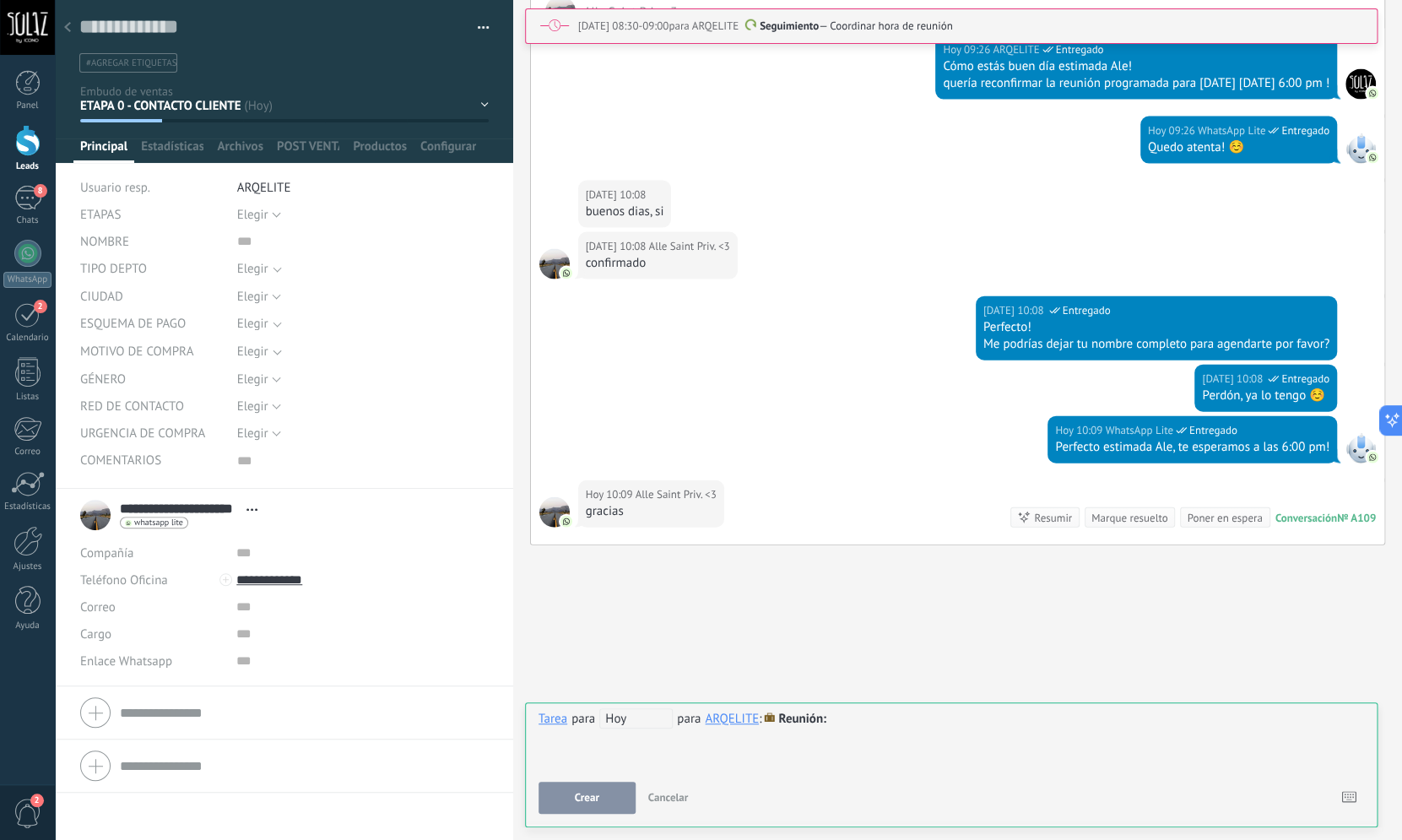
scroll to position [1473, 0]
click at [617, 721] on span "Hoy" at bounding box center [636, 718] width 73 height 20
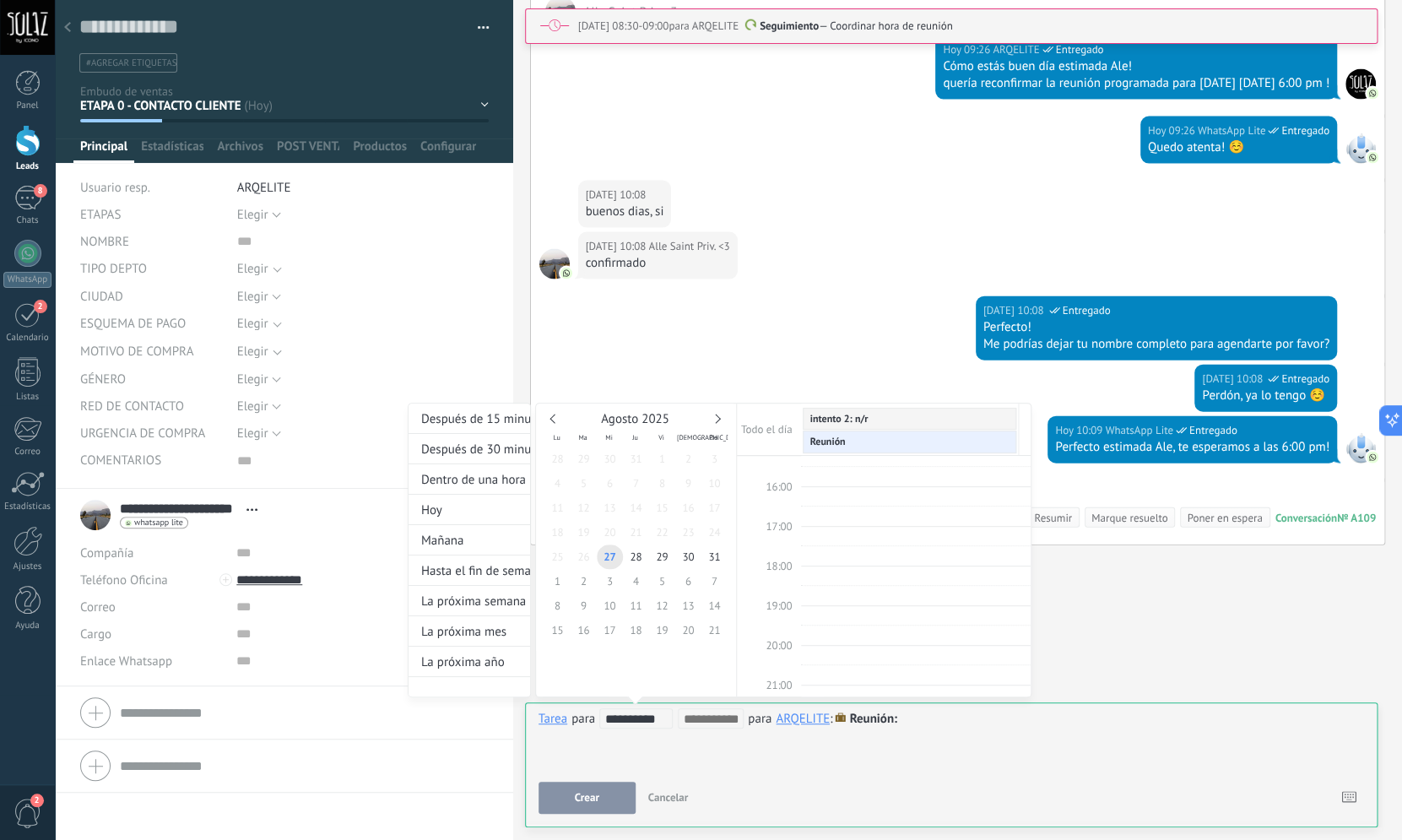
scroll to position [591, 0]
click at [787, 501] on span "16:00" at bounding box center [779, 499] width 26 height 14
click at [773, 536] on span "17:00" at bounding box center [779, 538] width 26 height 14
click at [844, 535] on div "00:00 01:00 02:00 03:00 04:00 05:00 06:00 07:00 08:00 09:00 10:00 11:00 12:00 1…" at bounding box center [884, 340] width 294 height 951
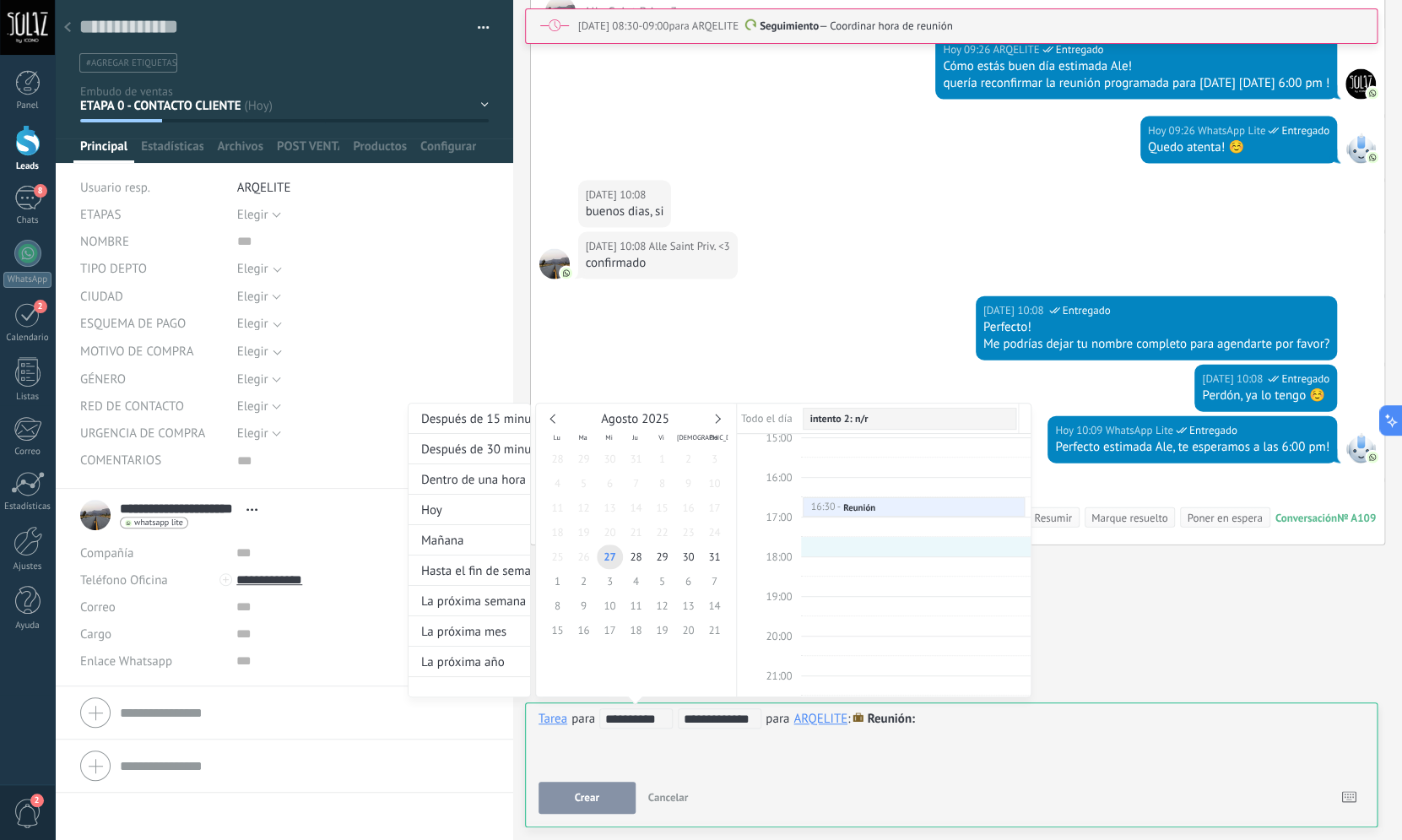
click at [807, 554] on div "00:00 01:00 02:00 03:00 04:00 05:00 06:00 07:00 08:00 09:00 10:00 11:00 12:00 1…" at bounding box center [884, 318] width 294 height 951
click at [820, 556] on td at bounding box center [915, 565] width 229 height 20
click at [817, 564] on div "00:00 01:00 02:00 03:00 04:00 05:00 06:00 07:00 08:00 09:00 10:00 11:00 12:00 1…" at bounding box center [884, 318] width 294 height 951
click at [805, 552] on div "00:00 01:00 02:00 03:00 04:00 05:00 06:00 07:00 08:00 09:00 10:00 11:00 12:00 1…" at bounding box center [884, 318] width 294 height 951
type input "**********"
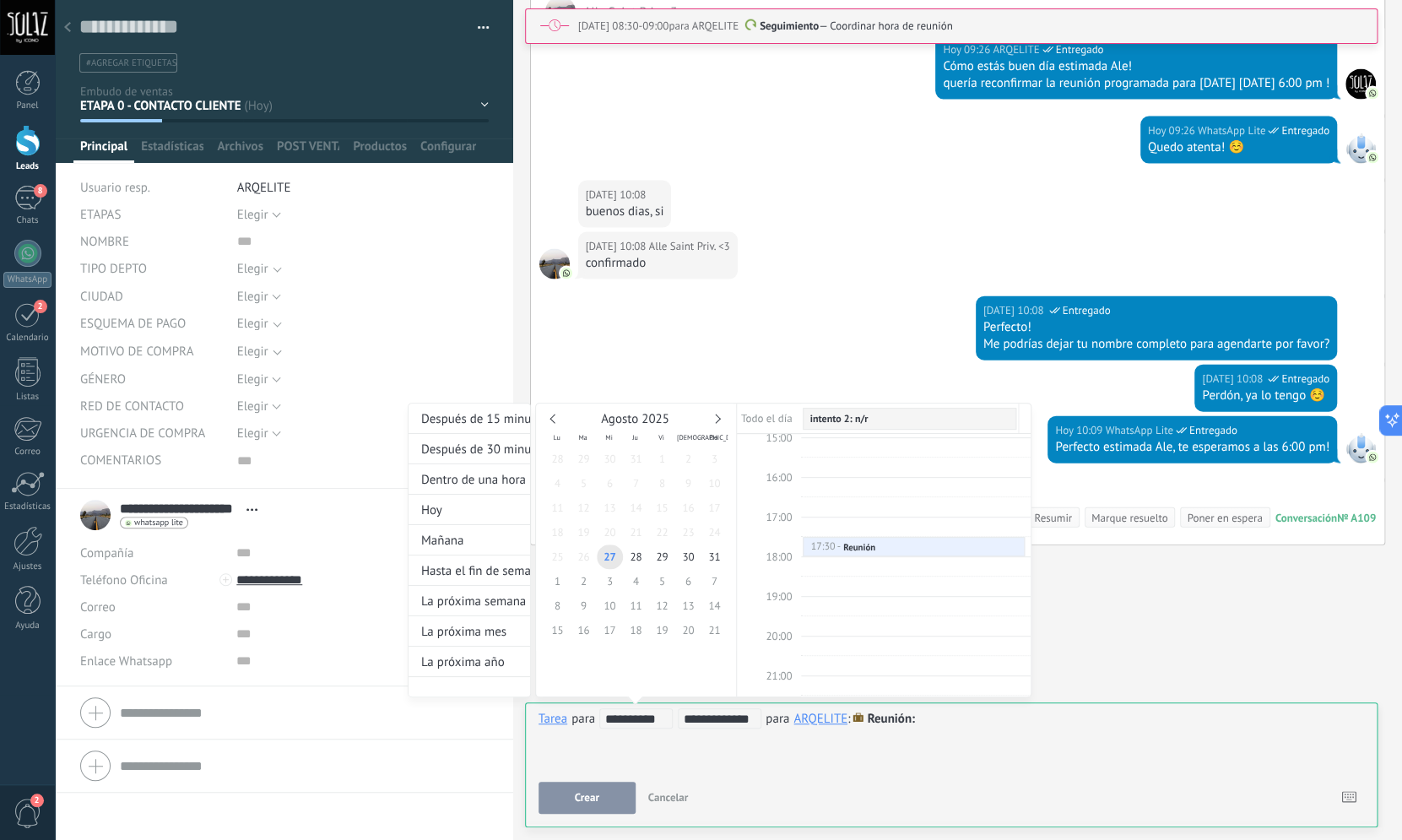
click at [573, 801] on div at bounding box center [701, 420] width 1402 height 840
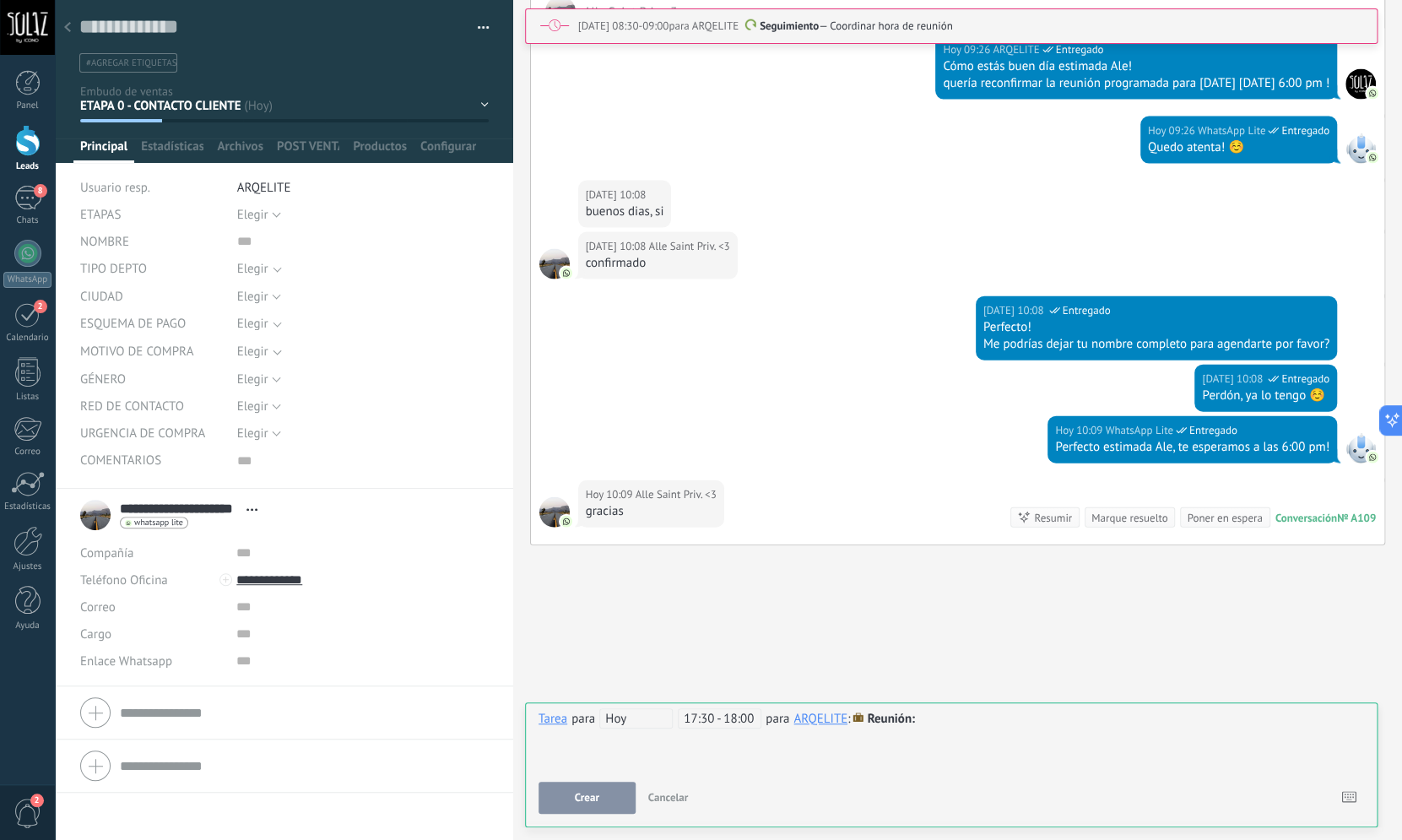
scroll to position [1473, 0]
click at [598, 796] on span "Crear" at bounding box center [586, 798] width 24 height 12
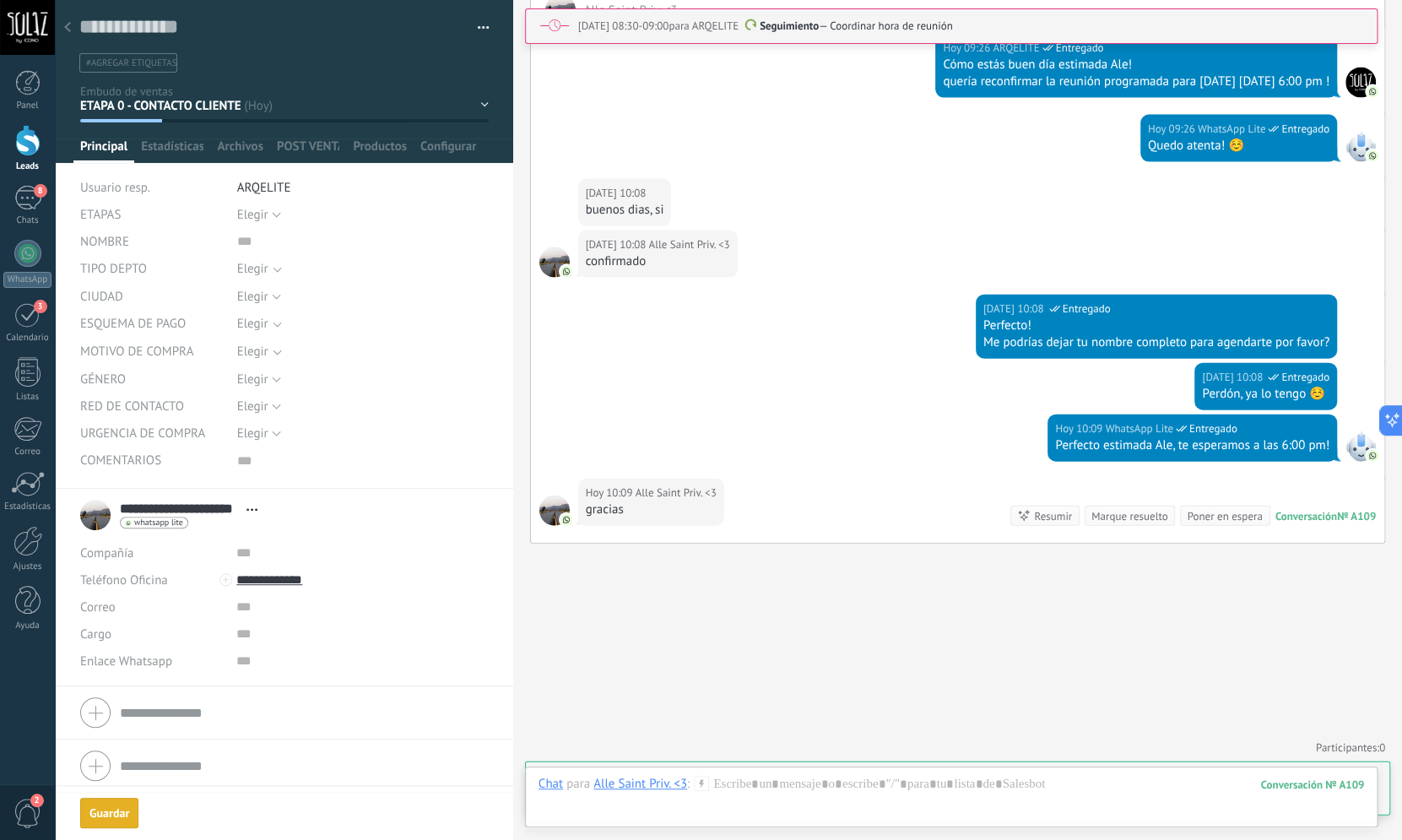
scroll to position [1532, 0]
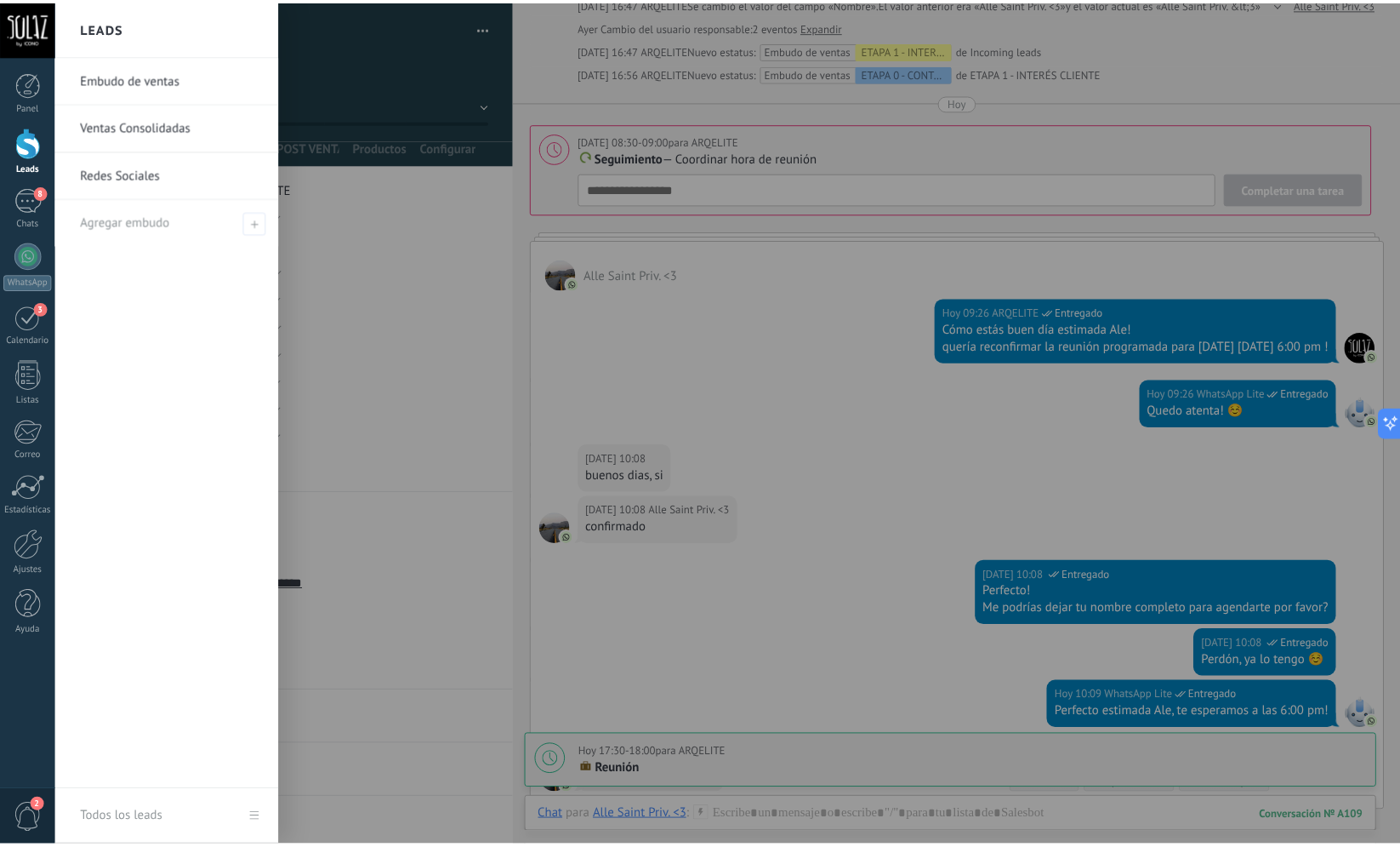
scroll to position [1221, 0]
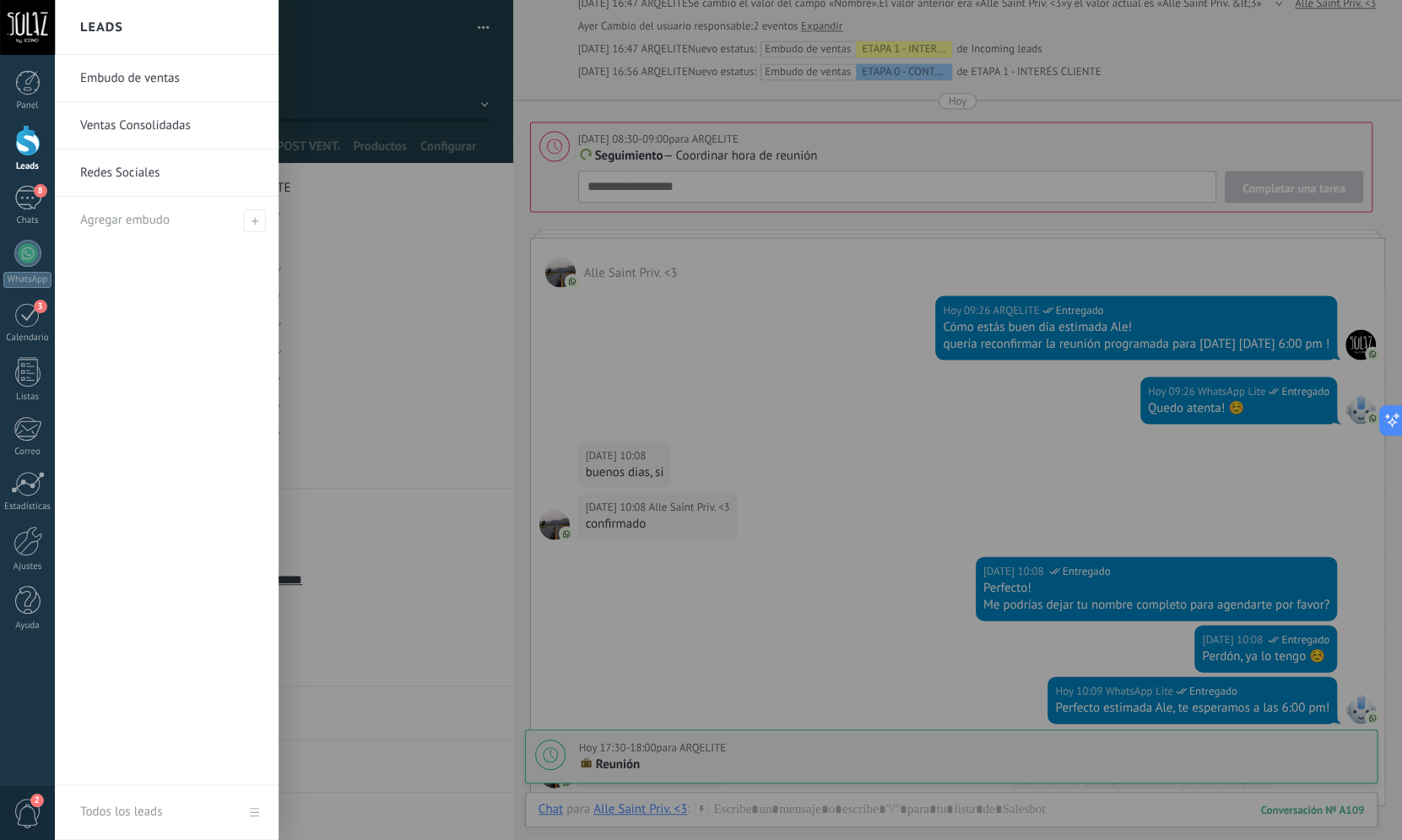
click at [36, 141] on div at bounding box center [28, 141] width 25 height 31
